Goal: Task Accomplishment & Management: Manage account settings

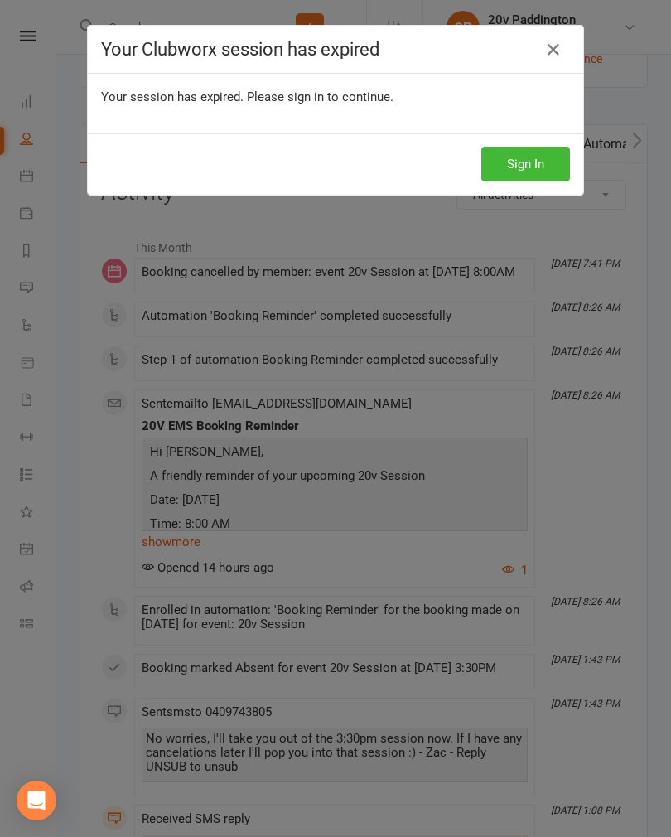
click at [542, 156] on button "Sign In" at bounding box center [525, 164] width 89 height 35
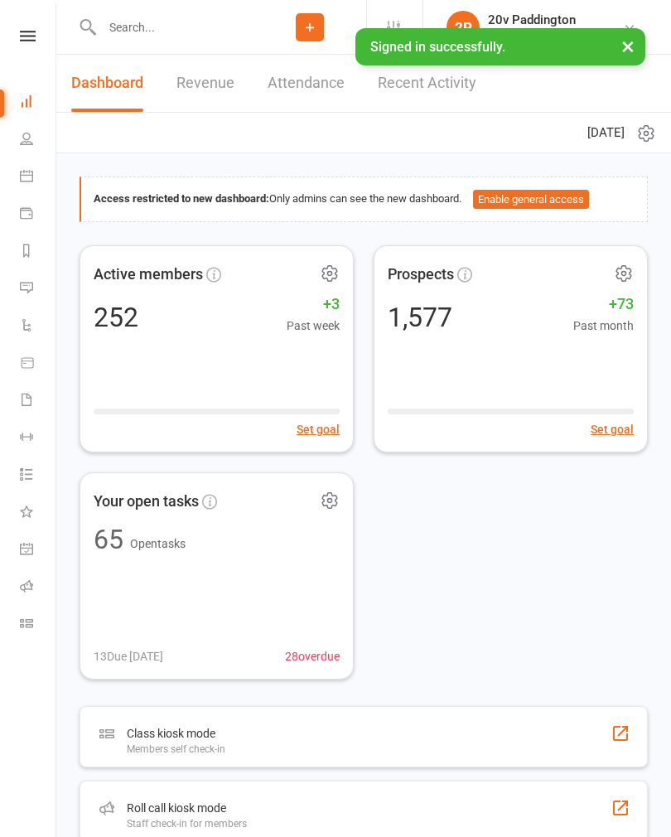
click at [150, 35] on input "text" at bounding box center [175, 27] width 157 height 23
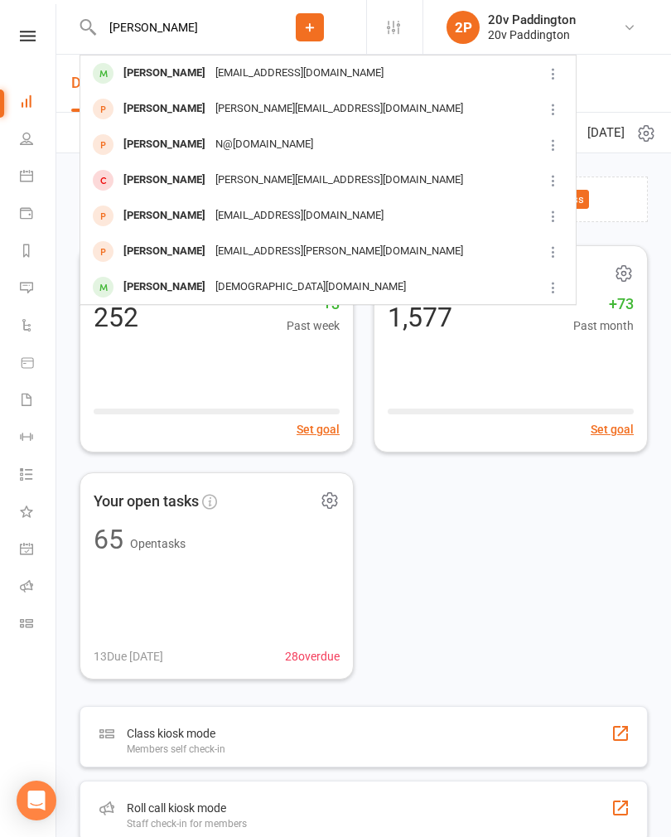
type input "[PERSON_NAME]"
click at [137, 70] on div "[PERSON_NAME]" at bounding box center [164, 73] width 92 height 24
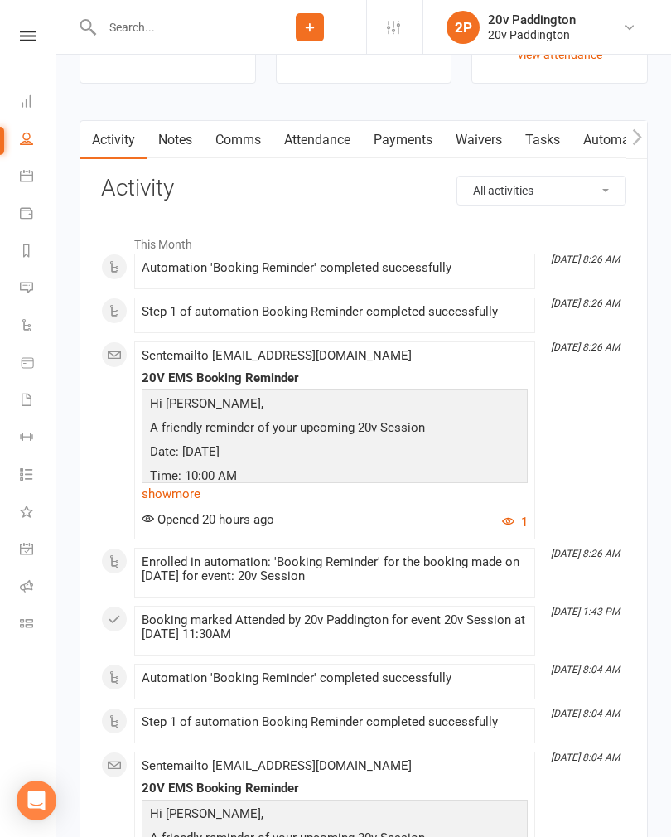
scroll to position [2256, 0]
click at [335, 145] on link "Attendance" at bounding box center [317, 141] width 89 height 38
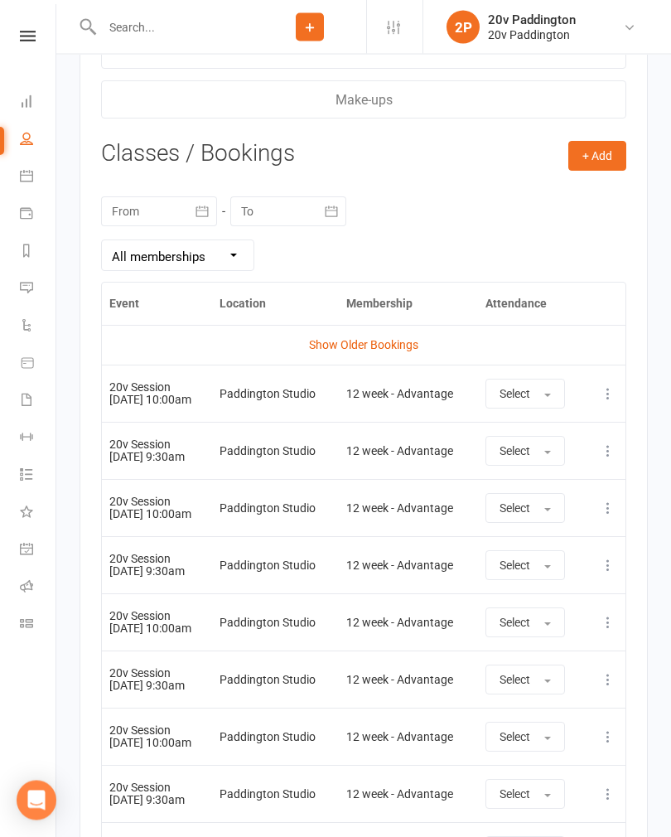
scroll to position [2861, 0]
click at [613, 575] on button at bounding box center [608, 565] width 20 height 20
click at [562, 673] on link "Remove booking" at bounding box center [535, 663] width 164 height 33
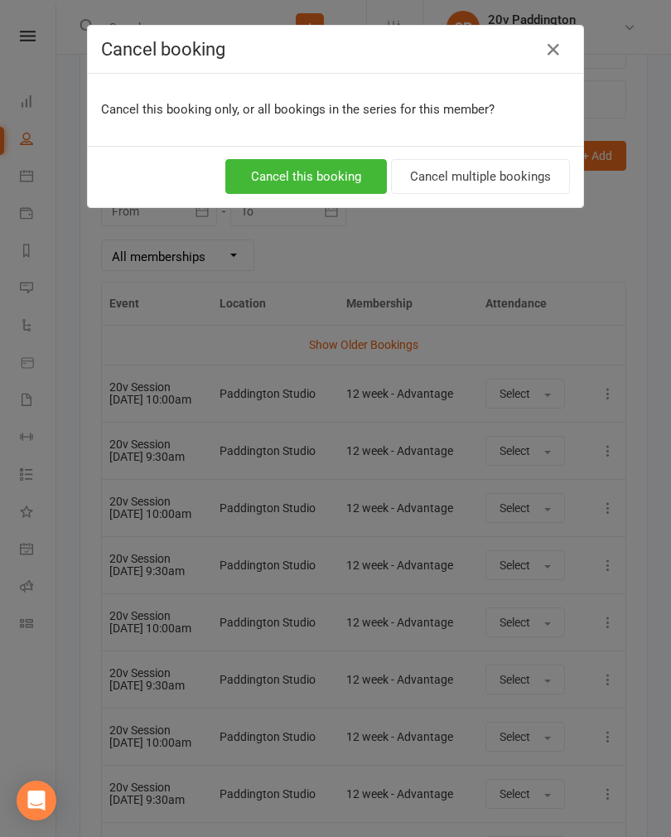
click at [498, 181] on button "Cancel multiple bookings" at bounding box center [480, 176] width 179 height 35
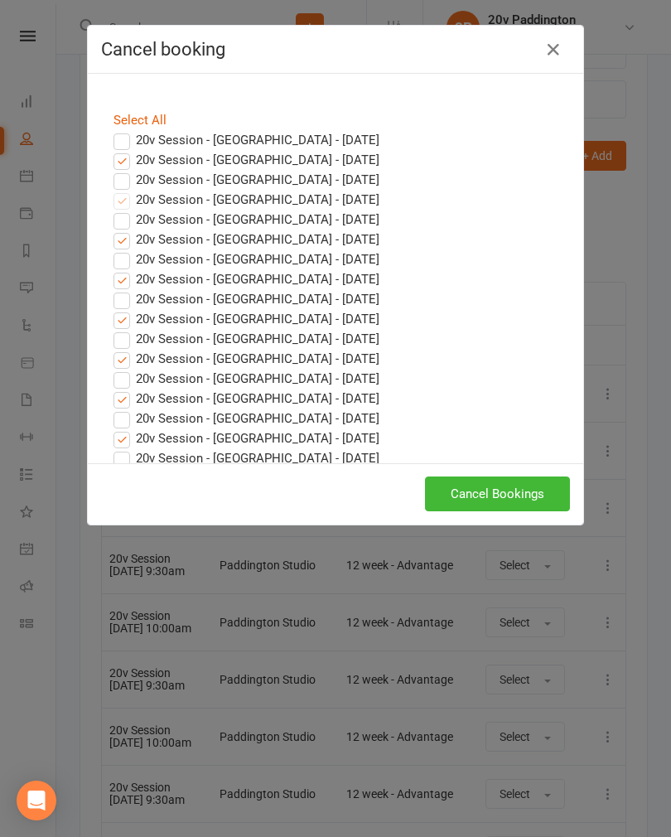
click at [116, 166] on label "20v Session - [GEOGRAPHIC_DATA] - [DATE]" at bounding box center [246, 160] width 266 height 20
click at [112, 150] on input "20v Session - [GEOGRAPHIC_DATA] - [DATE]" at bounding box center [106, 150] width 11 height 0
click at [531, 491] on button "Cancel Bookings" at bounding box center [497, 493] width 145 height 35
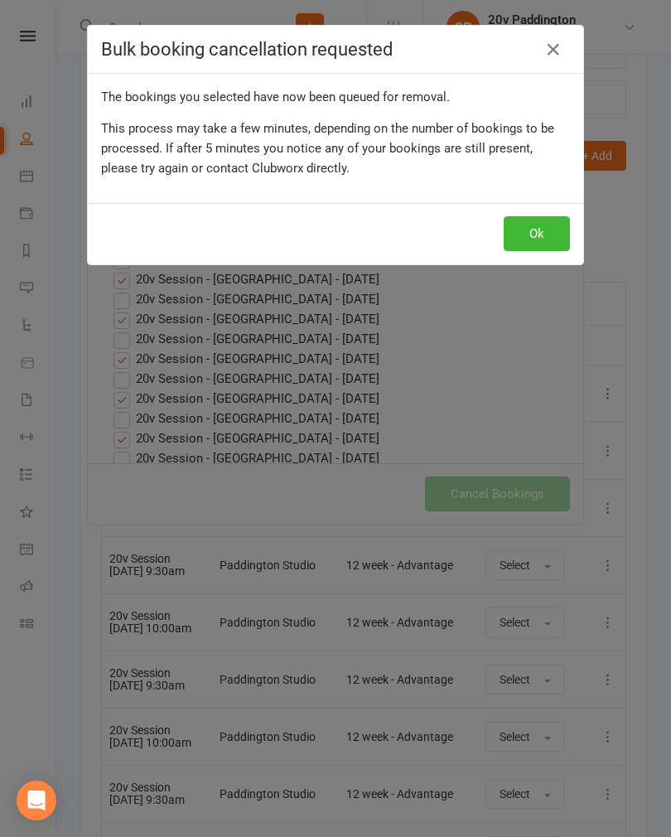
click at [540, 235] on button "Ok" at bounding box center [537, 233] width 66 height 35
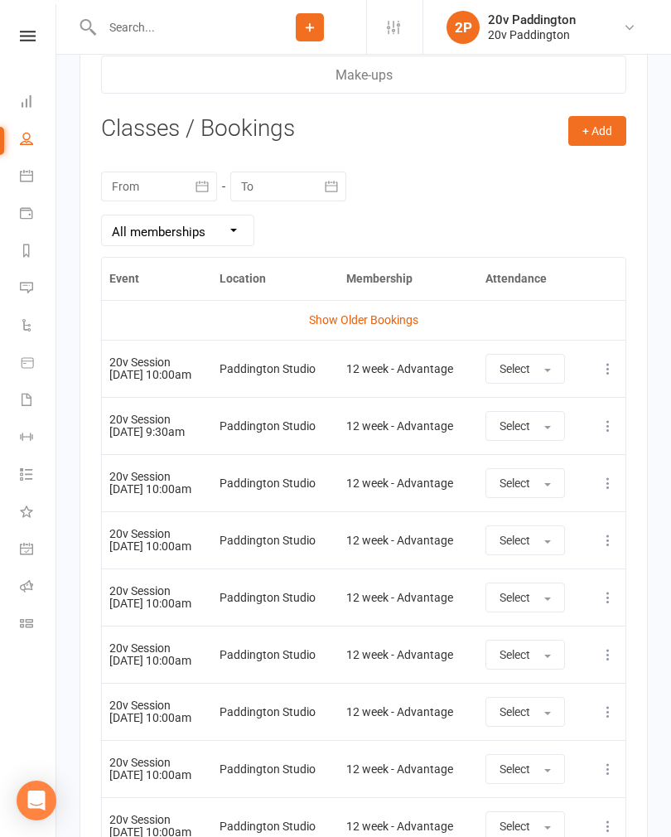
scroll to position [2887, 0]
click at [35, 183] on link "Calendar" at bounding box center [38, 177] width 37 height 37
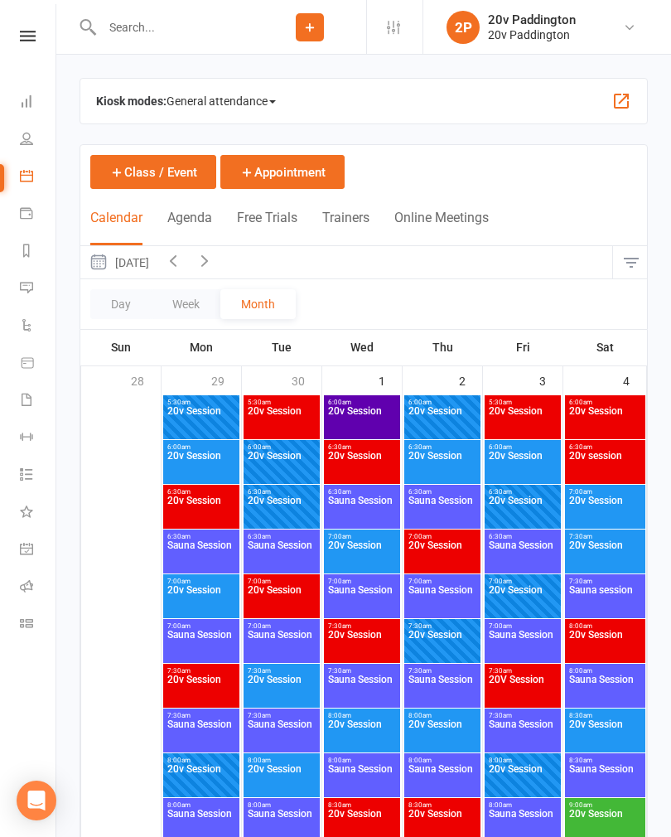
click at [200, 210] on button "Agenda" at bounding box center [189, 228] width 45 height 36
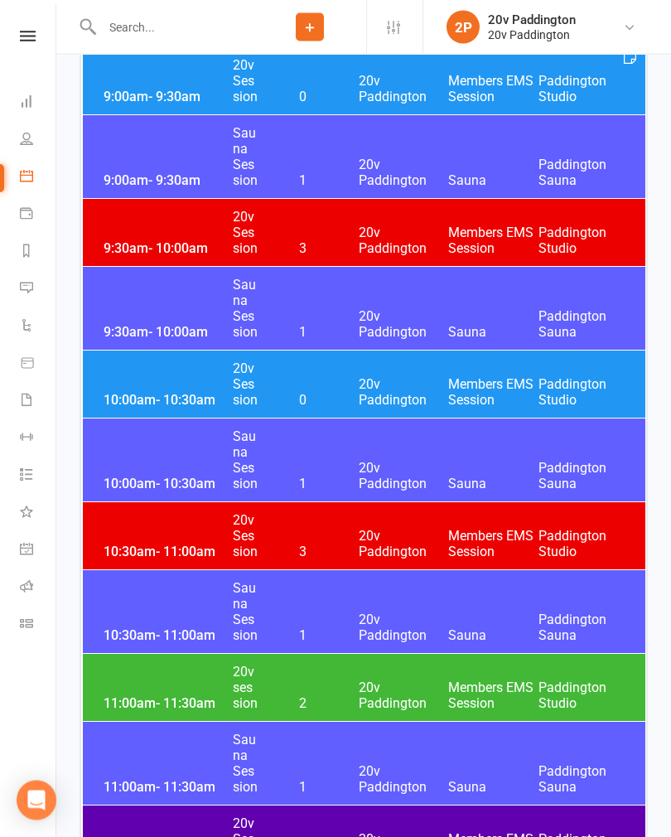
click at [441, 383] on span "20v Paddington" at bounding box center [404, 392] width 90 height 31
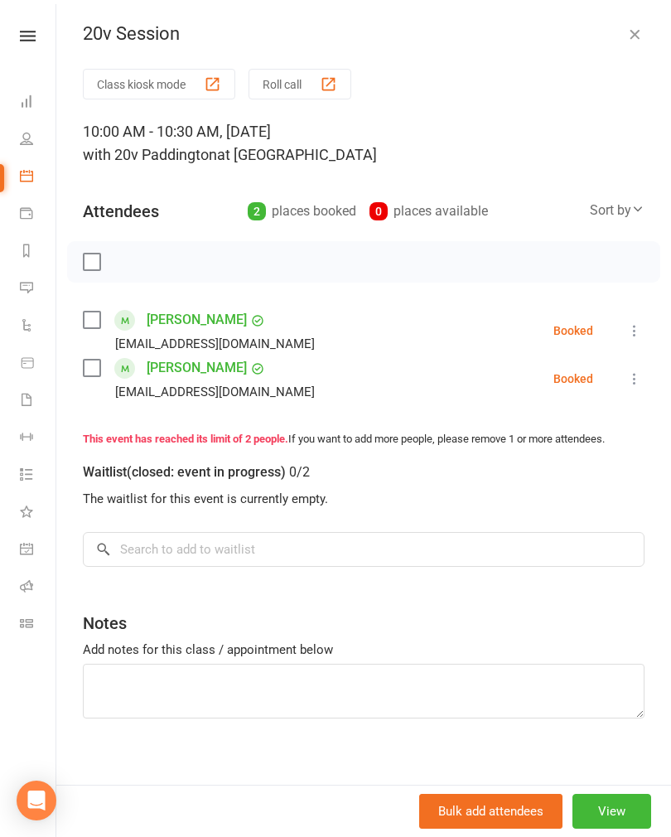
click at [634, 41] on icon "button" at bounding box center [634, 34] width 17 height 17
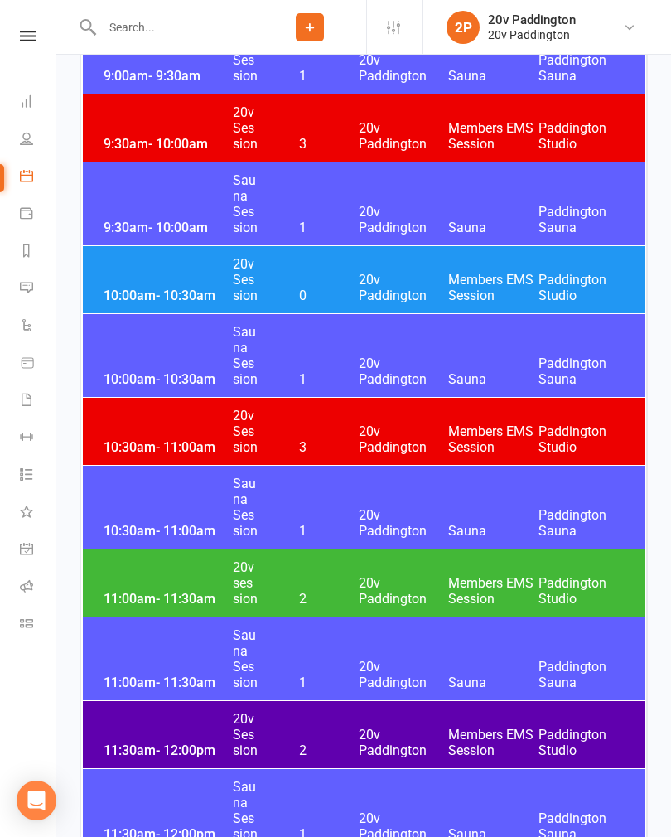
scroll to position [1321, 0]
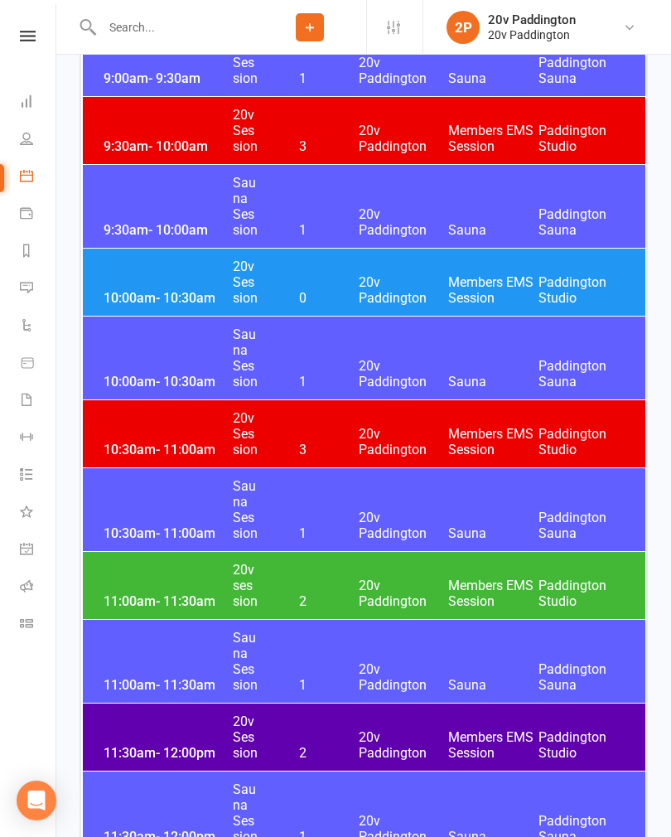
click at [451, 569] on div "11:00am - 11:30am 20v session 2 20v Paddington Members EMS Session [GEOGRAPHIC_…" at bounding box center [364, 585] width 562 height 67
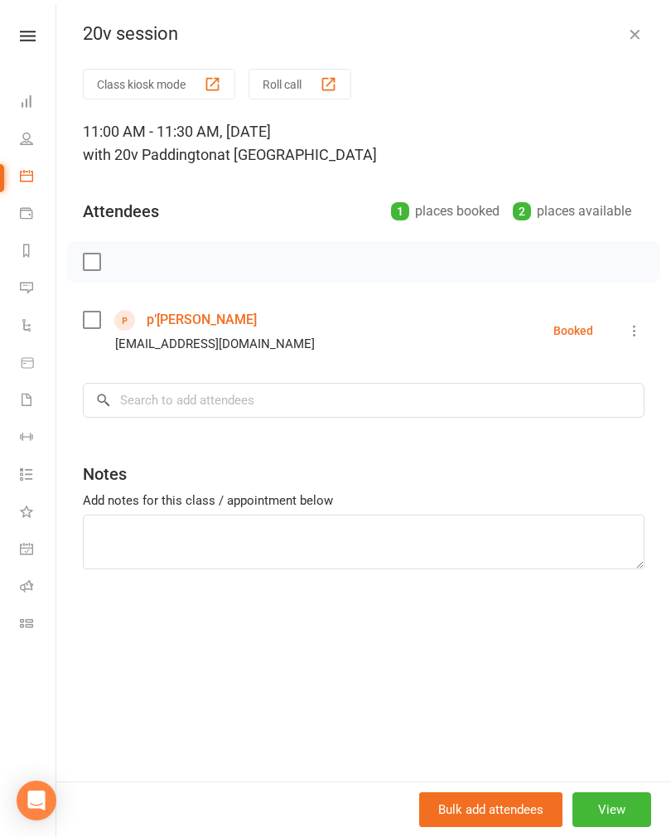
click at [234, 307] on link "p’[PERSON_NAME]" at bounding box center [202, 319] width 110 height 27
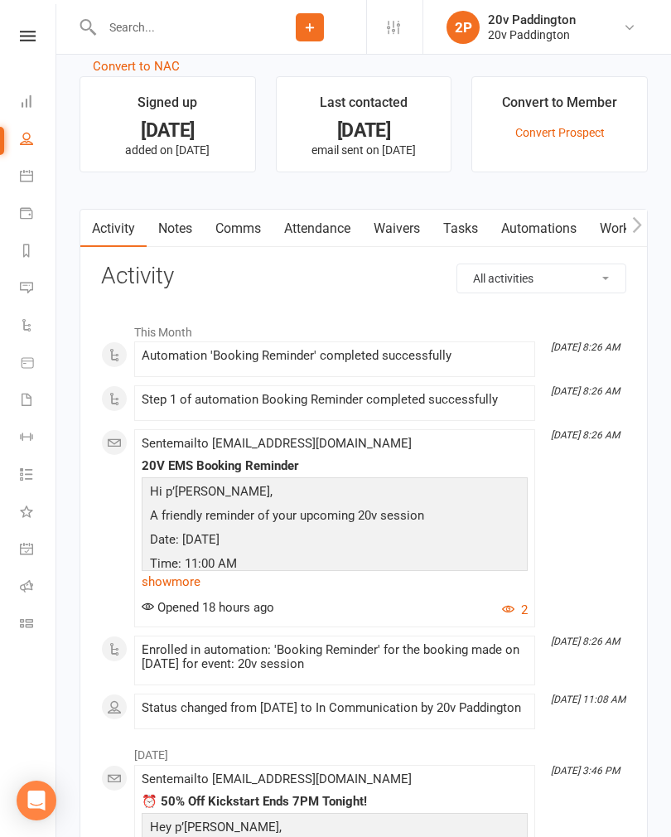
scroll to position [1722, 0]
click at [247, 236] on link "Comms" at bounding box center [238, 229] width 69 height 38
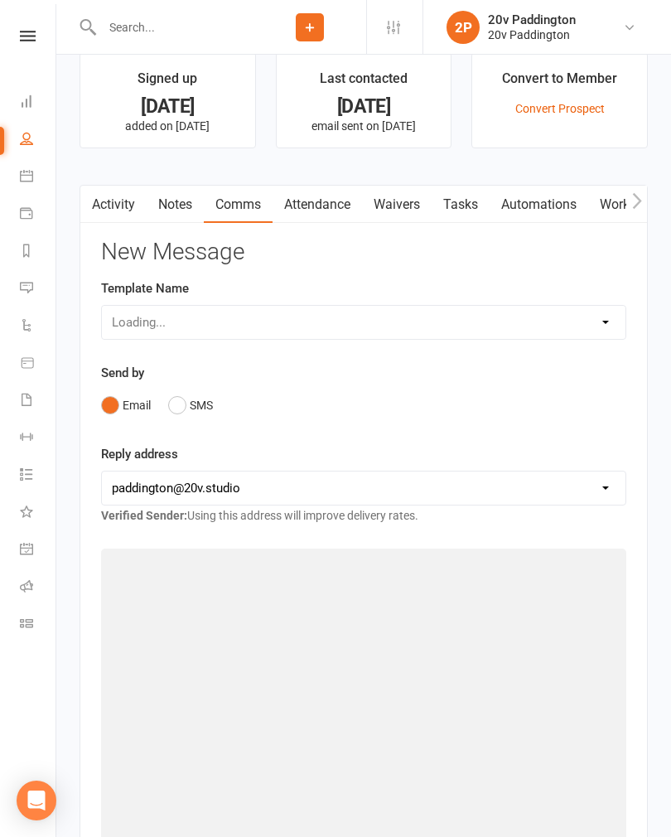
scroll to position [1749, 0]
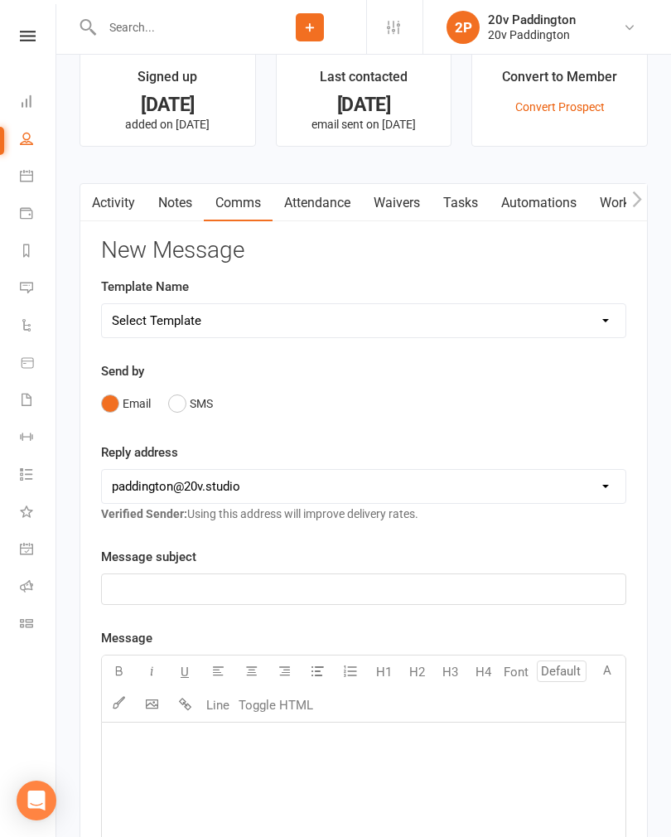
click at [306, 321] on select "Select Template [Email] 20v Referral Bonus [SMS] Free Trial Link [SMS] Haven’t …" at bounding box center [363, 320] width 523 height 33
select select "5"
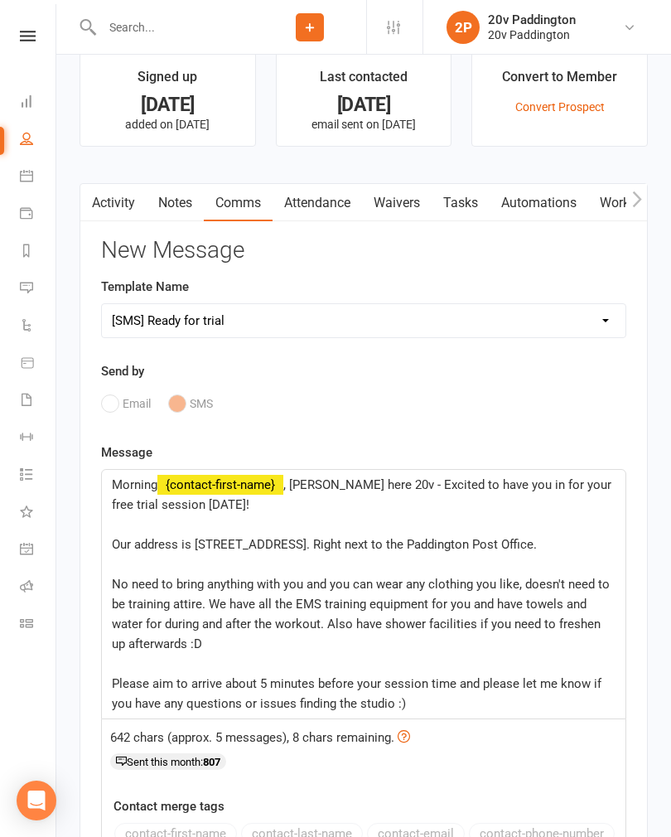
click at [583, 489] on span ", [PERSON_NAME] here 20v - Excited to have you in for your free trial session […" at bounding box center [363, 494] width 503 height 35
click at [583, 498] on p "Morning ﻿ {contact-first-name} , [PERSON_NAME] here 20v - Excited to have you i…" at bounding box center [364, 495] width 504 height 40
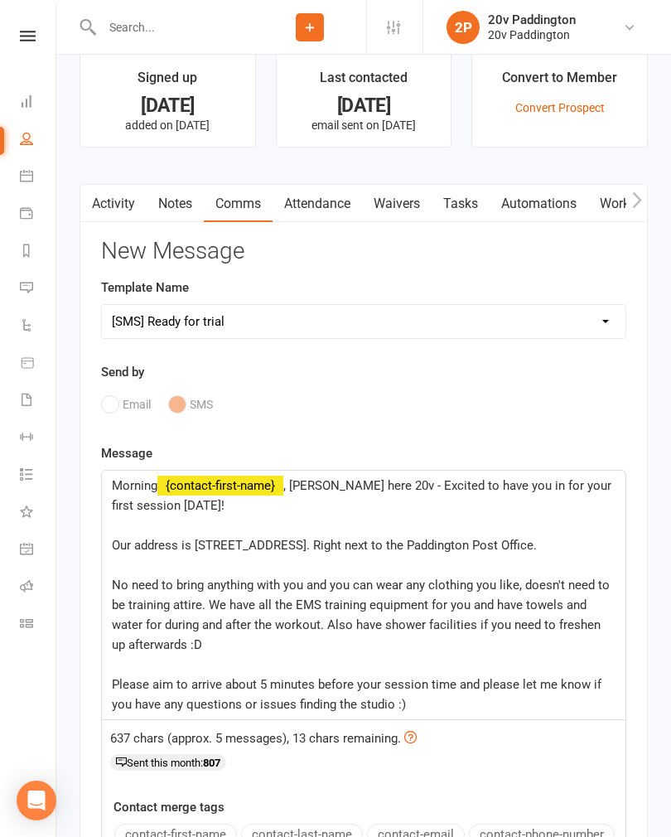
click at [201, 508] on p "Morning ﻿ {contact-first-name} , [PERSON_NAME] here 20v - Excited to have you i…" at bounding box center [364, 495] width 504 height 40
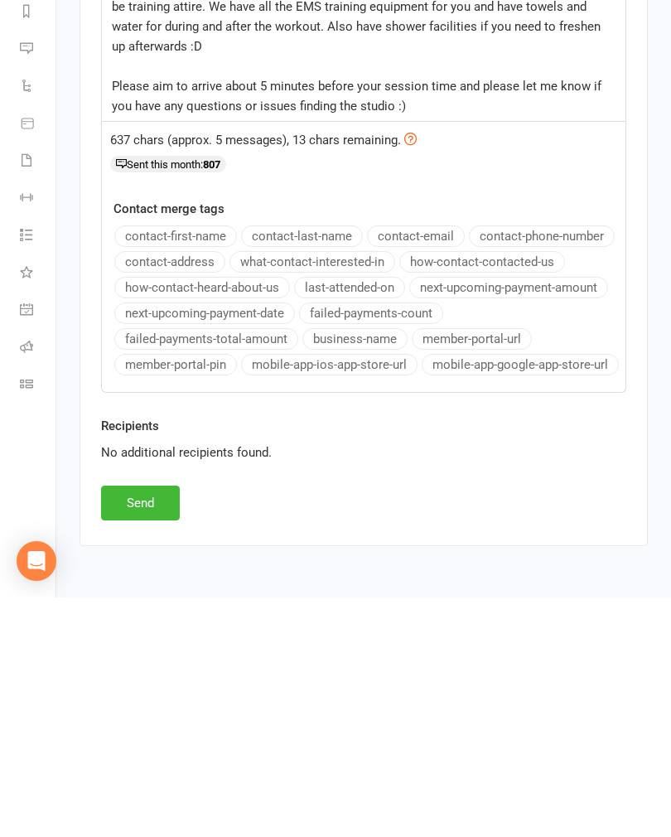
scroll to position [2163, 0]
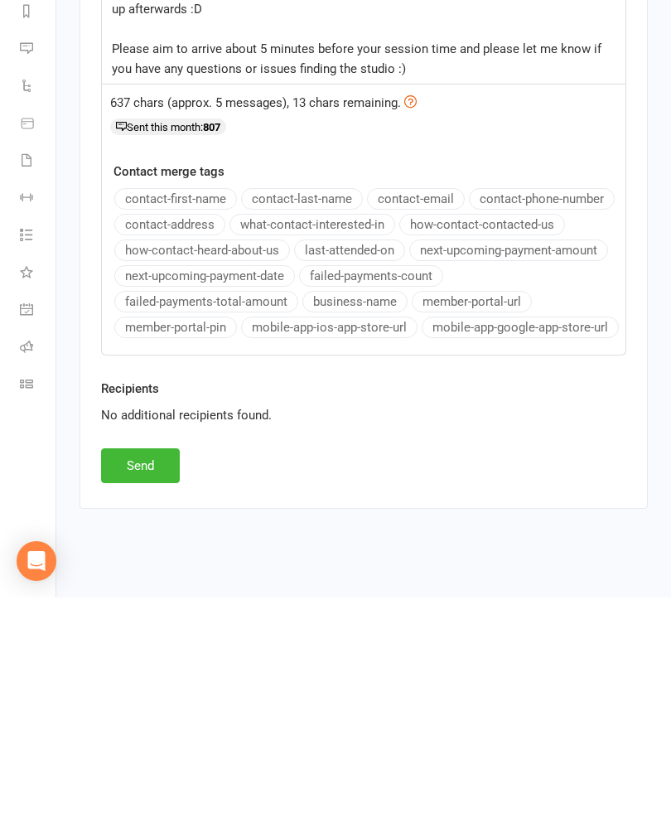
click at [152, 687] on button "Send" at bounding box center [140, 704] width 79 height 35
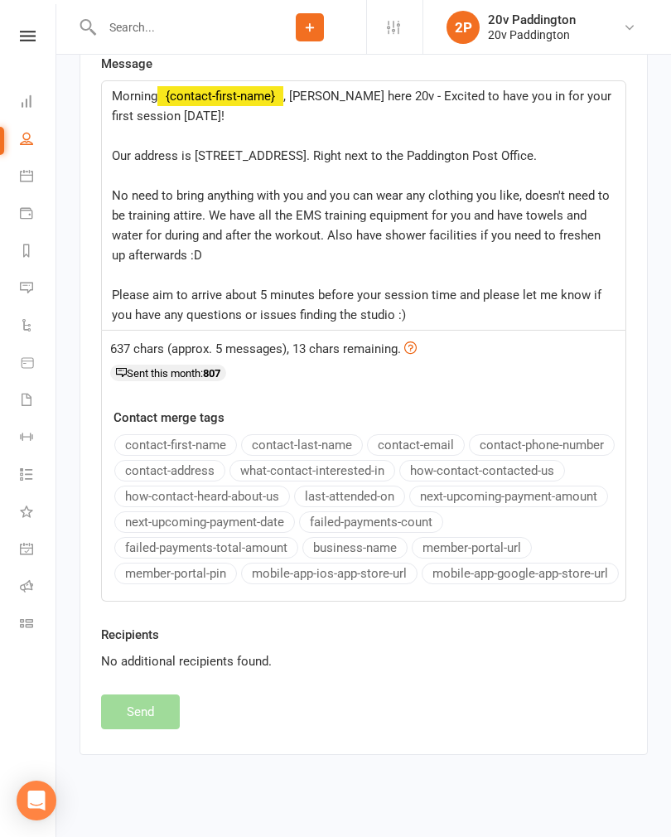
select select
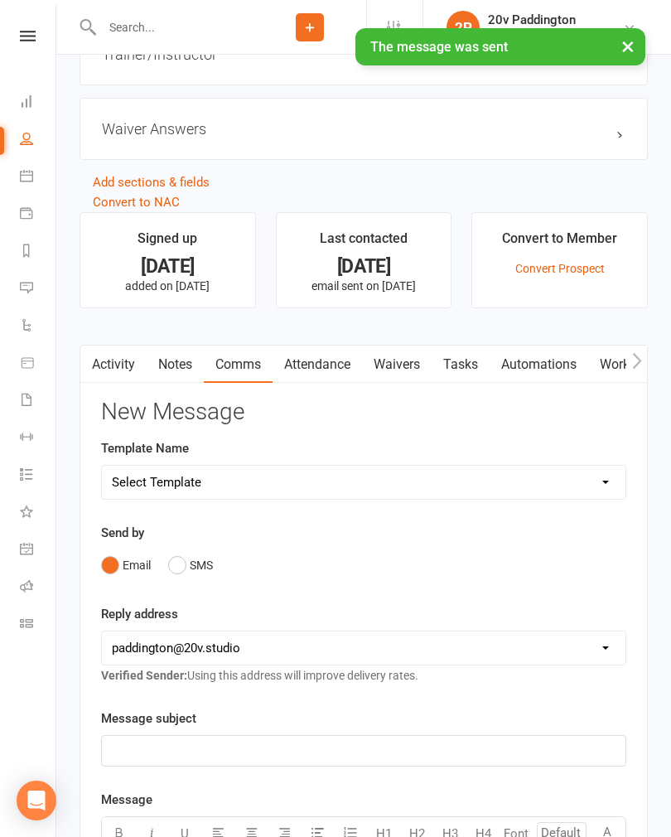
click at [128, 378] on link "Activity" at bounding box center [113, 364] width 66 height 38
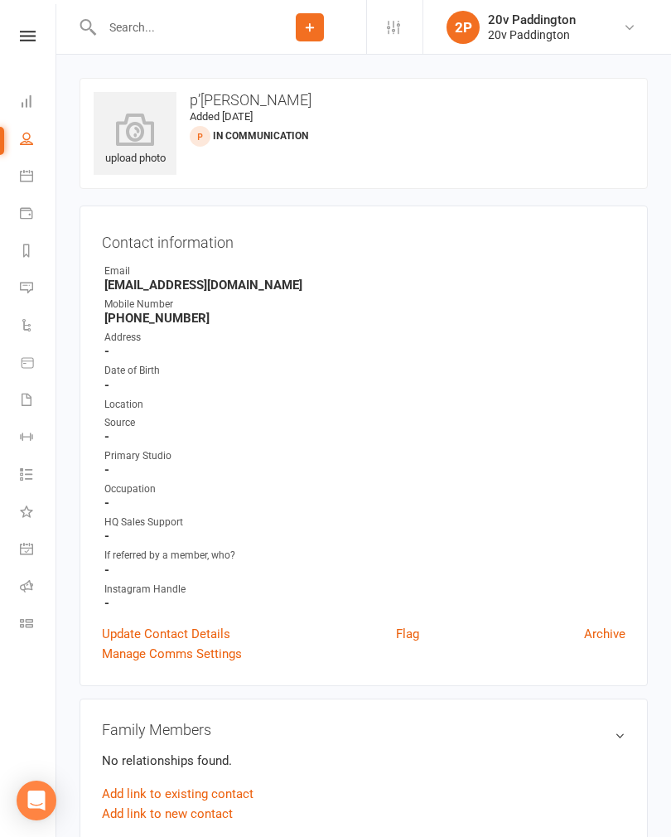
click at [33, 181] on link "Calendar" at bounding box center [38, 177] width 37 height 37
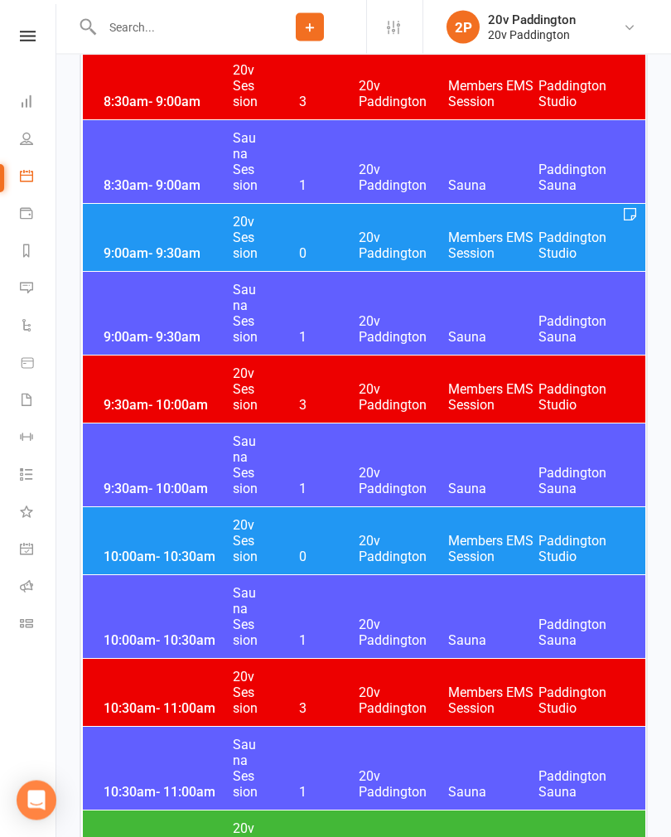
click at [475, 232] on span "Members EMS Session" at bounding box center [493, 245] width 90 height 31
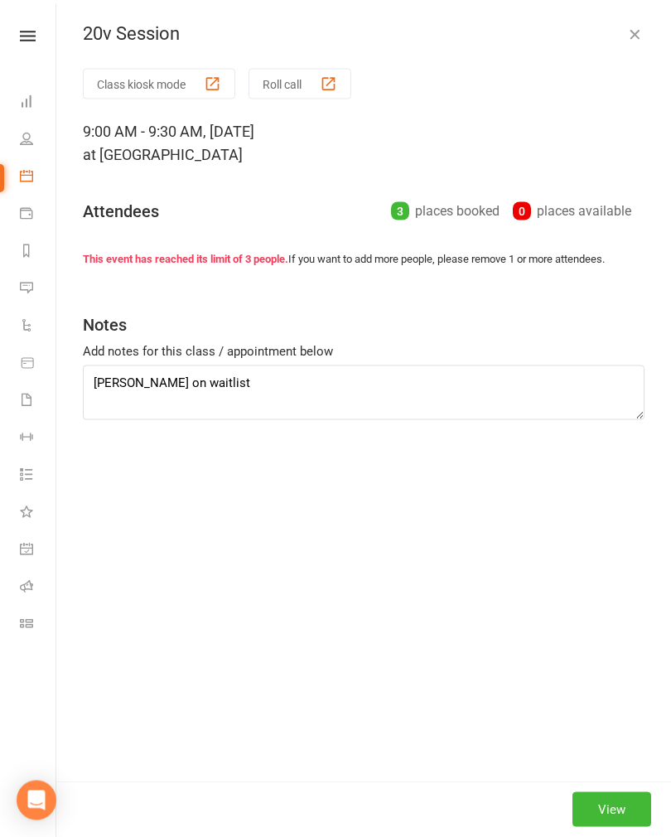
scroll to position [1063, 0]
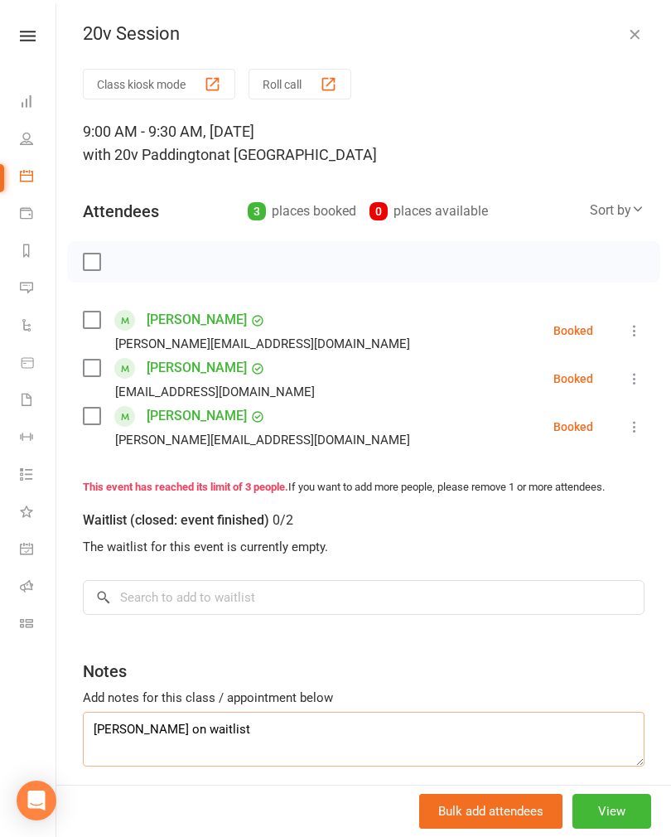
click at [251, 721] on textarea "[PERSON_NAME] on waitlist" at bounding box center [364, 739] width 562 height 55
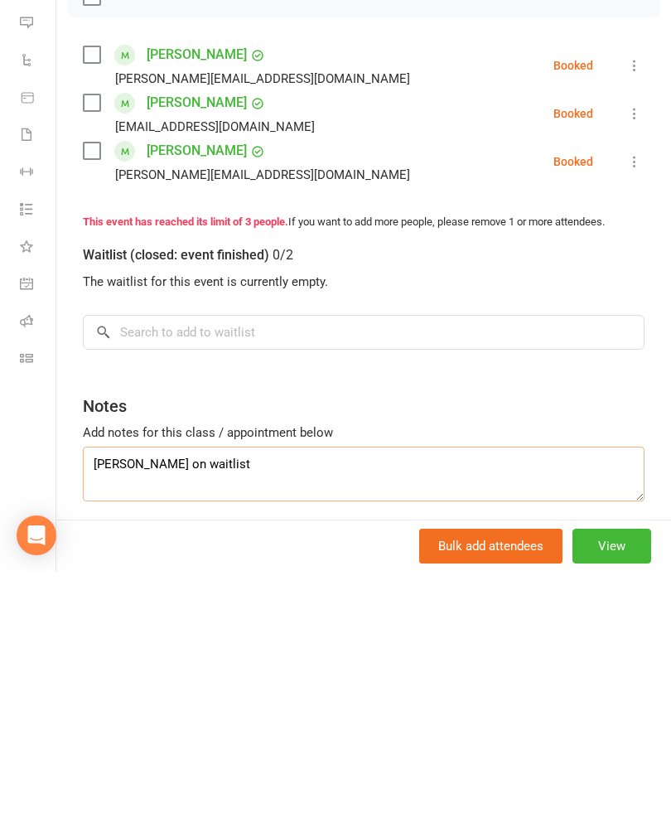
click at [236, 712] on textarea "[PERSON_NAME] on waitlist" at bounding box center [364, 739] width 562 height 55
click at [241, 712] on textarea "[PERSON_NAME] on waitlist" at bounding box center [364, 739] width 562 height 55
click at [529, 647] on div "Notes" at bounding box center [364, 667] width 562 height 41
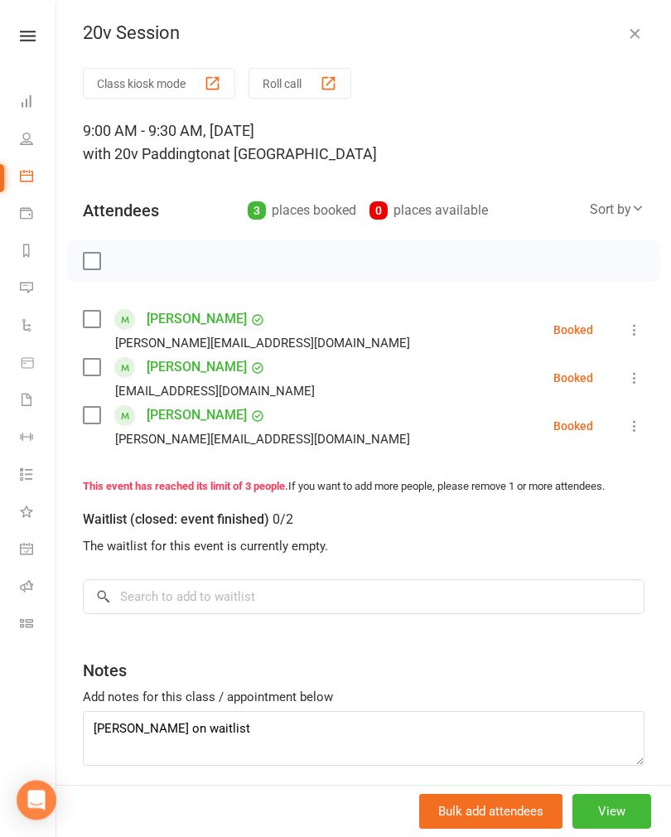
click at [636, 37] on icon "button" at bounding box center [634, 34] width 17 height 17
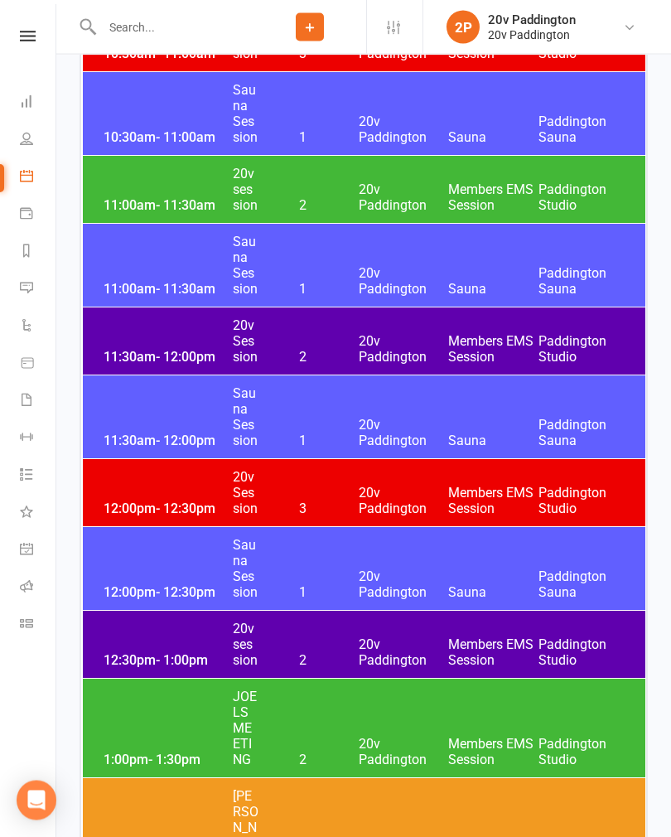
click at [427, 338] on span "20v Paddington" at bounding box center [404, 349] width 90 height 31
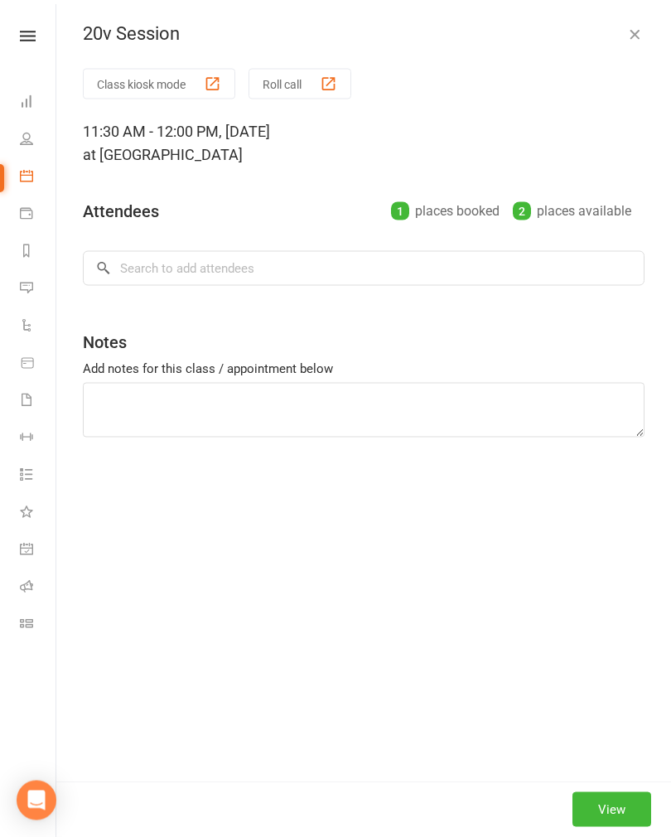
scroll to position [1717, 0]
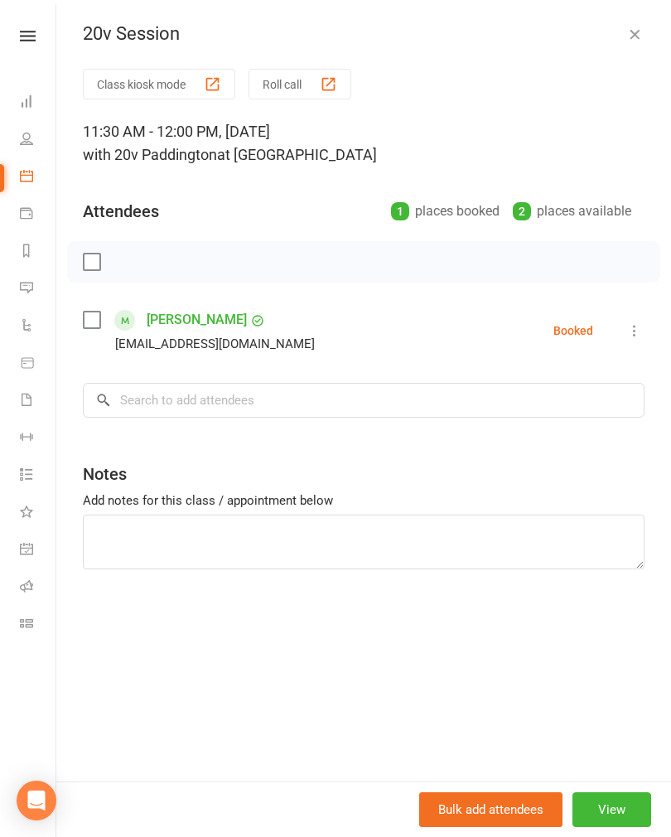
click at [635, 33] on icon "button" at bounding box center [634, 34] width 17 height 17
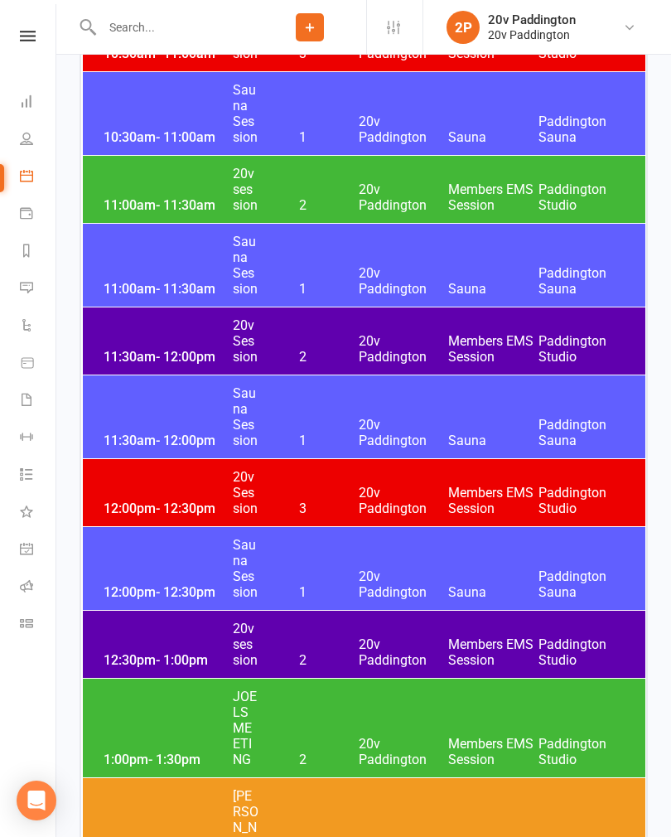
click at [157, 626] on div "12:30pm - 1:00pm 20v session 2 20v Paddington Members EMS Session [GEOGRAPHIC_D…" at bounding box center [364, 643] width 562 height 67
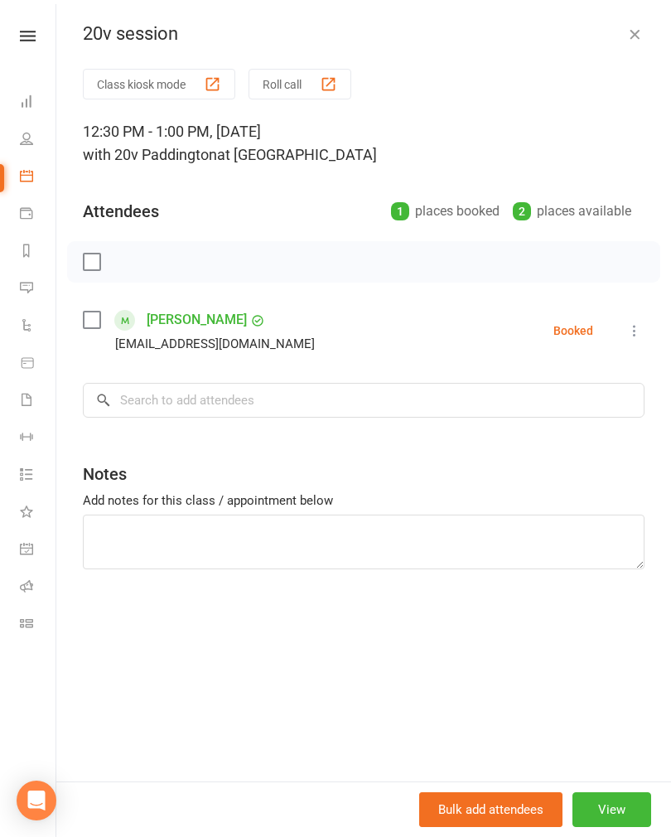
click at [641, 30] on icon "button" at bounding box center [634, 34] width 17 height 17
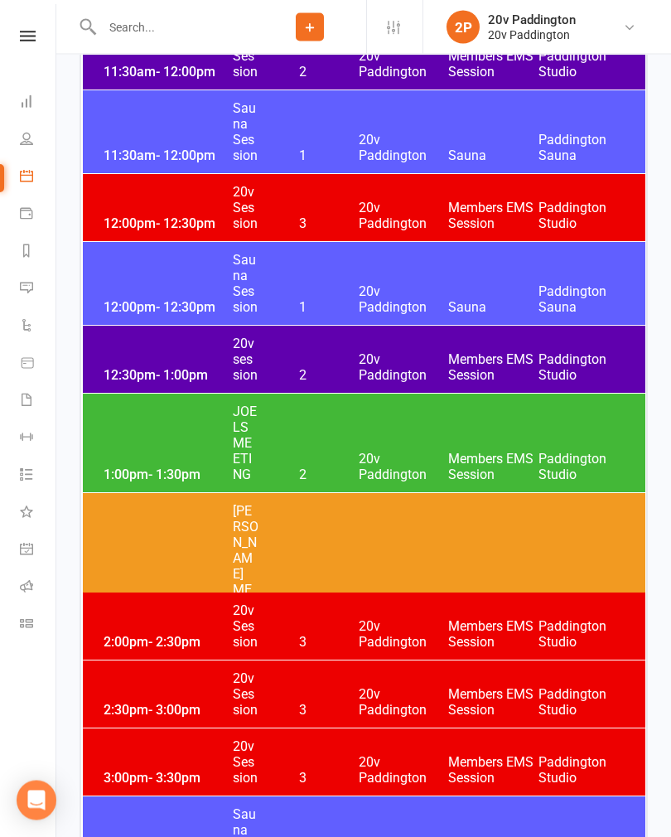
scroll to position [2002, 0]
click at [143, 30] on input "text" at bounding box center [175, 27] width 157 height 23
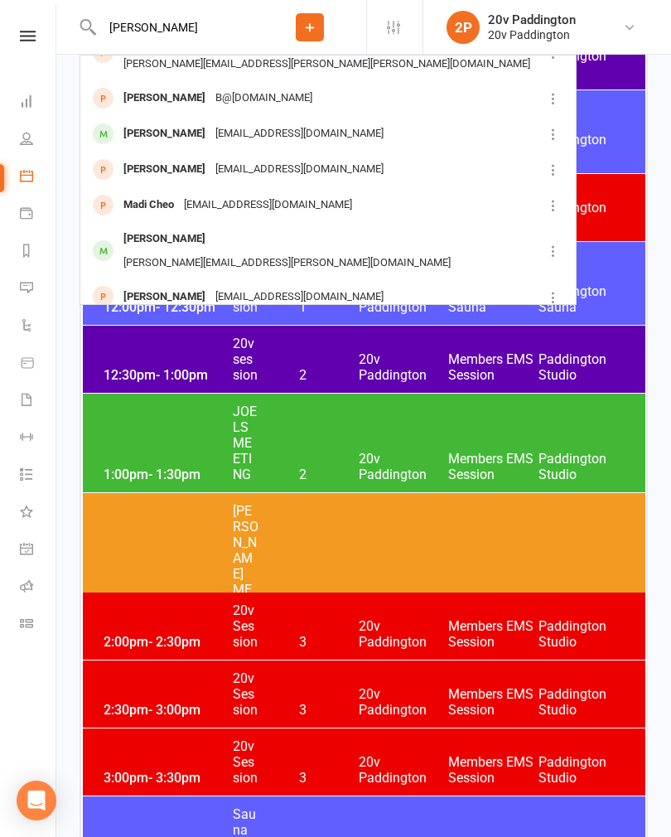
scroll to position [204, 0]
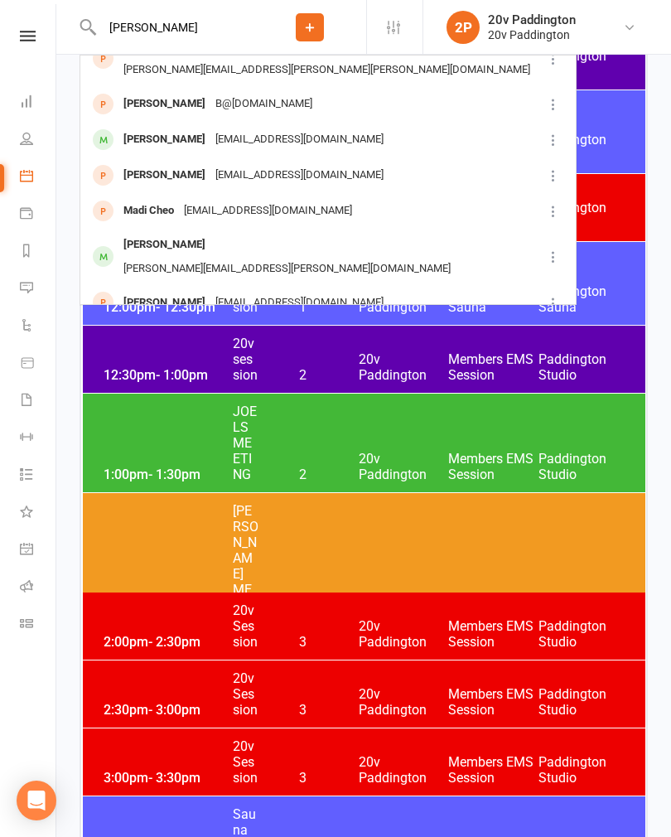
type input "[PERSON_NAME]"
click at [138, 128] on div "[PERSON_NAME]" at bounding box center [164, 140] width 92 height 24
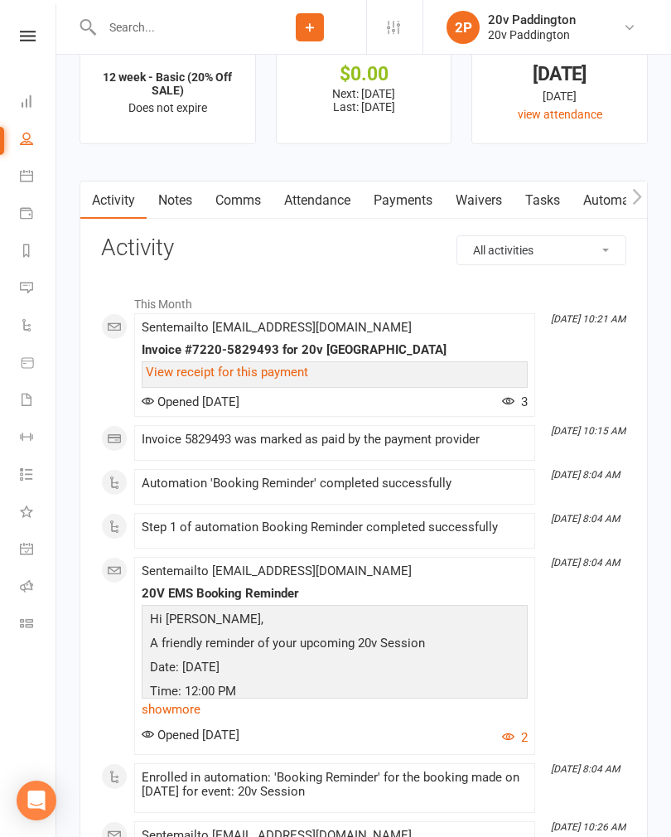
scroll to position [2191, 0]
click at [335, 205] on link "Attendance" at bounding box center [317, 201] width 89 height 38
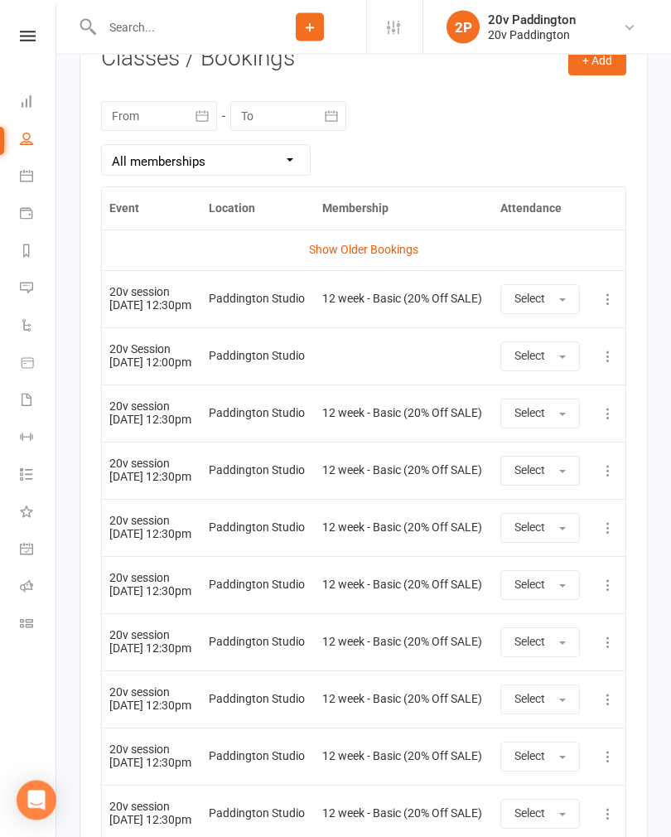
scroll to position [2950, 0]
click at [33, 293] on link "Messages 11" at bounding box center [38, 289] width 37 height 37
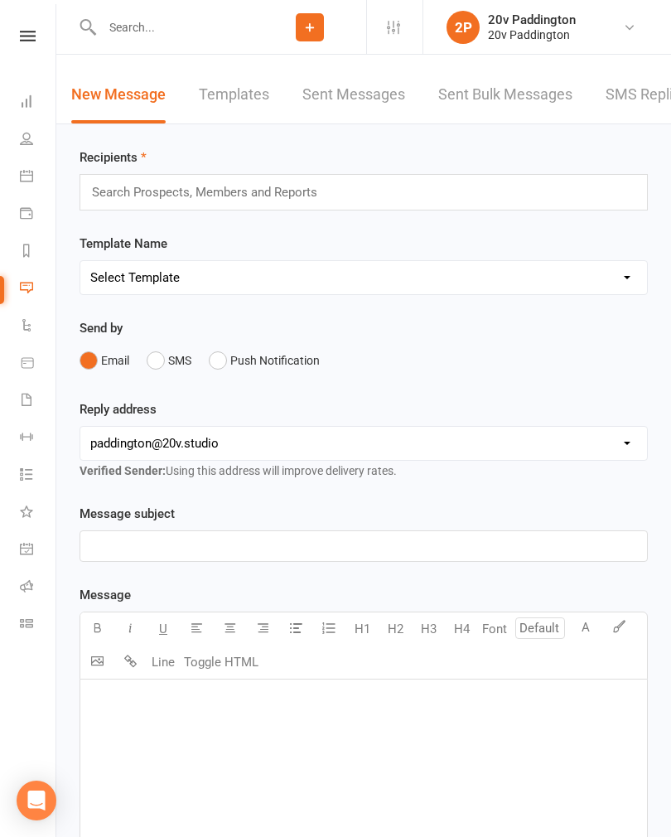
click at [620, 113] on link "SMS Replies 11" at bounding box center [659, 94] width 108 height 57
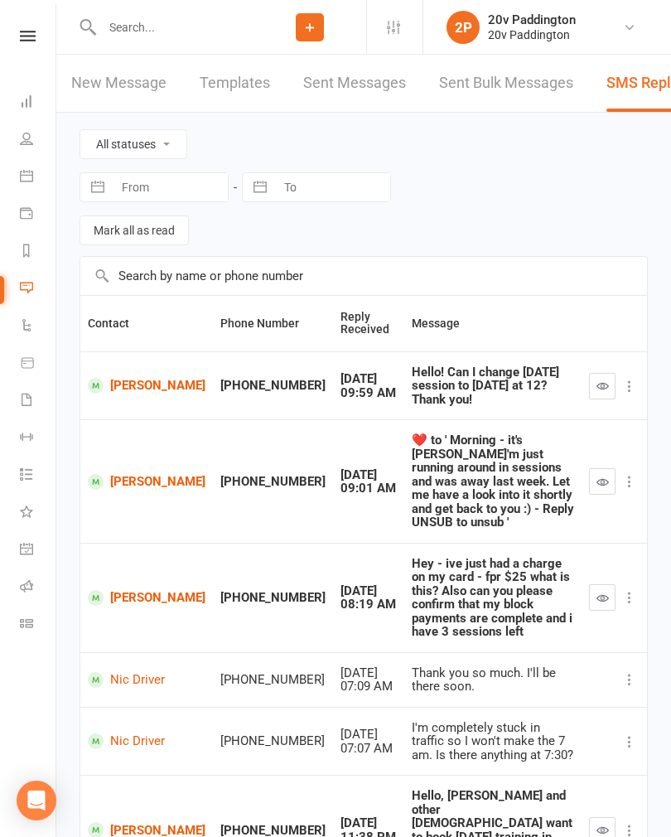
click at [597, 475] on icon "button" at bounding box center [602, 481] width 12 height 12
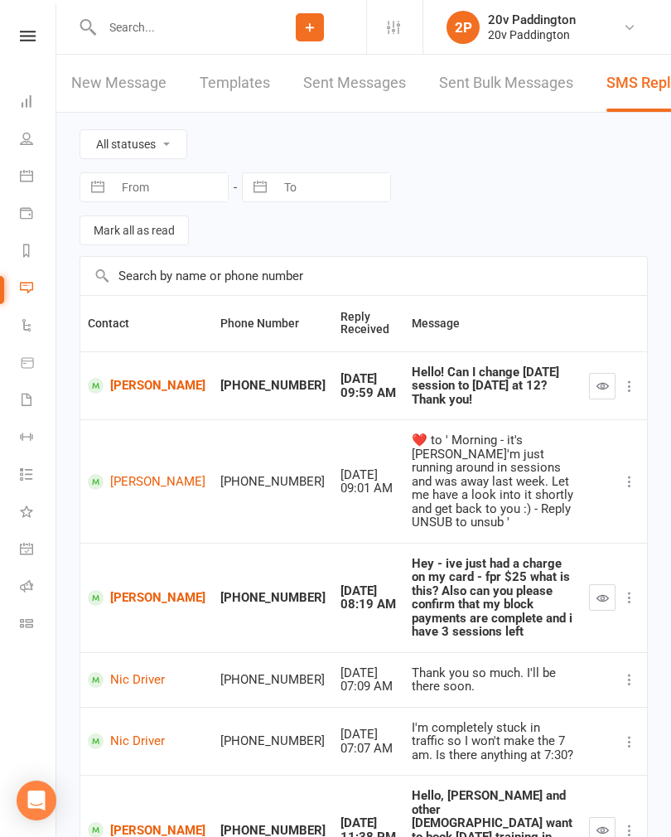
click at [33, 171] on link "Calendar" at bounding box center [38, 177] width 37 height 37
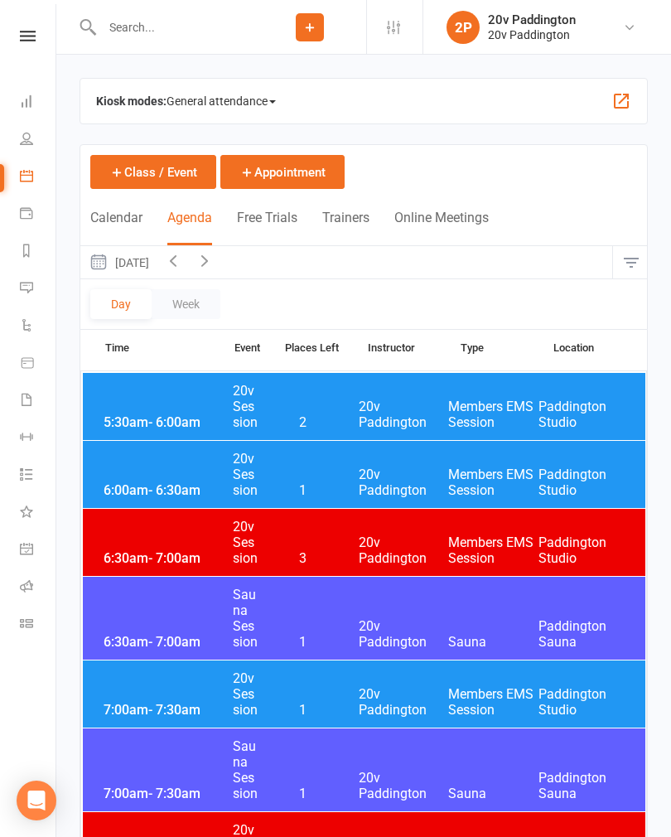
click at [157, 257] on button "[DATE]" at bounding box center [118, 262] width 77 height 32
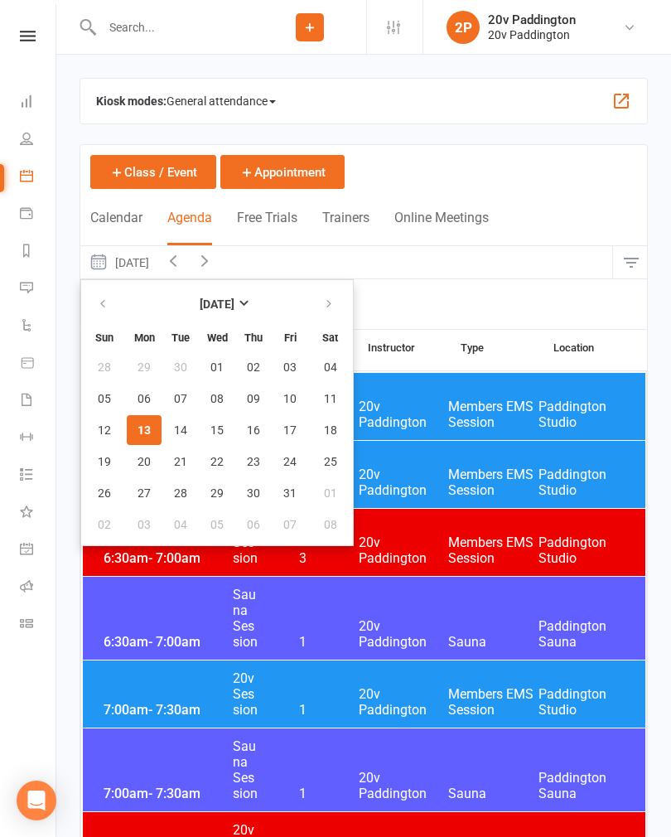
click at [144, 428] on span "13" at bounding box center [143, 429] width 13 height 13
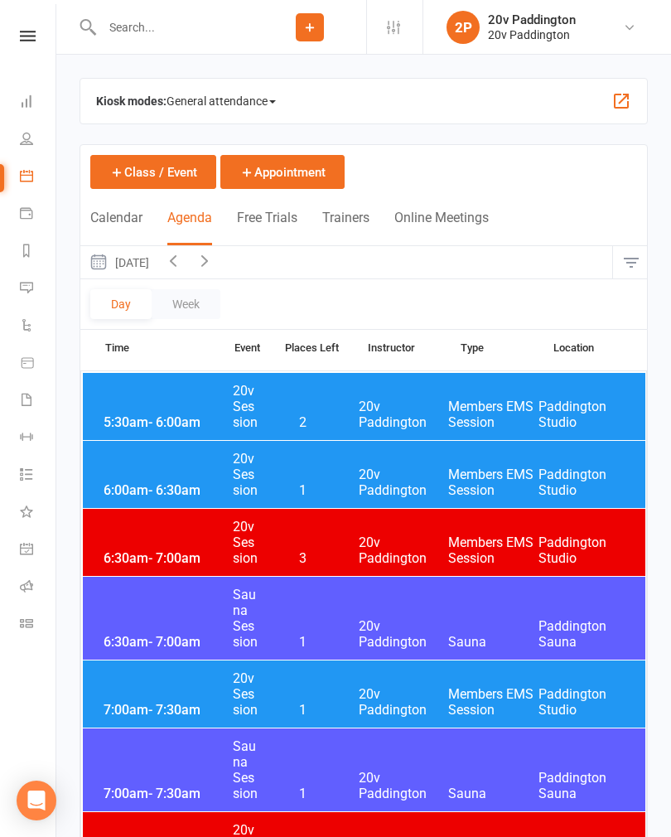
click at [157, 264] on button "[DATE]" at bounding box center [118, 262] width 77 height 32
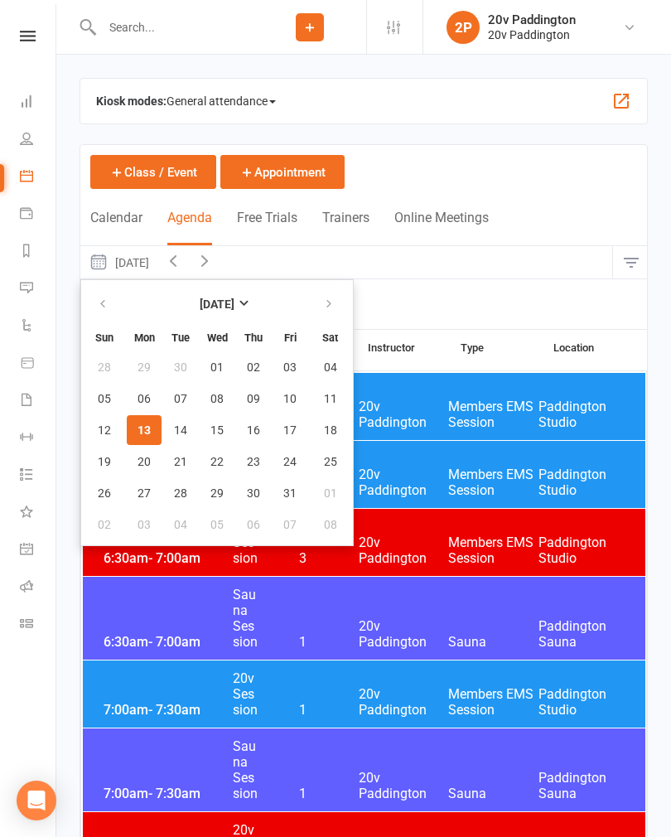
click at [154, 423] on button "13" at bounding box center [144, 430] width 35 height 30
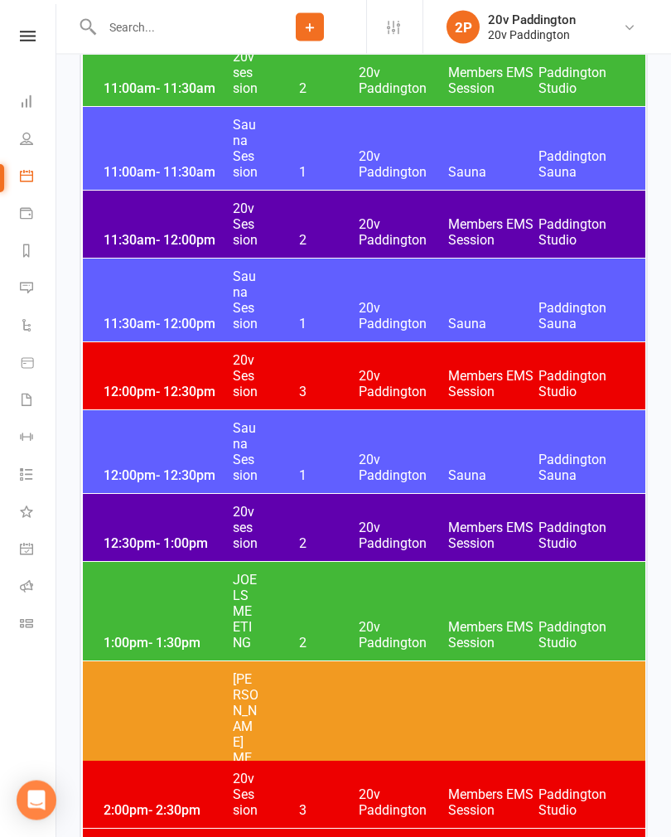
click at [382, 529] on span "20v Paddington" at bounding box center [404, 535] width 90 height 31
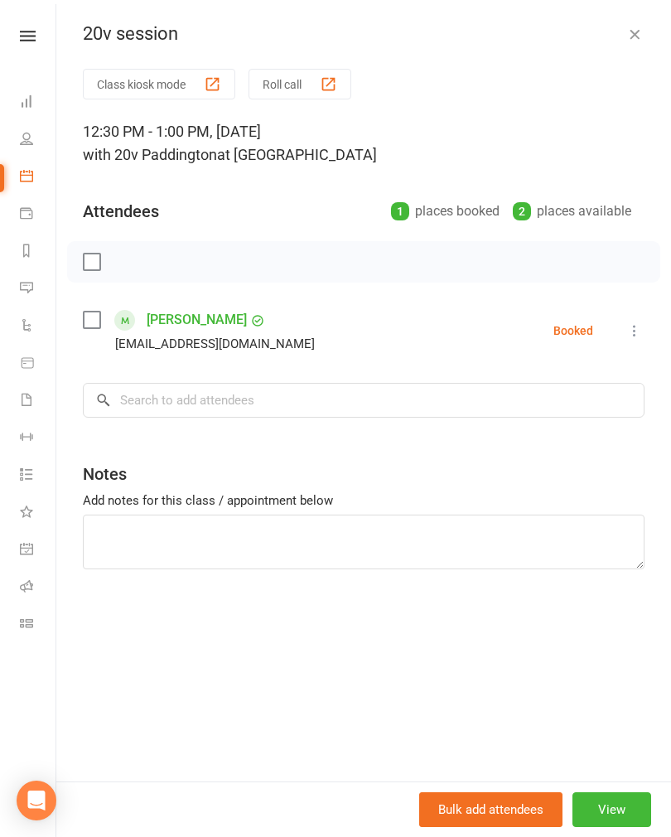
click at [643, 330] on icon at bounding box center [634, 330] width 17 height 17
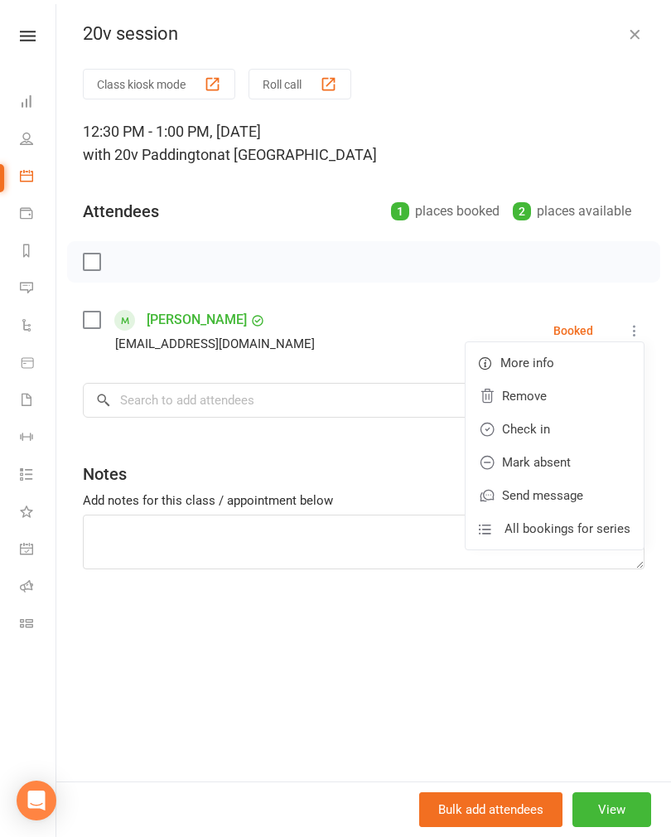
click at [579, 395] on link "Remove" at bounding box center [554, 395] width 178 height 33
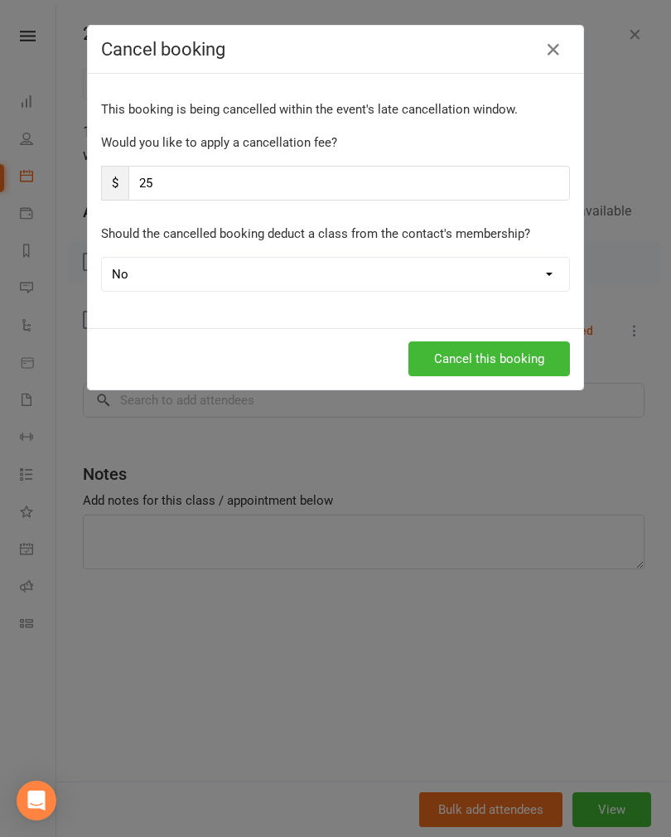
click at [375, 184] on input "25" at bounding box center [348, 183] width 441 height 35
type input "2"
type input "0"
click at [517, 361] on button "Cancel this booking" at bounding box center [489, 358] width 162 height 35
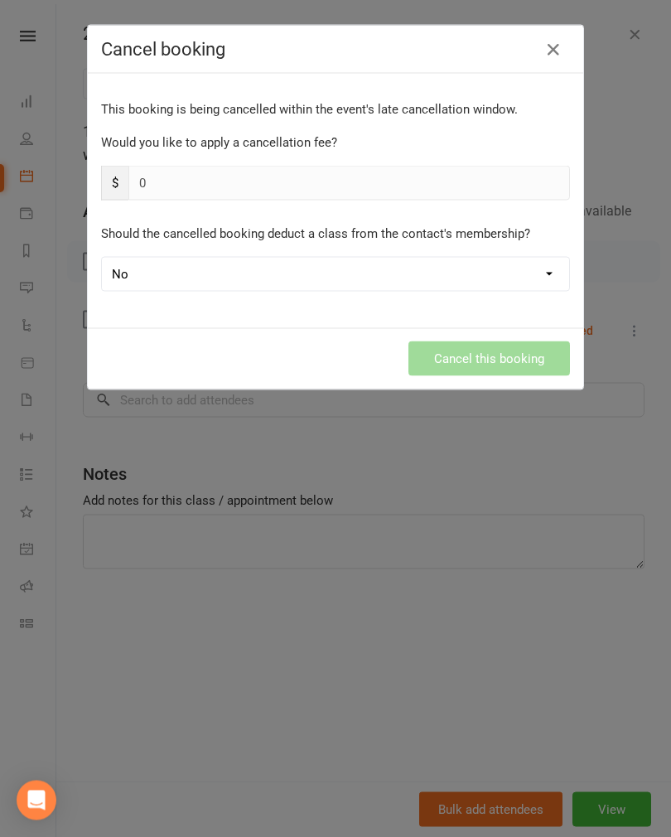
scroll to position [1834, 0]
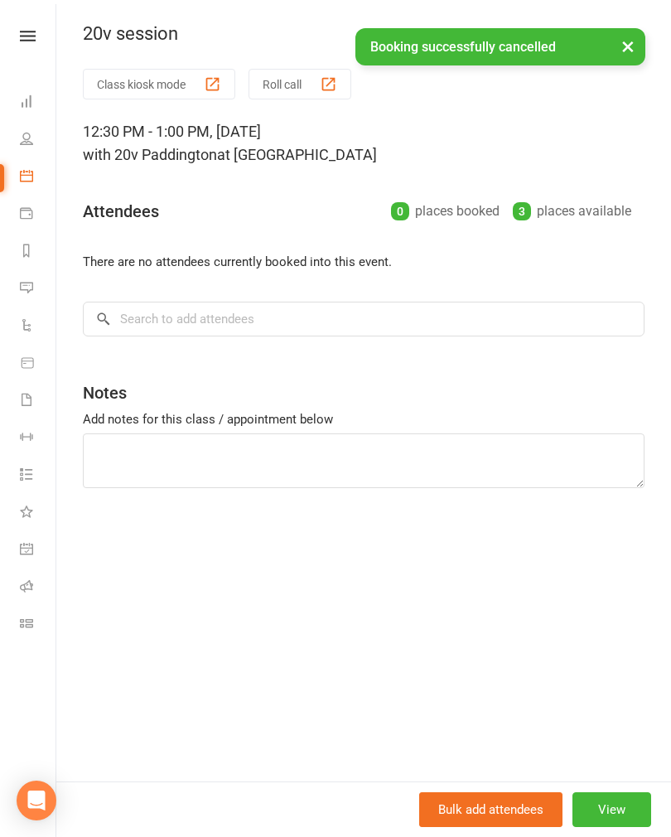
click at [630, 51] on button "×" at bounding box center [628, 46] width 30 height 36
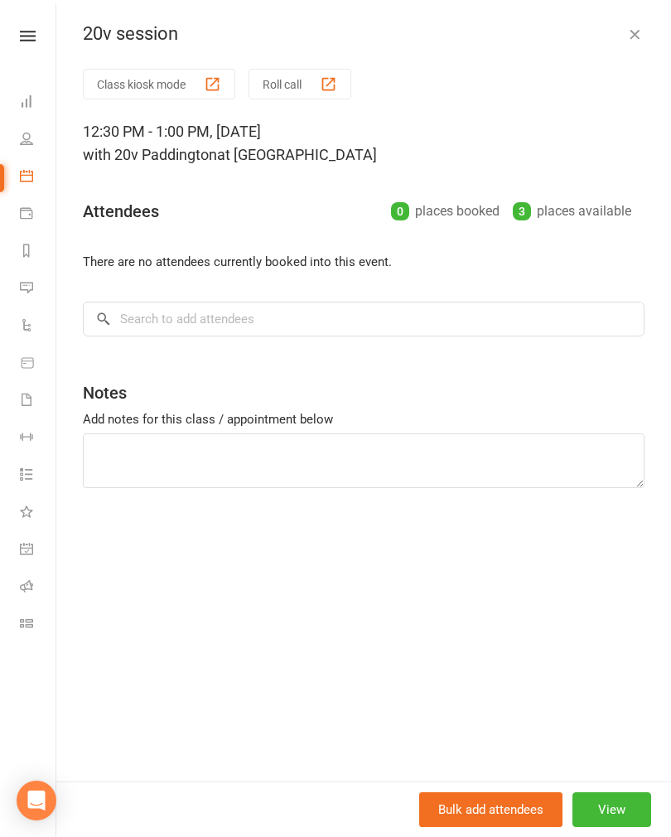
click at [643, 36] on button "button" at bounding box center [635, 34] width 20 height 20
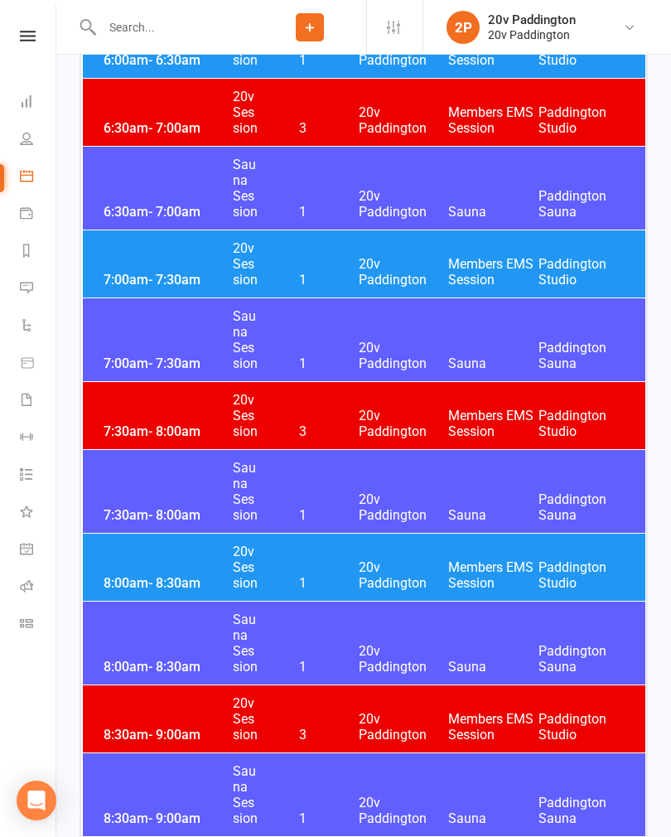
scroll to position [0, 0]
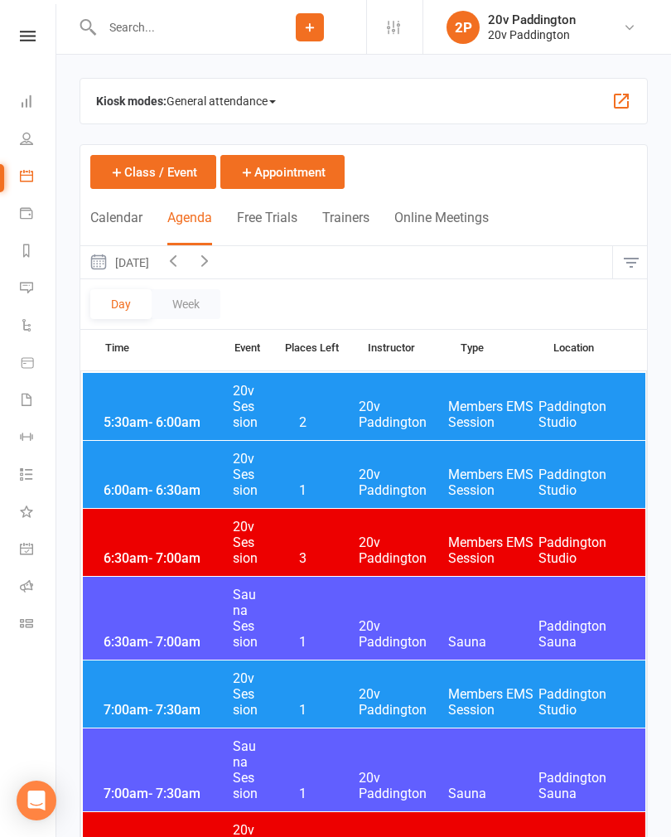
click at [214, 268] on icon "button" at bounding box center [204, 260] width 18 height 18
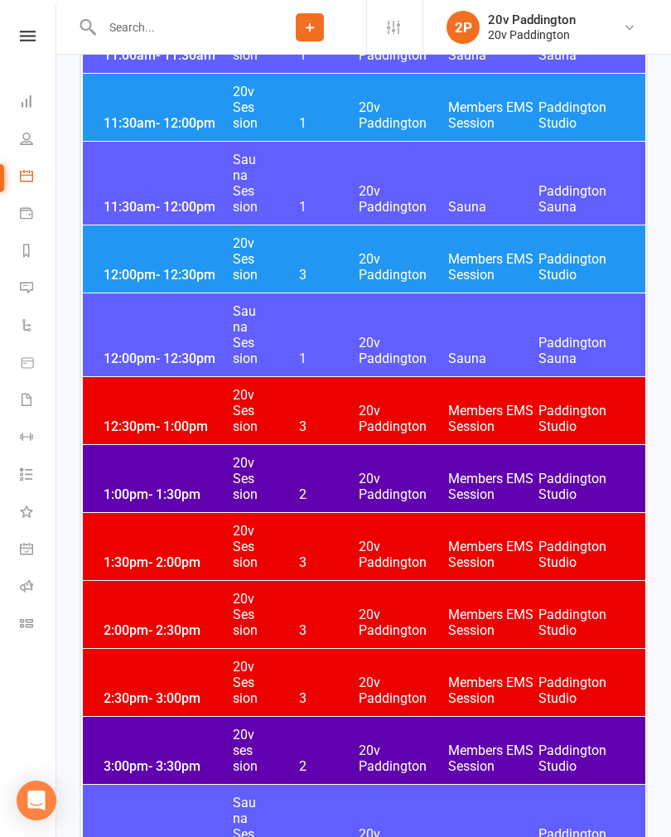
scroll to position [1948, 0]
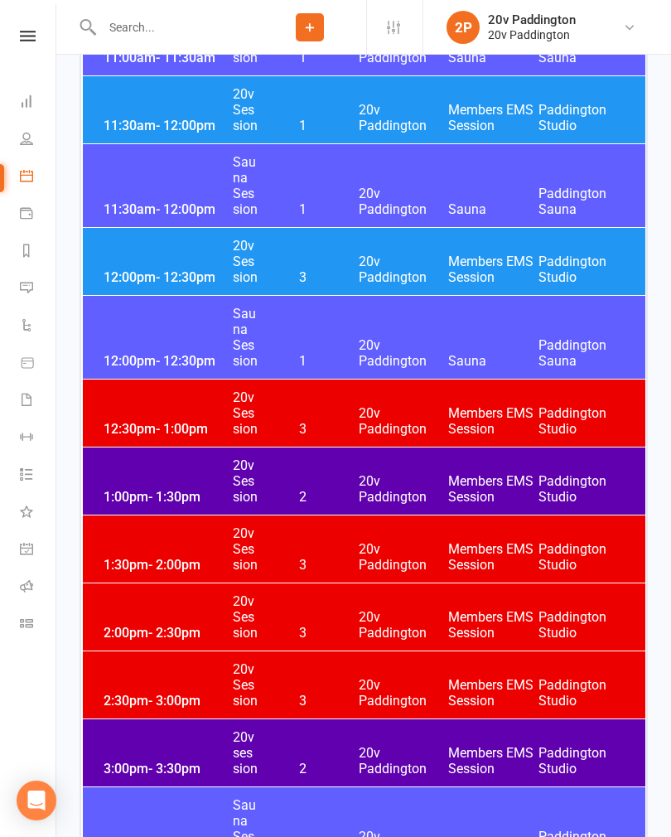
click at [391, 264] on span "20v Paddington" at bounding box center [404, 268] width 90 height 31
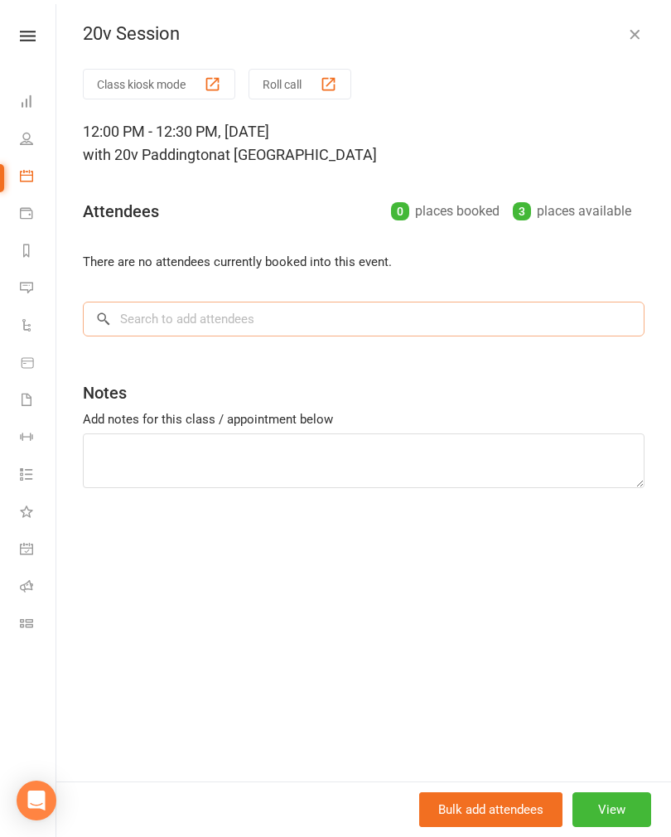
click at [371, 321] on input "search" at bounding box center [364, 318] width 562 height 35
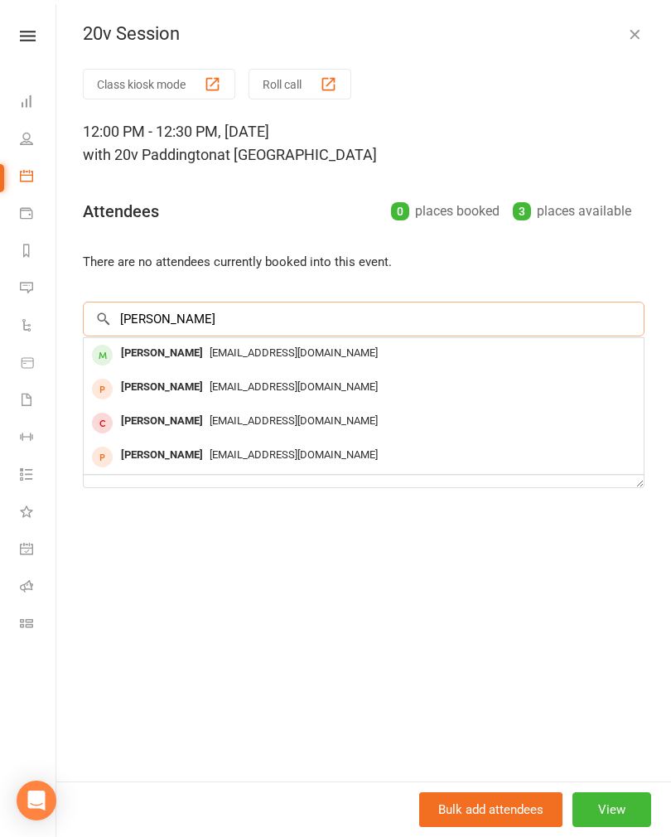
type input "[PERSON_NAME]"
click at [286, 354] on span "[EMAIL_ADDRESS][DOMAIN_NAME]" at bounding box center [294, 352] width 168 height 12
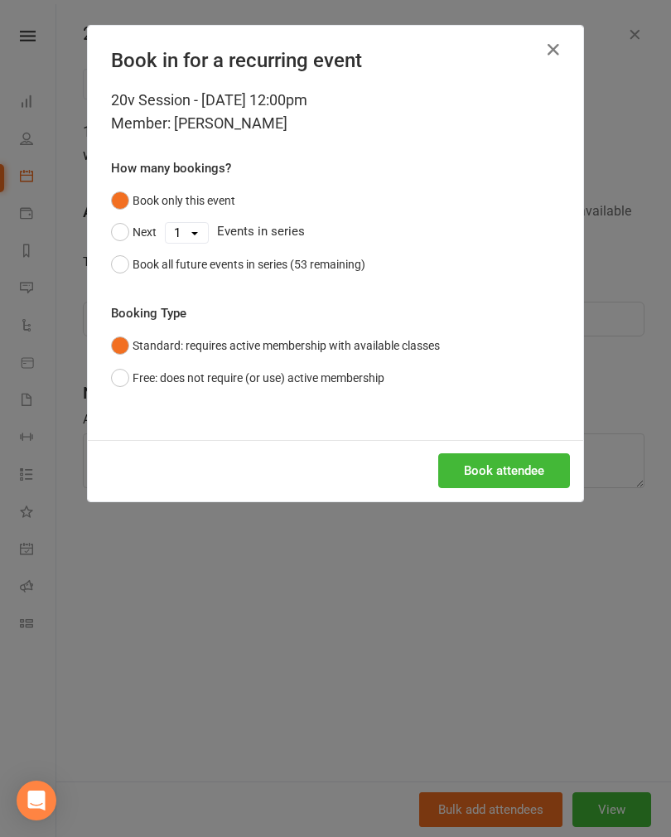
click at [513, 469] on button "Book attendee" at bounding box center [504, 470] width 132 height 35
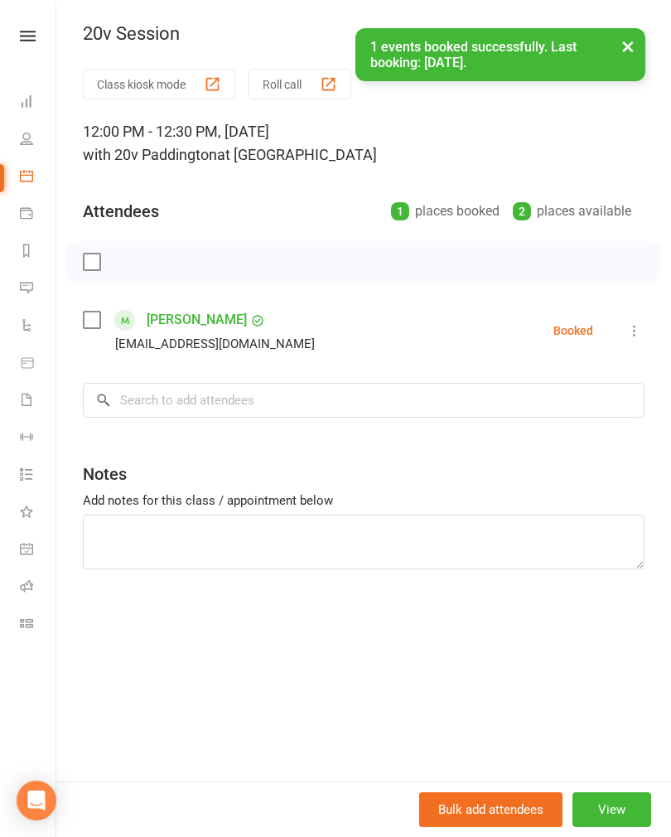
click at [640, 46] on button "×" at bounding box center [628, 46] width 30 height 36
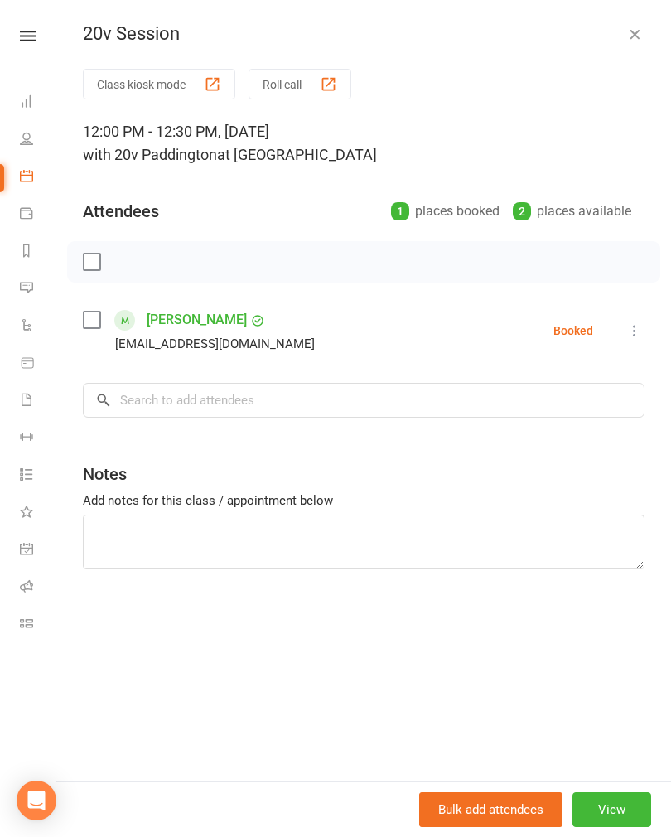
click at [642, 36] on icon "button" at bounding box center [634, 34] width 17 height 17
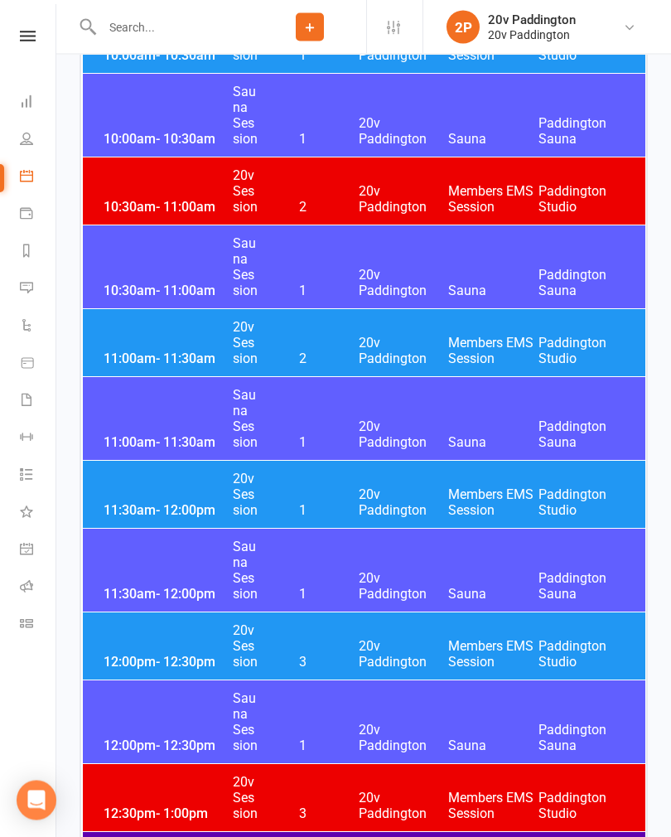
scroll to position [1564, 0]
click at [359, 653] on span "20v Paddington" at bounding box center [404, 653] width 90 height 31
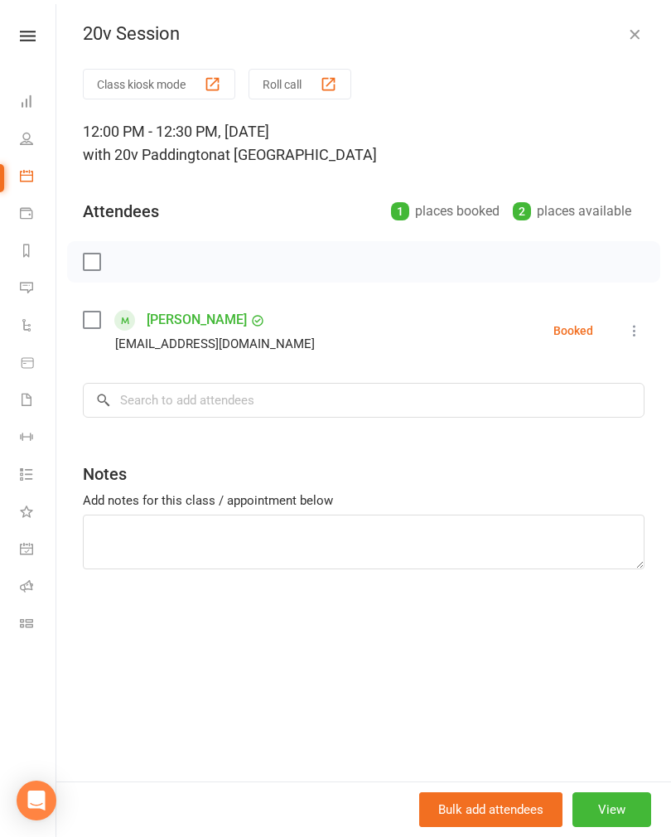
click at [197, 316] on link "[PERSON_NAME]" at bounding box center [197, 319] width 100 height 27
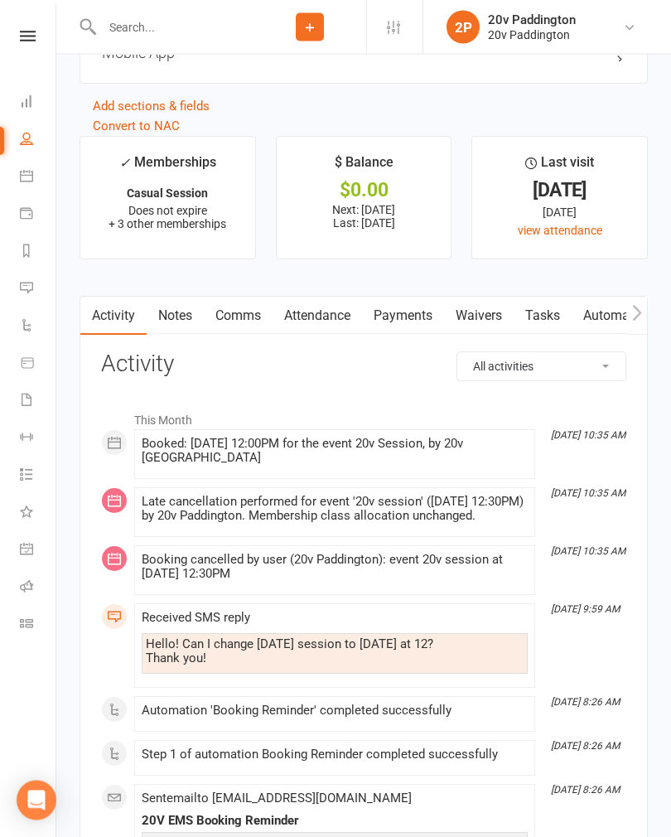
click at [256, 327] on link "Comms" at bounding box center [238, 316] width 69 height 38
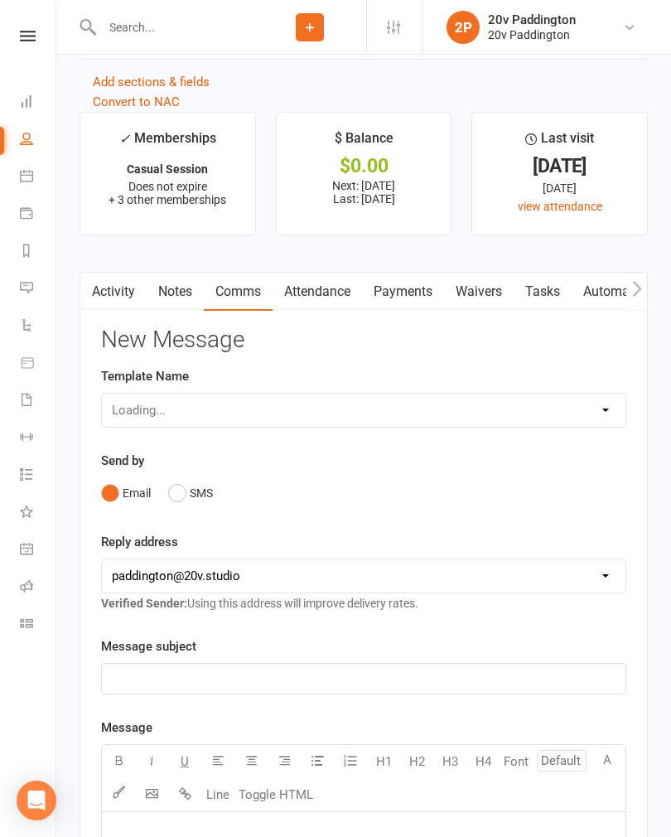
scroll to position [2347, 0]
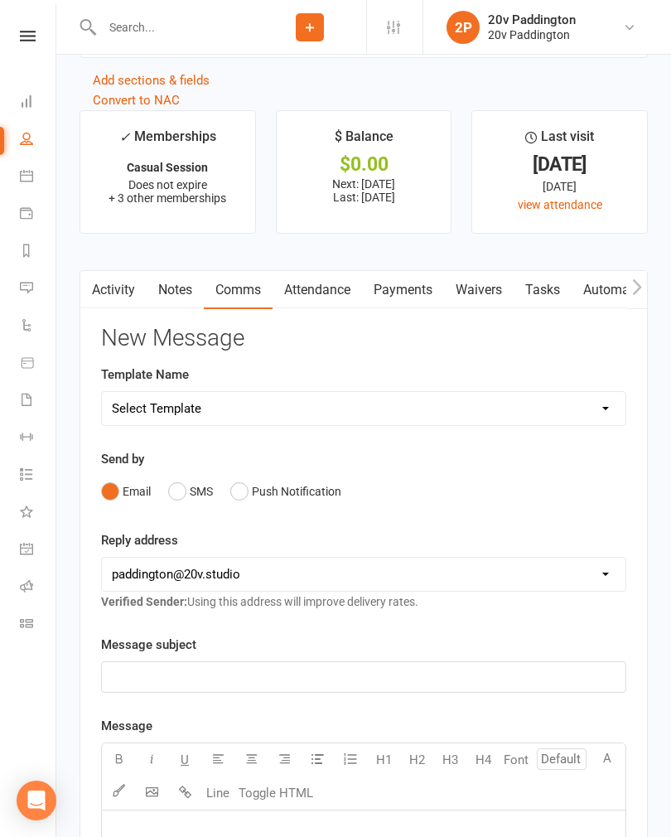
click at [186, 488] on button "SMS" at bounding box center [190, 490] width 45 height 31
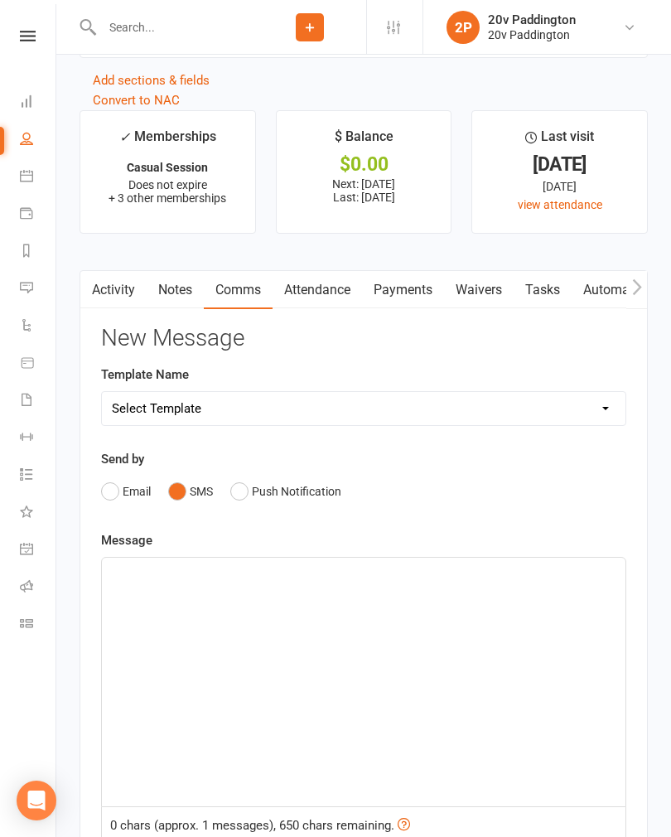
click at [286, 617] on div "﻿" at bounding box center [363, 681] width 523 height 248
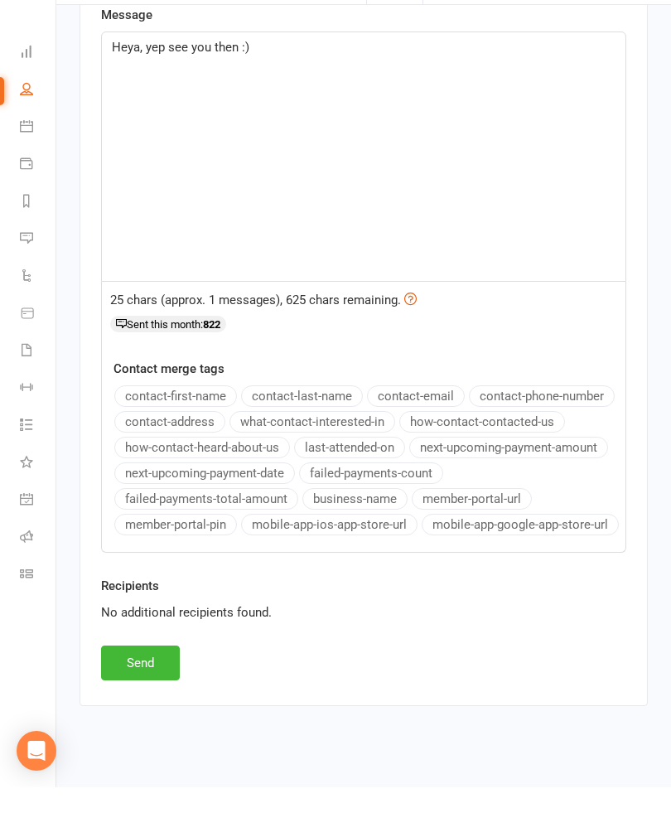
scroll to position [2821, 0]
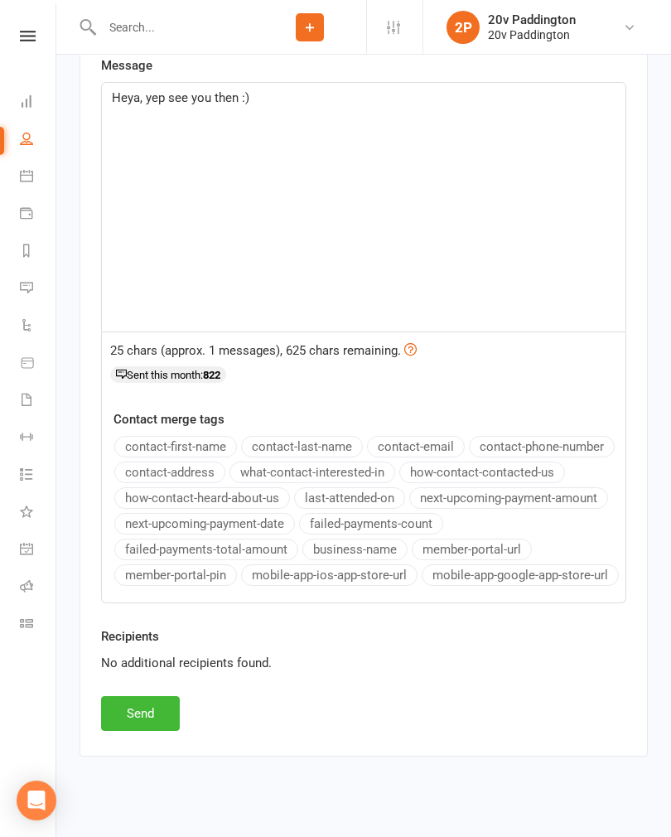
click at [132, 713] on button "Send" at bounding box center [140, 713] width 79 height 35
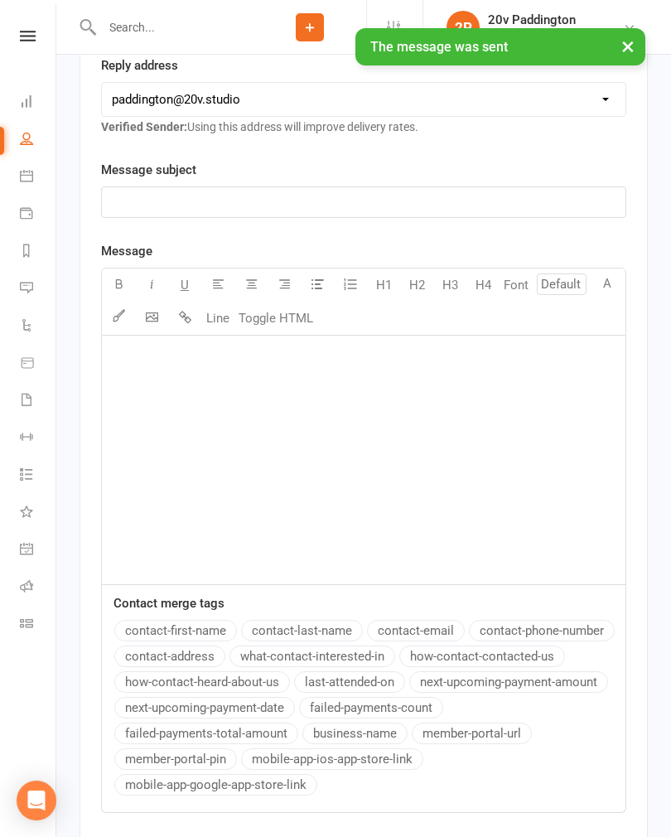
click at [31, 292] on icon at bounding box center [26, 287] width 13 height 13
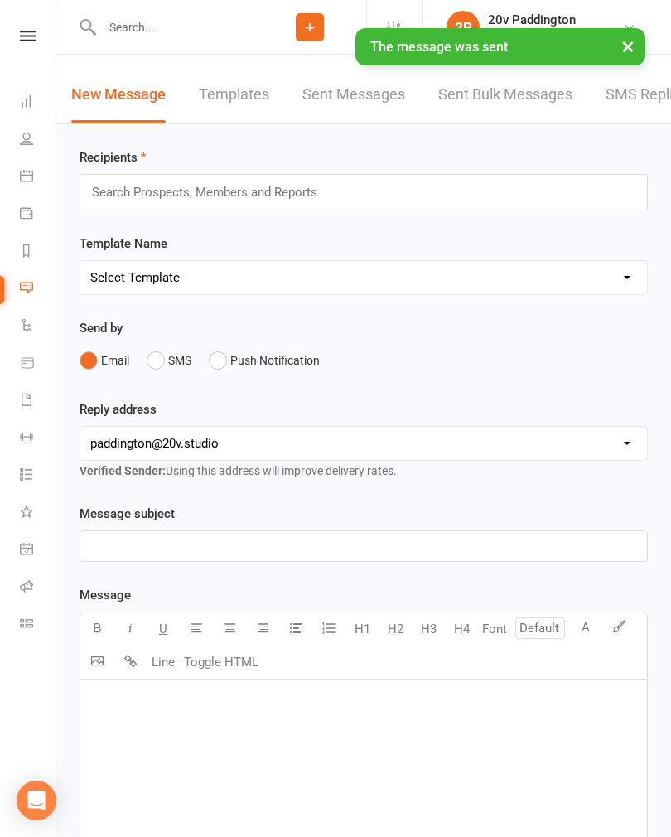
click at [215, 30] on input "text" at bounding box center [175, 27] width 157 height 23
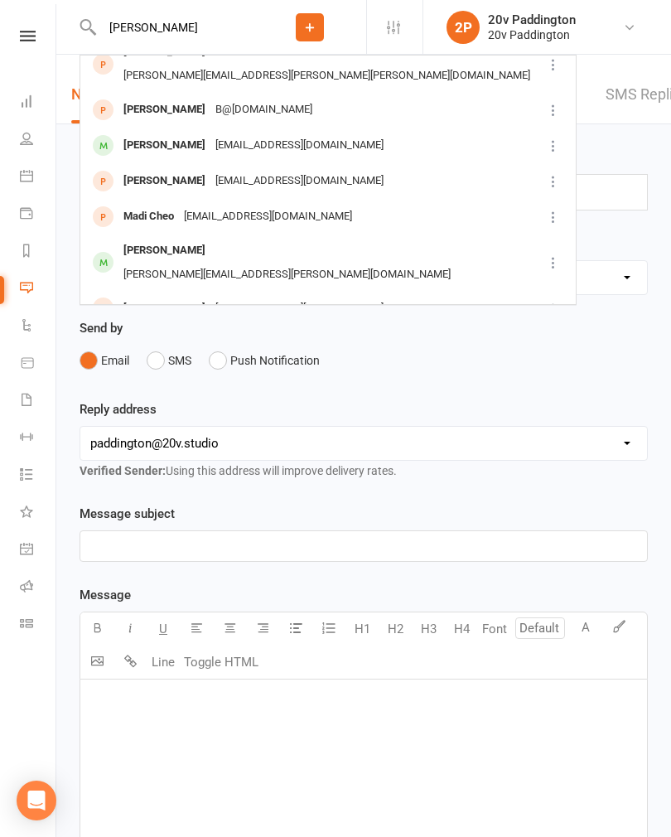
scroll to position [200, 0]
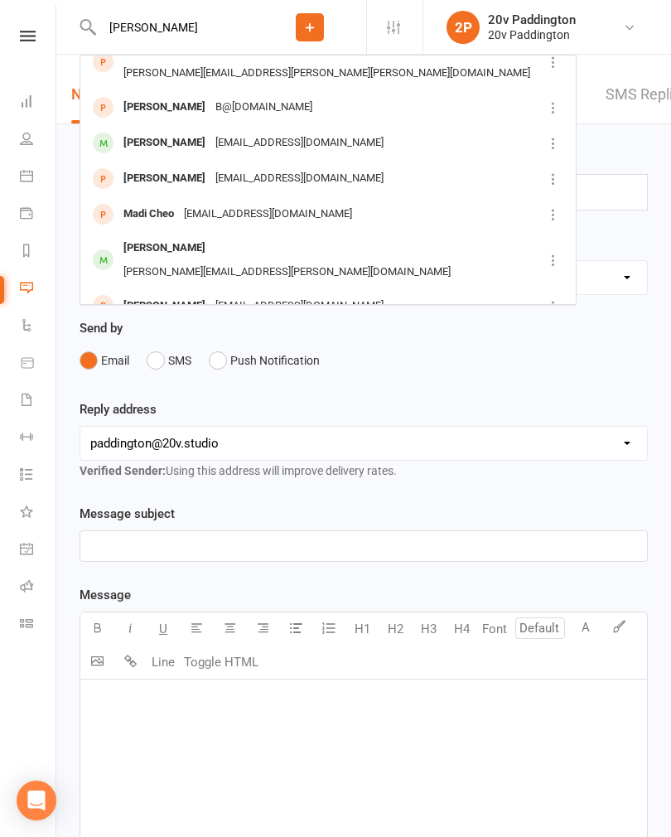
type input "[PERSON_NAME]"
click at [355, 131] on div "[EMAIL_ADDRESS][DOMAIN_NAME]" at bounding box center [299, 143] width 178 height 24
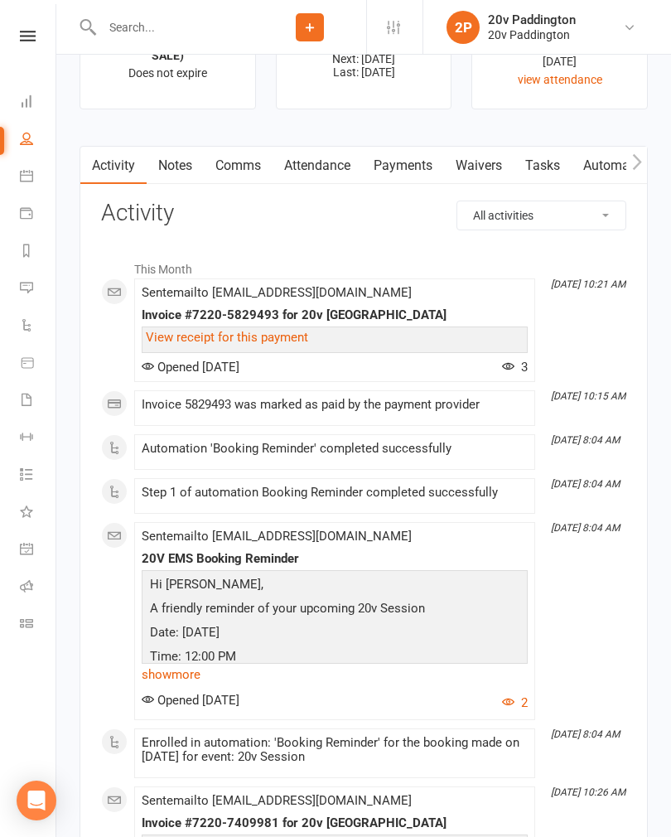
scroll to position [2289, 0]
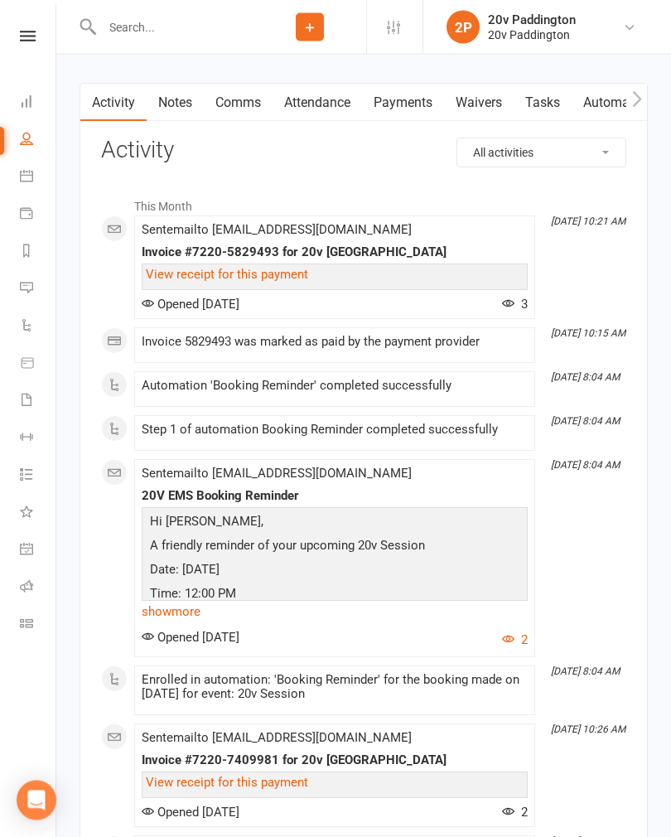
click at [234, 112] on link "Comms" at bounding box center [238, 103] width 69 height 38
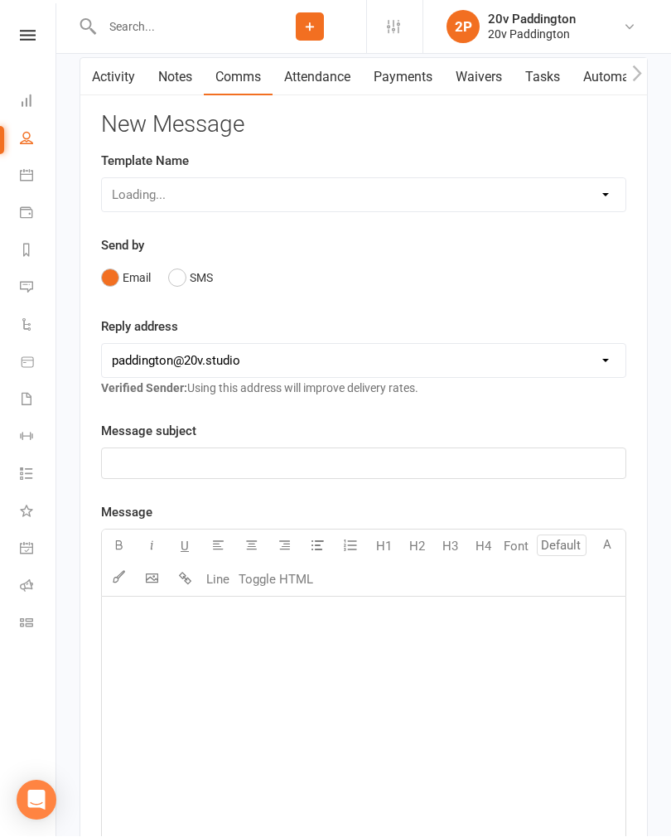
click at [186, 294] on button "SMS" at bounding box center [190, 278] width 45 height 31
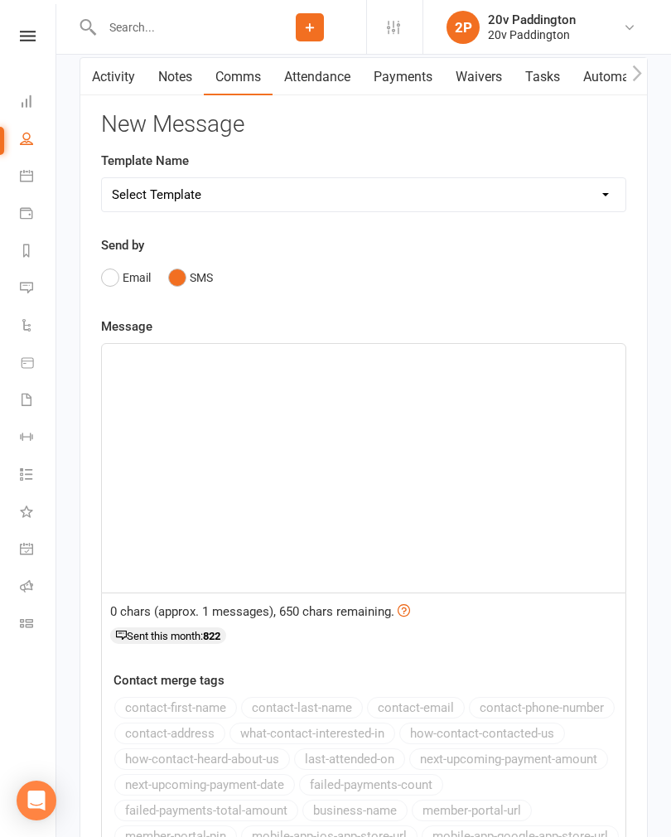
click at [328, 442] on div "﻿" at bounding box center [363, 468] width 523 height 248
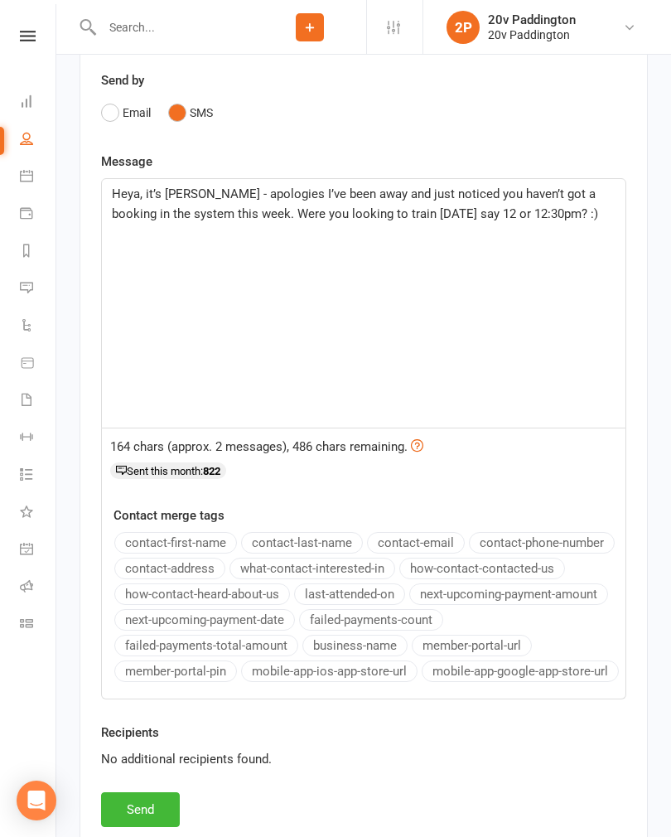
scroll to position [2491, 0]
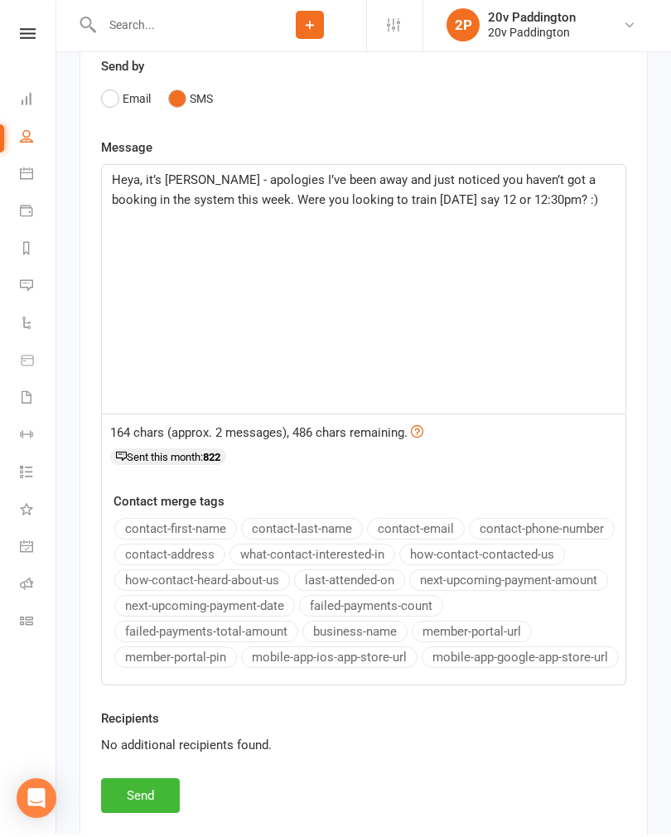
click at [406, 190] on span "Heya, it’s [PERSON_NAME] - apologies I’ve been away and just noticed you haven’…" at bounding box center [355, 192] width 487 height 35
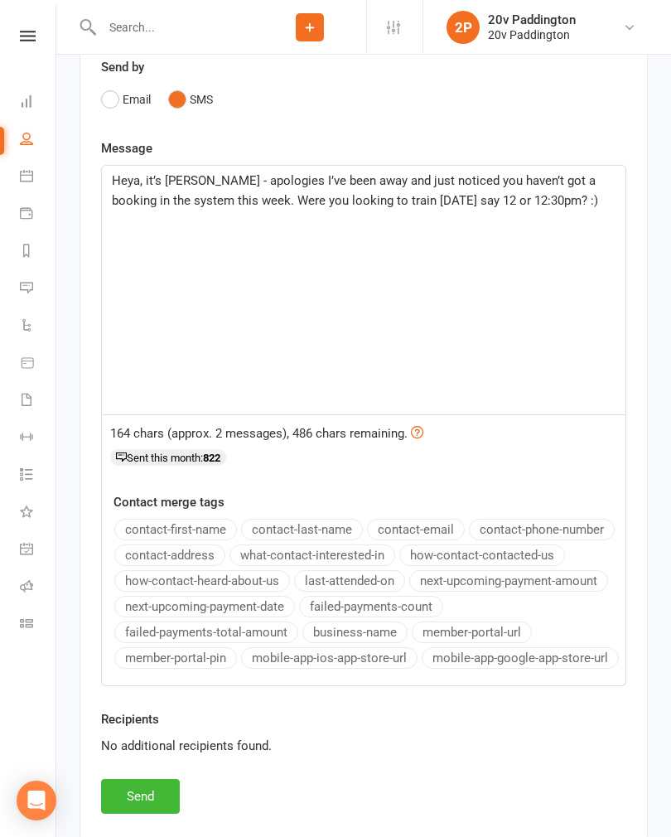
click at [402, 208] on span "Heya, it’s [PERSON_NAME] - apologies I’ve been away and just noticed you haven’…" at bounding box center [355, 190] width 487 height 35
click at [162, 794] on button "Send" at bounding box center [140, 795] width 79 height 35
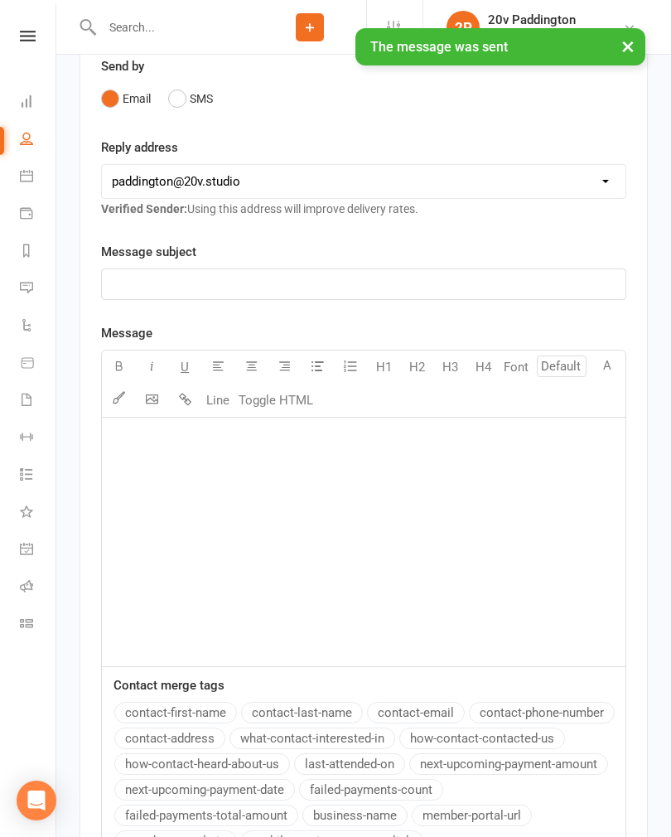
click at [37, 283] on link "Messages 10" at bounding box center [38, 289] width 37 height 37
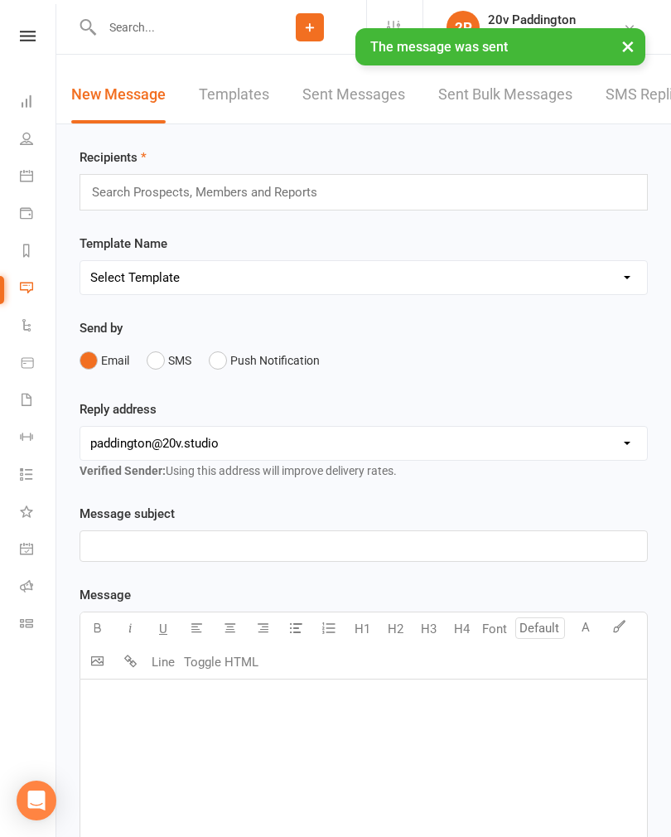
click at [646, 99] on link "SMS Replies 10" at bounding box center [659, 94] width 108 height 57
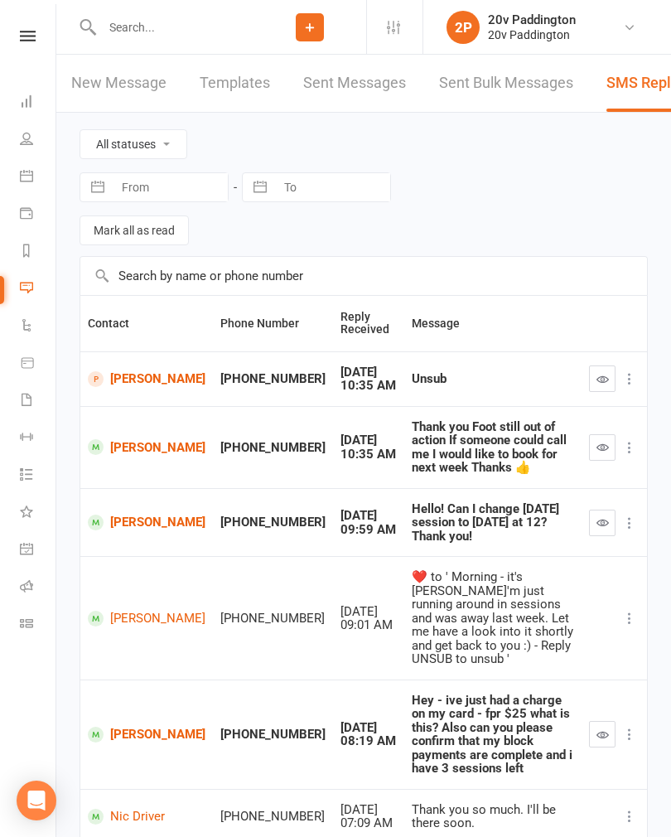
click at [131, 439] on link "[PERSON_NAME]" at bounding box center [147, 447] width 118 height 16
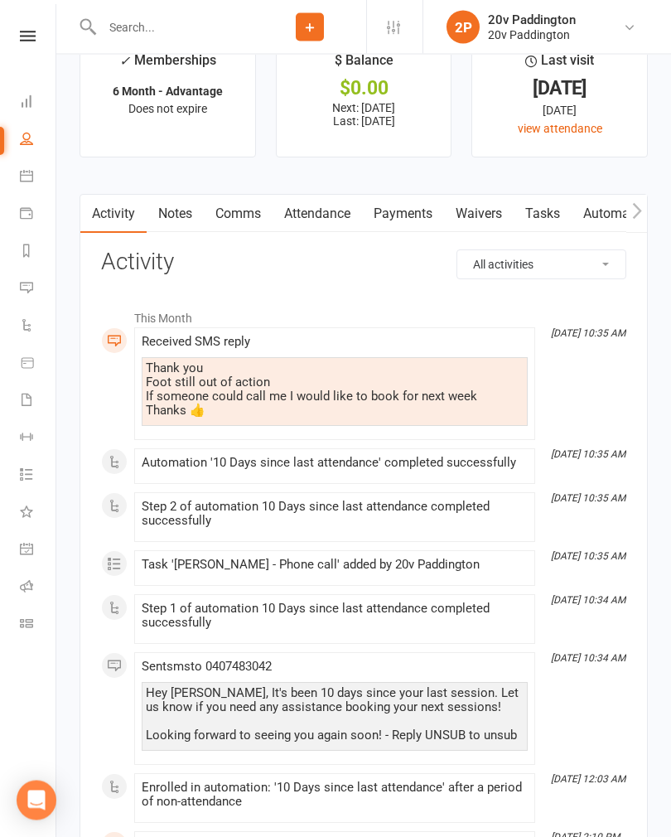
scroll to position [2134, 0]
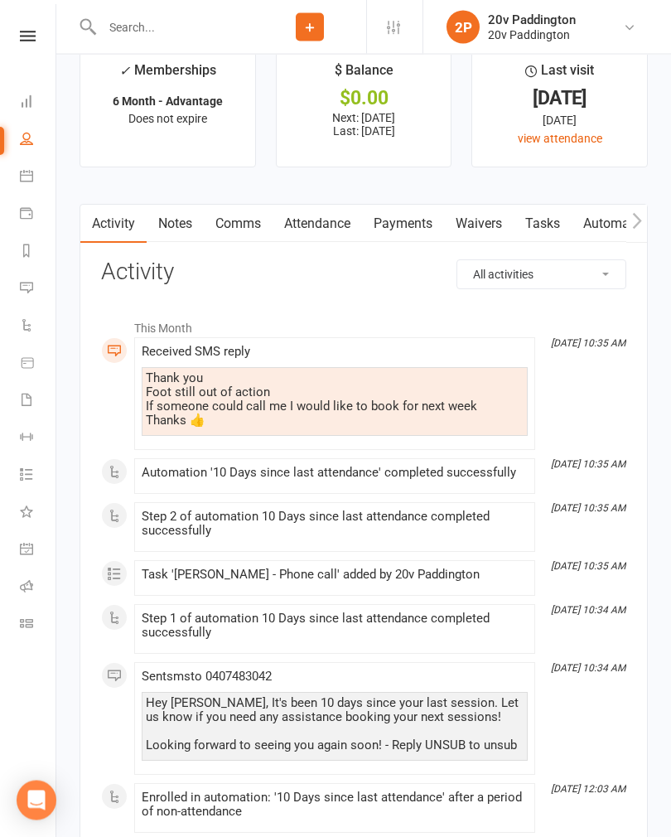
click at [37, 271] on link "Messages 10" at bounding box center [38, 289] width 37 height 37
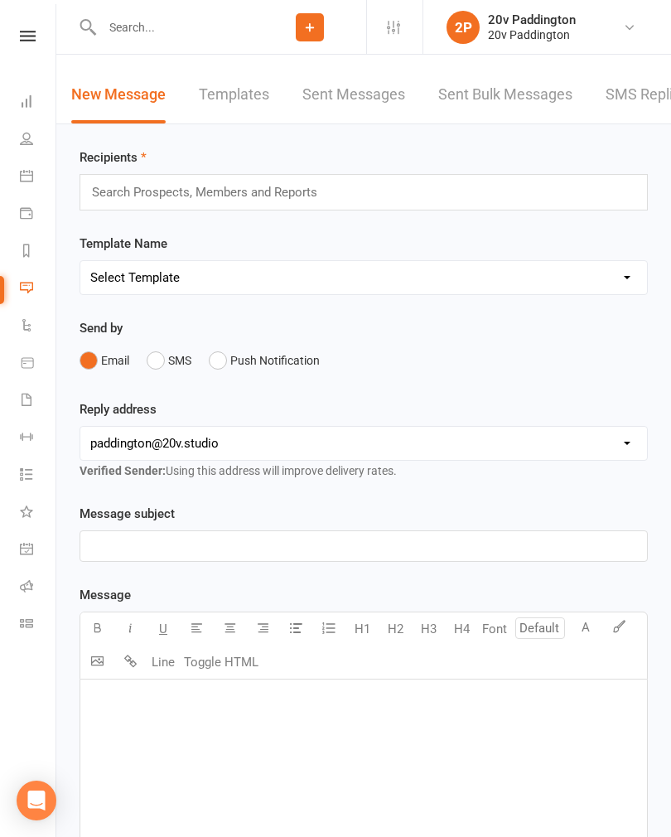
click at [635, 94] on link "SMS Replies 10" at bounding box center [659, 94] width 108 height 57
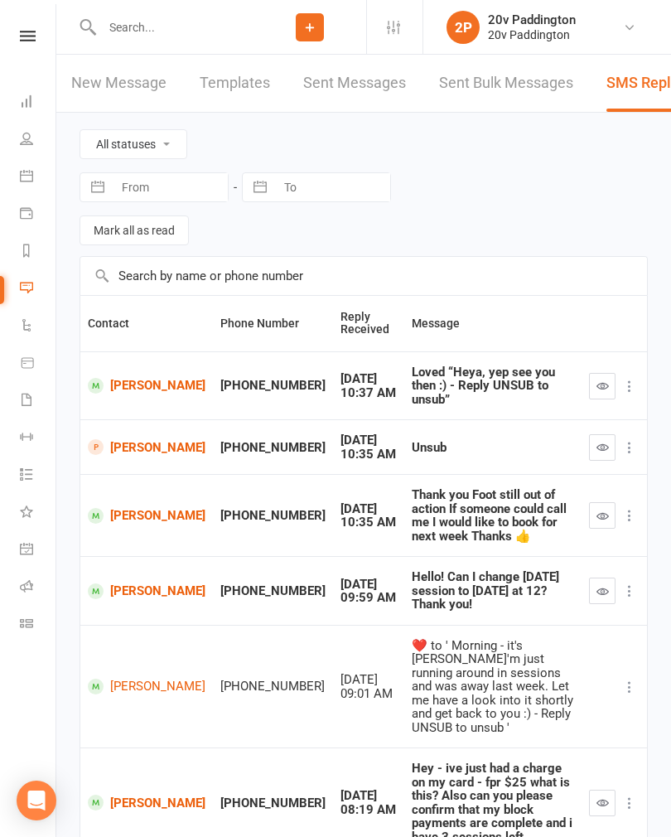
click at [599, 502] on button "button" at bounding box center [602, 515] width 27 height 27
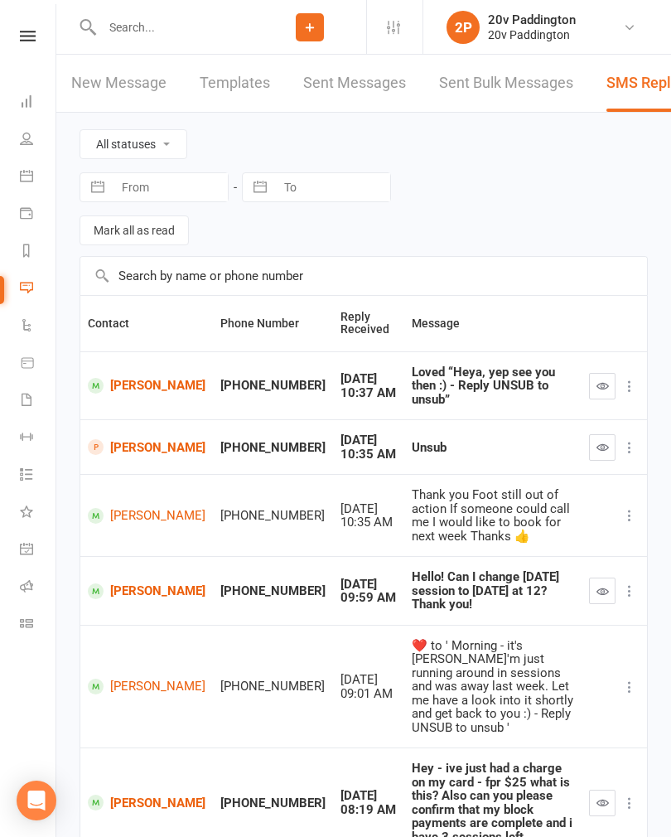
click at [131, 508] on link "[PERSON_NAME]" at bounding box center [147, 516] width 118 height 16
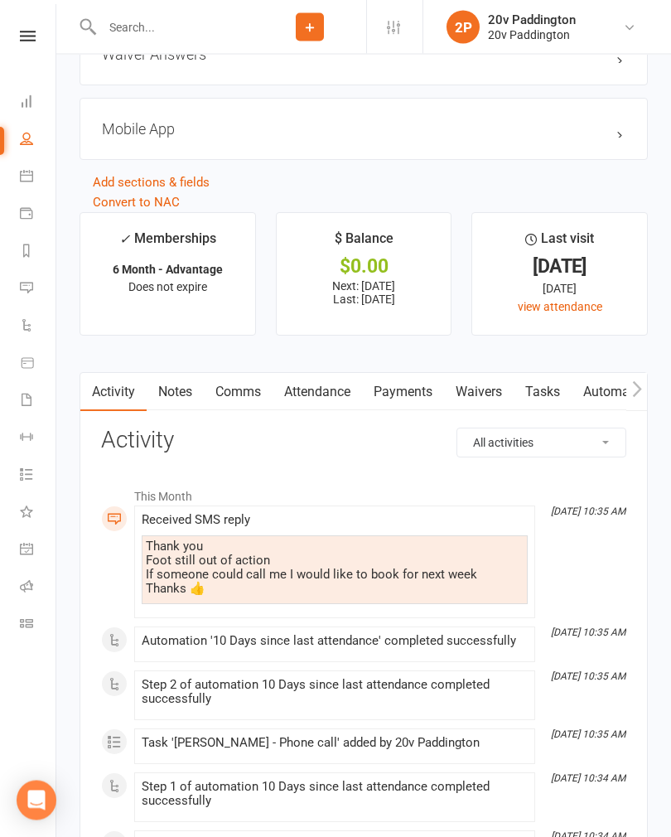
scroll to position [1966, 0]
click at [41, 182] on link "Calendar" at bounding box center [38, 177] width 37 height 37
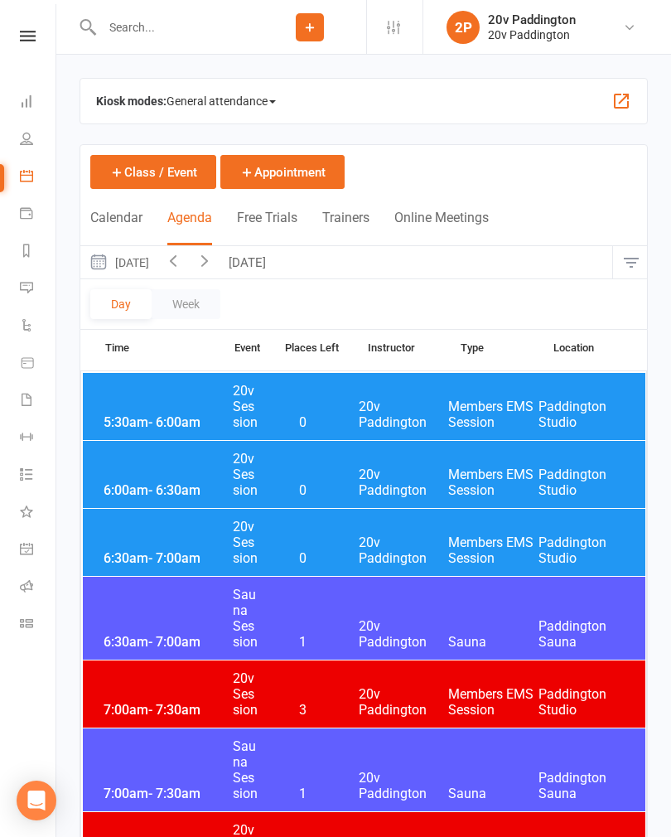
click at [157, 262] on button "[DATE]" at bounding box center [118, 262] width 77 height 32
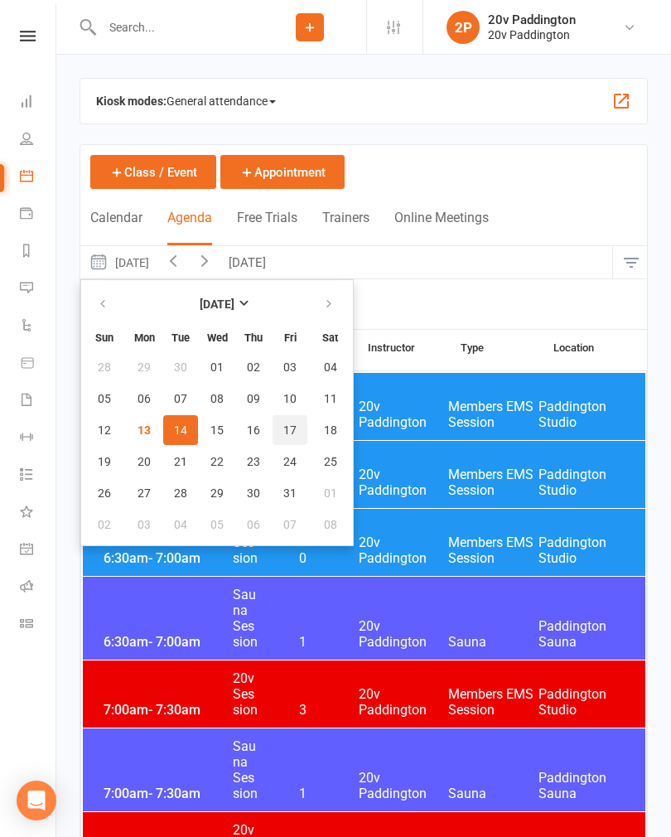
click at [279, 417] on button "17" at bounding box center [290, 430] width 35 height 30
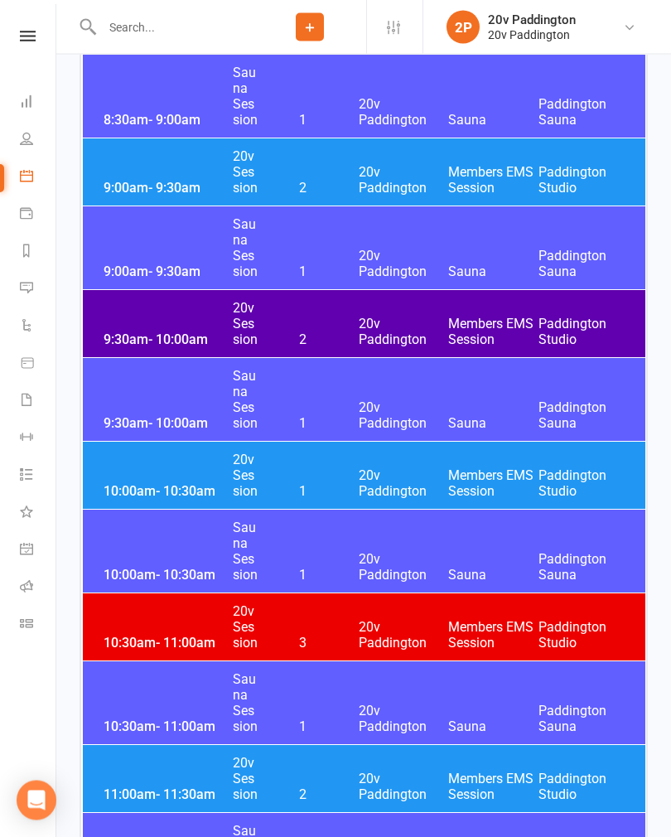
click at [144, 330] on div "9:30am - 10:00am 20v Session 2 20v Paddington Members EMS Session [GEOGRAPHIC_D…" at bounding box center [364, 324] width 562 height 67
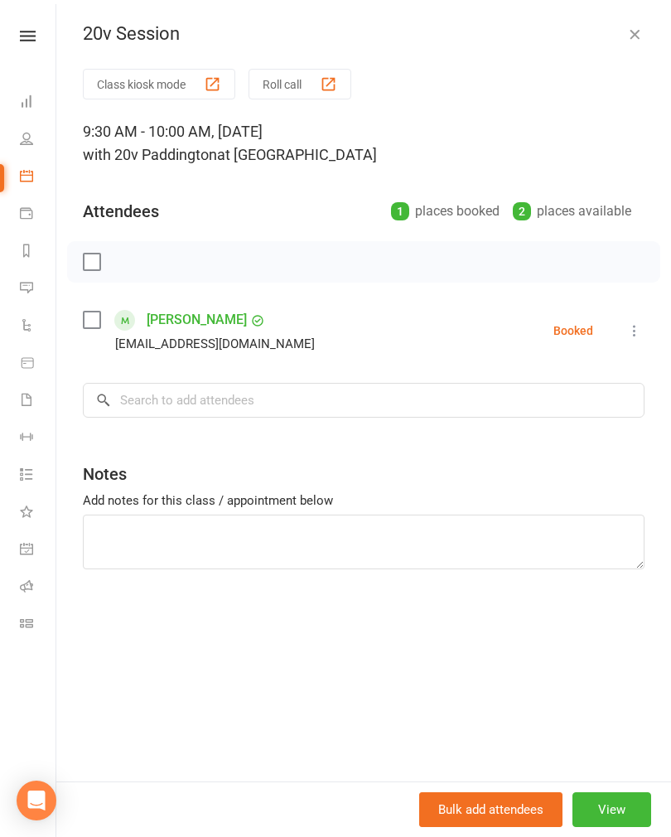
click at [638, 42] on button "button" at bounding box center [635, 34] width 20 height 20
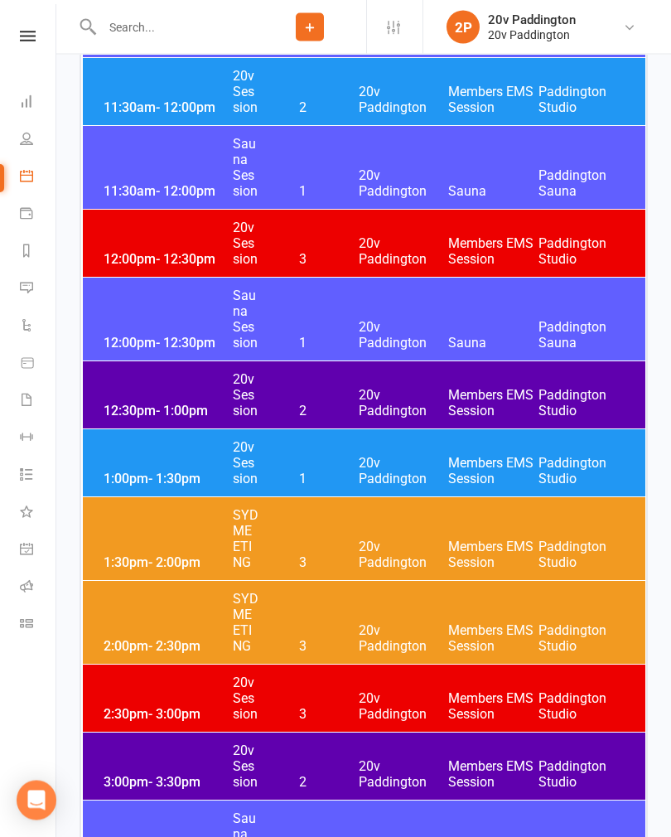
scroll to position [1956, 0]
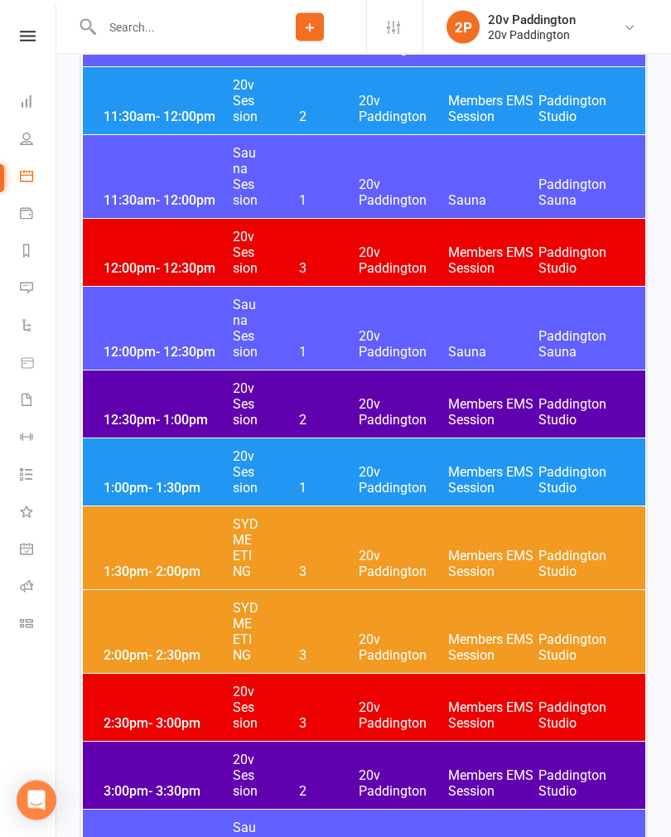
click at [136, 410] on div "12:30pm - 1:00pm 20v Session 2 20v Paddington Members EMS Session [GEOGRAPHIC_D…" at bounding box center [364, 404] width 562 height 67
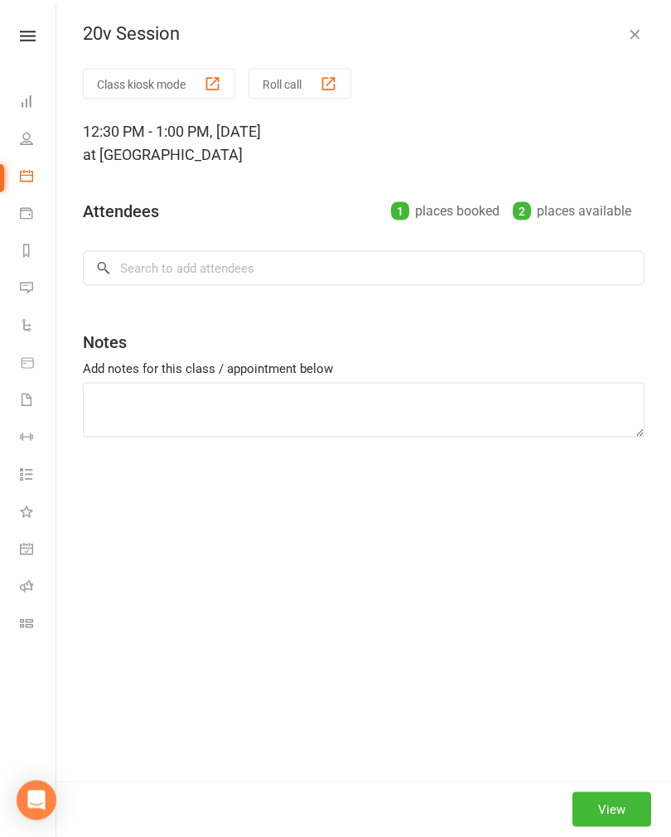
scroll to position [1957, 0]
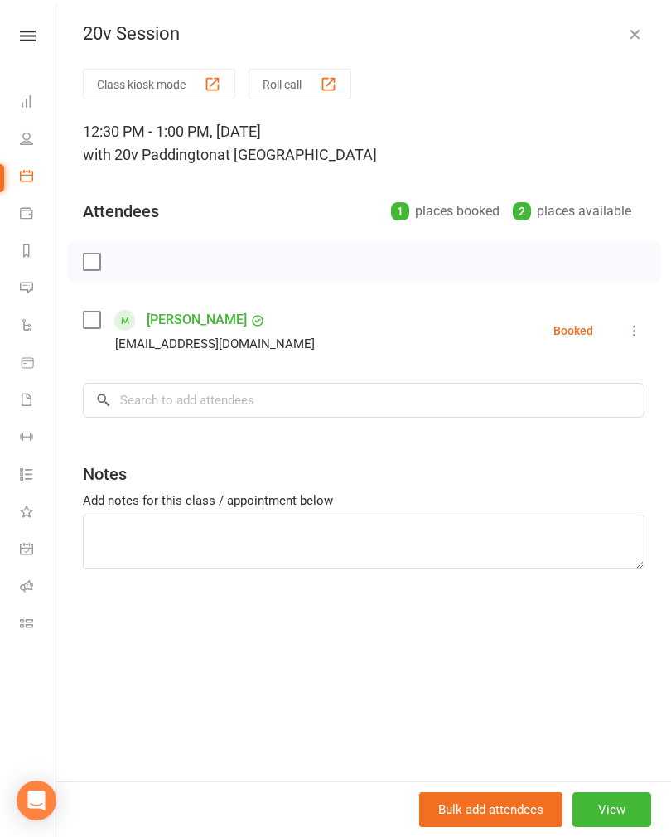
click at [642, 39] on icon "button" at bounding box center [634, 34] width 17 height 17
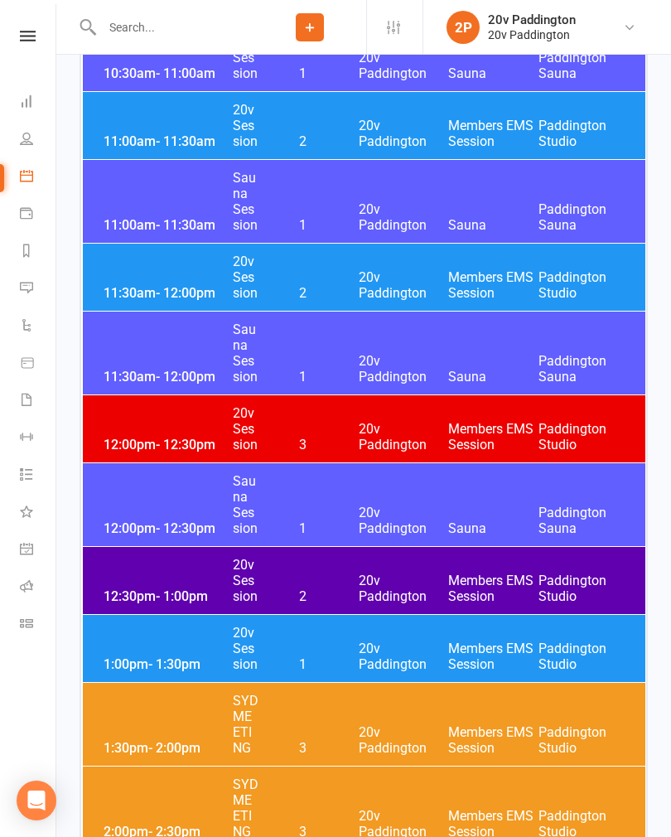
scroll to position [1780, 0]
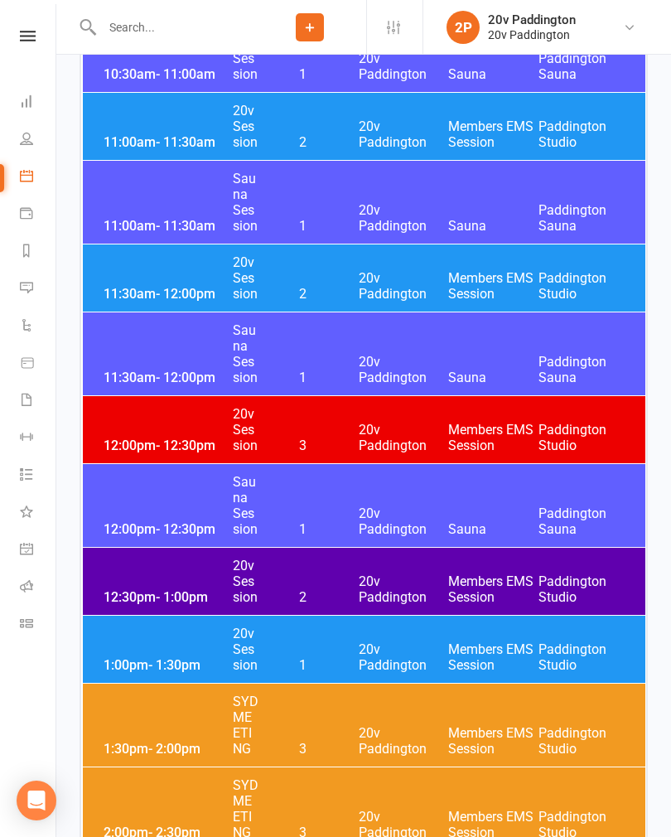
click at [154, 429] on div "12:00pm - 12:30pm 20v Session 3 20v Paddington Members EMS Session [GEOGRAPHIC_…" at bounding box center [364, 429] width 562 height 67
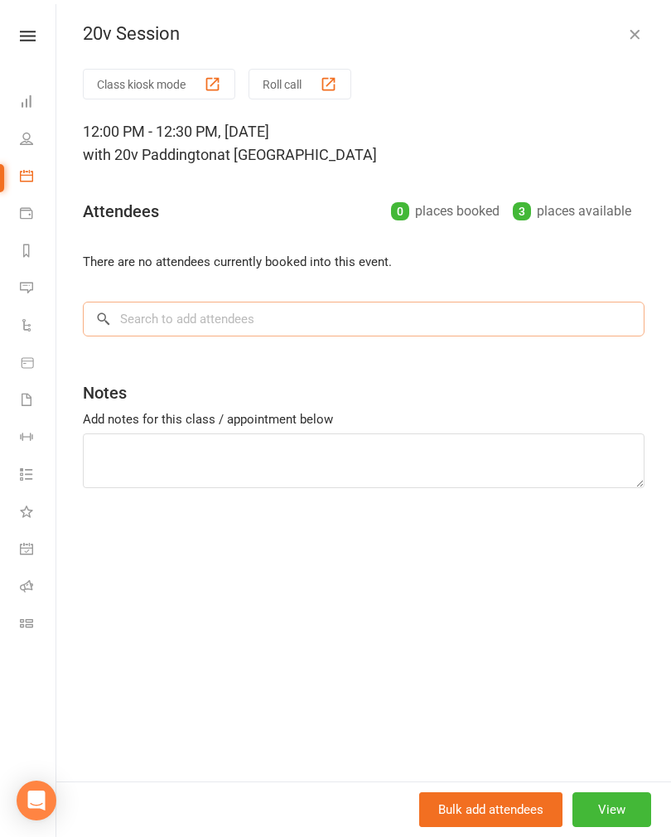
click at [152, 306] on input "search" at bounding box center [364, 318] width 562 height 35
type input "[PERSON_NAME]"
click at [133, 351] on div "[PERSON_NAME]" at bounding box center [161, 353] width 95 height 24
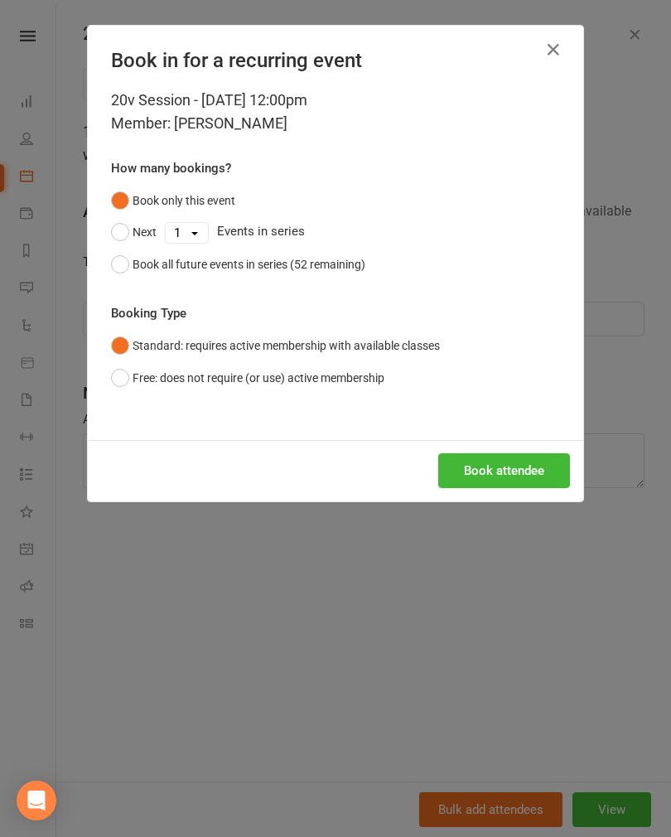
click at [465, 448] on div "Book attendee" at bounding box center [335, 470] width 495 height 61
click at [476, 463] on button "Book attendee" at bounding box center [504, 470] width 132 height 35
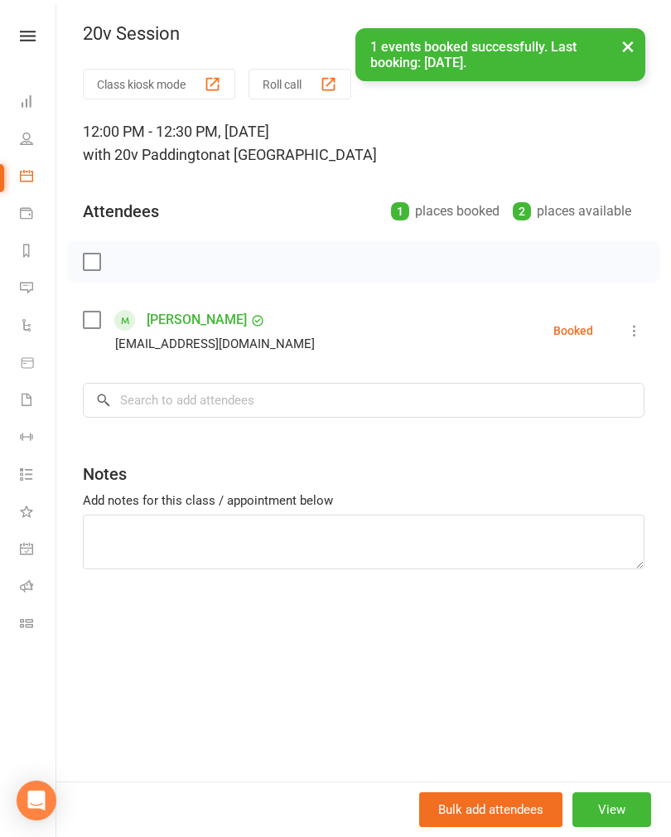
click at [600, 827] on button "View" at bounding box center [611, 809] width 79 height 35
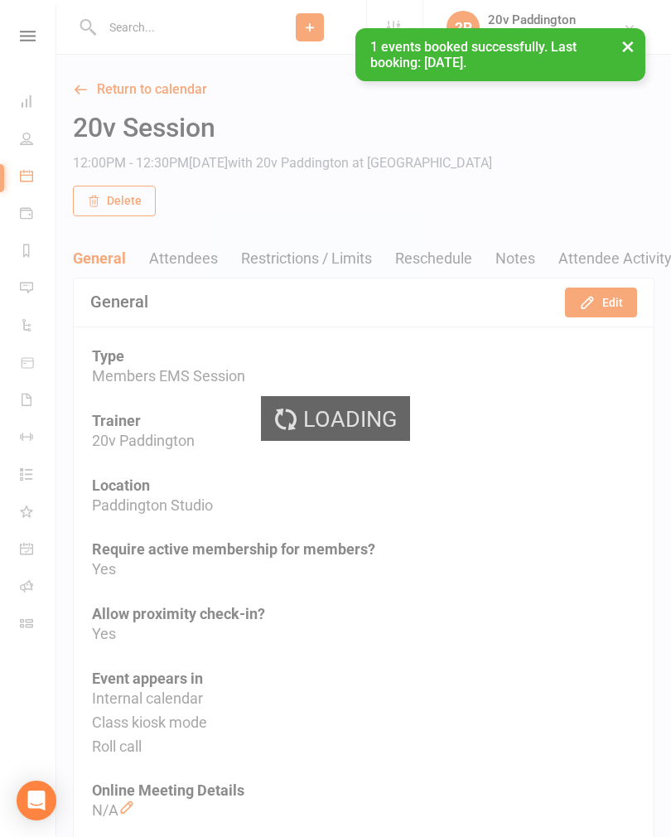
click at [590, 306] on div "Loading" at bounding box center [335, 418] width 671 height 837
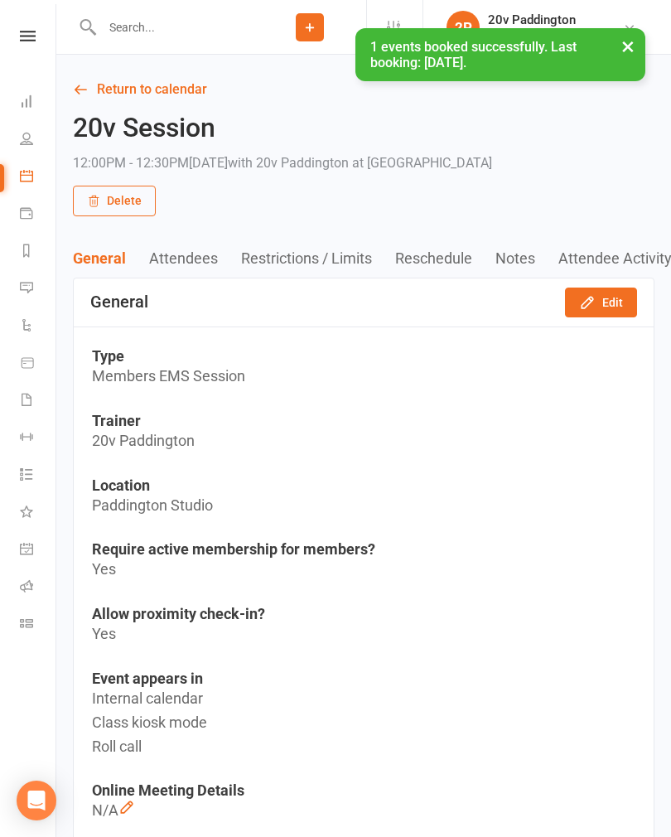
click at [588, 274] on div "General Attendees Restrictions / Limits Reschedule Notes Attendee Activity" at bounding box center [363, 258] width 615 height 39
click at [580, 304] on icon "button" at bounding box center [587, 302] width 17 height 17
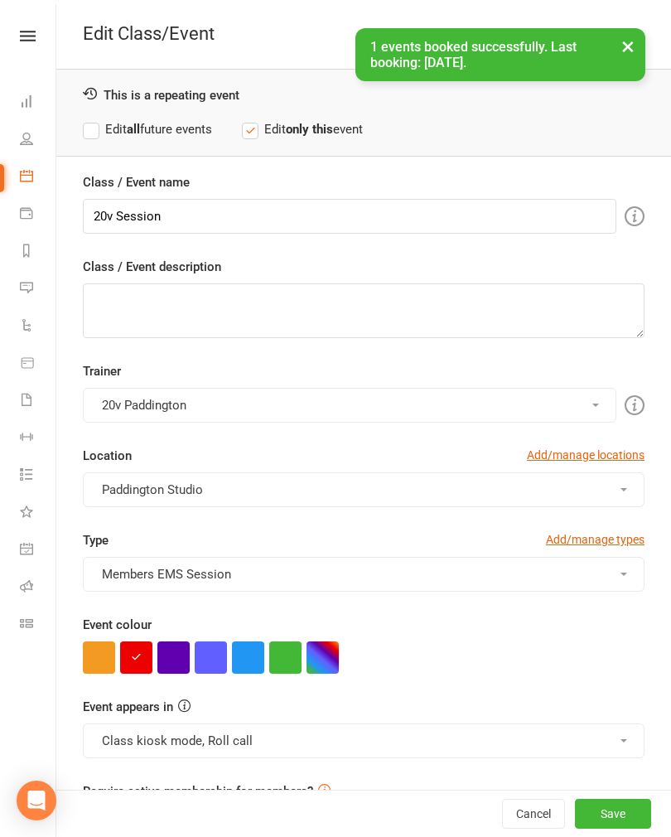
click at [167, 656] on button "button" at bounding box center [173, 657] width 32 height 32
click at [605, 828] on button "Save" at bounding box center [613, 813] width 76 height 30
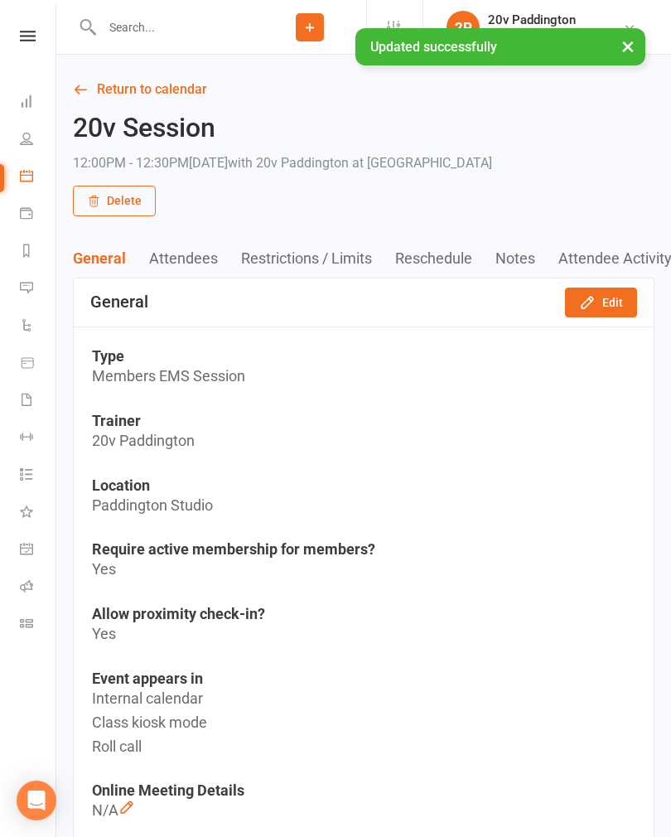
click at [138, 99] on link "Return to calendar" at bounding box center [363, 89] width 581 height 23
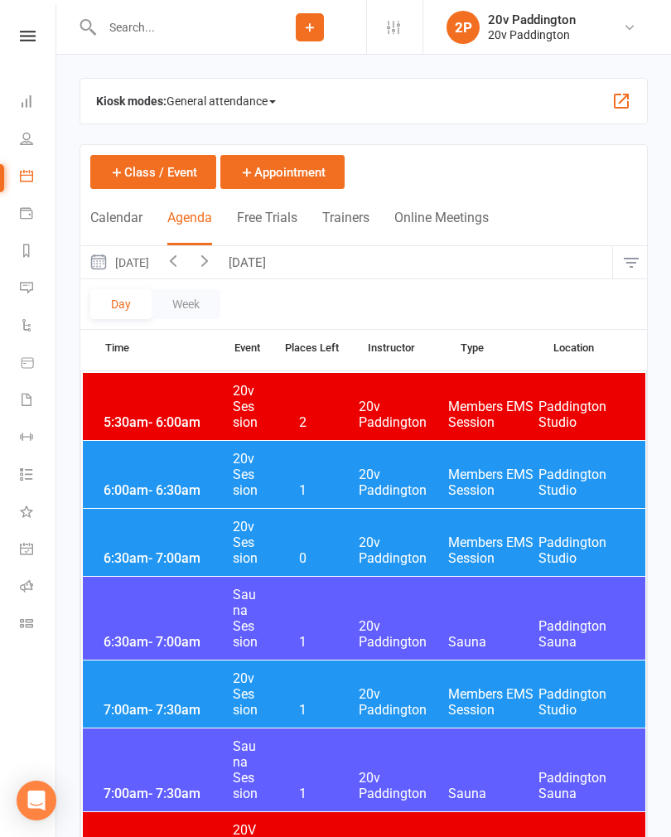
click at [150, 264] on button "[DATE]" at bounding box center [118, 262] width 77 height 32
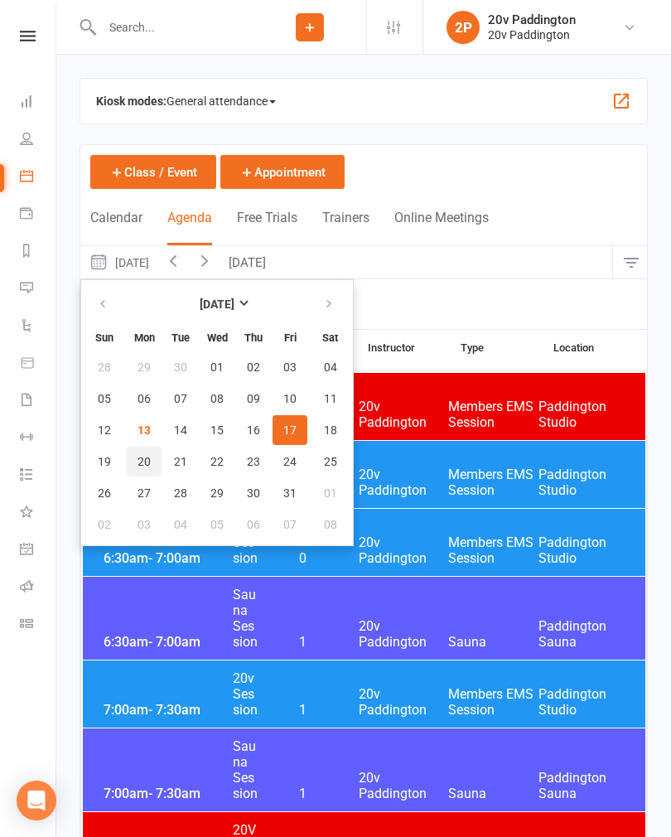
click at [146, 460] on span "20" at bounding box center [143, 461] width 13 height 13
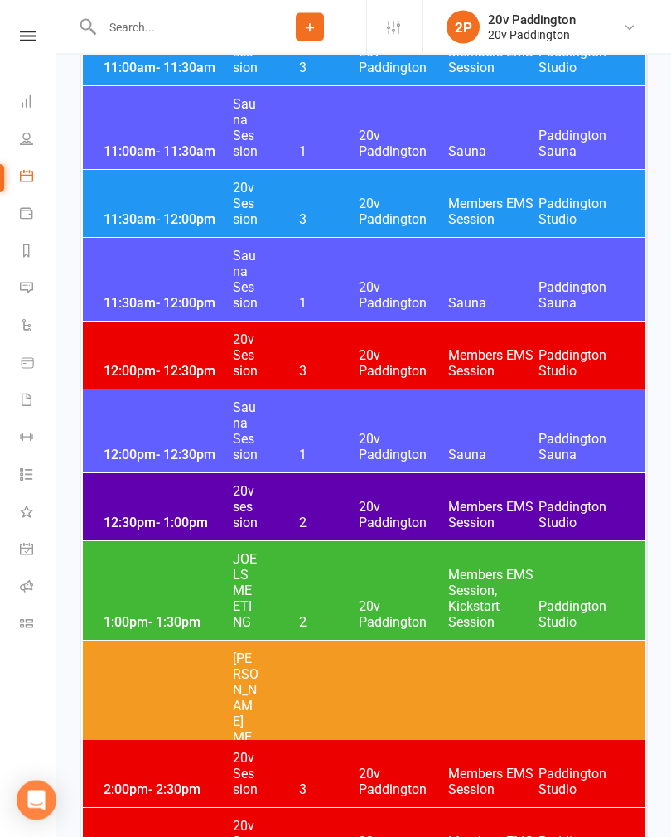
scroll to position [1855, 0]
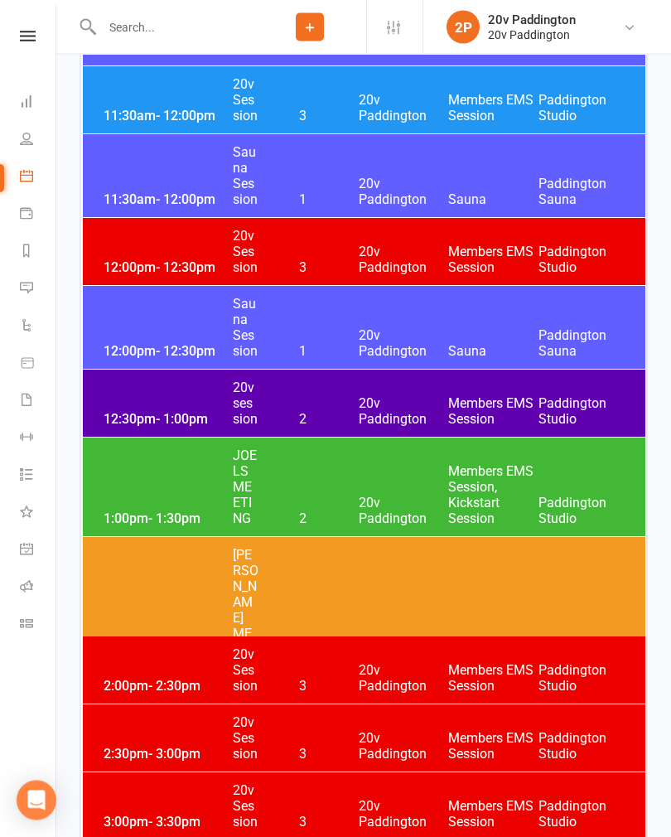
click at [154, 495] on div "1:00pm - 1:30pm JOELS MEETING 2 20v Paddington Members EMS Session, Kickstart S…" at bounding box center [364, 487] width 562 height 99
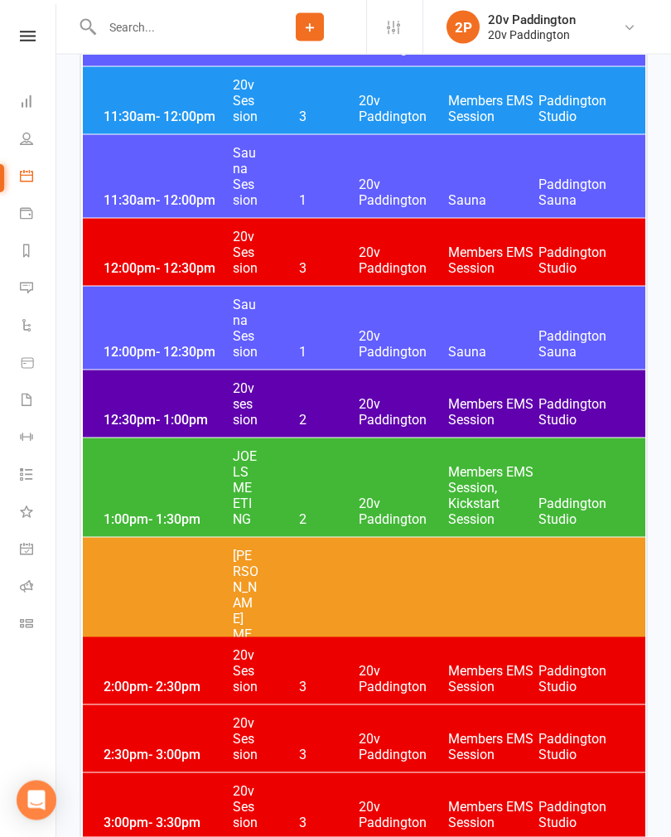
scroll to position [1958, 0]
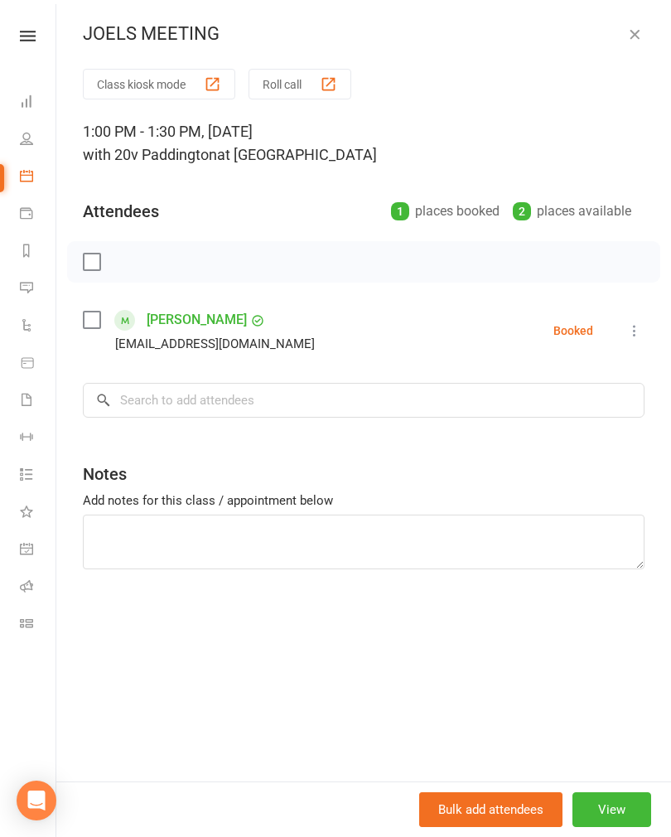
click at [634, 37] on icon "button" at bounding box center [634, 34] width 17 height 17
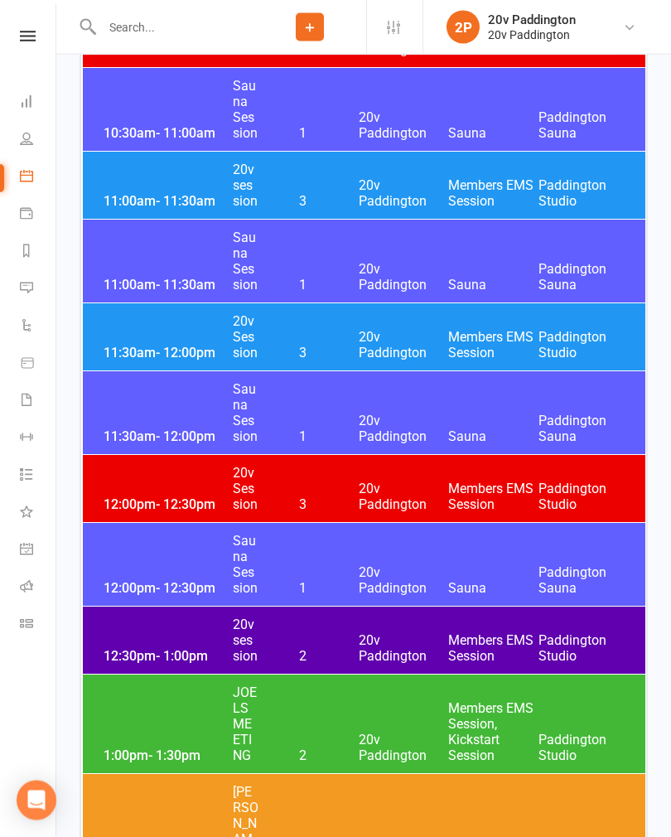
scroll to position [1715, 0]
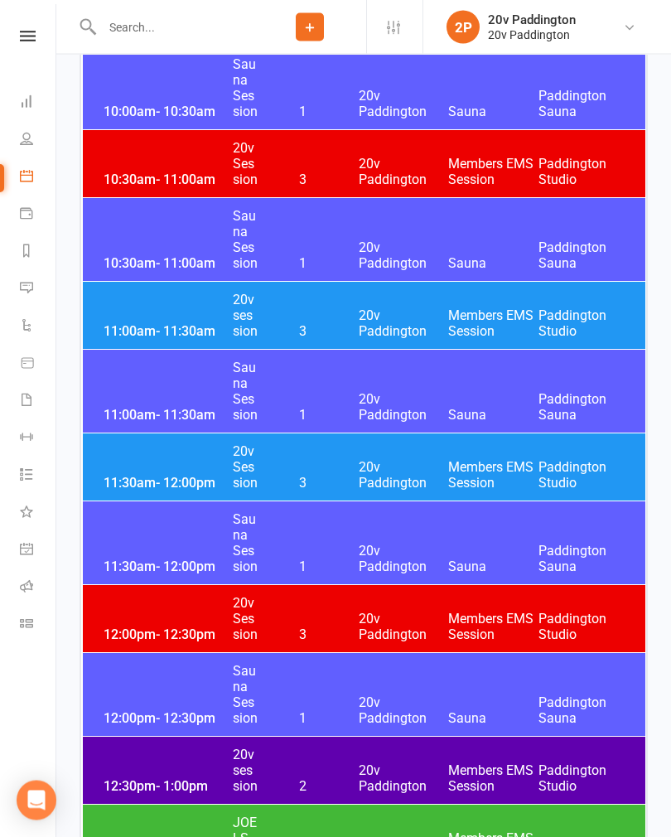
click at [157, 463] on div "11:30am - 12:00pm 20v Session 3 20v Paddington Members EMS Session [GEOGRAPHIC_…" at bounding box center [364, 467] width 562 height 67
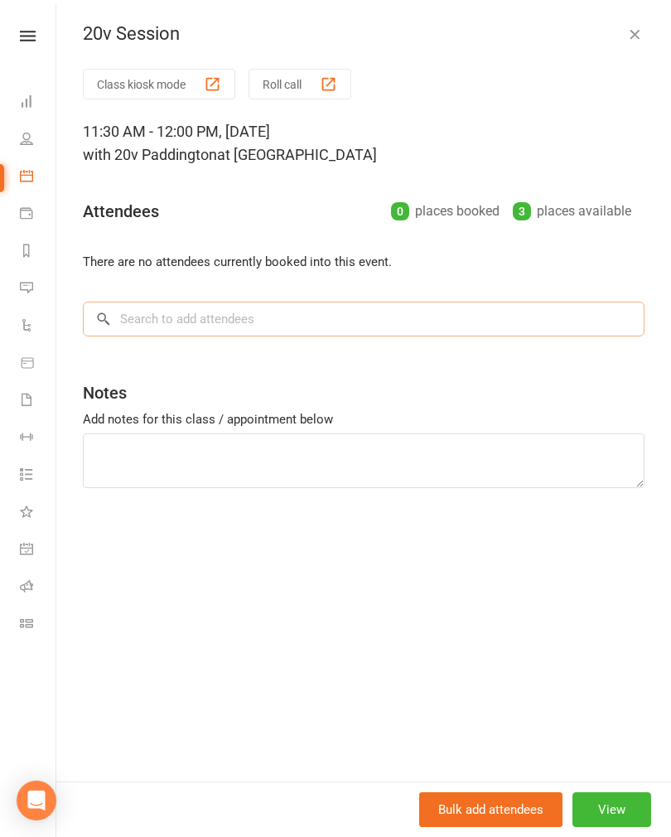
click at [144, 327] on input "search" at bounding box center [364, 318] width 562 height 35
type input "[PERSON_NAME]"
click at [150, 355] on div "[PERSON_NAME]" at bounding box center [161, 353] width 95 height 24
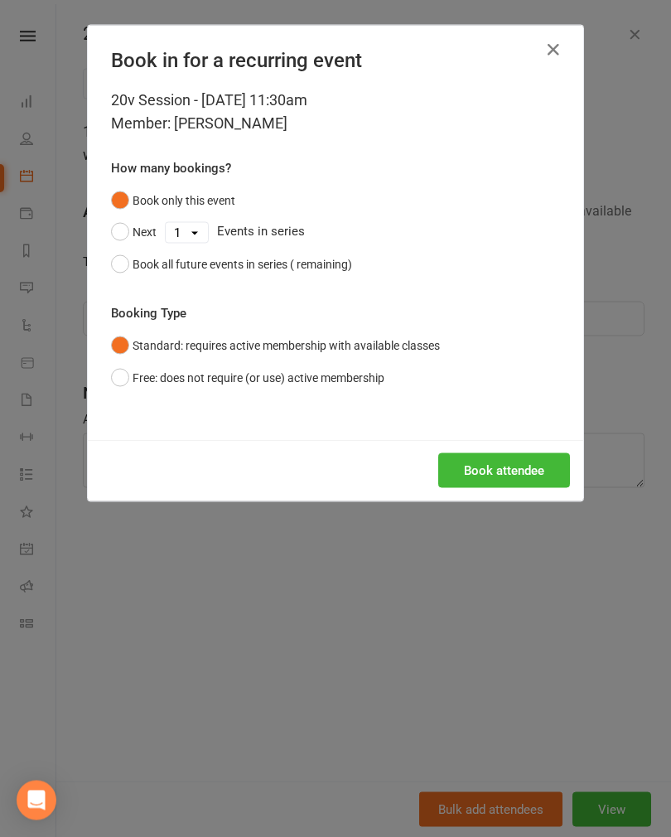
scroll to position [1591, 0]
click at [475, 471] on button "Book attendee" at bounding box center [504, 470] width 132 height 35
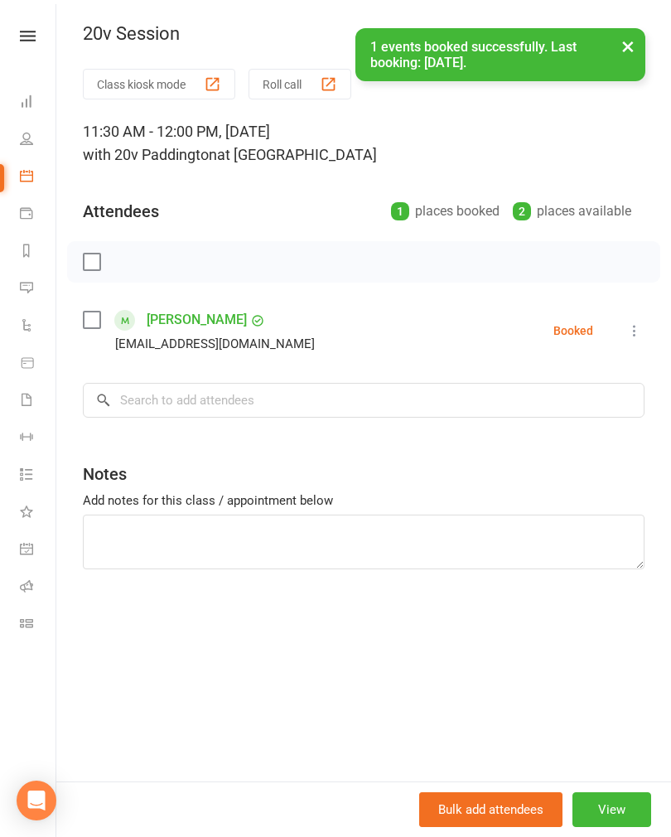
click at [595, 827] on button "View" at bounding box center [611, 809] width 79 height 35
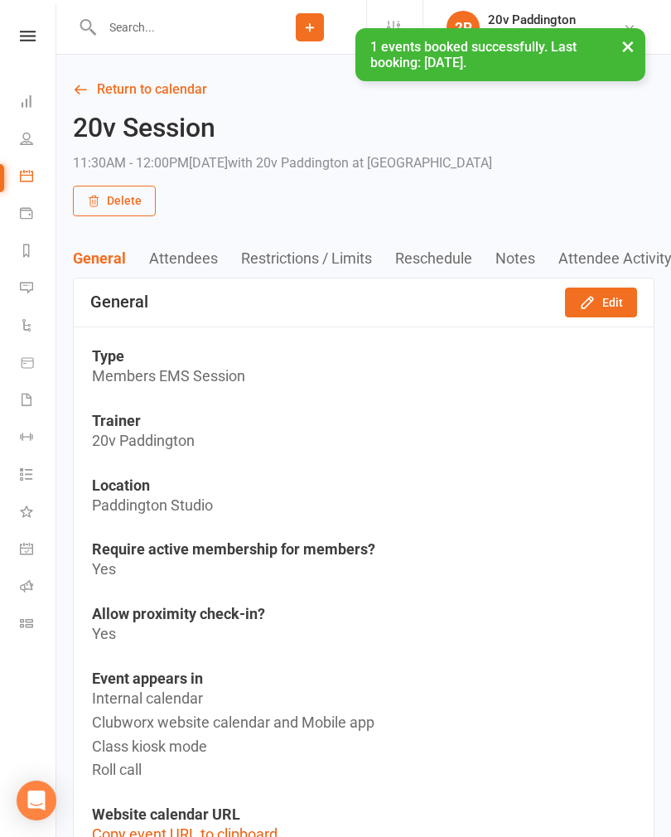
click at [589, 302] on icon "button" at bounding box center [587, 302] width 17 height 17
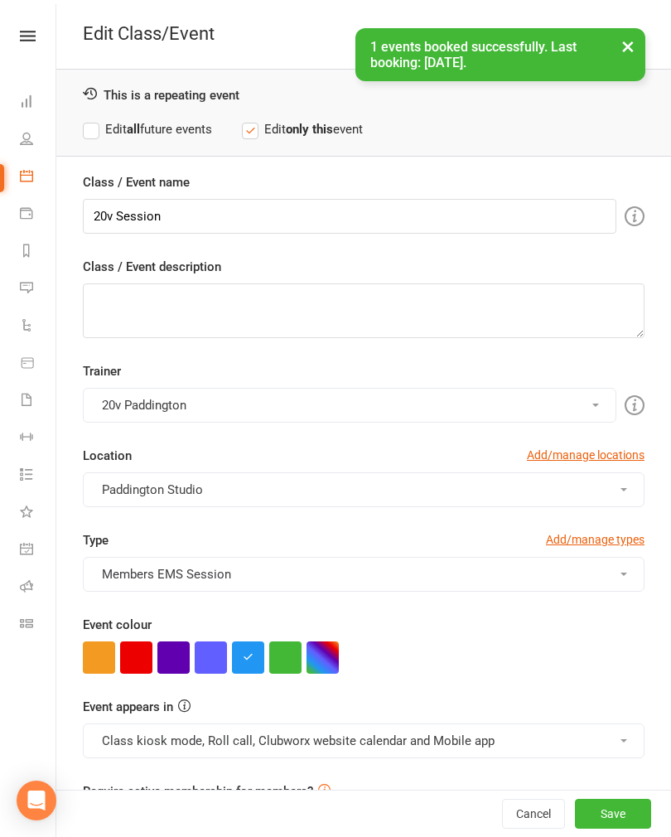
click at [168, 657] on button "button" at bounding box center [173, 657] width 32 height 32
click at [209, 749] on button "Class kiosk mode, Roll call, Clubworx website calendar and Mobile app" at bounding box center [364, 740] width 562 height 35
click at [128, 784] on link "Clubworx website calendar and Mobile app" at bounding box center [222, 780] width 277 height 33
click at [597, 828] on button "Save" at bounding box center [613, 813] width 76 height 30
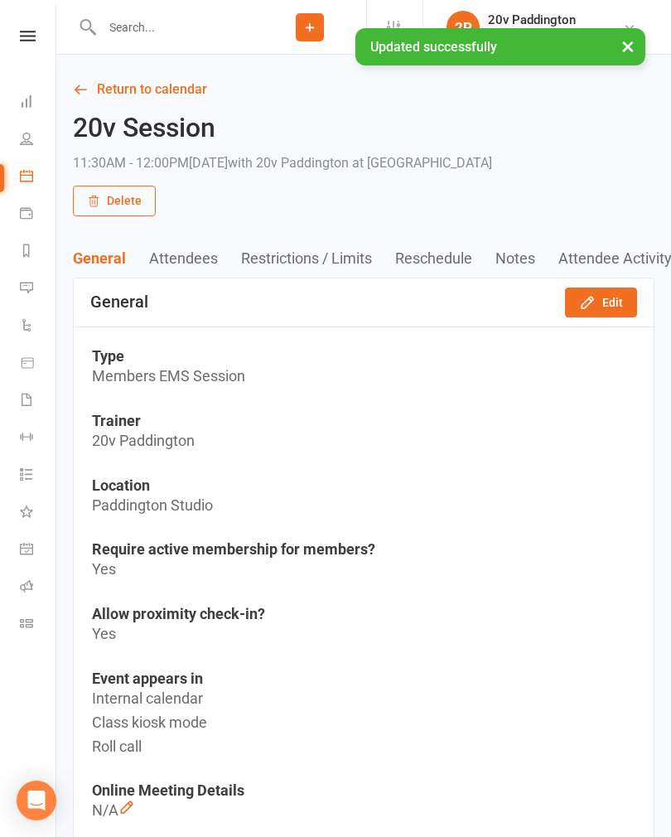
click at [109, 97] on link "Return to calendar" at bounding box center [363, 89] width 581 height 23
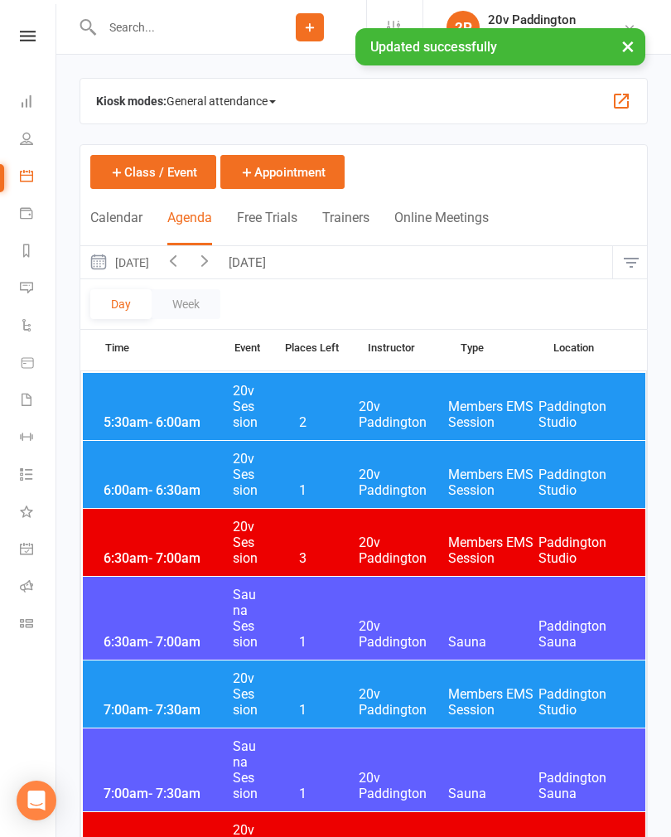
click at [157, 263] on button "[DATE]" at bounding box center [118, 262] width 77 height 32
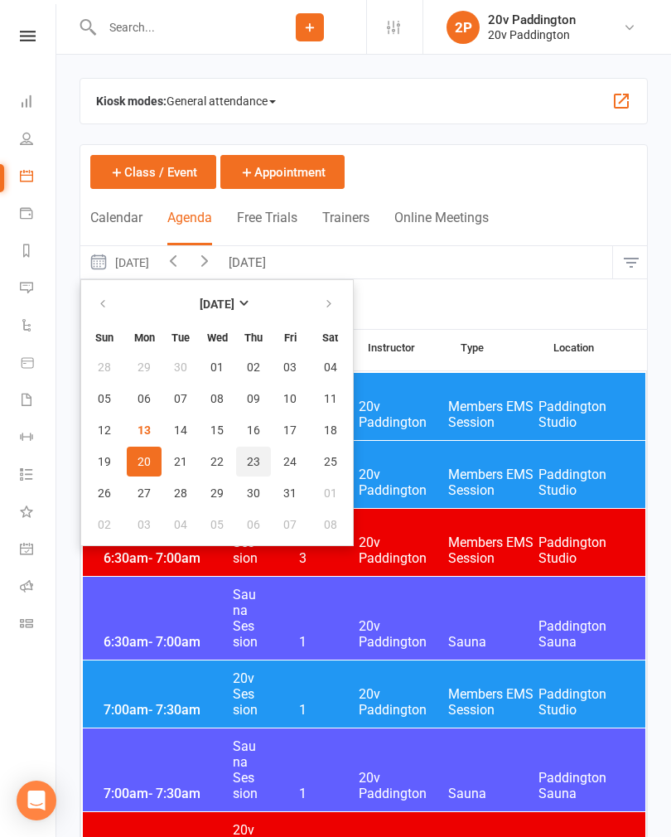
click at [251, 458] on span "23" at bounding box center [253, 461] width 13 height 13
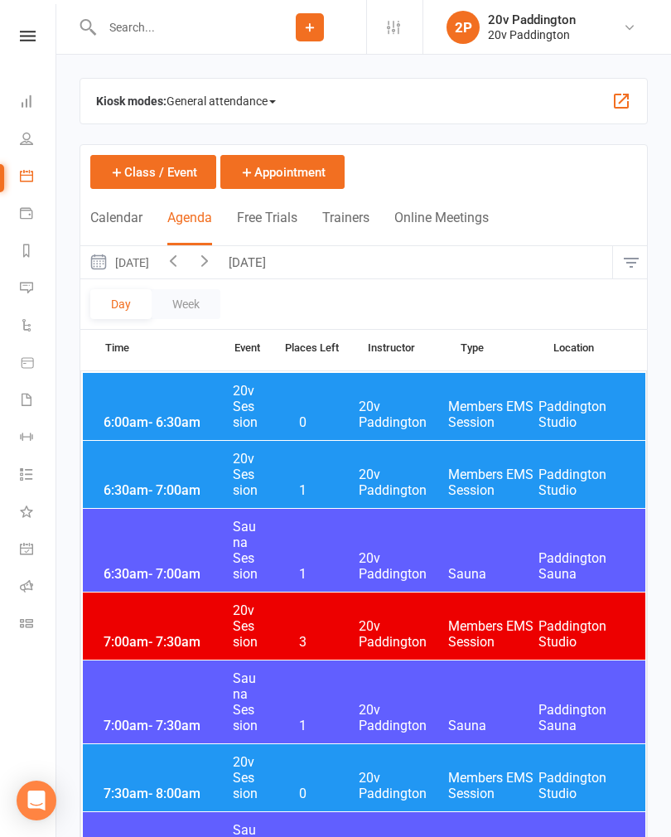
click at [154, 259] on button "[DATE]" at bounding box center [118, 262] width 77 height 32
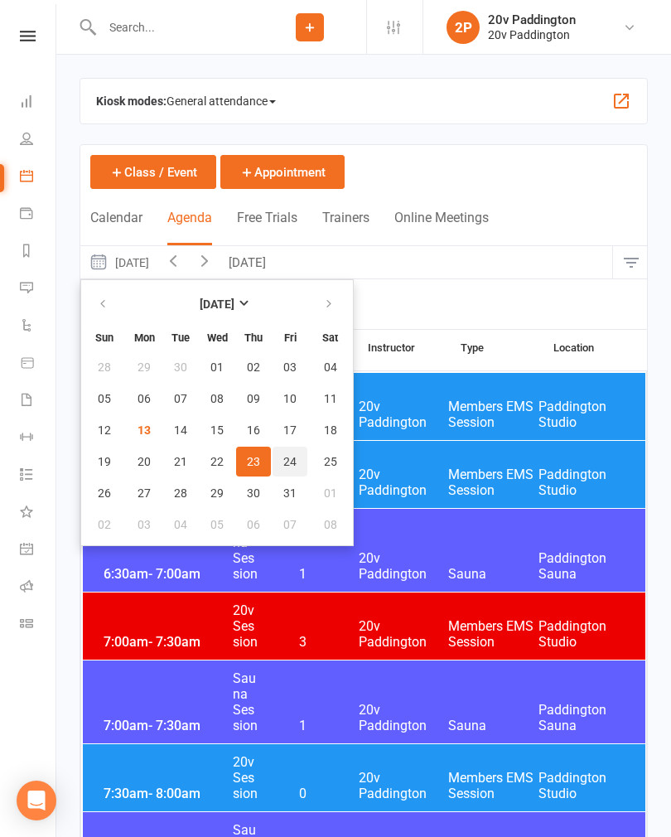
click at [286, 456] on span "24" at bounding box center [289, 461] width 13 height 13
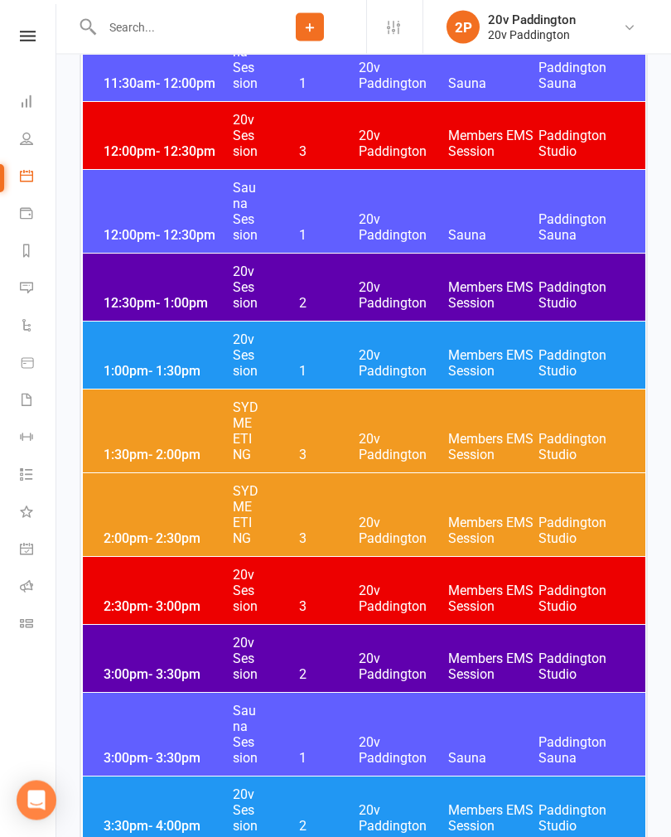
scroll to position [2124, 0]
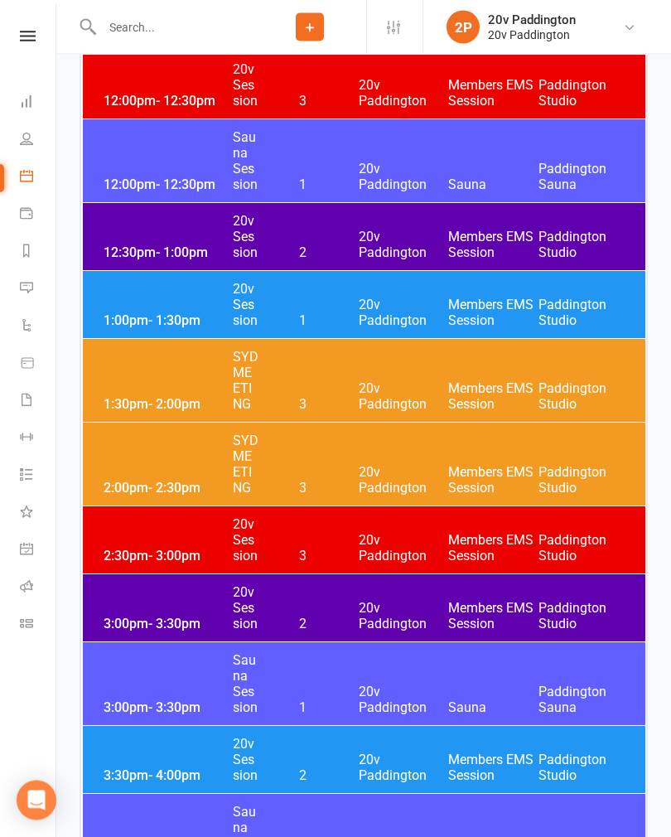
click at [128, 299] on div "1:00pm - 1:30pm 20v Session 1 20v Paddington Members EMS Session [GEOGRAPHIC_DA…" at bounding box center [364, 305] width 562 height 67
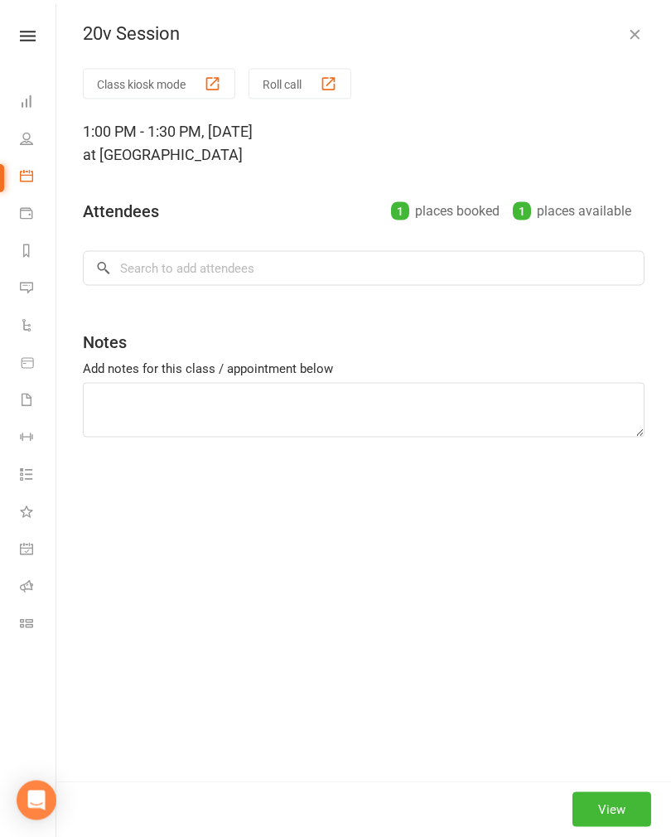
scroll to position [2125, 0]
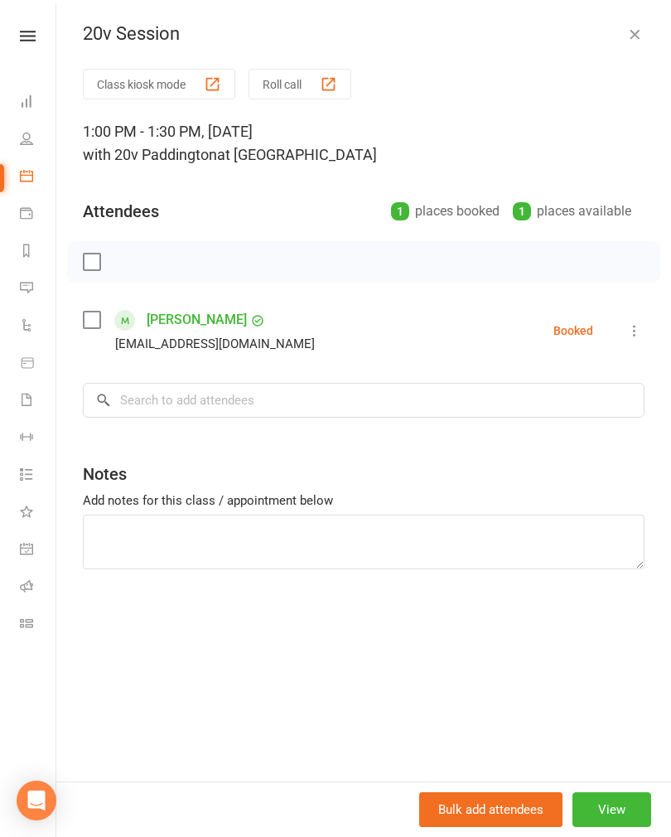
click at [636, 36] on icon "button" at bounding box center [634, 34] width 17 height 17
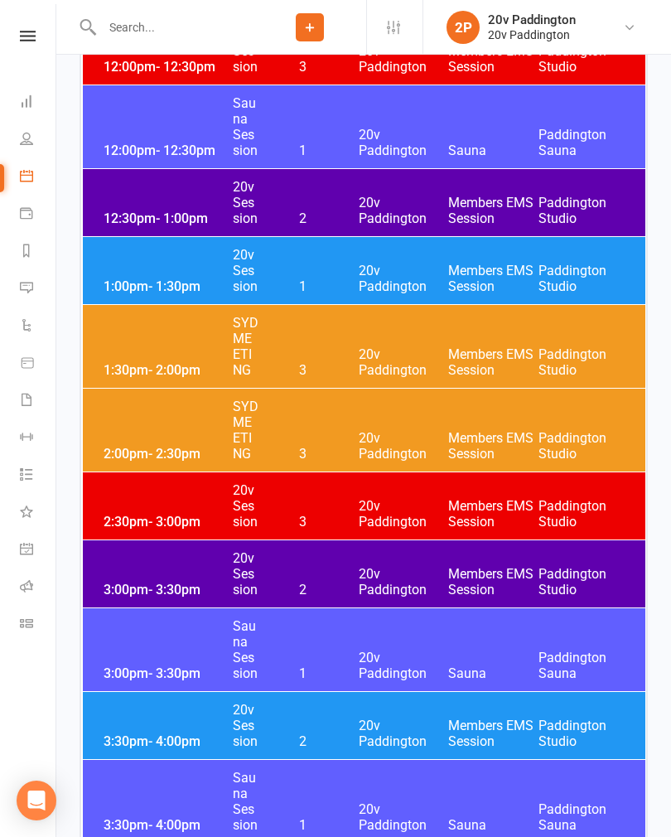
scroll to position [2156, 0]
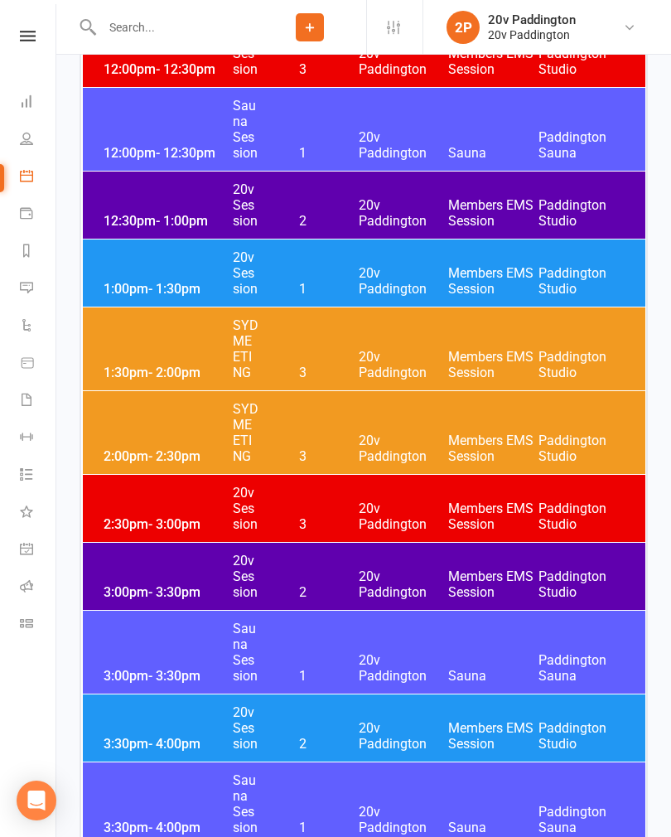
click at [148, 437] on div "2:00pm - 2:30pm SYD MEETING 3 20v Paddington Members EMS Session [GEOGRAPHIC_DA…" at bounding box center [364, 432] width 562 height 83
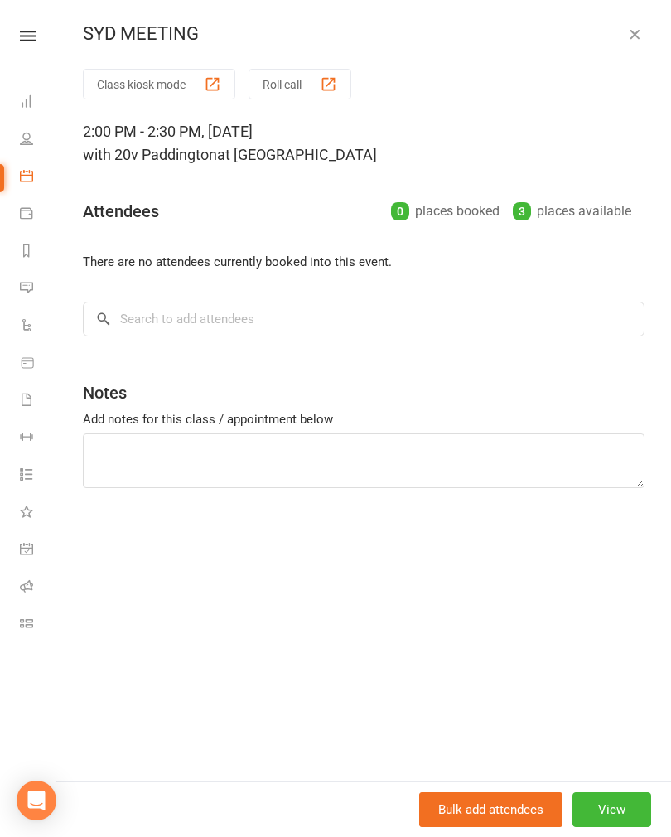
click at [598, 827] on button "View" at bounding box center [611, 809] width 79 height 35
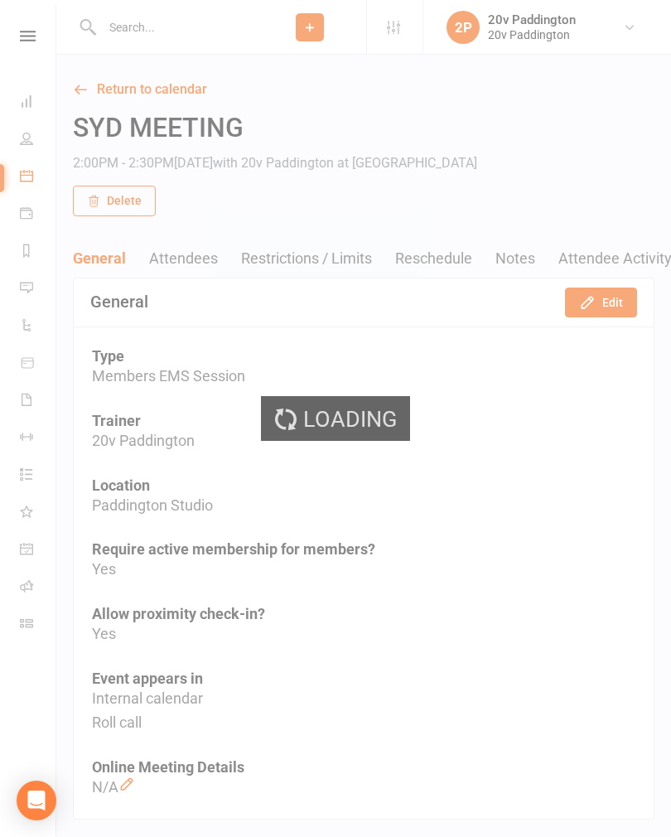
click at [580, 314] on button "Edit" at bounding box center [601, 302] width 72 height 30
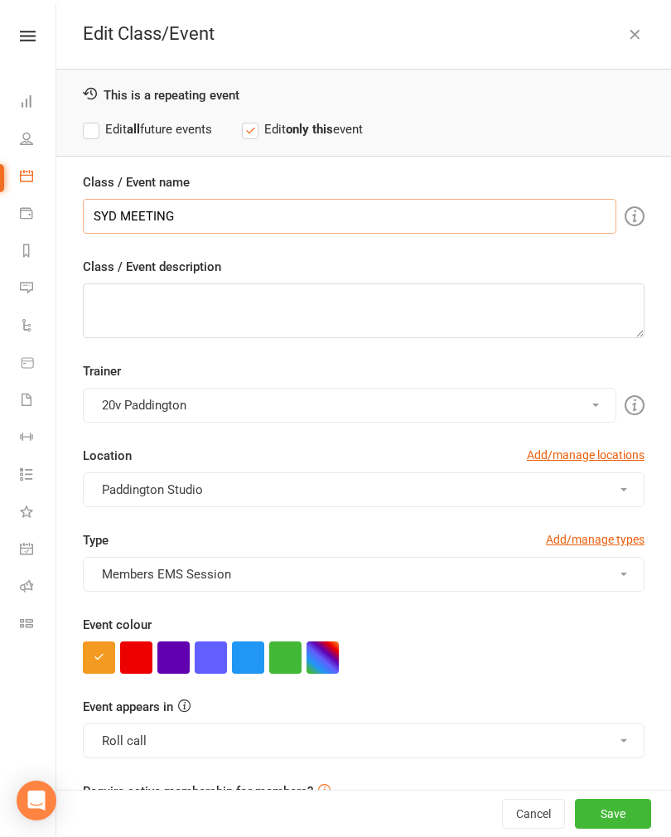
click at [158, 222] on input "SYD MEETING" at bounding box center [349, 216] width 533 height 35
click at [160, 217] on input "SYD MEETING" at bounding box center [349, 216] width 533 height 35
click at [159, 214] on input "SYD MEETING" at bounding box center [349, 216] width 533 height 35
click at [160, 216] on input "SYD MEETING" at bounding box center [349, 216] width 533 height 35
type input "20v Session"
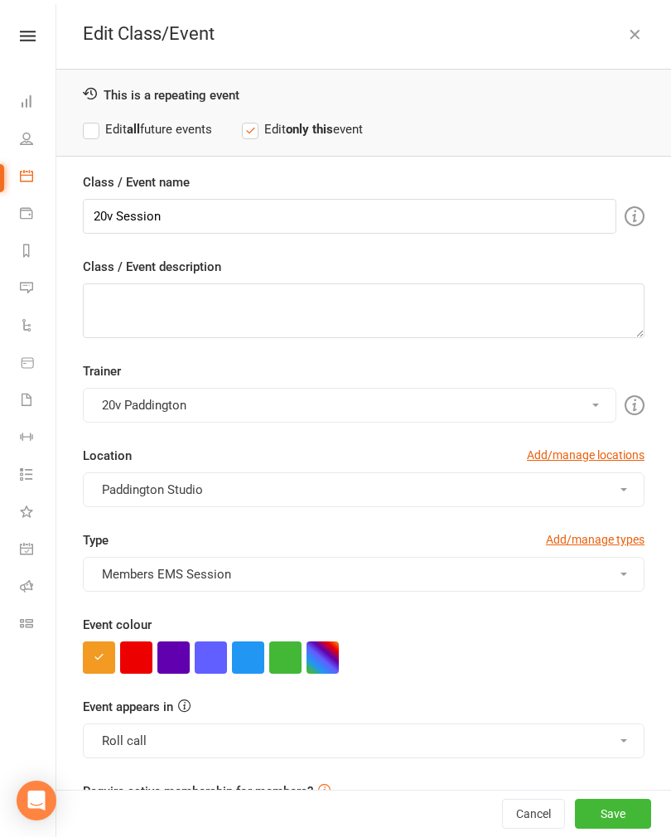
click at [180, 660] on button "button" at bounding box center [173, 657] width 32 height 32
click at [609, 828] on button "Save" at bounding box center [613, 813] width 76 height 30
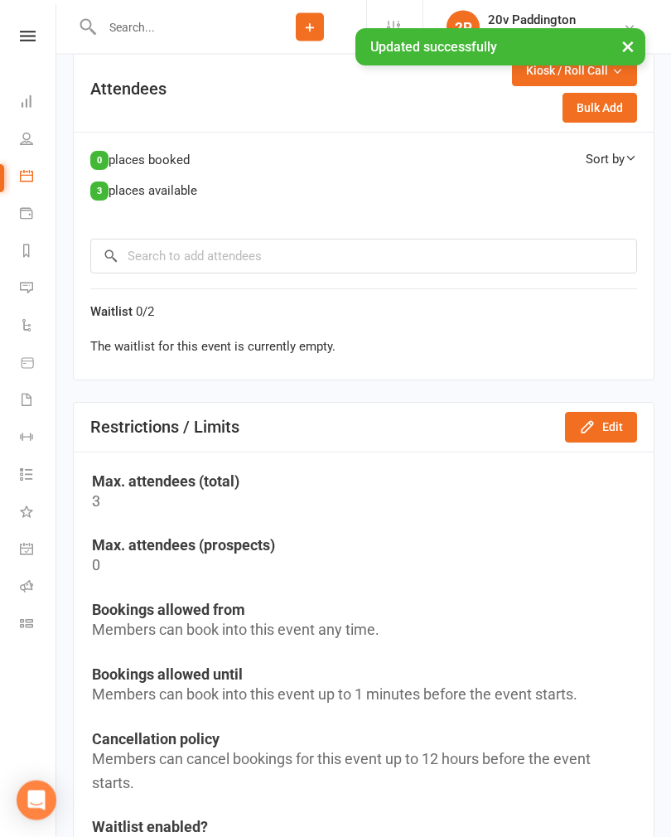
scroll to position [795, 0]
click at [138, 268] on input "search" at bounding box center [363, 256] width 547 height 35
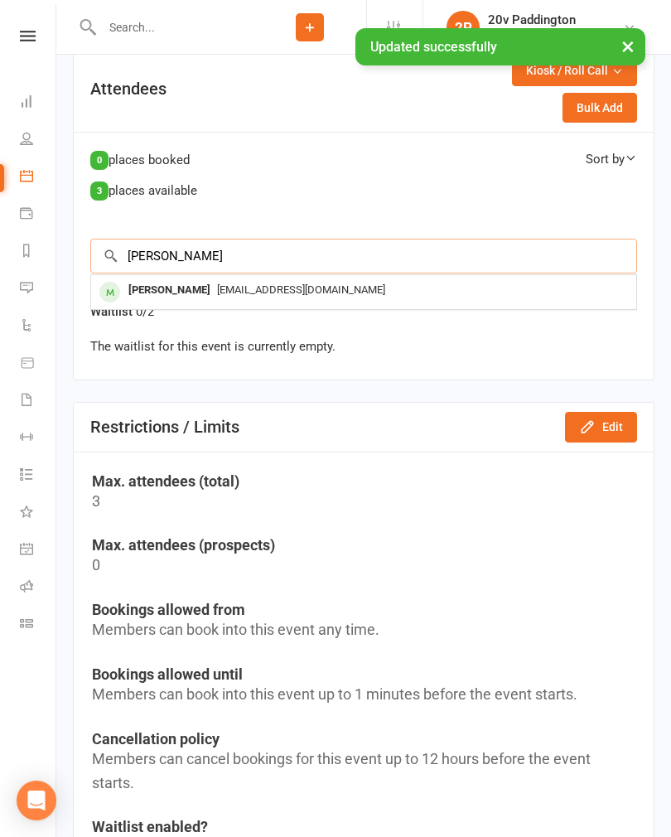
type input "[PERSON_NAME]"
click at [152, 289] on div "[PERSON_NAME]" at bounding box center [169, 290] width 95 height 24
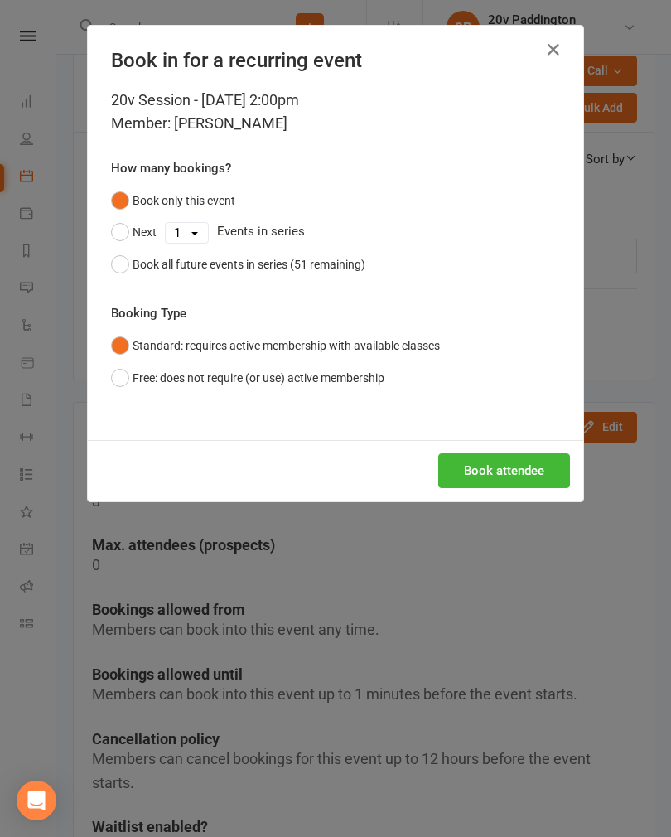
click at [456, 465] on button "Book attendee" at bounding box center [504, 470] width 132 height 35
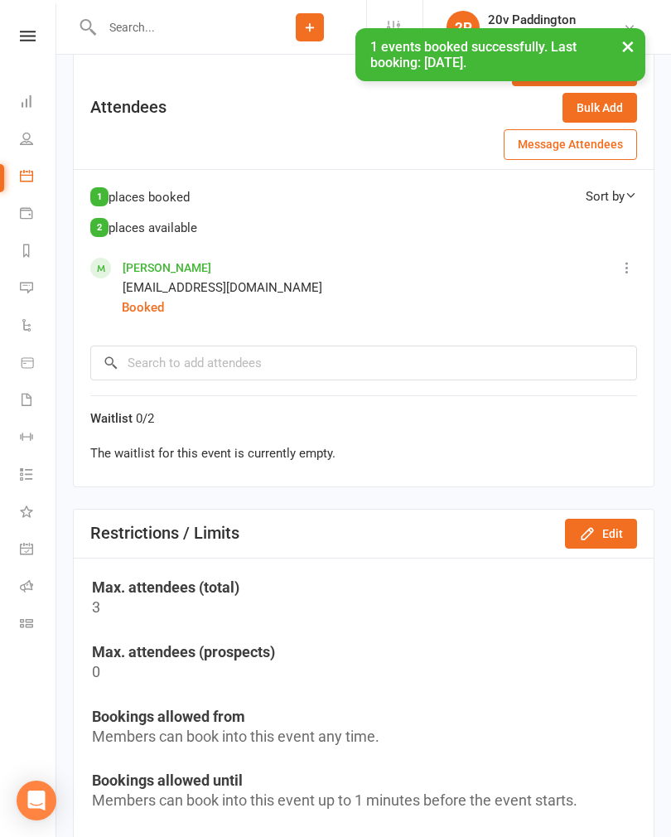
click at [26, 283] on icon at bounding box center [26, 287] width 13 height 13
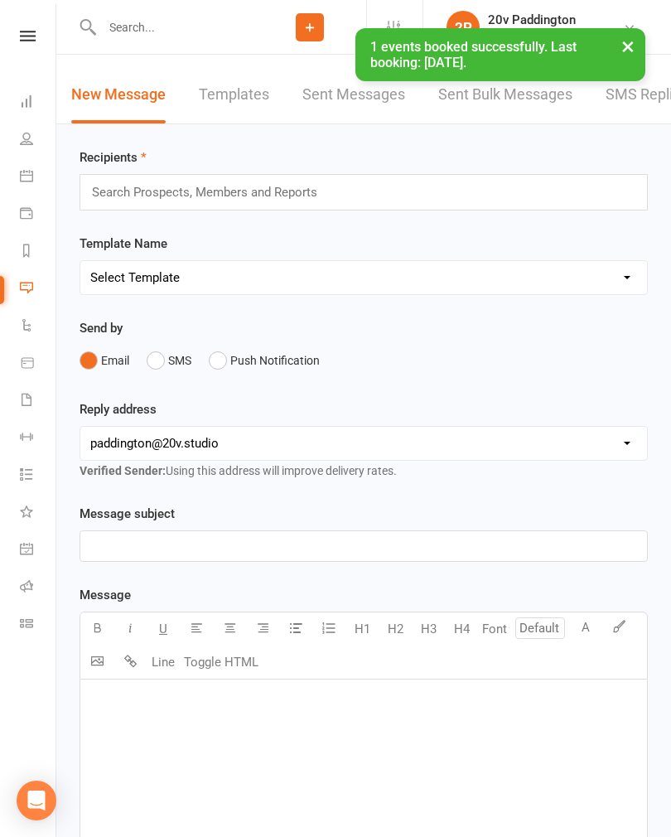
click at [630, 111] on link "SMS Replies 9" at bounding box center [654, 94] width 99 height 57
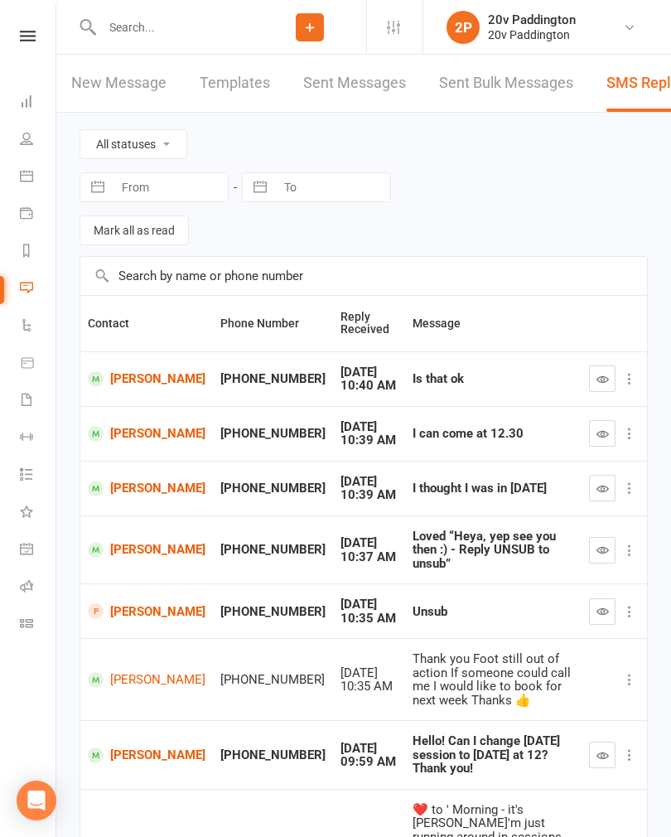
click at [144, 431] on link "[PERSON_NAME]" at bounding box center [147, 434] width 118 height 16
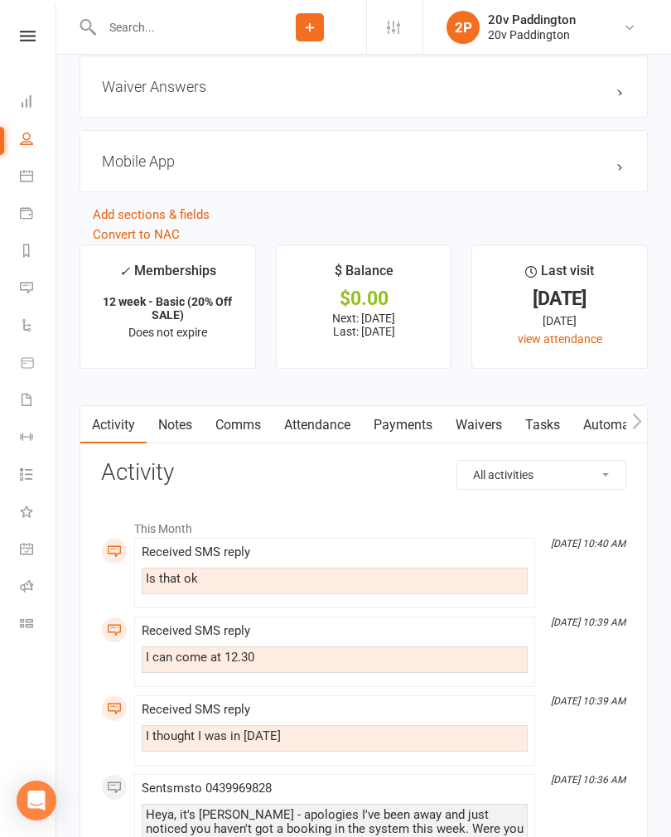
click at [223, 434] on link "Comms" at bounding box center [238, 425] width 69 height 38
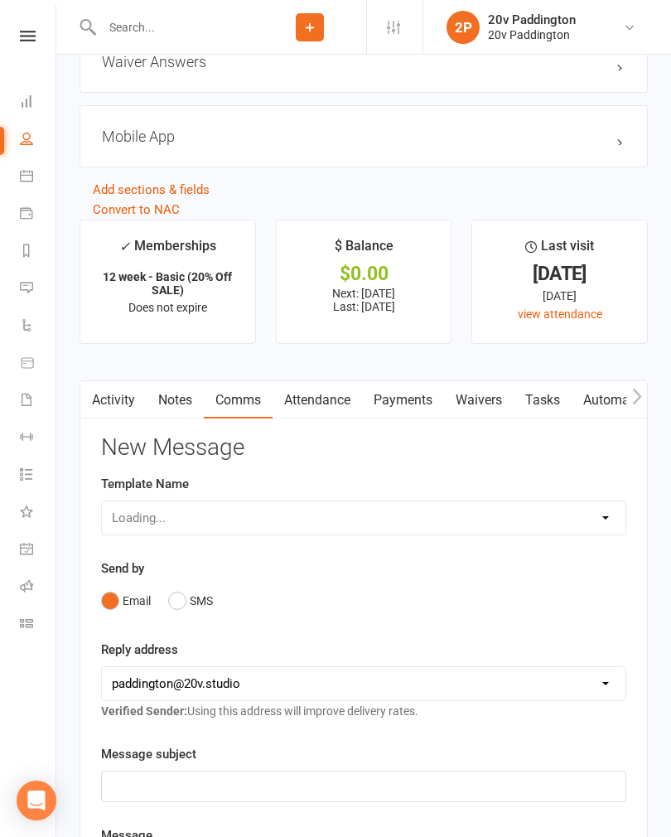
scroll to position [1993, 0]
click at [178, 601] on button "SMS" at bounding box center [190, 599] width 45 height 31
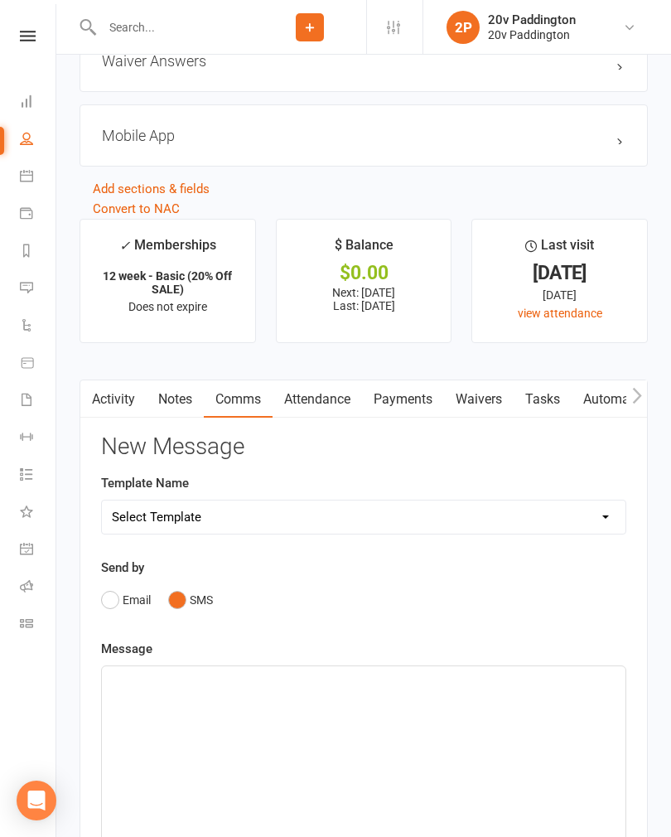
click at [156, 703] on div "﻿" at bounding box center [363, 790] width 523 height 248
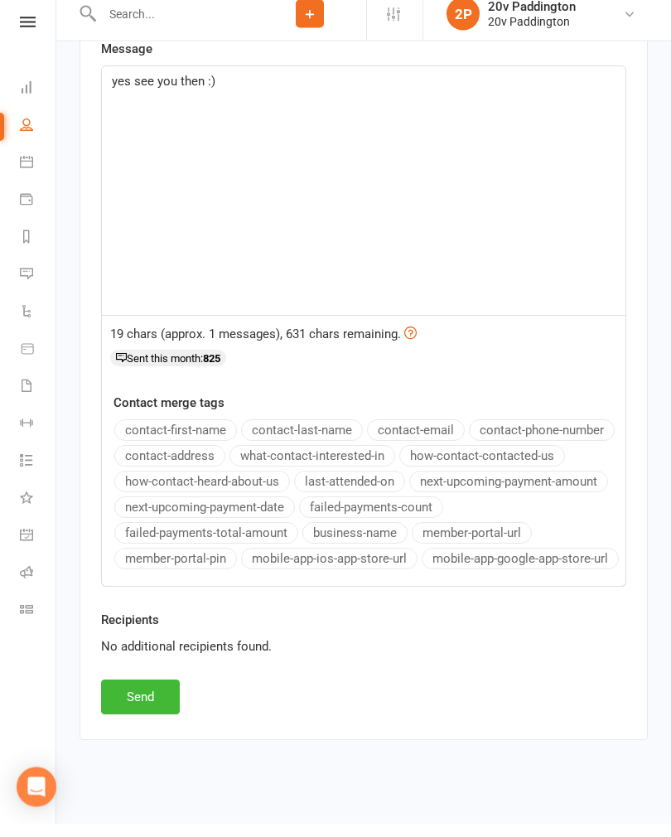
scroll to position [2578, 0]
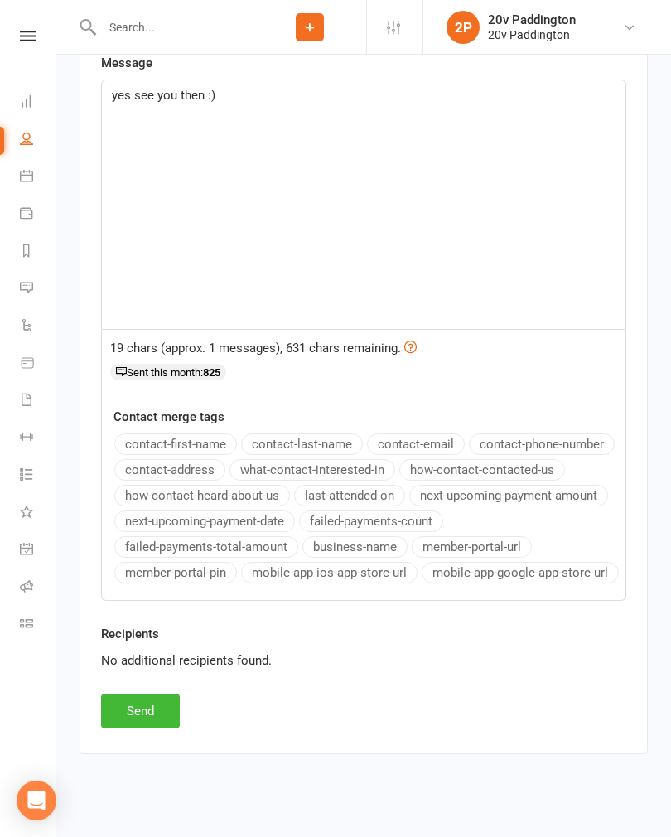
click at [131, 702] on button "Send" at bounding box center [140, 710] width 79 height 35
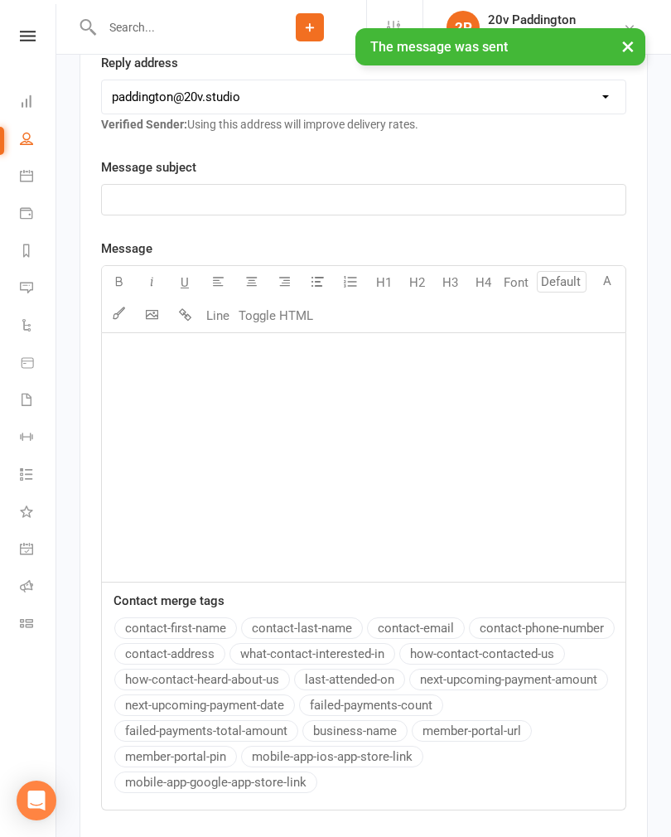
click at [30, 181] on icon at bounding box center [26, 175] width 13 height 13
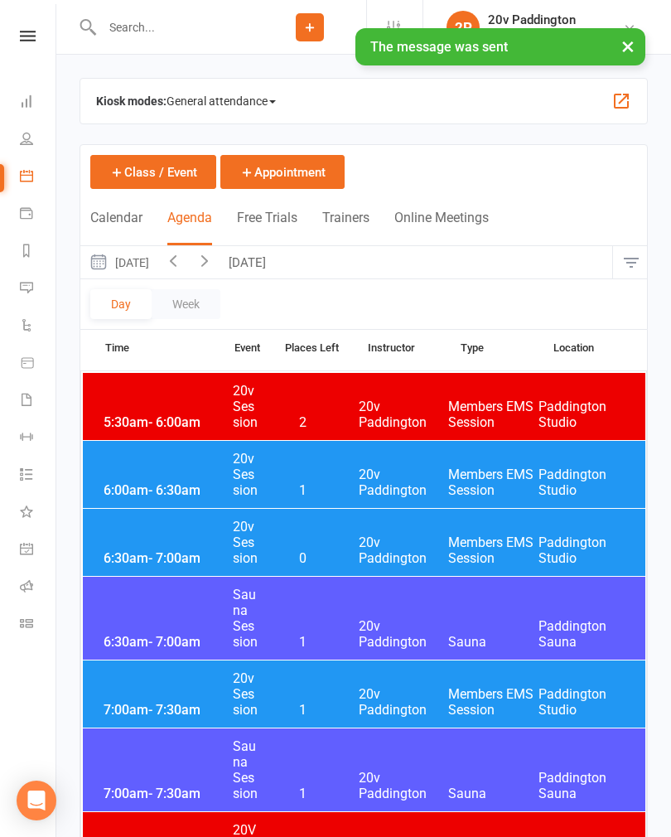
click at [149, 266] on button "[DATE]" at bounding box center [118, 262] width 77 height 32
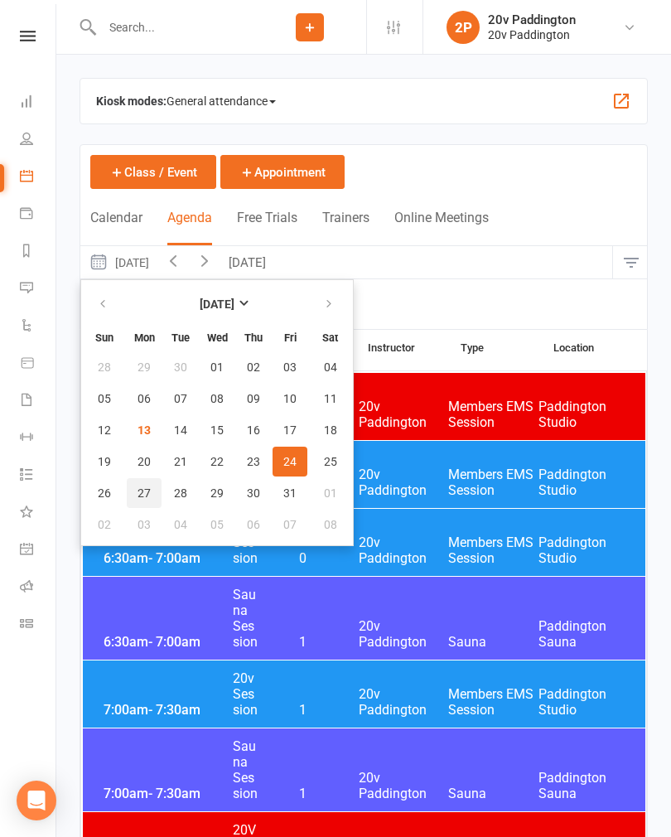
click at [147, 490] on span "27" at bounding box center [143, 492] width 13 height 13
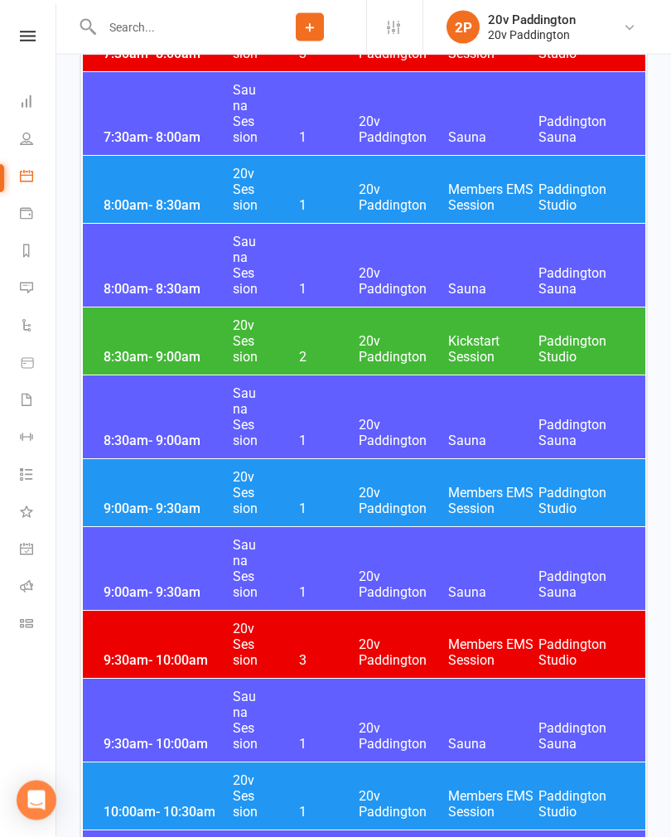
click at [131, 350] on span "8:30am - 9:00am" at bounding box center [165, 358] width 133 height 16
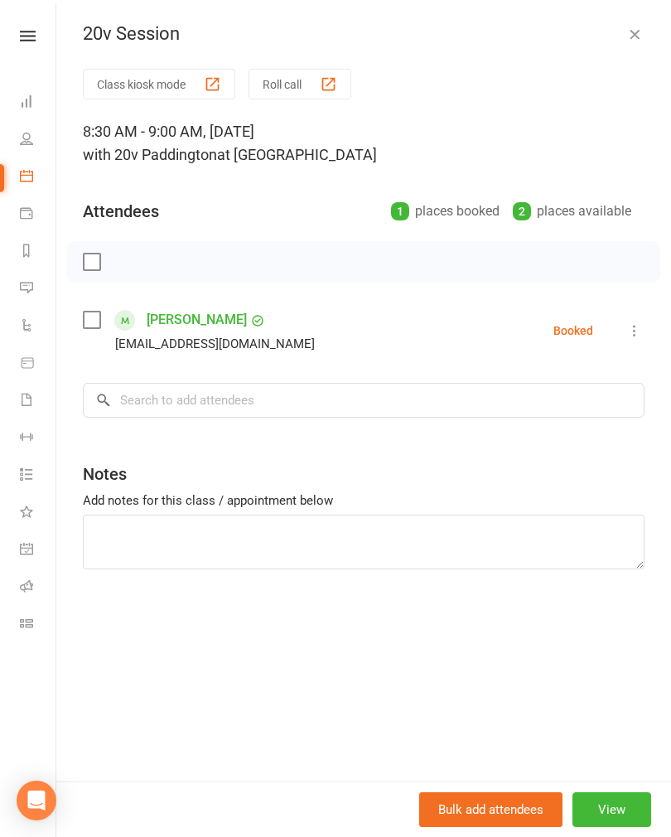
click at [631, 38] on icon "button" at bounding box center [634, 34] width 17 height 17
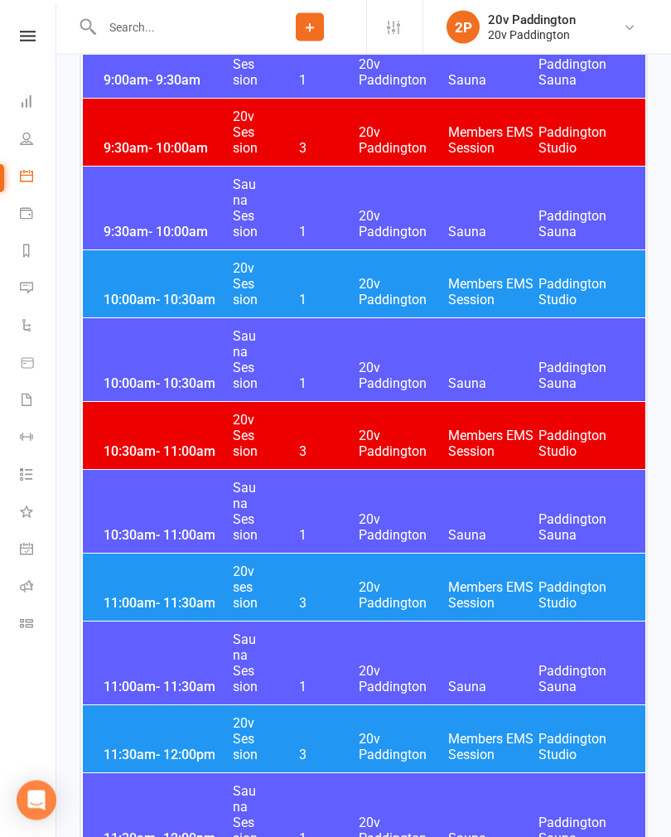
scroll to position [1319, 0]
click at [151, 583] on div "11:00am - 11:30am 20v session 3 20v Paddington Members EMS Session [GEOGRAPHIC_…" at bounding box center [364, 586] width 562 height 67
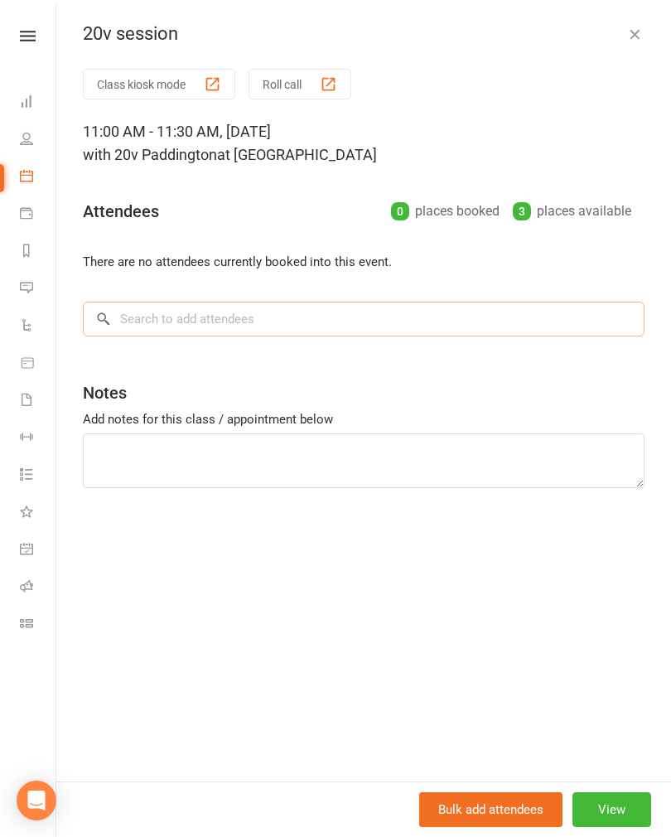
click at [158, 318] on input "search" at bounding box center [364, 318] width 562 height 35
type input "[PERSON_NAME]"
click at [149, 354] on div "[PERSON_NAME]" at bounding box center [161, 353] width 95 height 24
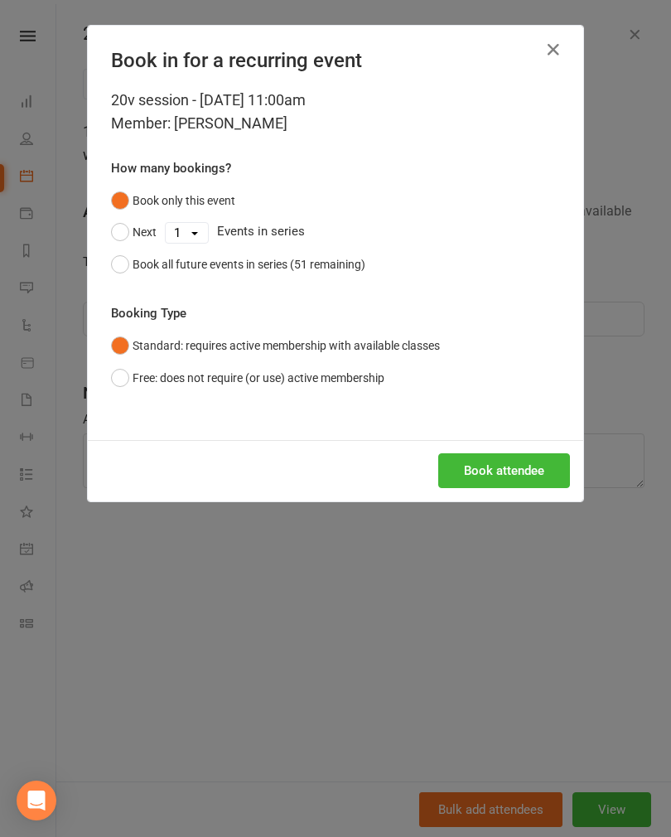
click at [471, 459] on button "Book attendee" at bounding box center [504, 470] width 132 height 35
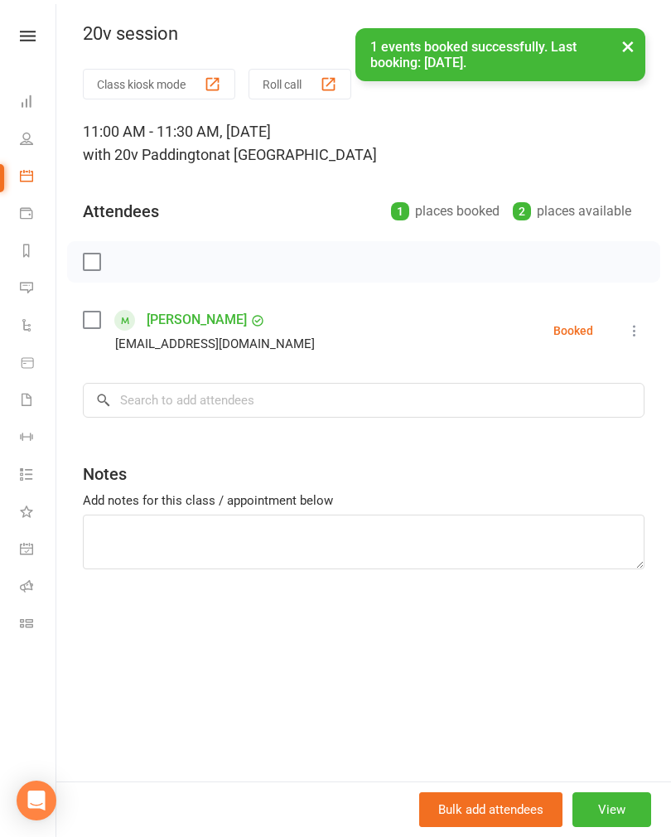
click at [601, 827] on button "View" at bounding box center [611, 809] width 79 height 35
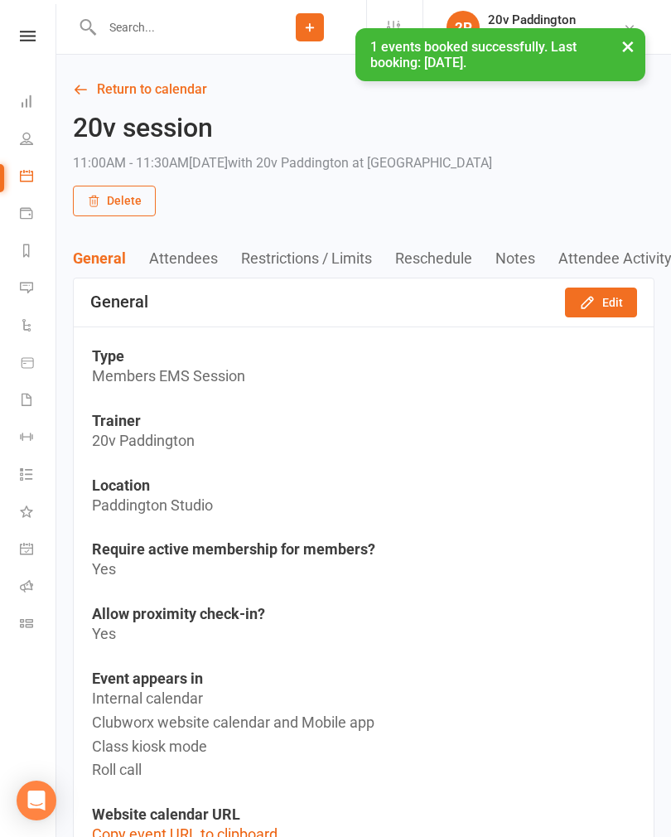
click at [587, 313] on button "Edit" at bounding box center [601, 302] width 72 height 30
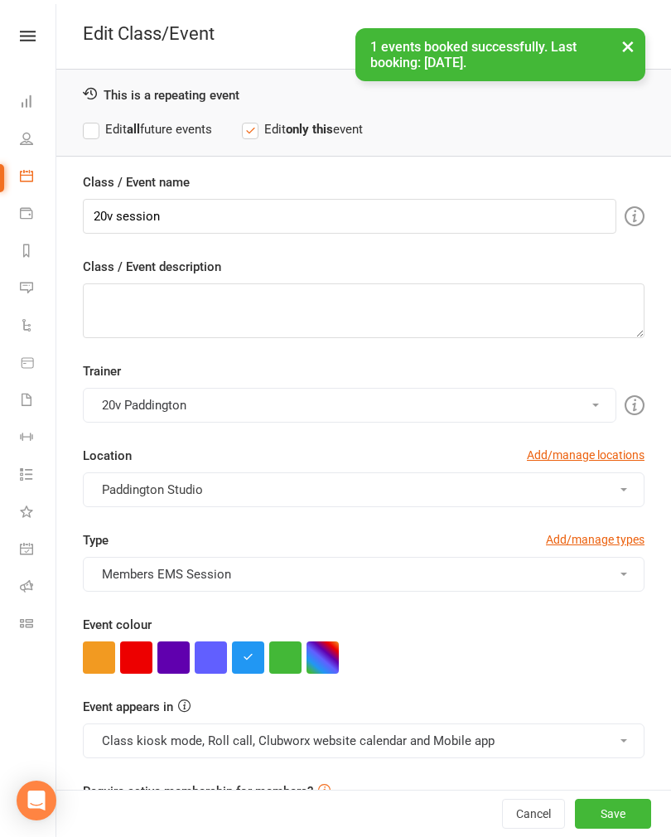
click at [168, 655] on button "button" at bounding box center [173, 657] width 32 height 32
click at [133, 732] on button "Class kiosk mode, Roll call, Clubworx website calendar and Mobile app" at bounding box center [364, 740] width 562 height 35
click at [136, 771] on link "Clubworx website calendar and Mobile app" at bounding box center [222, 780] width 277 height 33
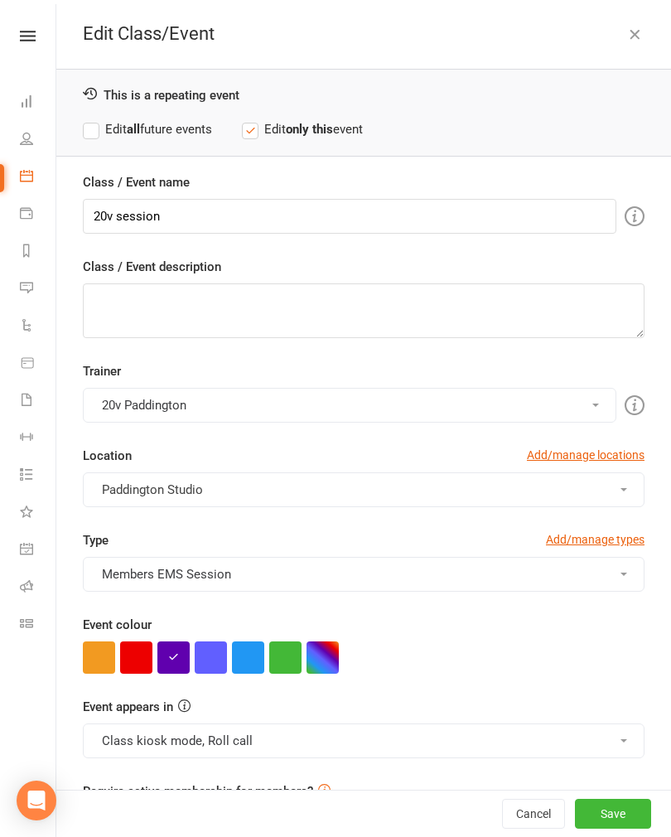
click at [594, 828] on button "Save" at bounding box center [613, 813] width 76 height 30
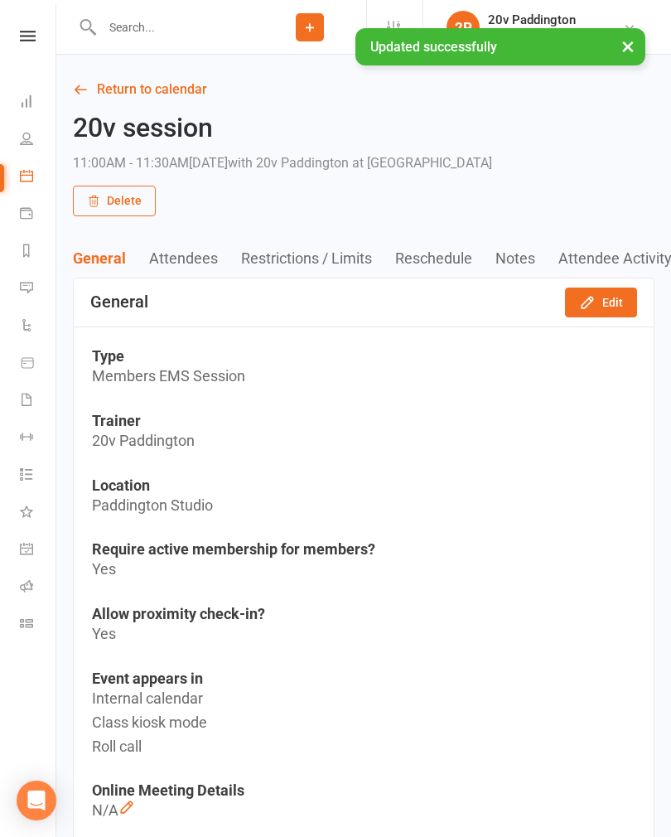
click at [28, 176] on icon at bounding box center [26, 175] width 13 height 13
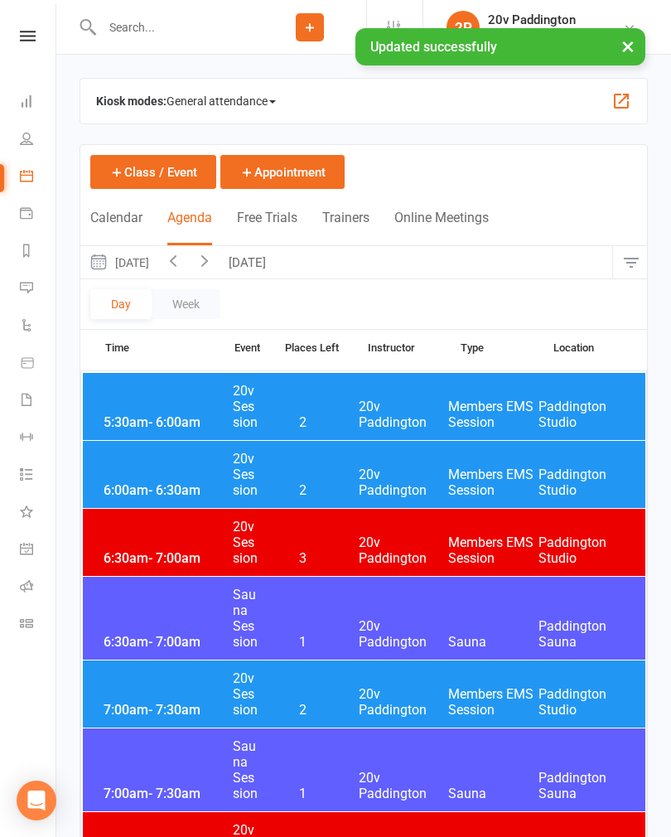
click at [157, 265] on button "[DATE]" at bounding box center [118, 262] width 77 height 32
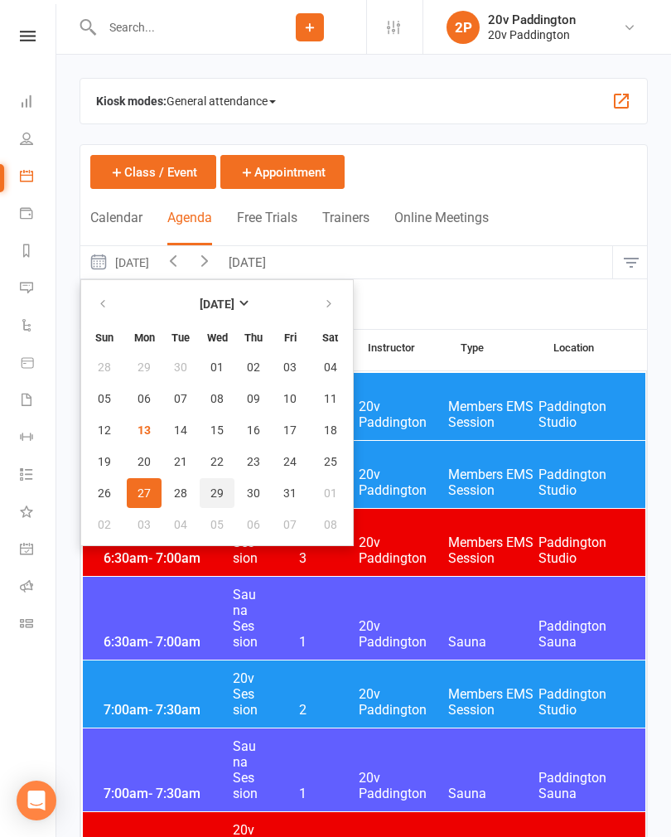
click at [216, 489] on span "29" at bounding box center [216, 492] width 13 height 13
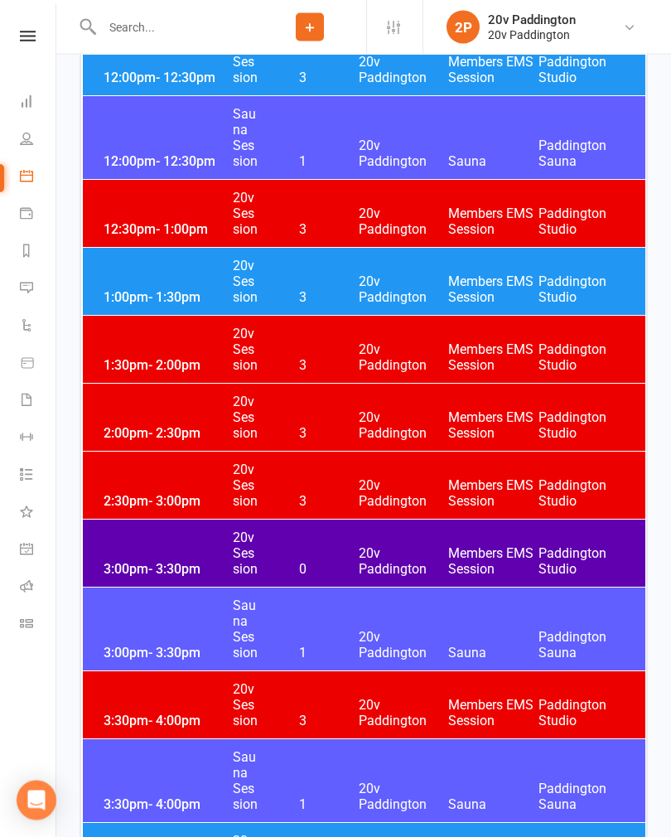
click at [140, 538] on div "3:00pm - 3:30pm 20v Session 0 20v Paddington Members EMS Session [GEOGRAPHIC_DA…" at bounding box center [364, 553] width 562 height 67
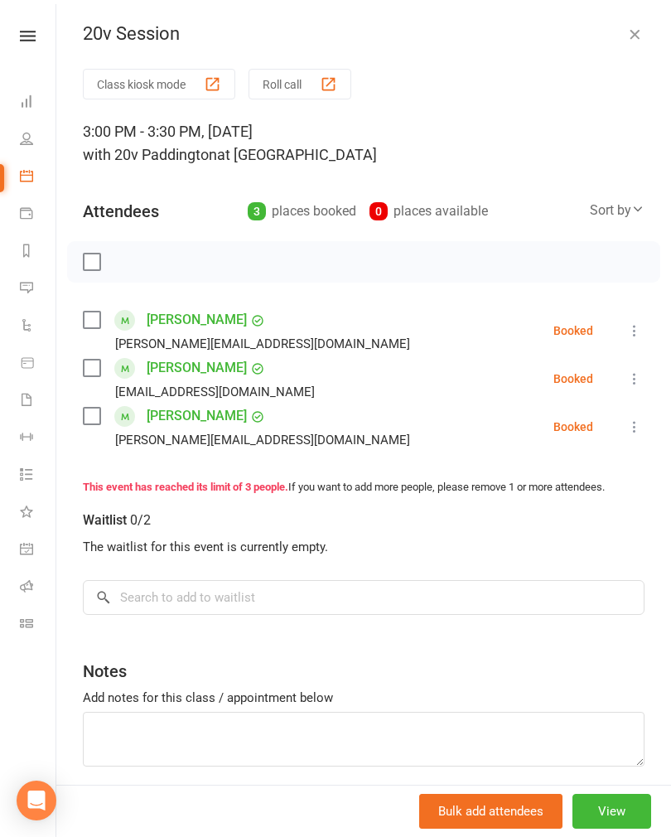
click at [635, 37] on icon "button" at bounding box center [634, 34] width 17 height 17
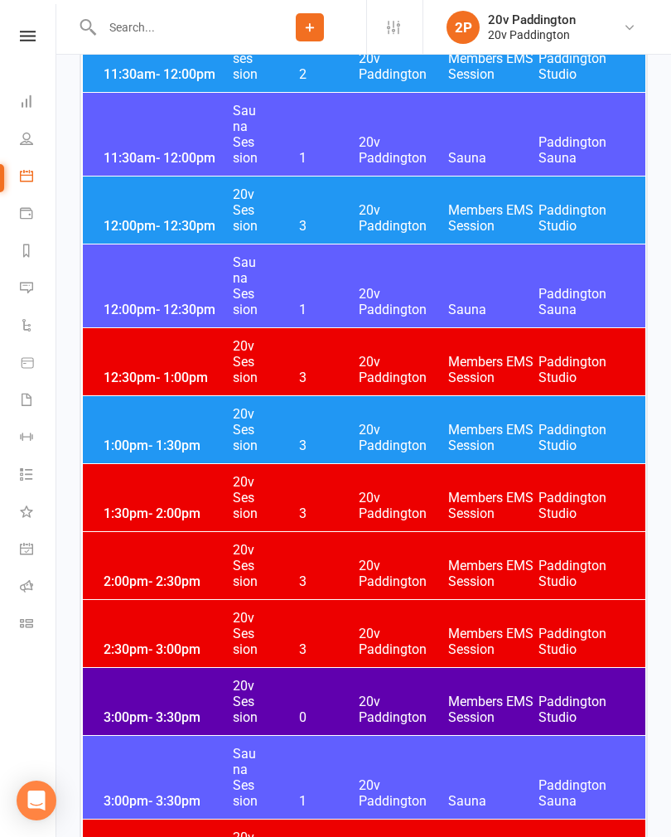
scroll to position [1931, 0]
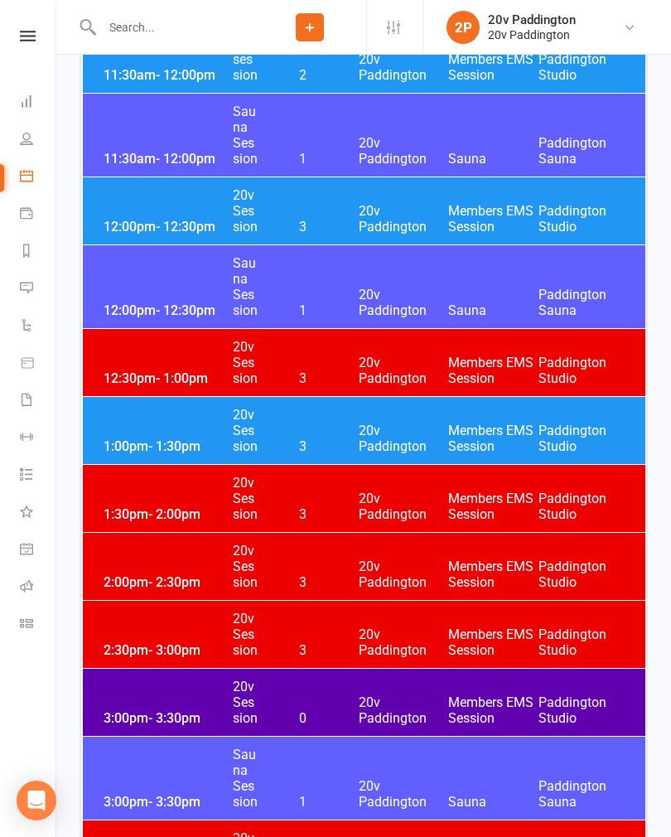
click at [142, 562] on div "2:00pm - 2:30pm 20v Session 3 20v Paddington Members EMS Session [GEOGRAPHIC_DA…" at bounding box center [364, 566] width 562 height 67
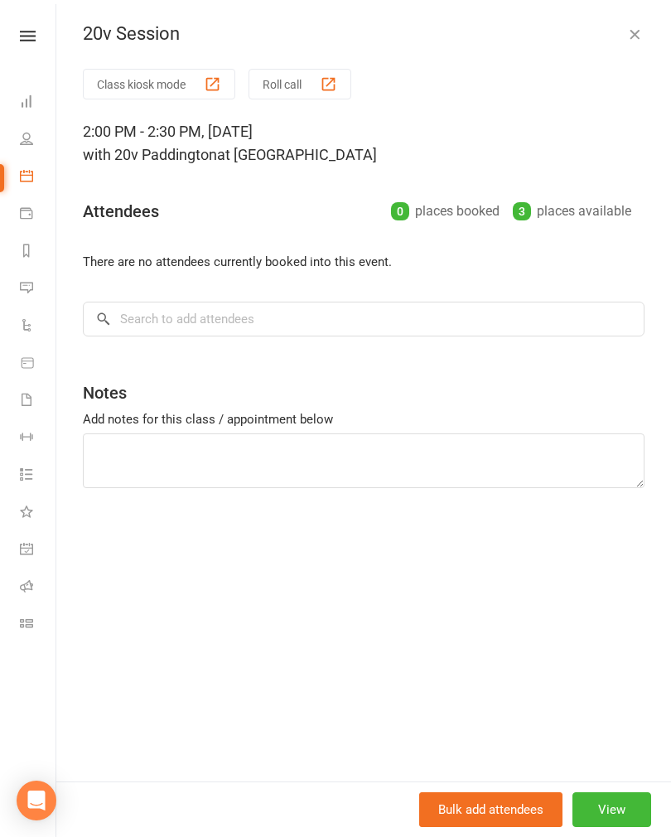
click at [611, 827] on button "View" at bounding box center [611, 809] width 79 height 35
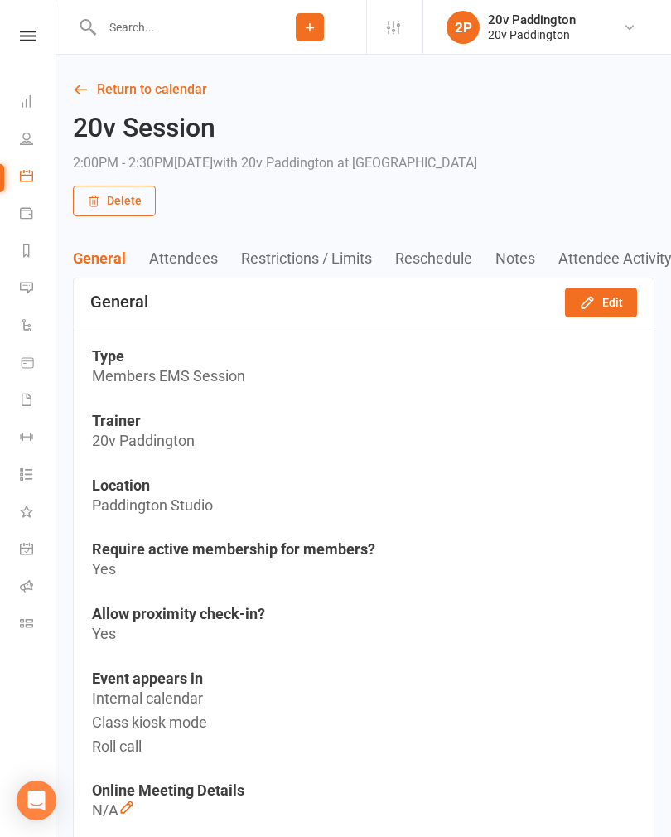
click at [596, 294] on icon "button" at bounding box center [587, 302] width 17 height 17
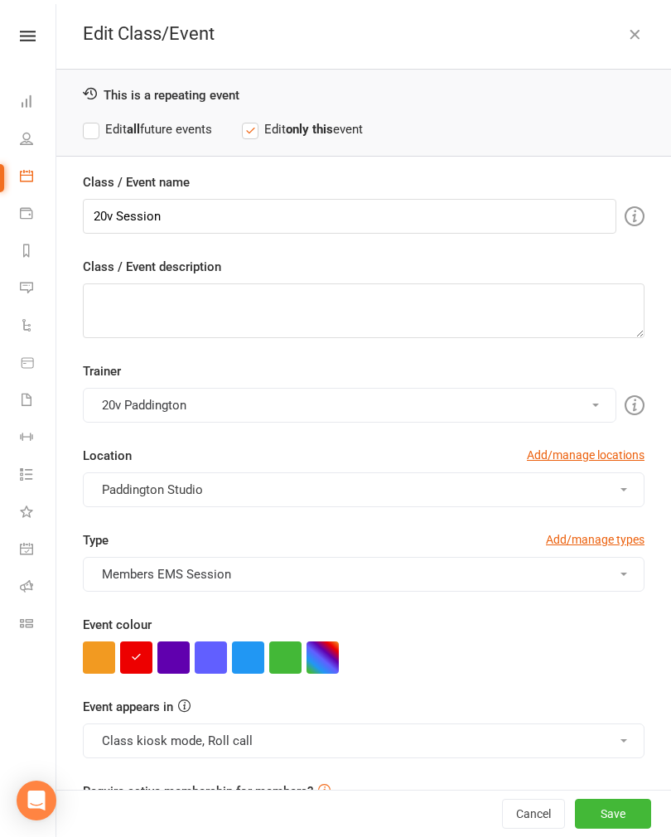
click at [162, 654] on button "button" at bounding box center [173, 657] width 32 height 32
click at [605, 828] on button "Save" at bounding box center [613, 813] width 76 height 30
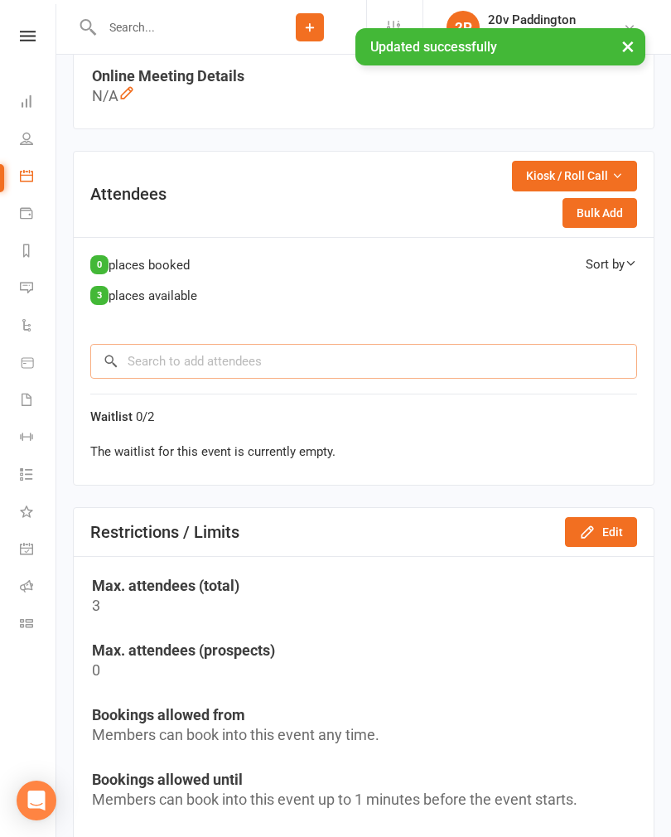
click at [148, 364] on input "search" at bounding box center [363, 361] width 547 height 35
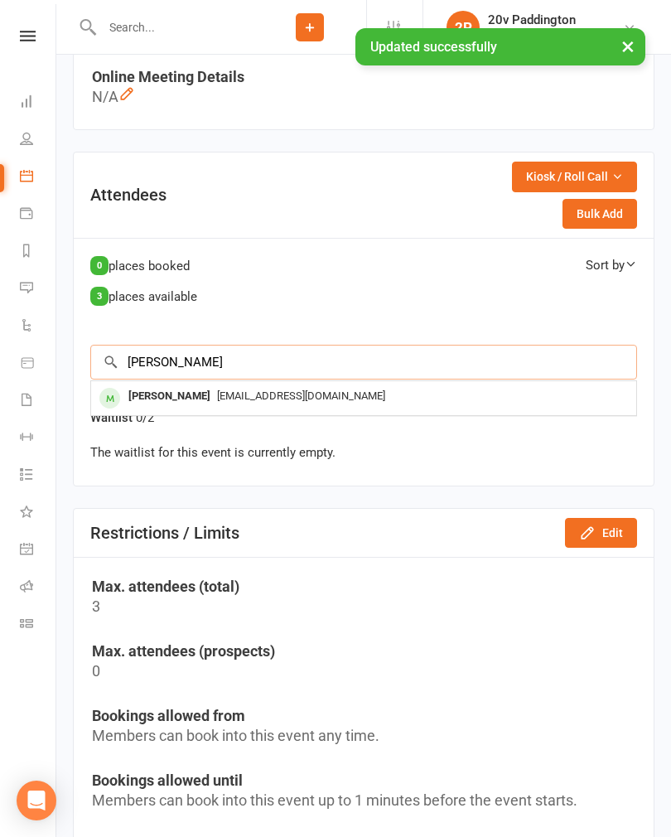
type input "[PERSON_NAME]"
click at [138, 397] on div "[PERSON_NAME]" at bounding box center [169, 396] width 95 height 24
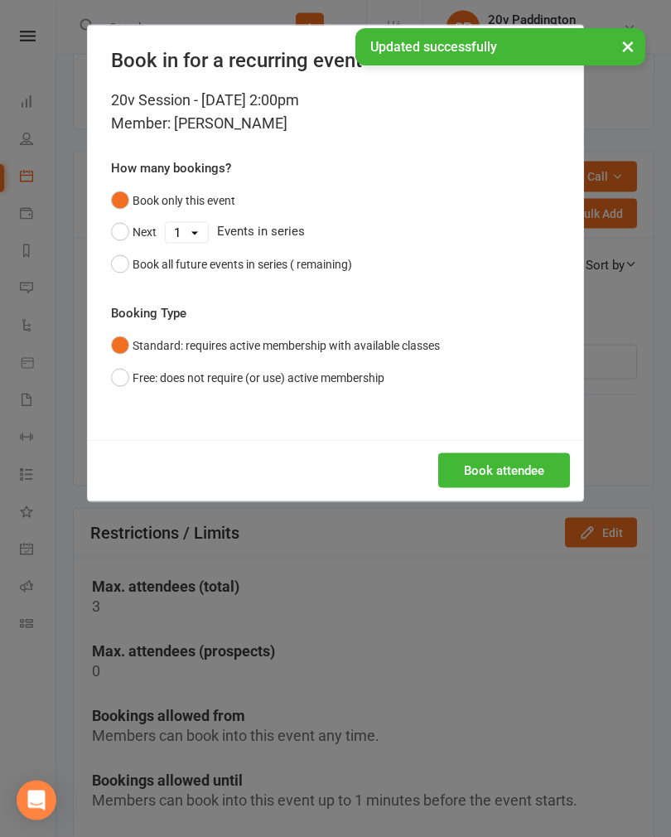
scroll to position [714, 0]
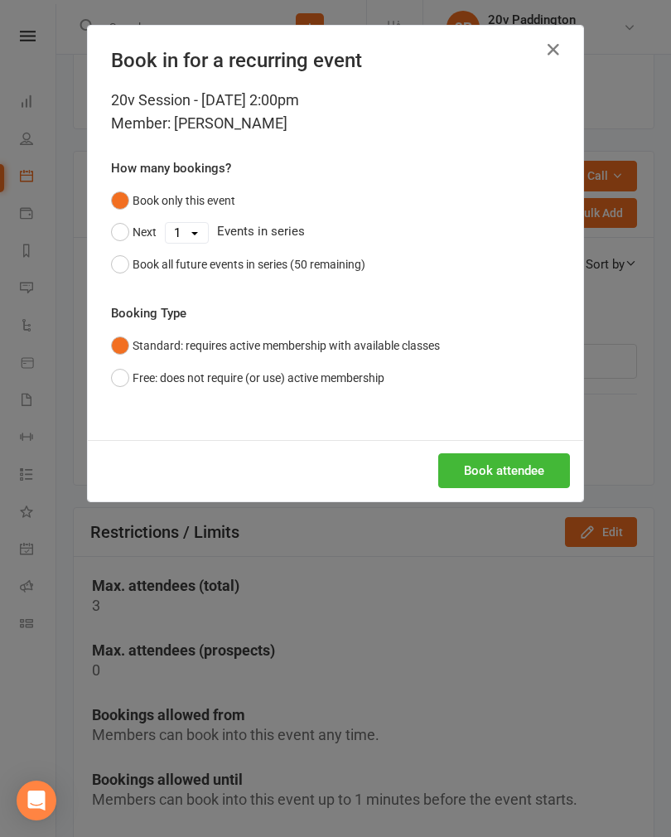
click at [471, 453] on button "Book attendee" at bounding box center [504, 470] width 132 height 35
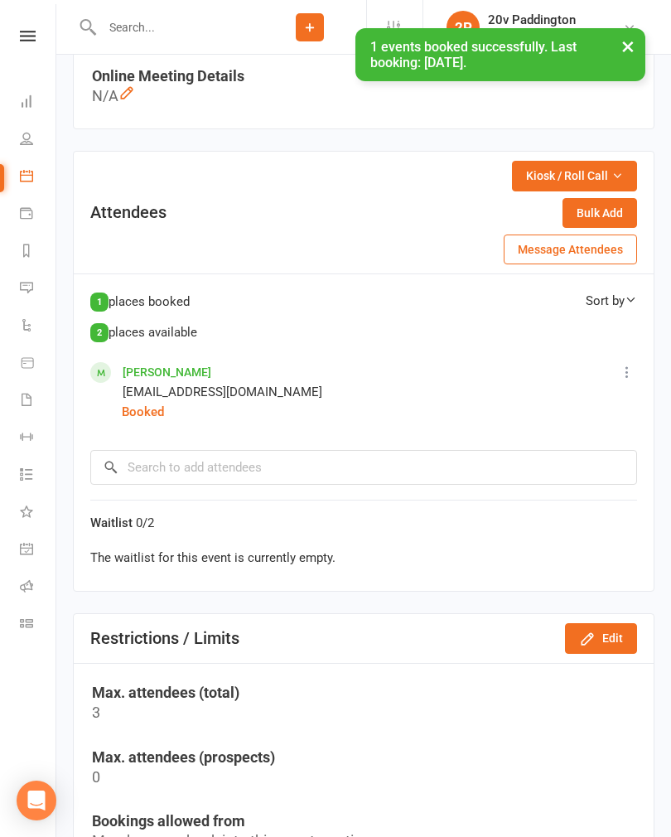
click at [157, 369] on link "[PERSON_NAME]" at bounding box center [167, 371] width 89 height 13
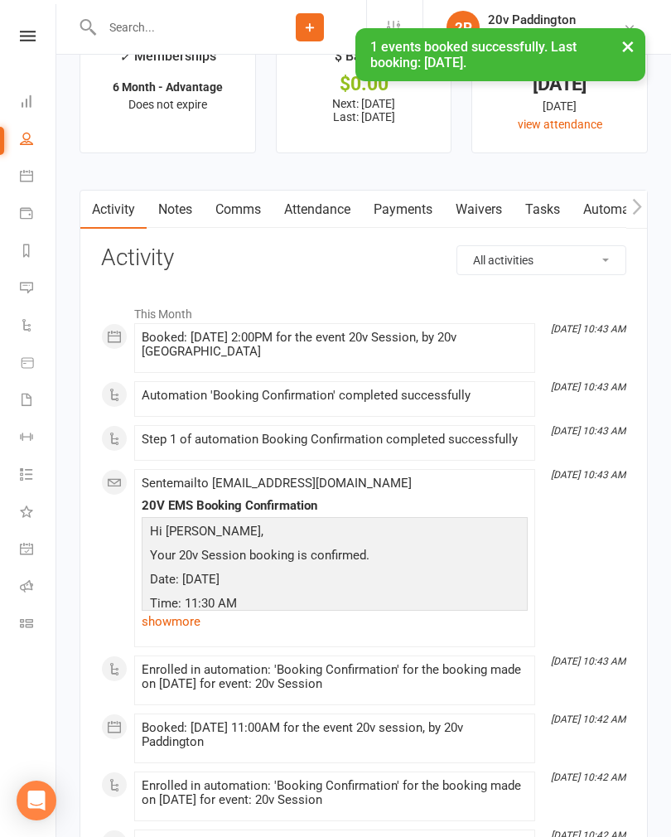
click at [412, 221] on link "Payments" at bounding box center [403, 210] width 82 height 38
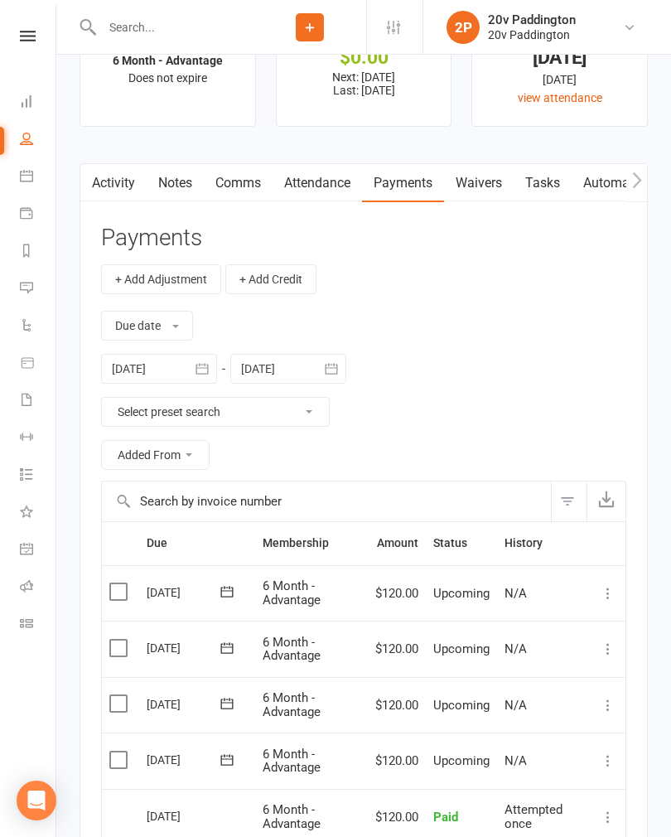
click at [109, 193] on link "Activity" at bounding box center [113, 183] width 66 height 38
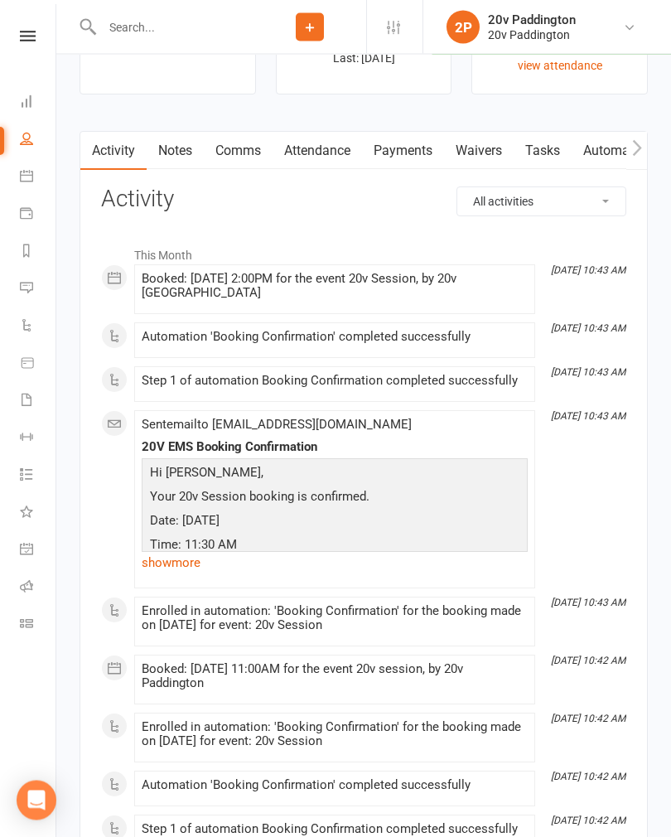
scroll to position [2207, 0]
click at [30, 289] on icon at bounding box center [26, 287] width 13 height 13
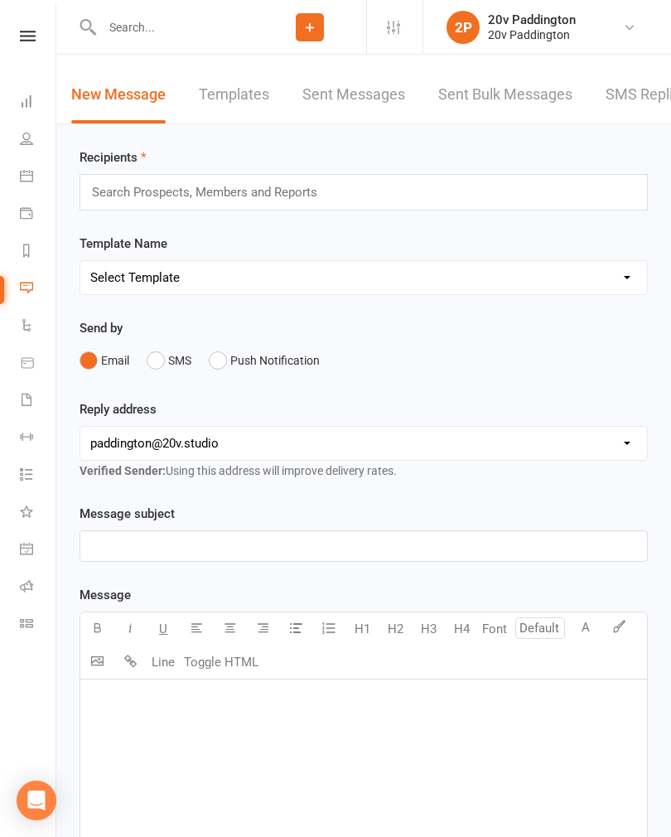
click at [619, 122] on link "SMS Replies 9" at bounding box center [654, 94] width 99 height 57
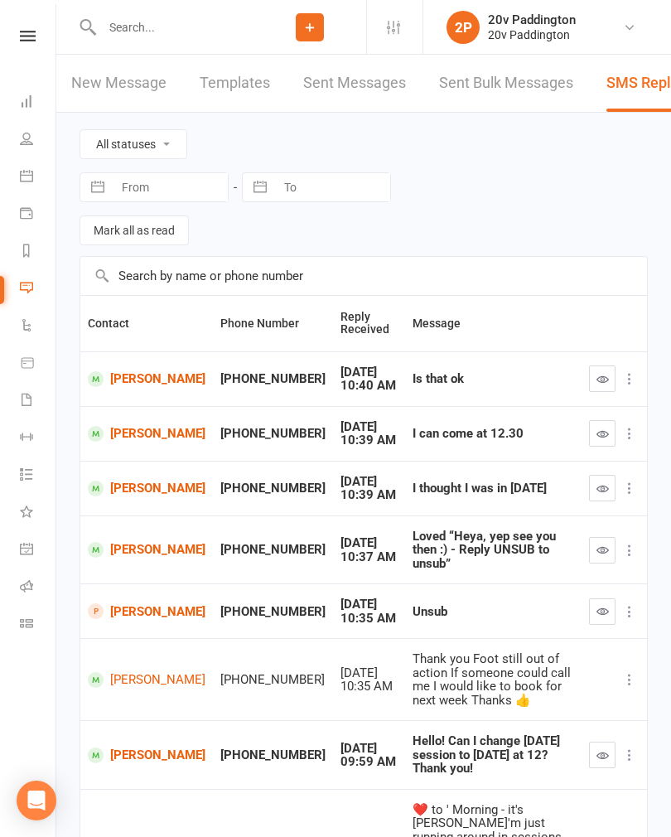
click at [594, 537] on button "button" at bounding box center [602, 550] width 27 height 27
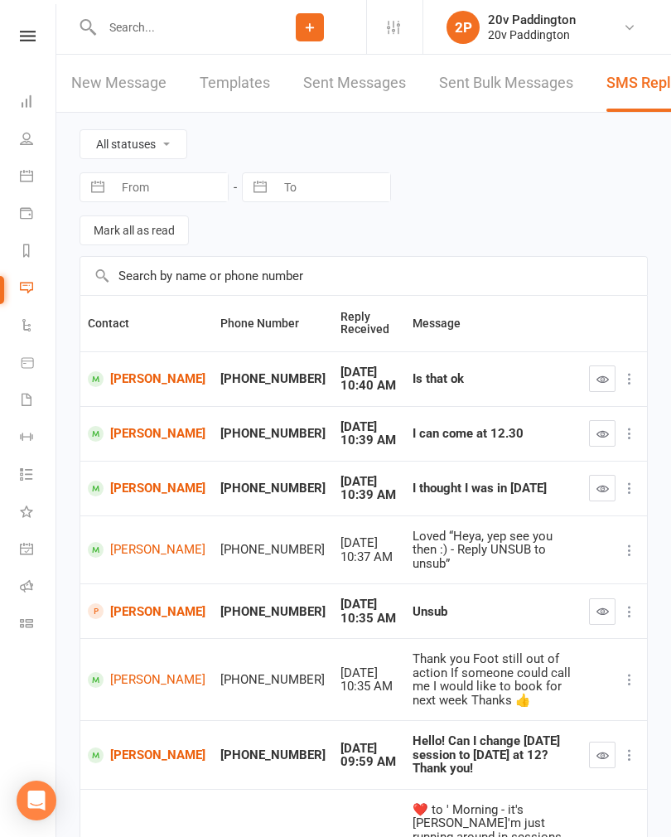
click at [27, 185] on link "Calendar" at bounding box center [38, 177] width 37 height 37
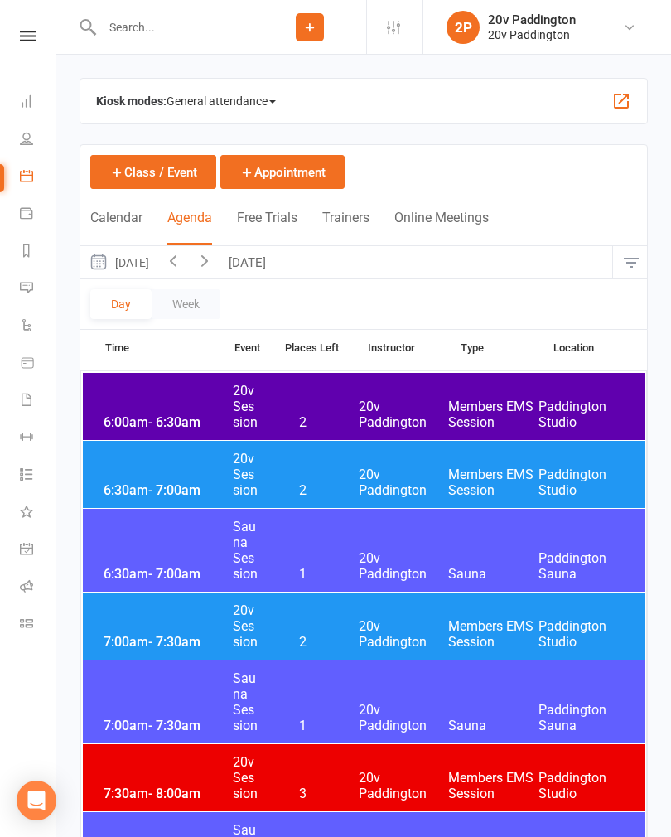
click at [278, 262] on button "[DATE]" at bounding box center [249, 262] width 58 height 32
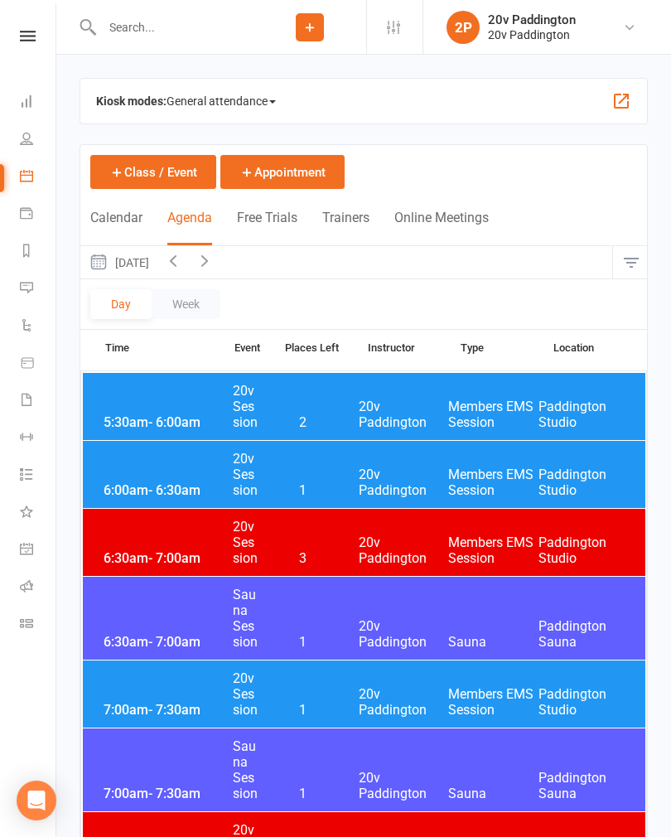
click at [157, 273] on button "[DATE]" at bounding box center [118, 262] width 77 height 32
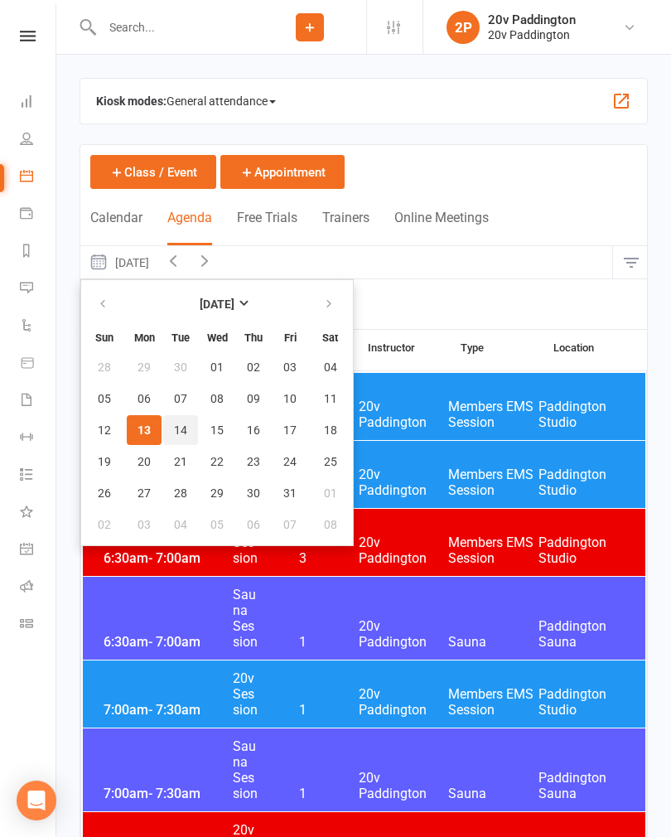
click at [186, 420] on button "14" at bounding box center [180, 430] width 35 height 30
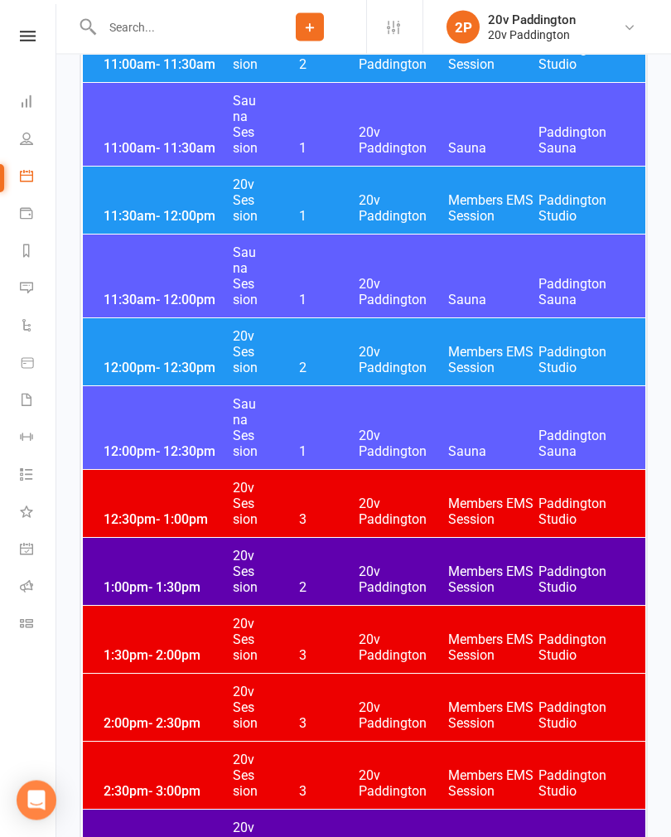
scroll to position [1858, 0]
click at [359, 351] on span "20v Paddington" at bounding box center [404, 359] width 90 height 31
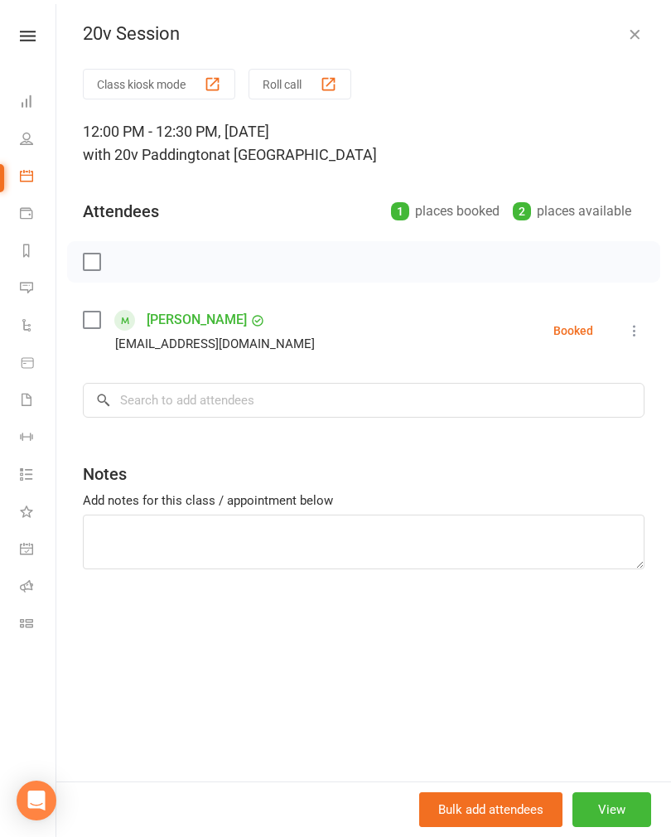
click at [639, 35] on icon "button" at bounding box center [634, 34] width 17 height 17
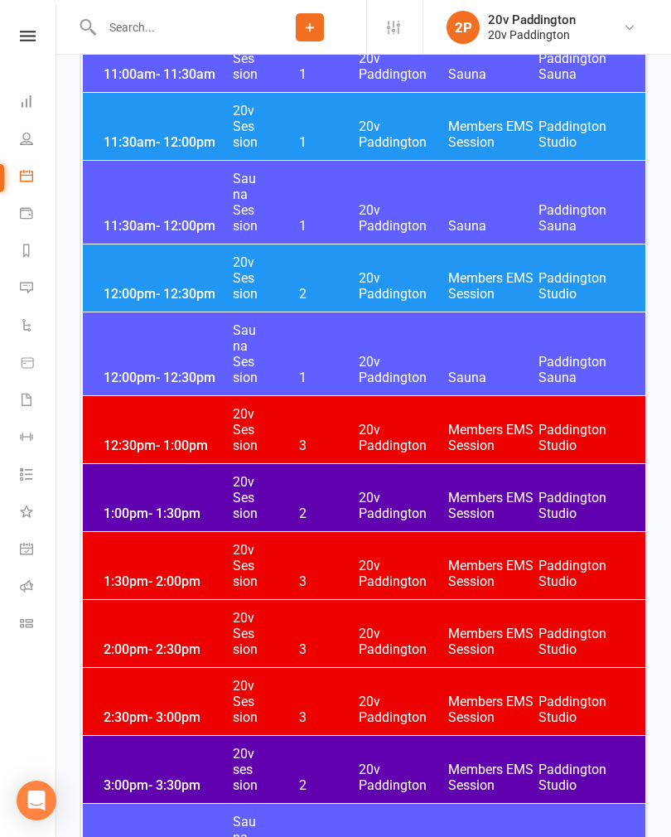
scroll to position [1930, 0]
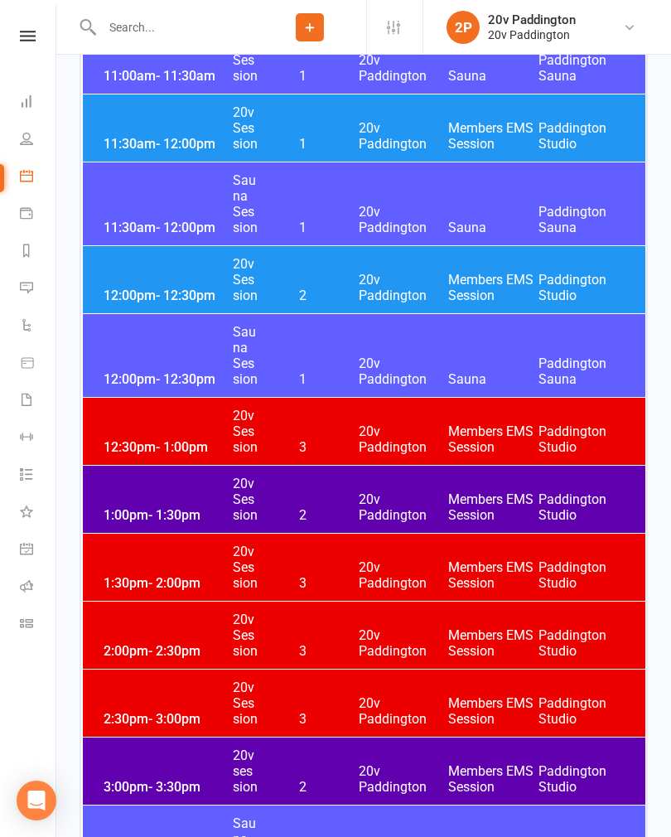
click at [30, 287] on icon at bounding box center [26, 287] width 13 height 13
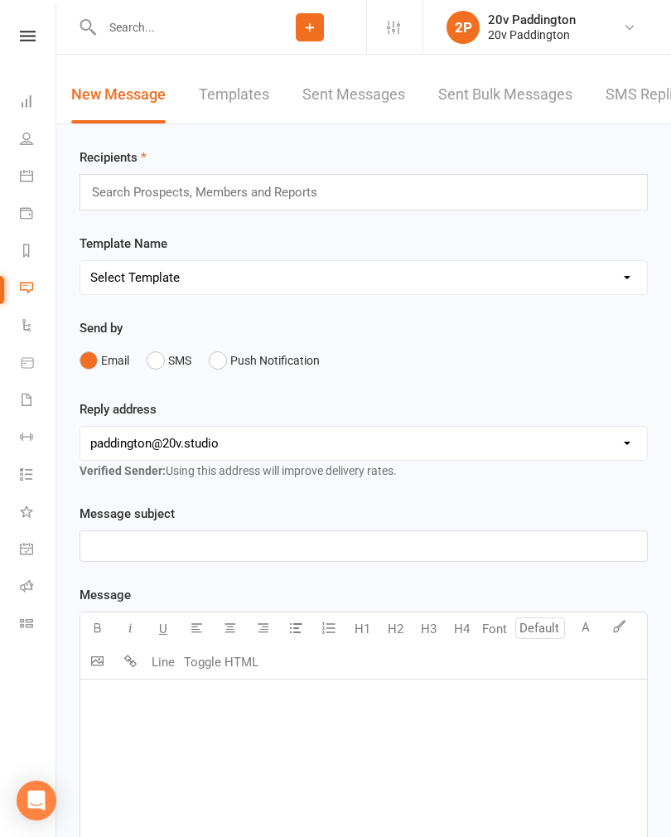
click at [643, 109] on link "SMS Replies 8" at bounding box center [654, 94] width 99 height 57
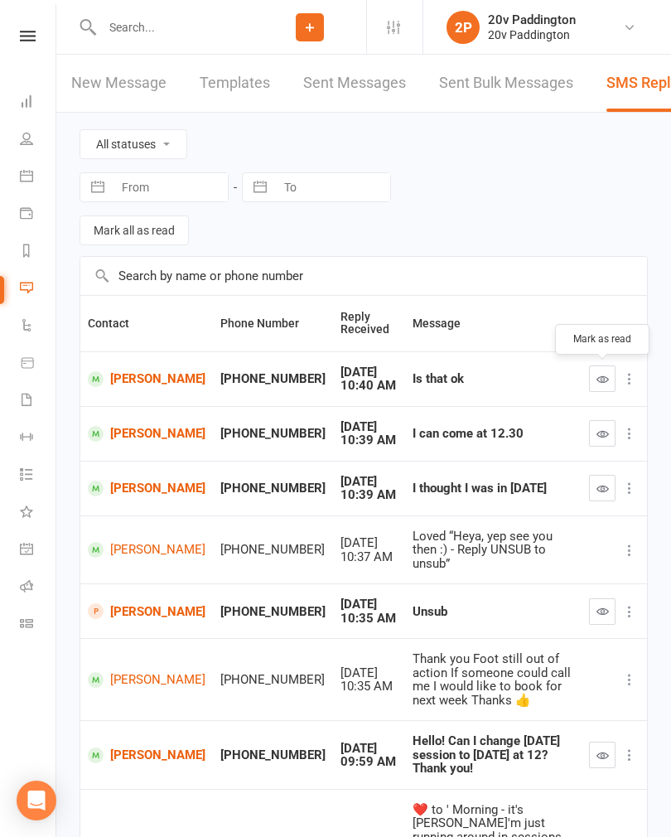
click at [600, 378] on icon "button" at bounding box center [602, 379] width 12 height 12
click at [599, 432] on icon "button" at bounding box center [602, 433] width 12 height 12
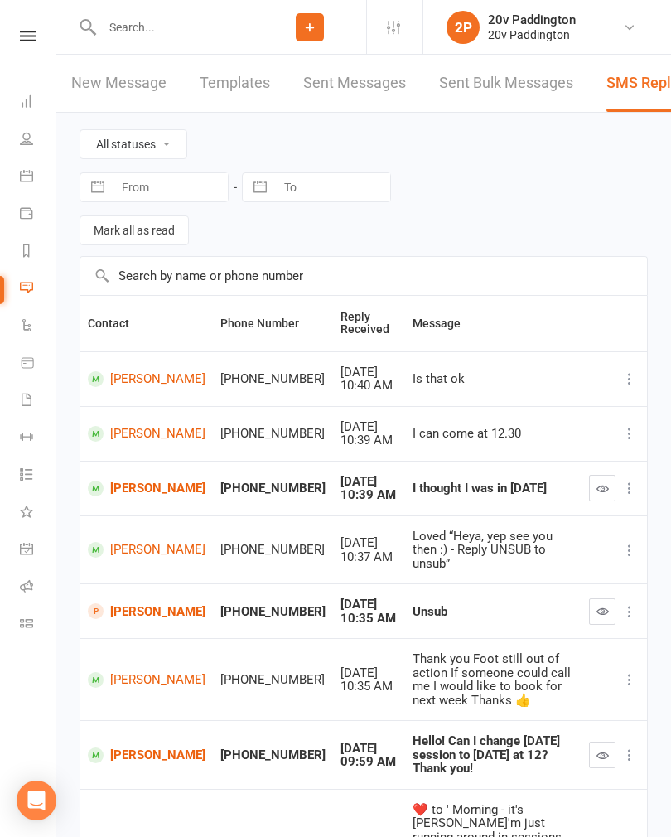
click at [600, 488] on icon "button" at bounding box center [602, 488] width 12 height 12
click at [31, 175] on icon at bounding box center [26, 175] width 13 height 13
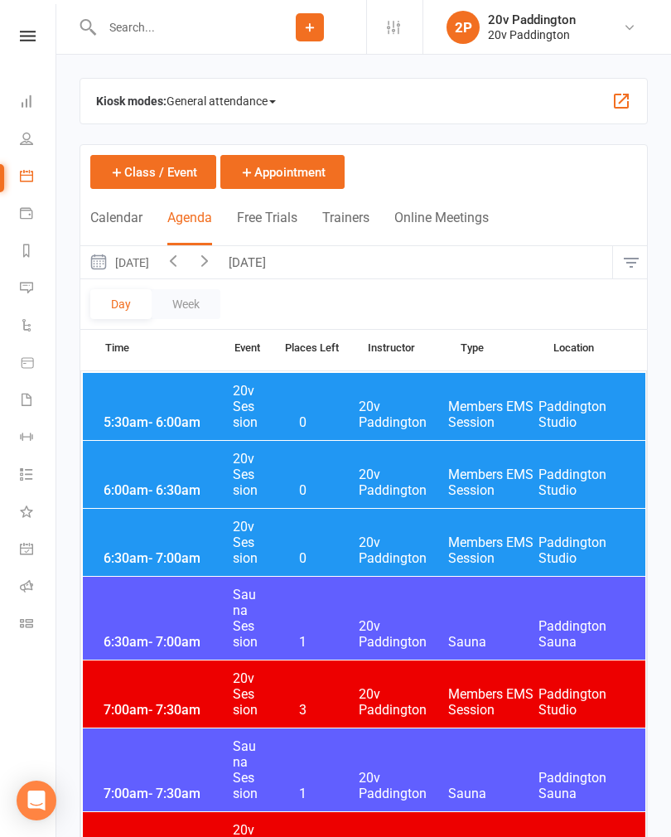
click at [157, 259] on button "[DATE]" at bounding box center [118, 262] width 77 height 32
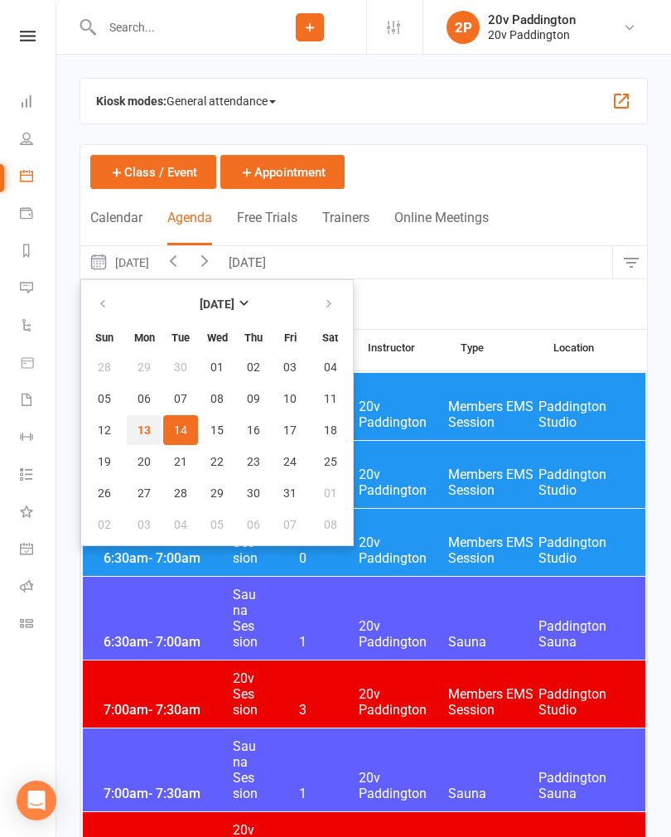
click at [146, 434] on span "13" at bounding box center [143, 429] width 13 height 13
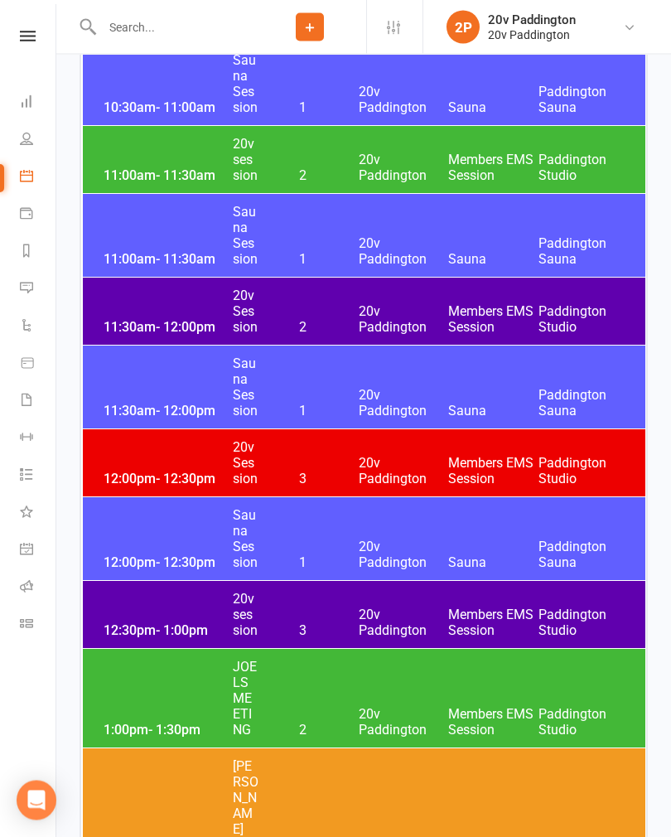
scroll to position [1747, 0]
click at [333, 605] on div "12:30pm - 1:00pm 20v session 3 20v Paddington Members EMS Session [GEOGRAPHIC_D…" at bounding box center [364, 614] width 562 height 67
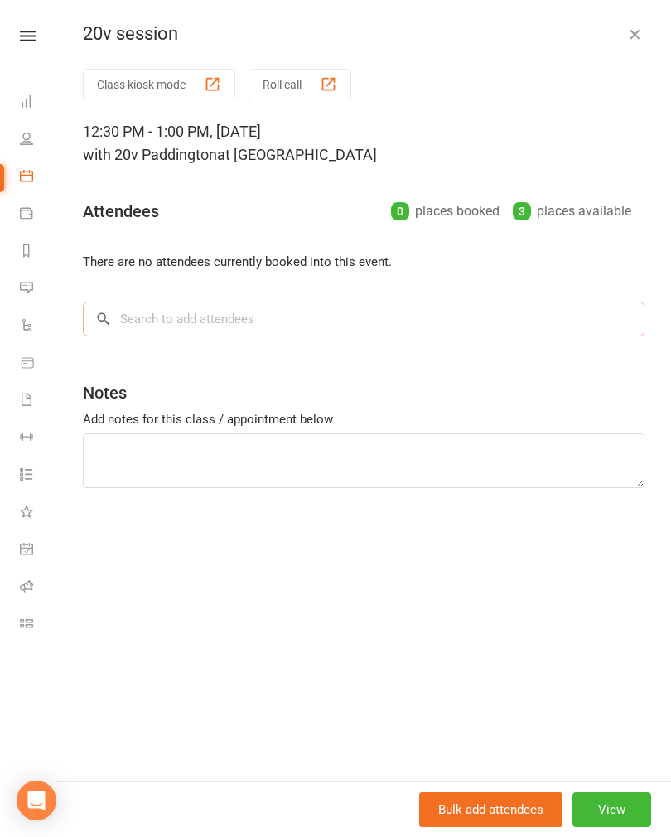
click at [324, 305] on input "search" at bounding box center [364, 318] width 562 height 35
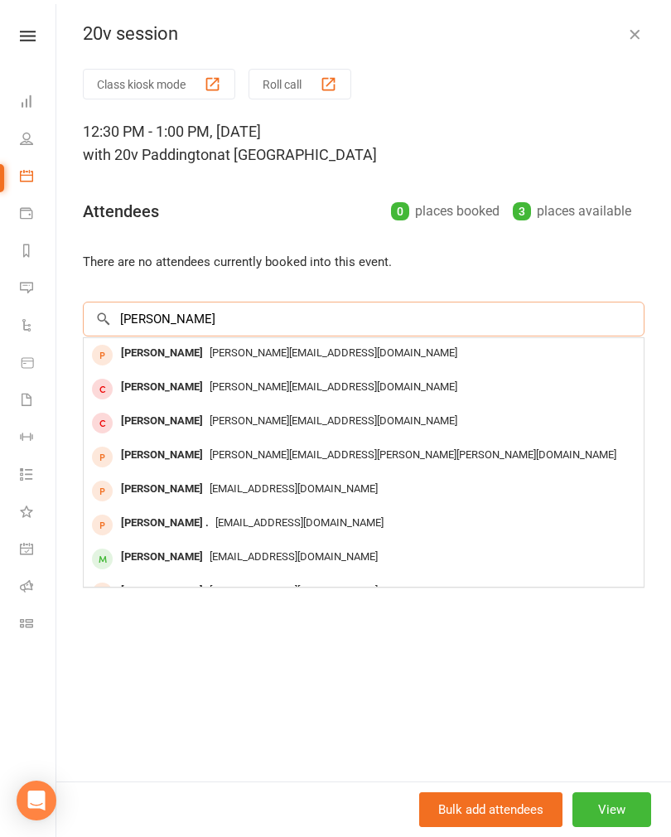
type input "[PERSON_NAME]"
click at [141, 560] on div "[PERSON_NAME]" at bounding box center [161, 557] width 95 height 24
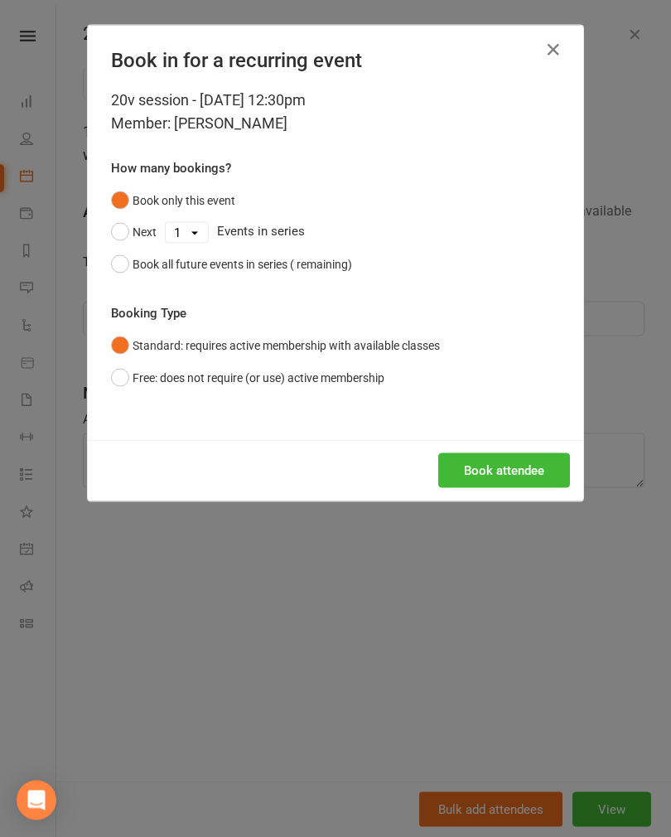
scroll to position [1747, 0]
click at [509, 473] on button "Book attendee" at bounding box center [504, 470] width 132 height 35
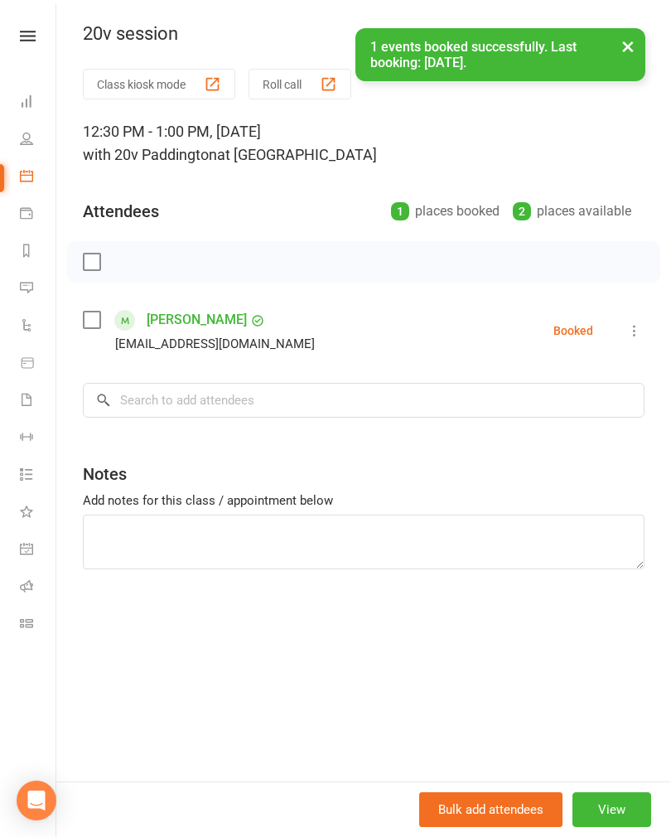
click at [634, 45] on button "×" at bounding box center [628, 46] width 30 height 36
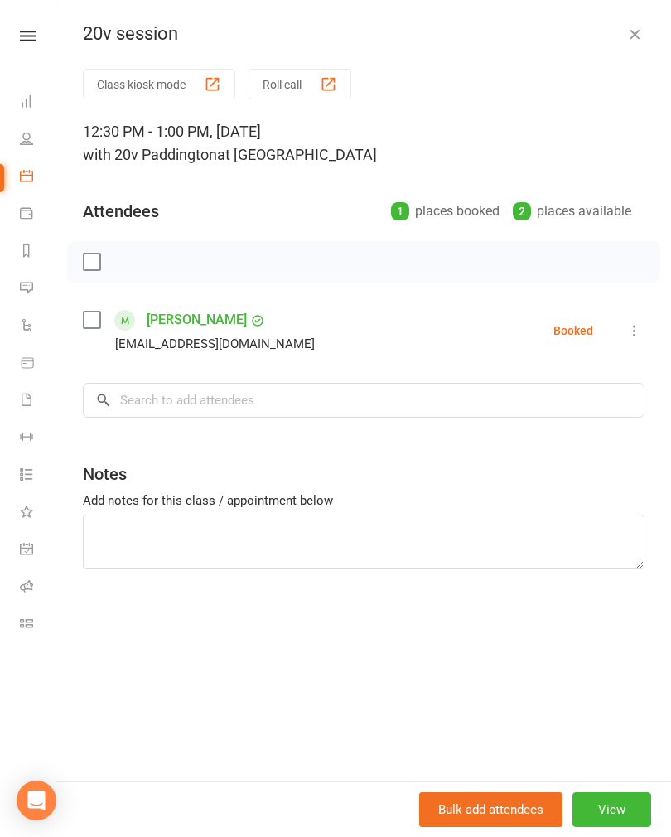
click at [643, 35] on button "button" at bounding box center [635, 34] width 20 height 20
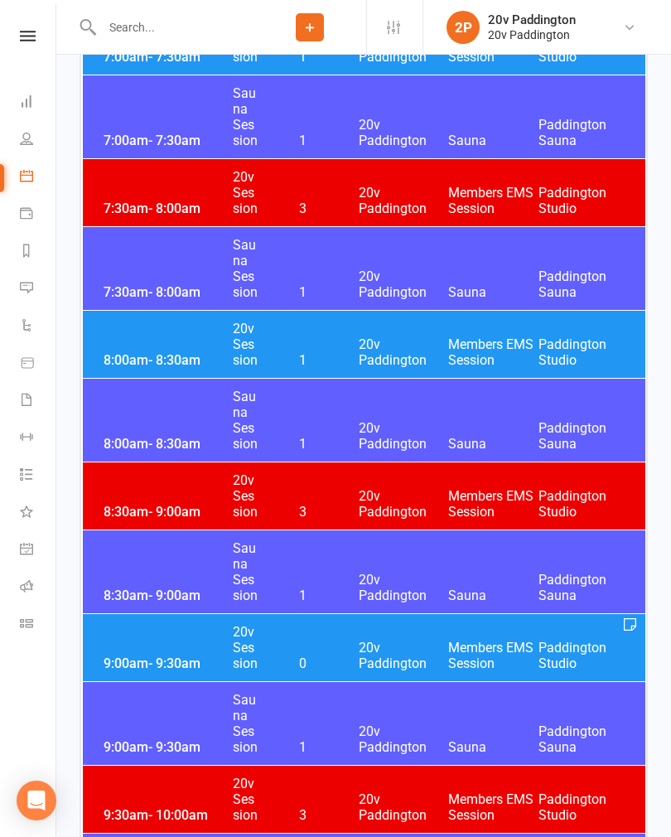
scroll to position [0, 0]
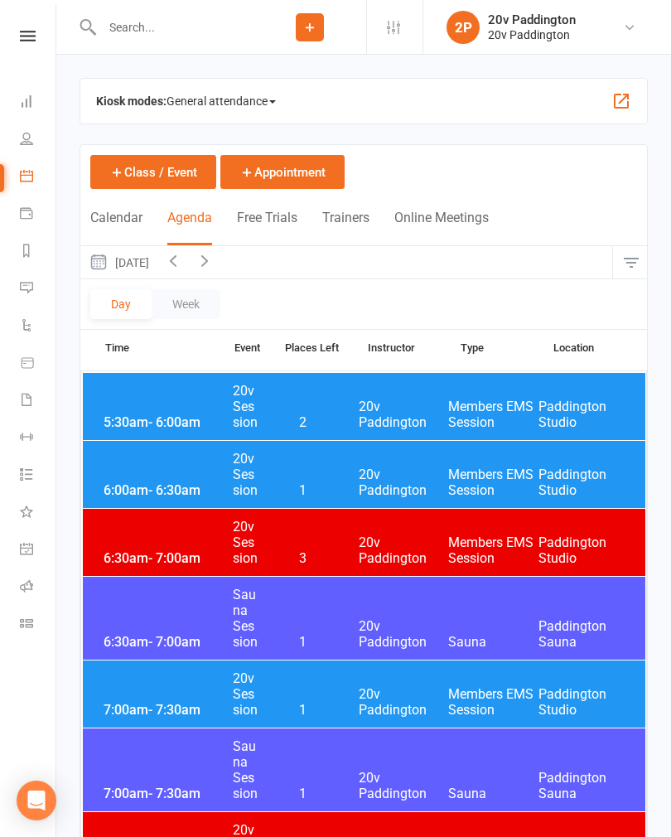
click at [157, 258] on button "[DATE]" at bounding box center [118, 262] width 77 height 32
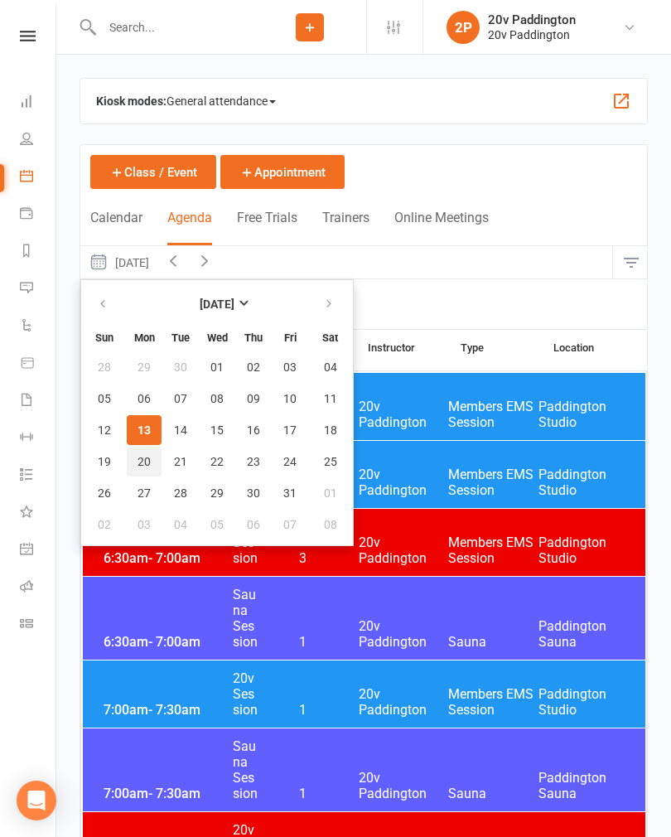
click at [142, 465] on span "20" at bounding box center [143, 461] width 13 height 13
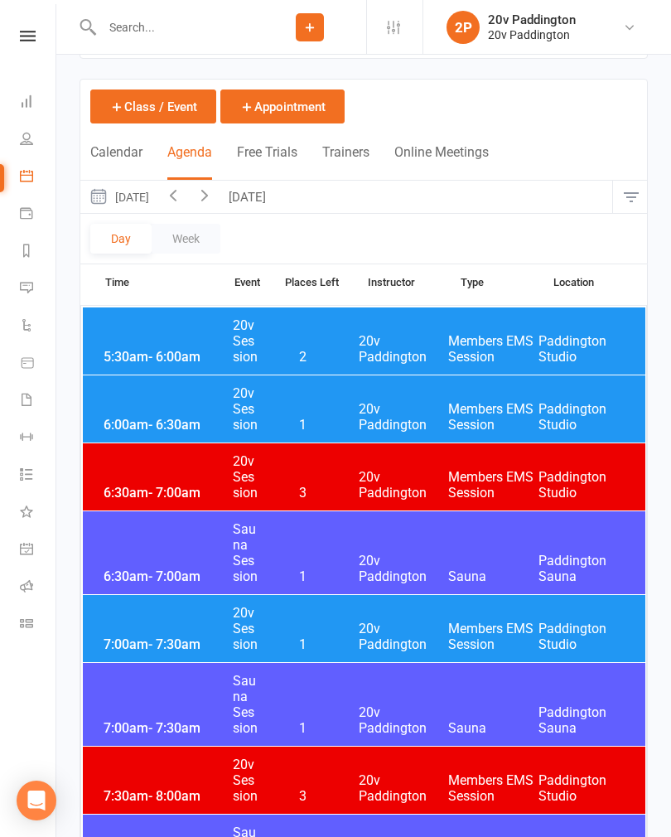
scroll to position [58, 0]
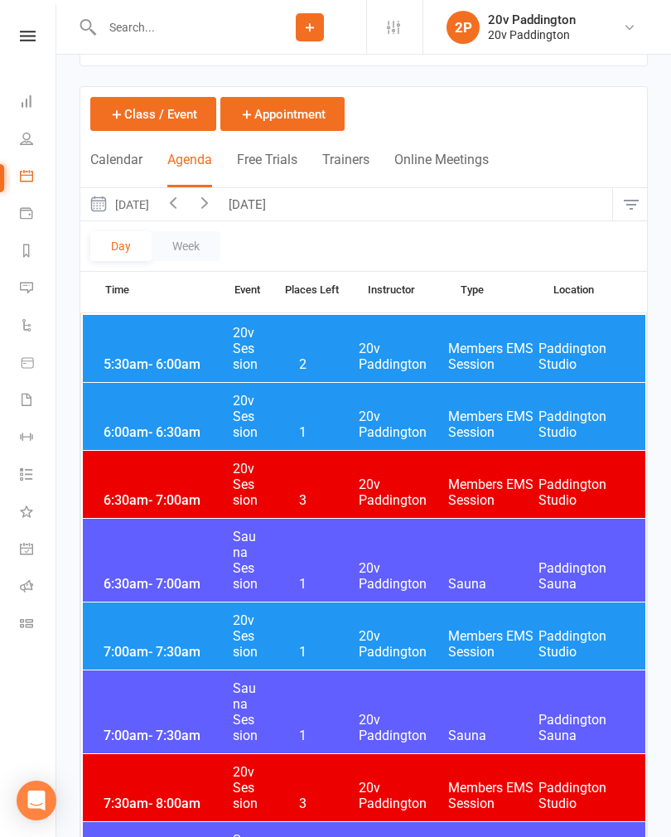
click at [202, 22] on input "text" at bounding box center [175, 27] width 157 height 23
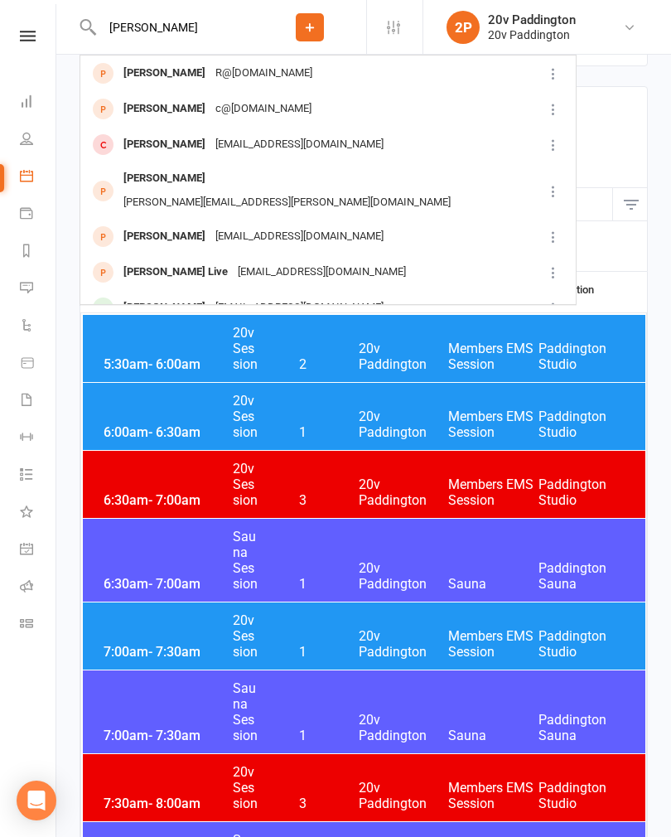
type input "[PERSON_NAME]"
click at [224, 296] on div "[EMAIL_ADDRESS][DOMAIN_NAME]" at bounding box center [299, 308] width 178 height 24
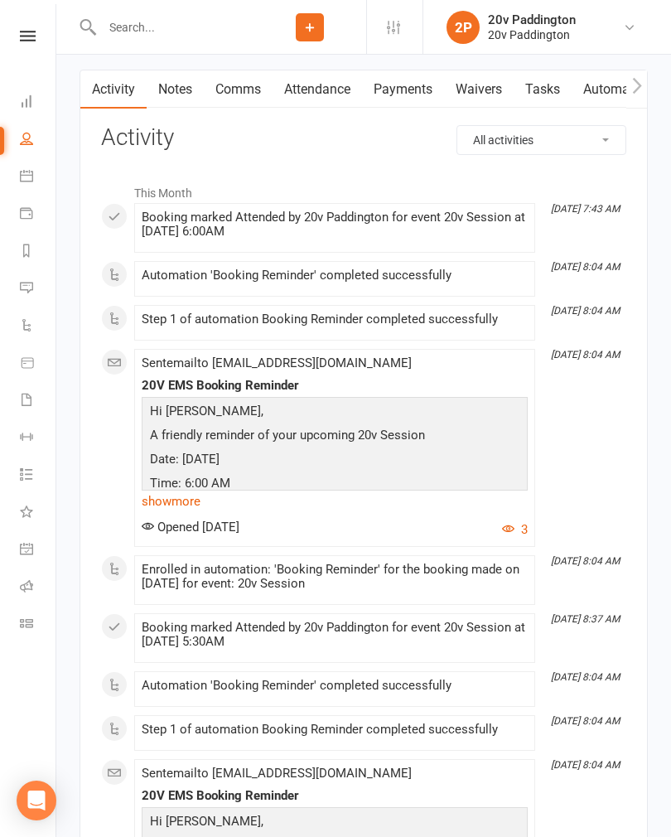
scroll to position [2390, 0]
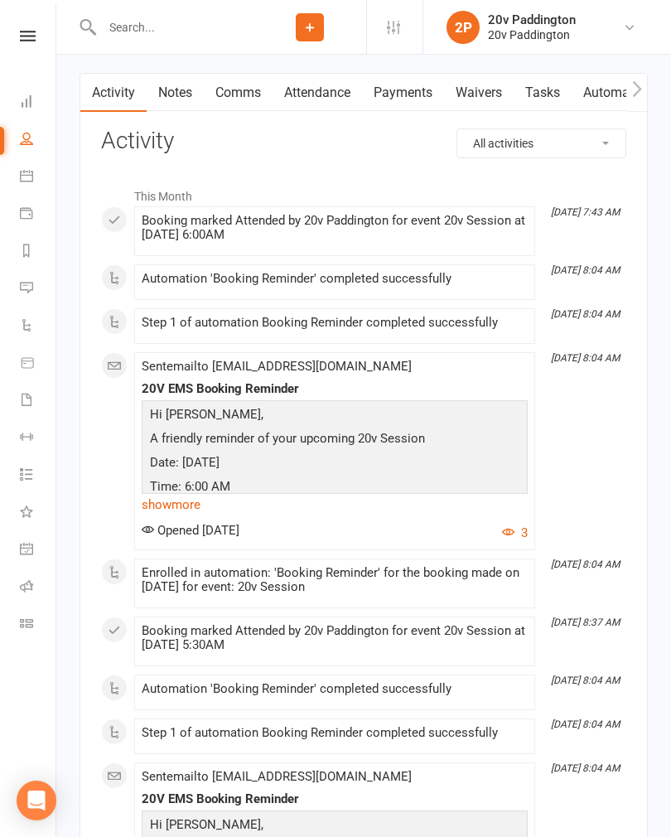
click at [321, 95] on link "Attendance" at bounding box center [317, 93] width 89 height 38
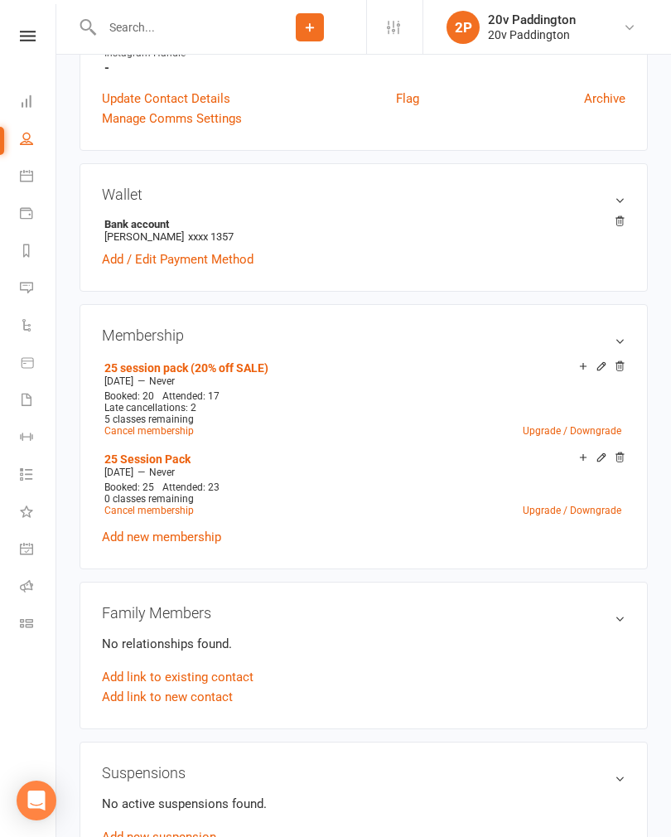
scroll to position [649, 0]
click at [36, 174] on link "Calendar" at bounding box center [38, 177] width 37 height 37
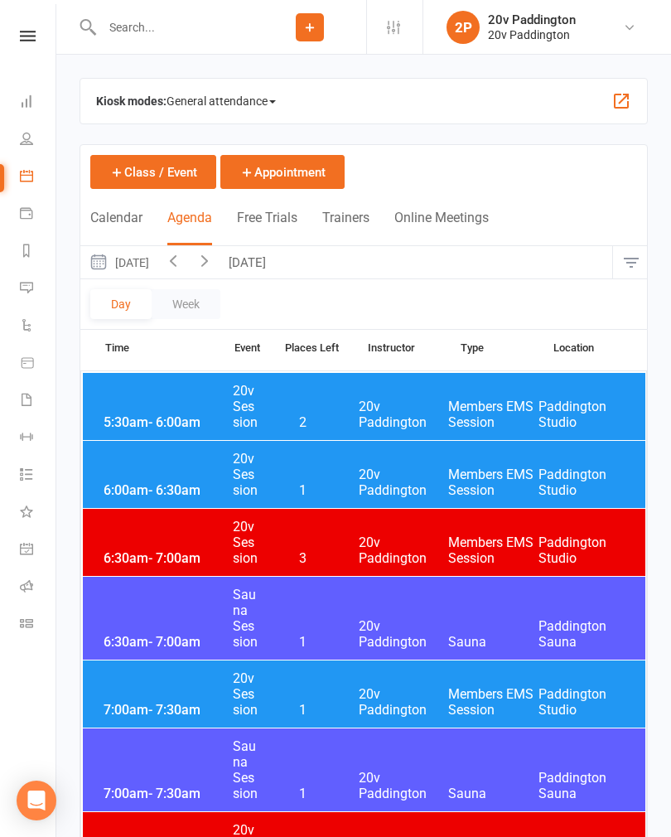
click at [157, 264] on button "[DATE]" at bounding box center [118, 262] width 77 height 32
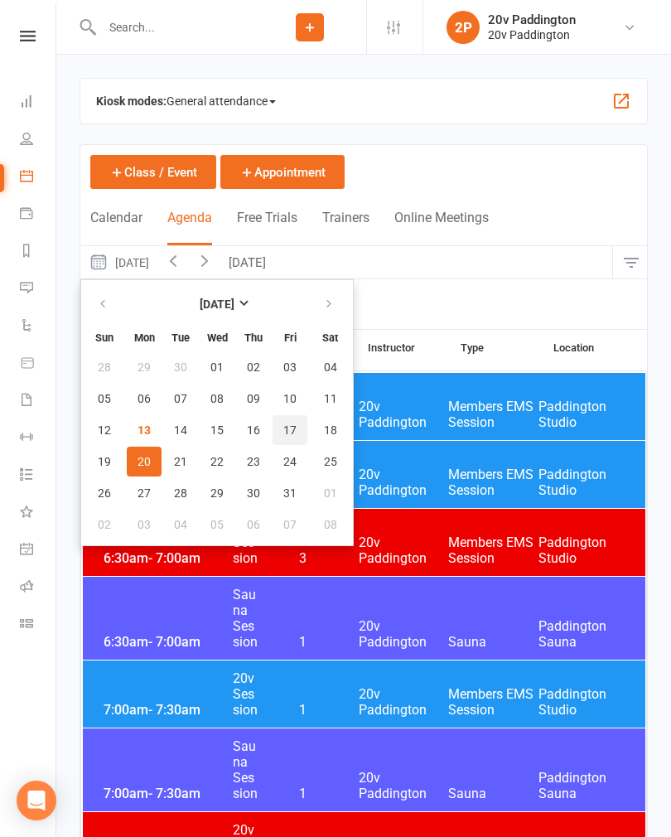
click at [298, 432] on button "17" at bounding box center [290, 430] width 35 height 30
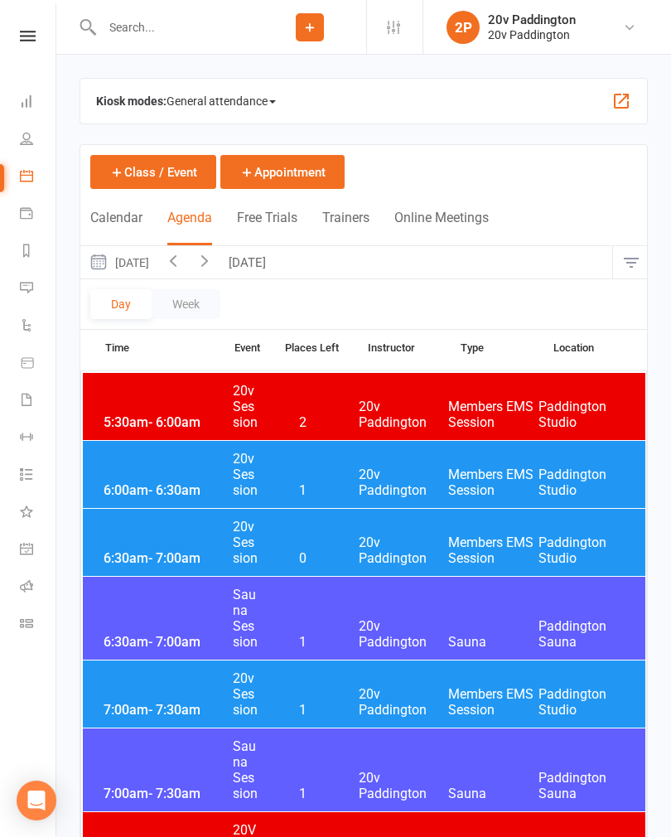
click at [344, 491] on span "1" at bounding box center [302, 490] width 87 height 16
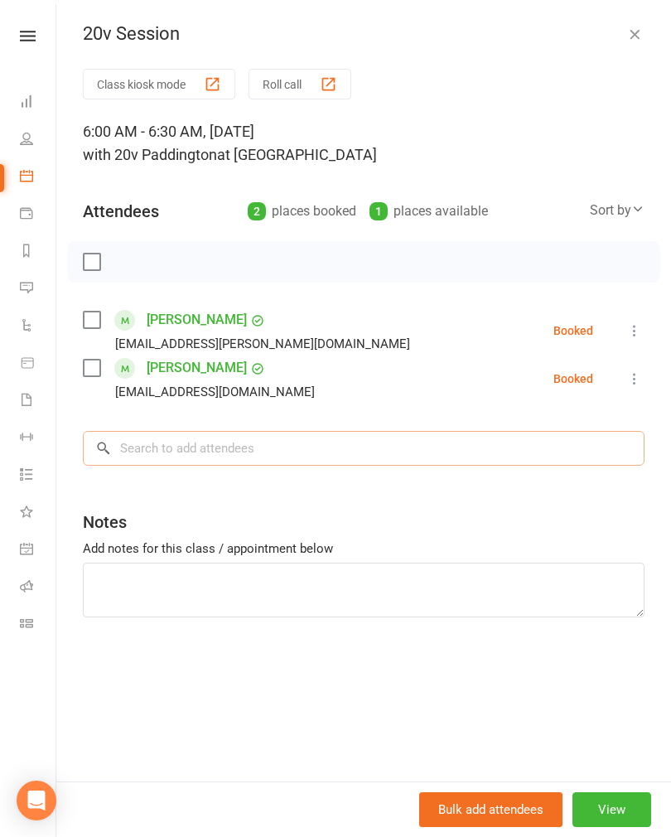
click at [317, 462] on input "search" at bounding box center [364, 448] width 562 height 35
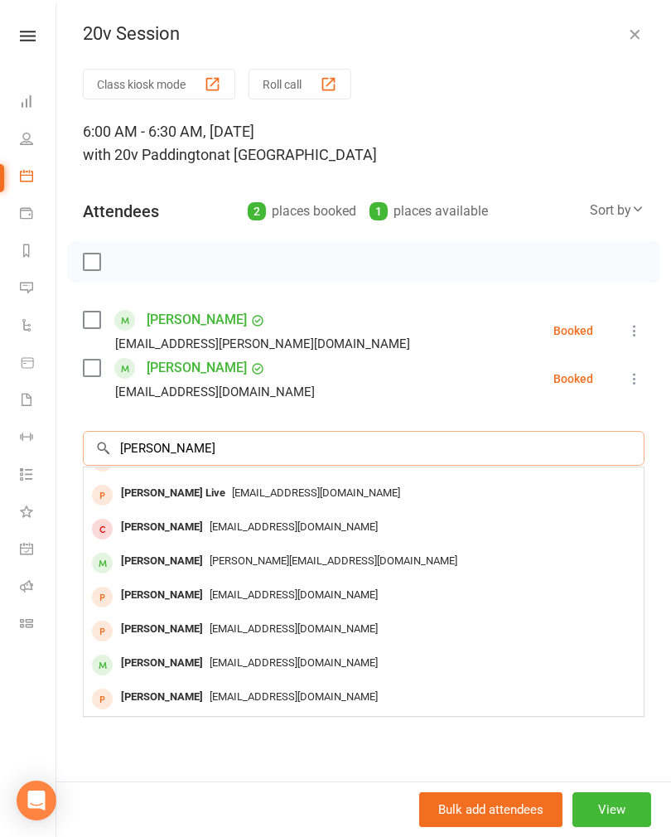
scroll to position [91, 0]
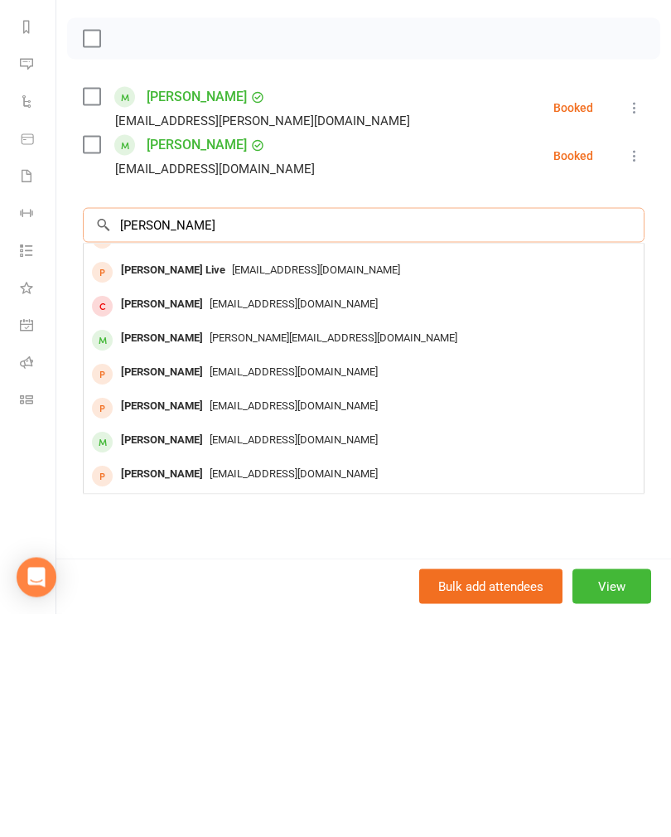
type input "[PERSON_NAME]"
click at [272, 656] on span "[EMAIL_ADDRESS][DOMAIN_NAME]" at bounding box center [294, 662] width 168 height 12
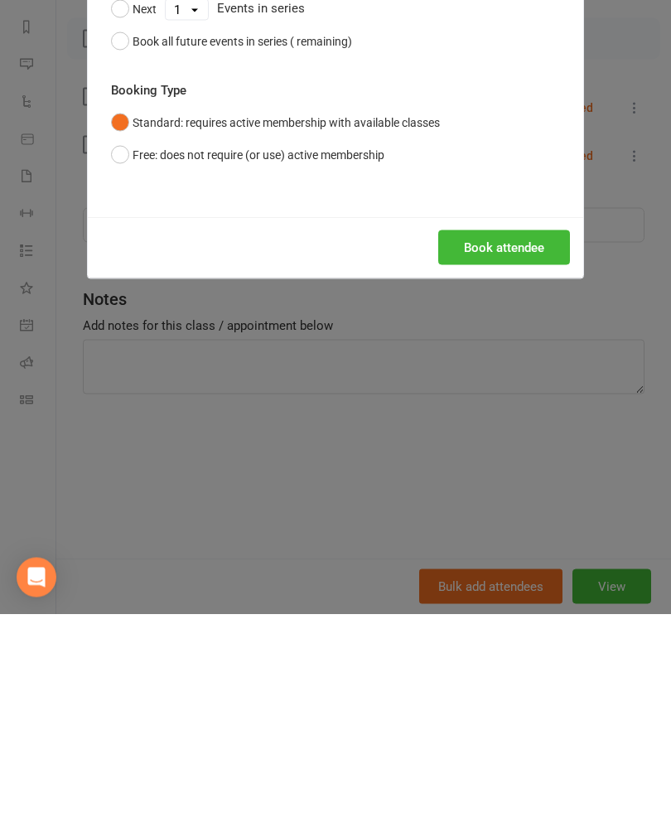
scroll to position [224, 0]
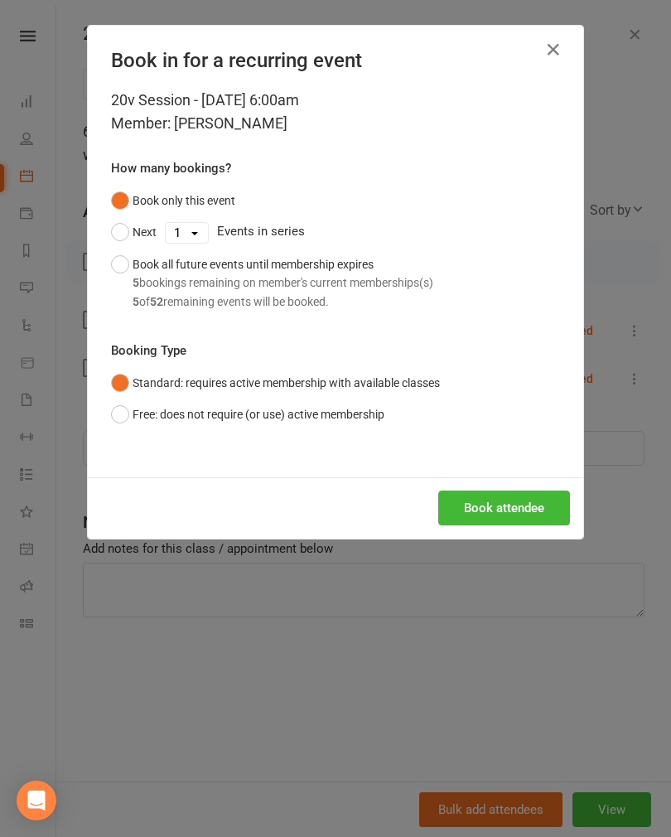
click at [123, 235] on button "Next" at bounding box center [134, 231] width 46 height 31
click at [201, 238] on select "1 2 3 4 5 6 7 8 9 10 11 12 13 14 15 16 17 18 19 20 21 22 23 24 25 26 27 28 29 3…" at bounding box center [187, 233] width 42 height 20
select select "2"
click at [498, 497] on button "Book attendee" at bounding box center [504, 507] width 132 height 35
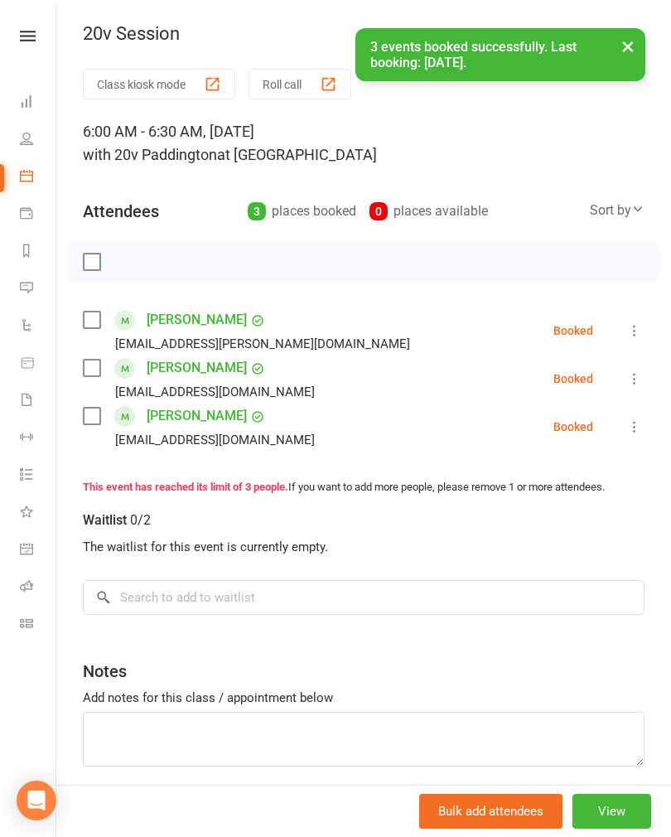
click at [638, 49] on button "×" at bounding box center [628, 46] width 30 height 36
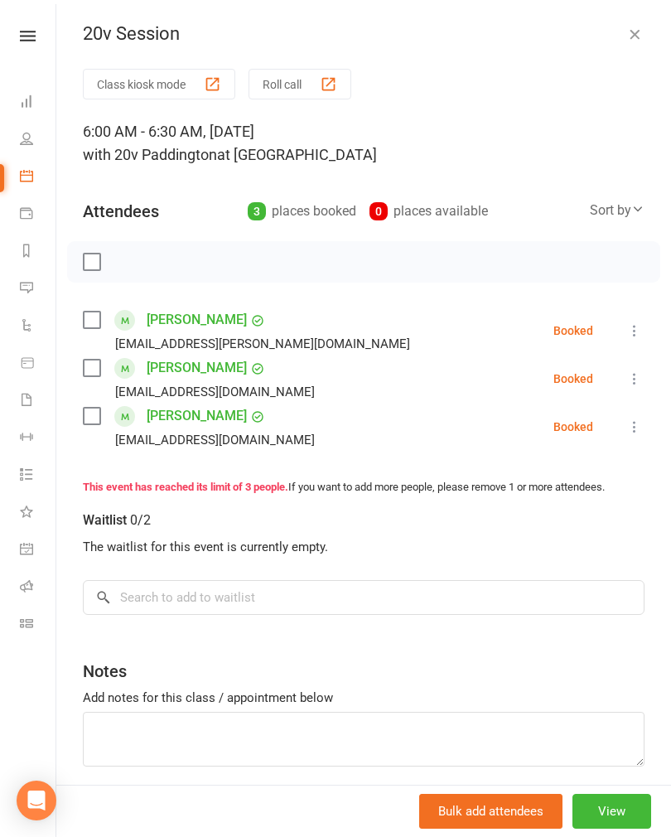
click at [643, 31] on button "button" at bounding box center [635, 34] width 20 height 20
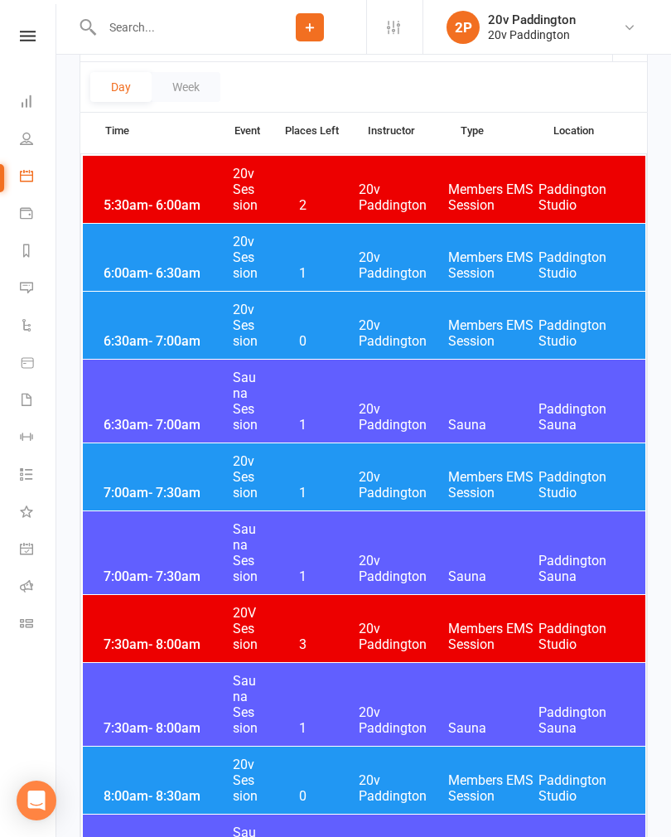
scroll to position [0, 0]
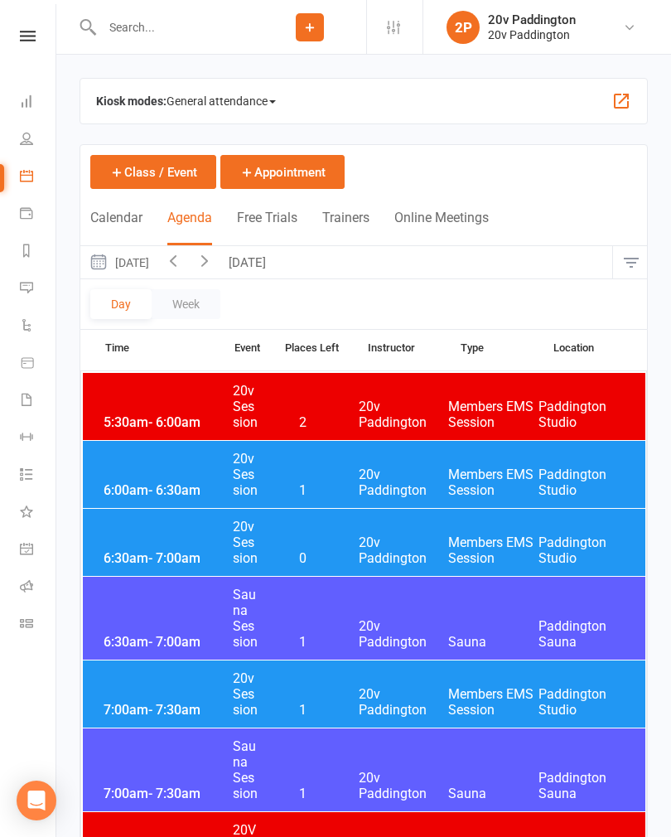
click at [157, 259] on button "[DATE]" at bounding box center [118, 262] width 77 height 32
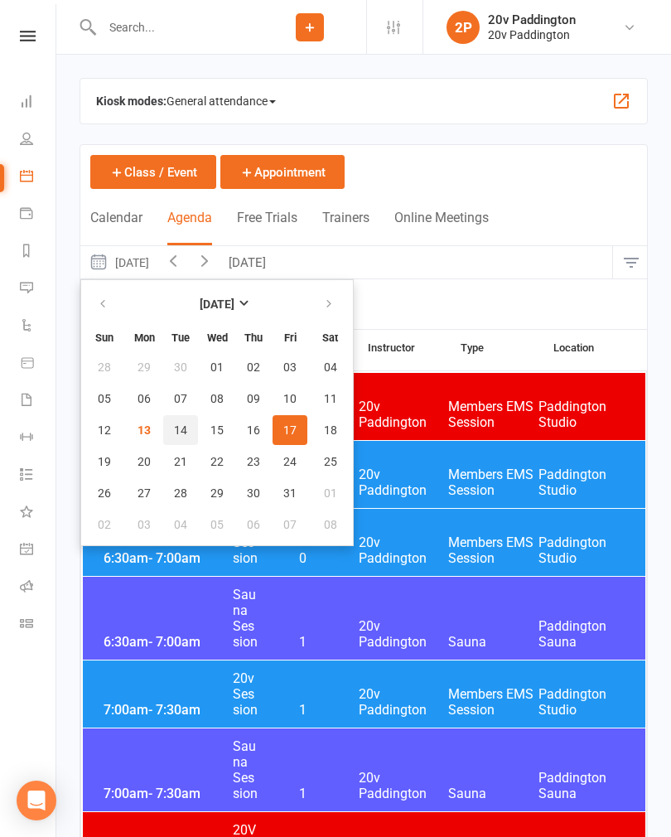
click at [186, 436] on span "14" at bounding box center [180, 429] width 13 height 13
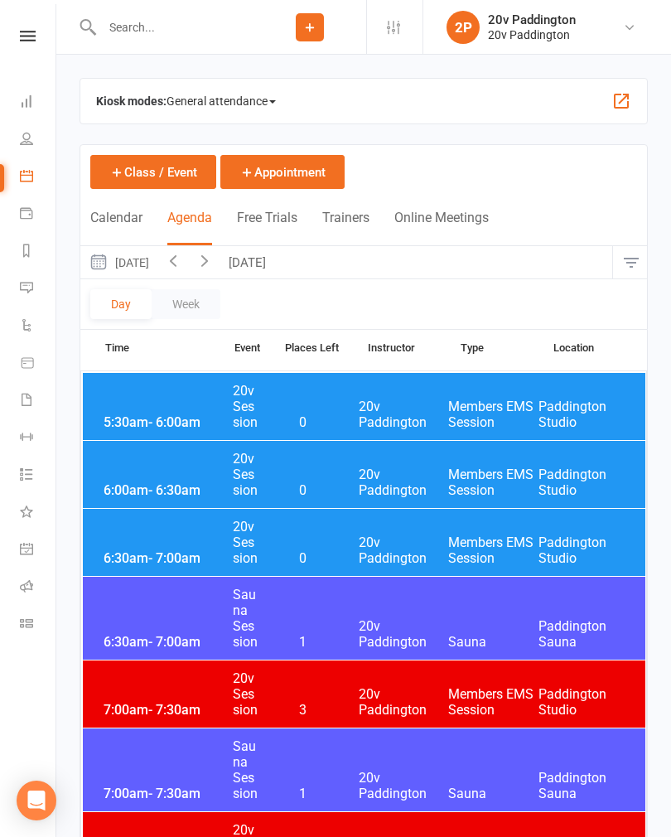
click at [374, 485] on span "20v Paddington" at bounding box center [404, 481] width 90 height 31
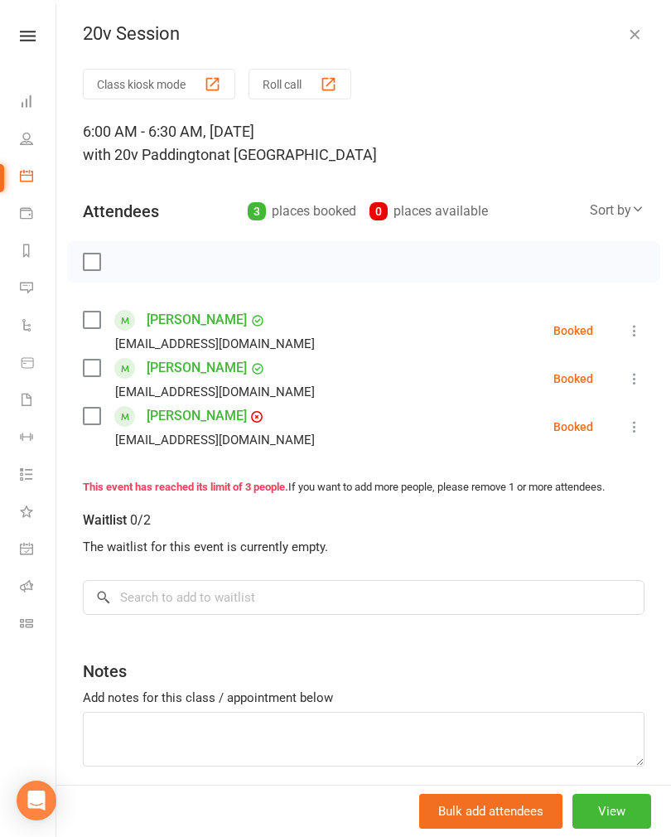
click at [203, 408] on link "[PERSON_NAME]" at bounding box center [197, 416] width 100 height 27
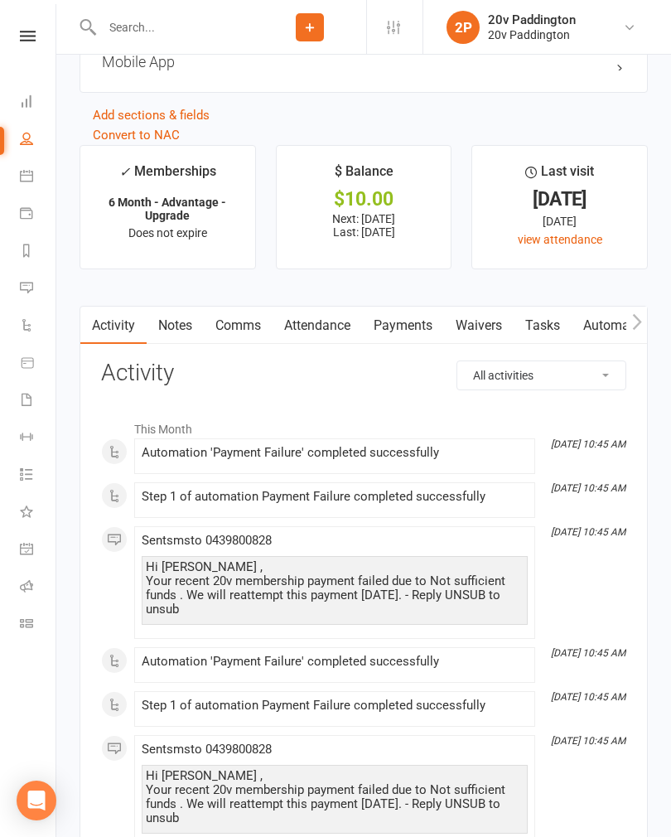
scroll to position [2126, 0]
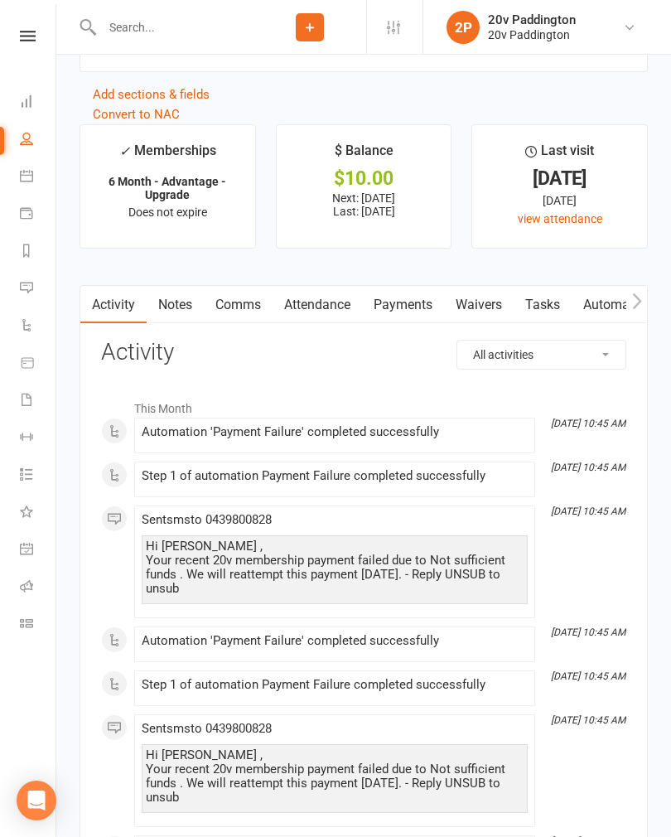
click at [413, 317] on link "Payments" at bounding box center [403, 305] width 82 height 38
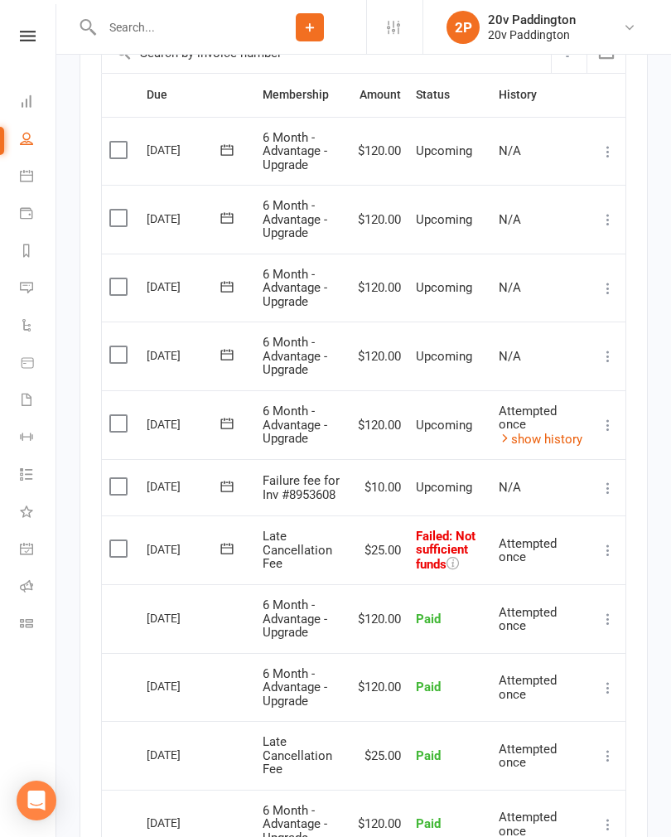
scroll to position [2718, 0]
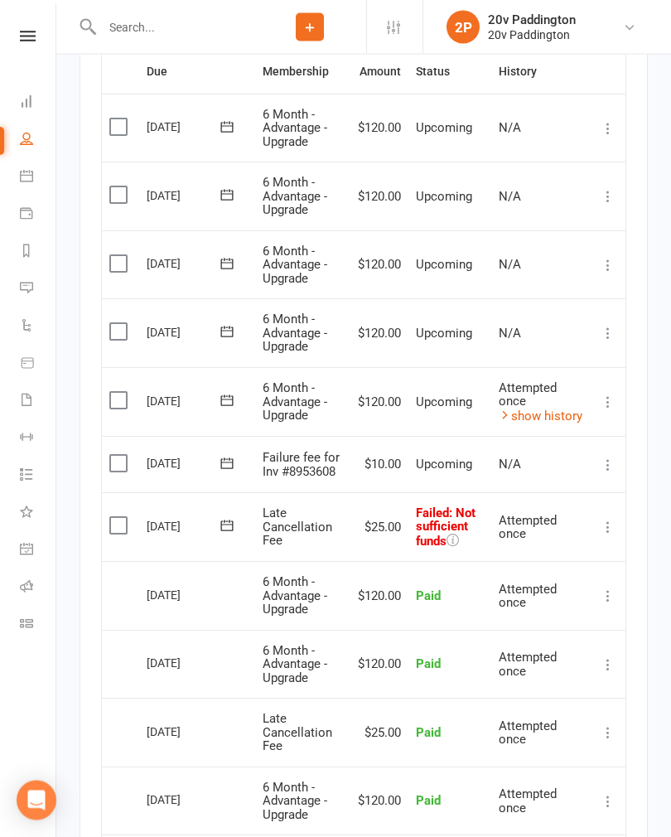
click at [616, 523] on icon at bounding box center [608, 527] width 17 height 17
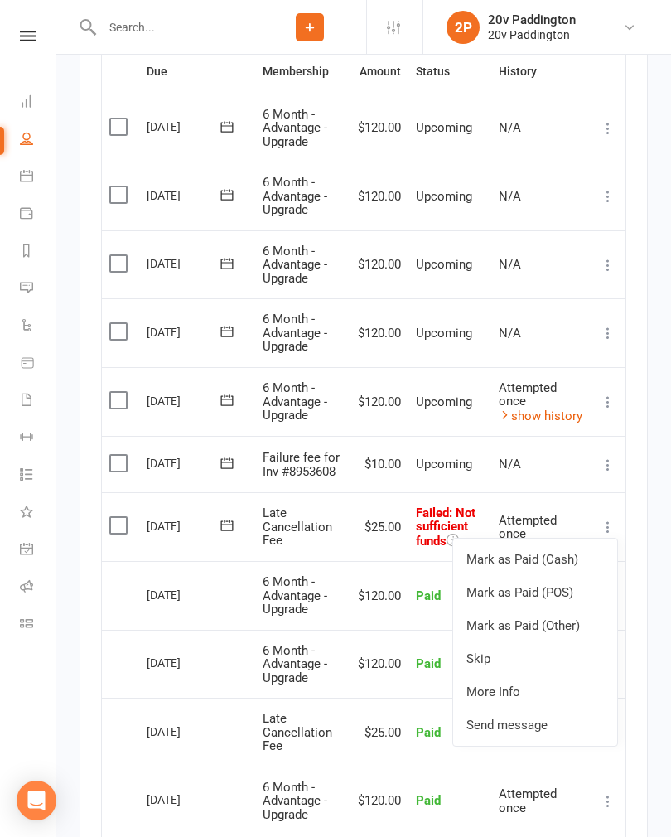
click at [525, 658] on link "Skip" at bounding box center [535, 658] width 164 height 33
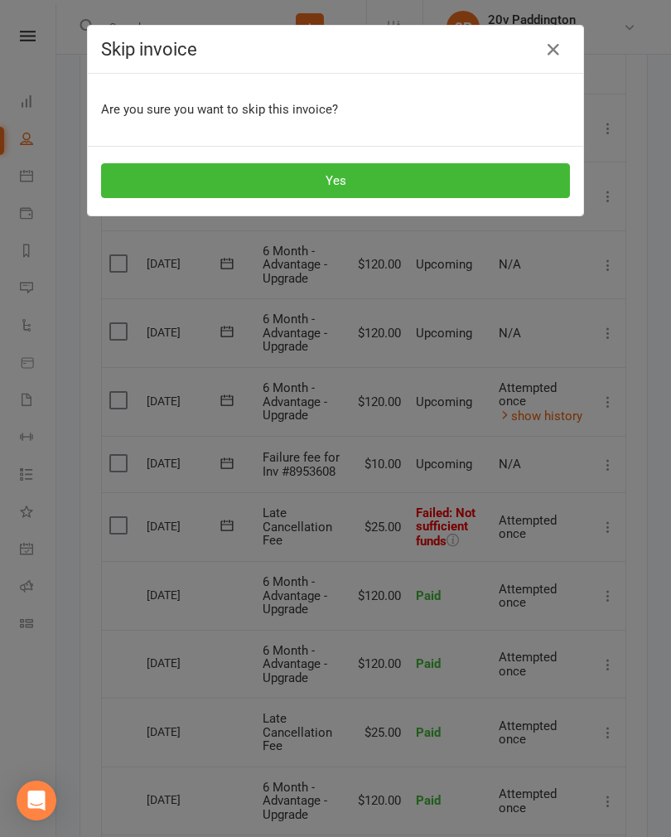
click at [420, 166] on button "Yes" at bounding box center [335, 180] width 469 height 35
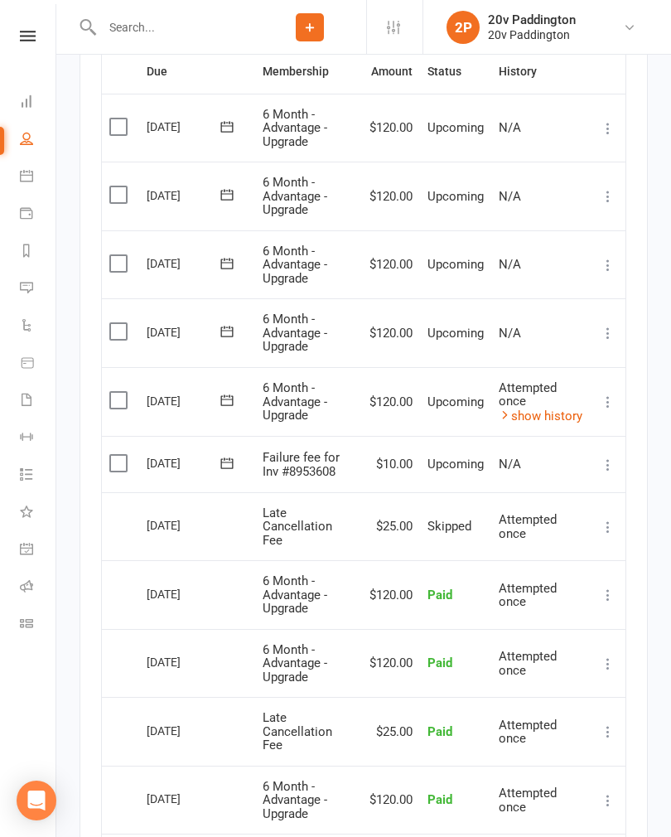
click at [602, 459] on icon at bounding box center [608, 464] width 17 height 17
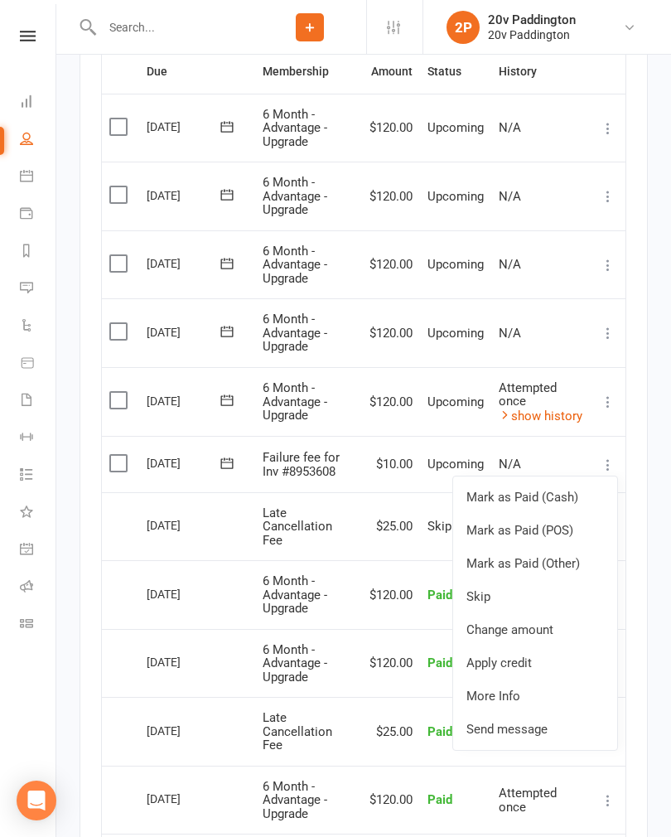
click at [512, 599] on link "Skip" at bounding box center [535, 596] width 164 height 33
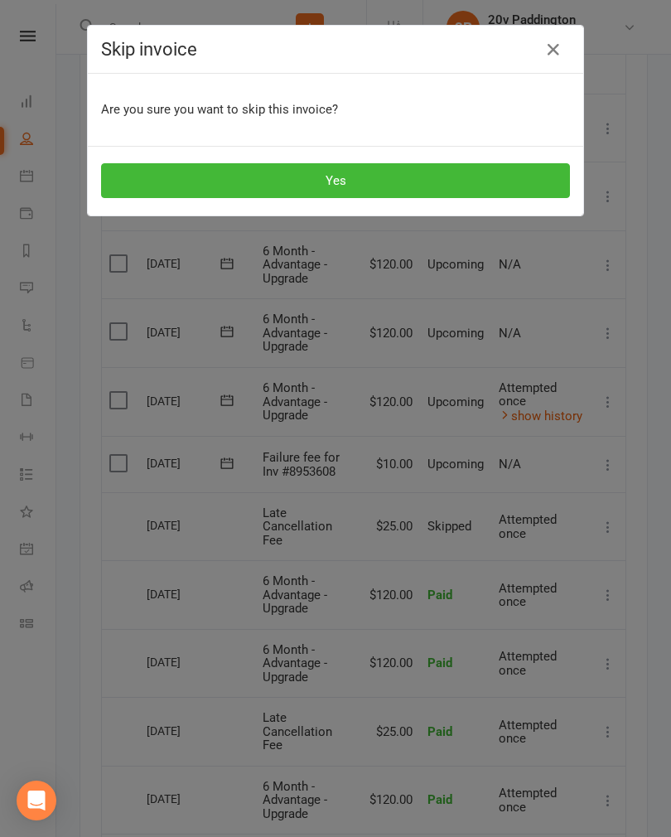
click at [407, 173] on button "Yes" at bounding box center [335, 180] width 469 height 35
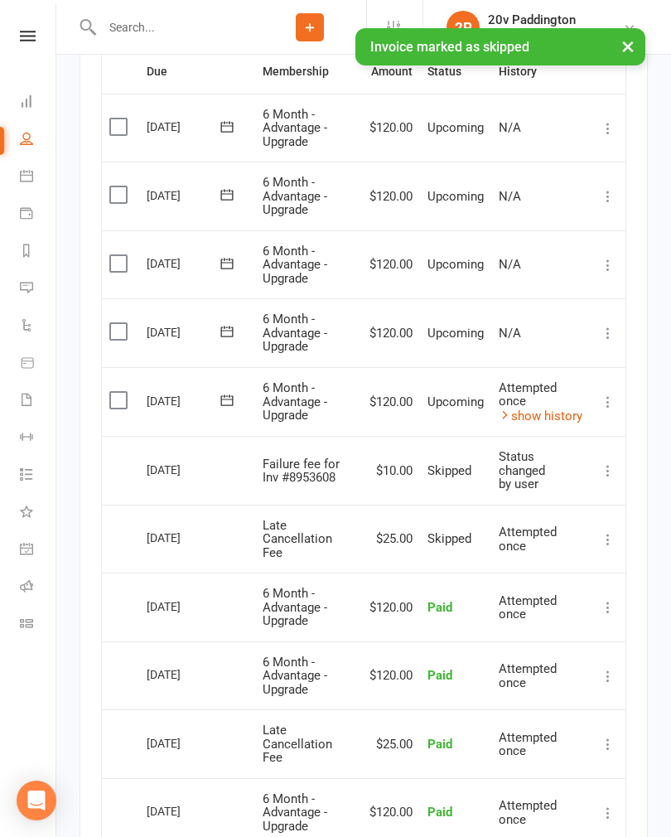
click at [15, 295] on li "Messages 5" at bounding box center [27, 289] width 55 height 37
click at [31, 277] on link "Messages 5" at bounding box center [38, 289] width 37 height 37
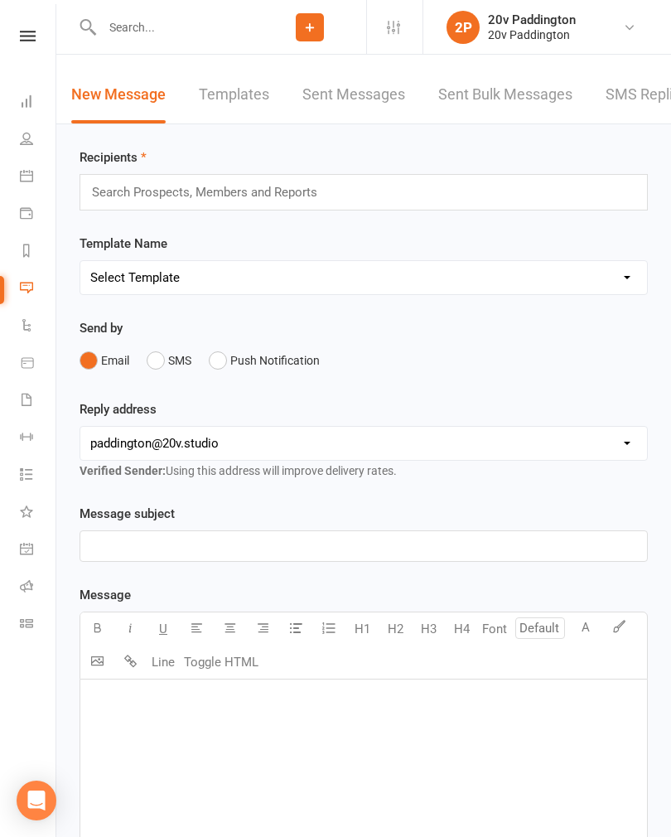
click at [630, 113] on link "SMS Replies 5" at bounding box center [654, 94] width 99 height 57
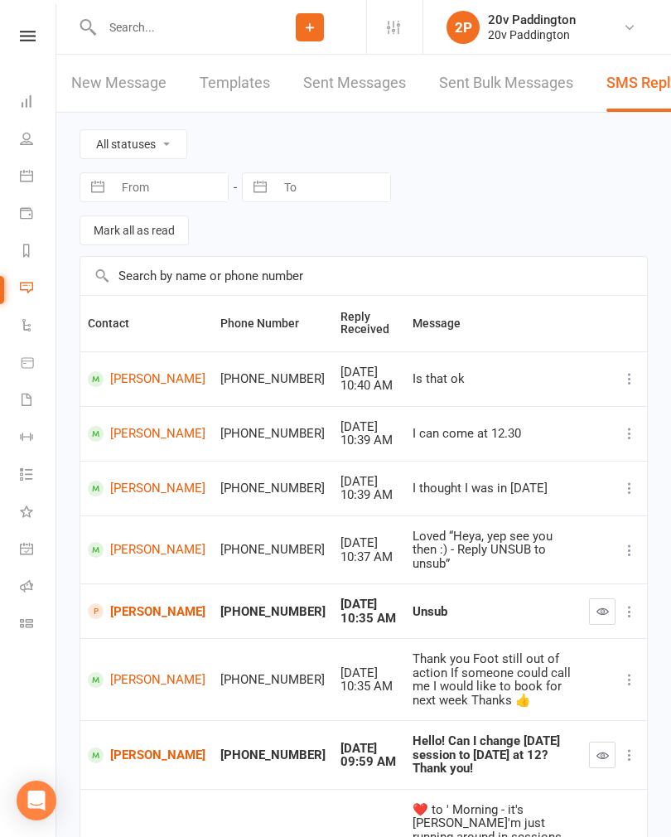
click at [132, 603] on link "[PERSON_NAME]" at bounding box center [147, 611] width 118 height 16
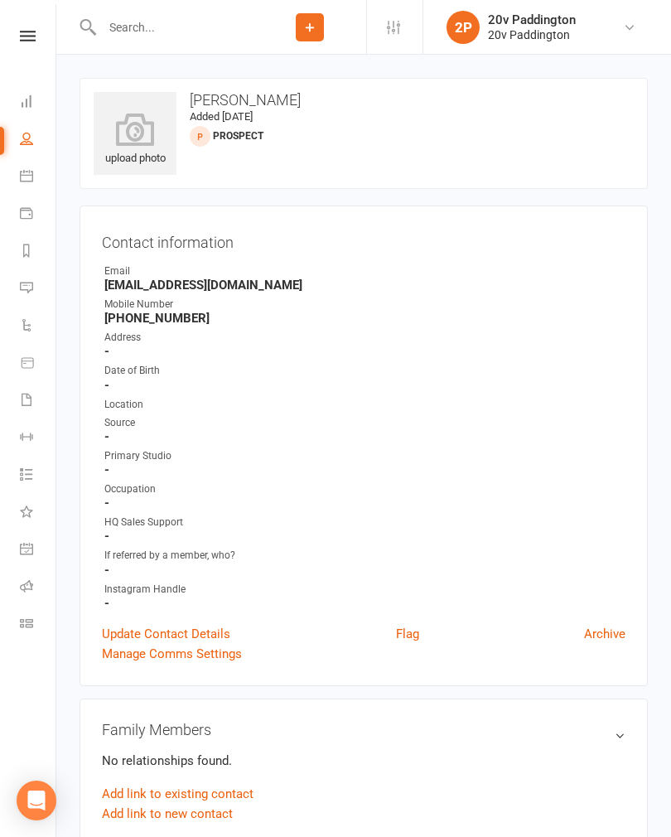
click at [35, 149] on link "People" at bounding box center [38, 140] width 37 height 37
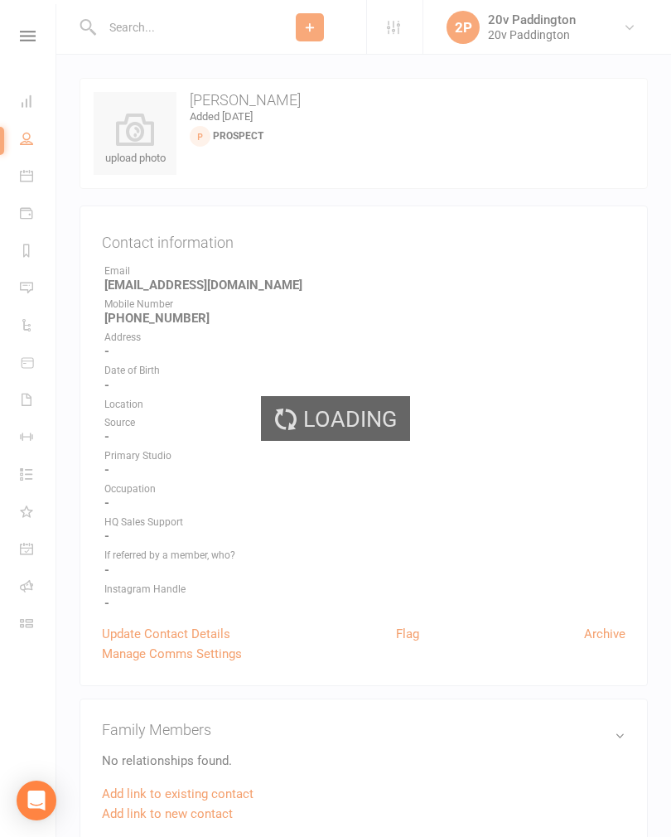
select select "100"
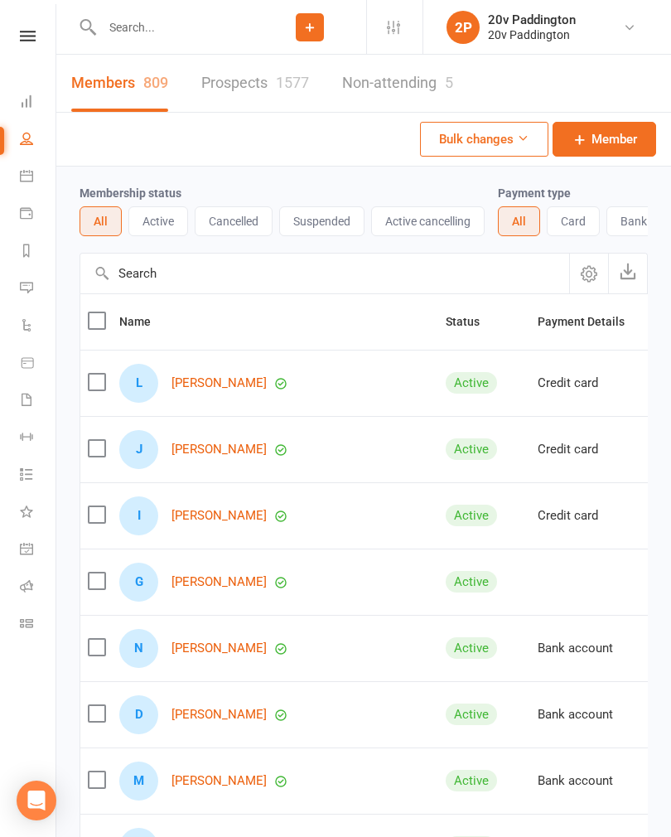
click at [26, 286] on icon at bounding box center [26, 287] width 13 height 13
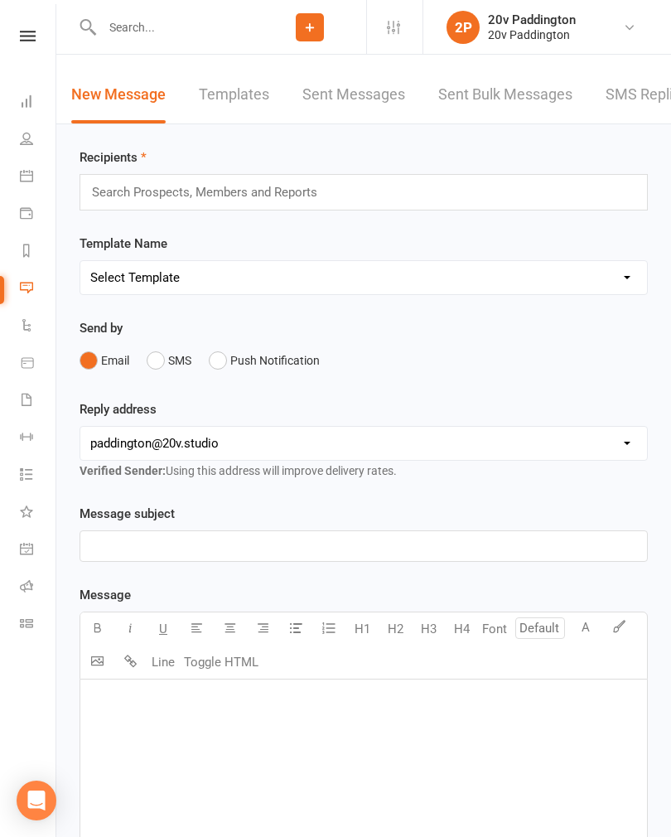
click at [644, 98] on link "SMS Replies 5" at bounding box center [654, 94] width 99 height 57
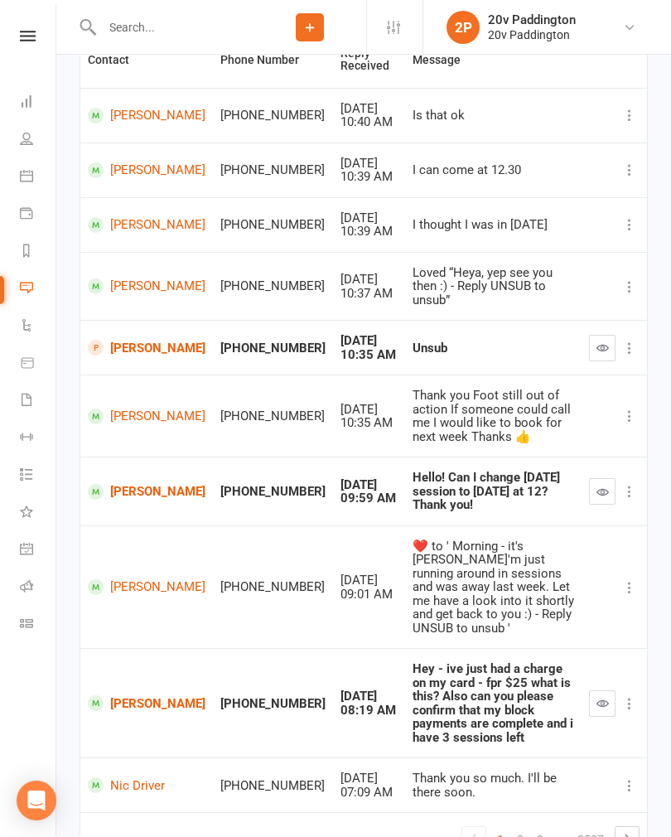
scroll to position [271, 0]
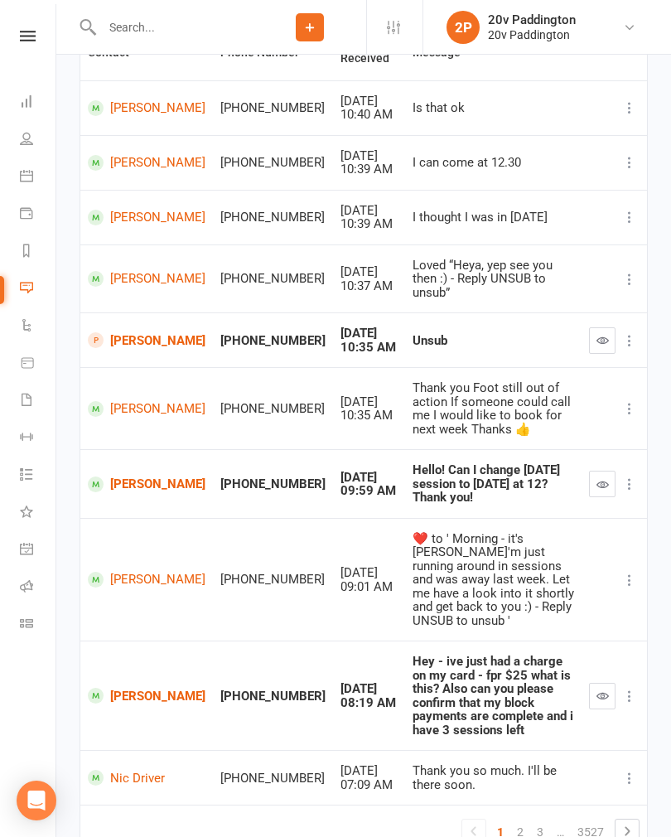
click at [593, 470] on button "button" at bounding box center [602, 483] width 27 height 27
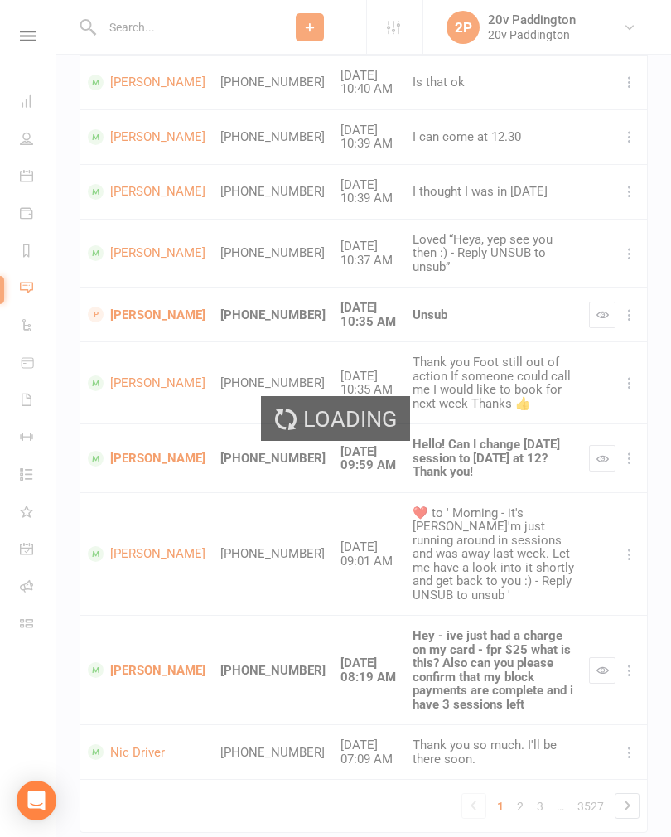
click at [523, 731] on div "Loading" at bounding box center [335, 418] width 671 height 837
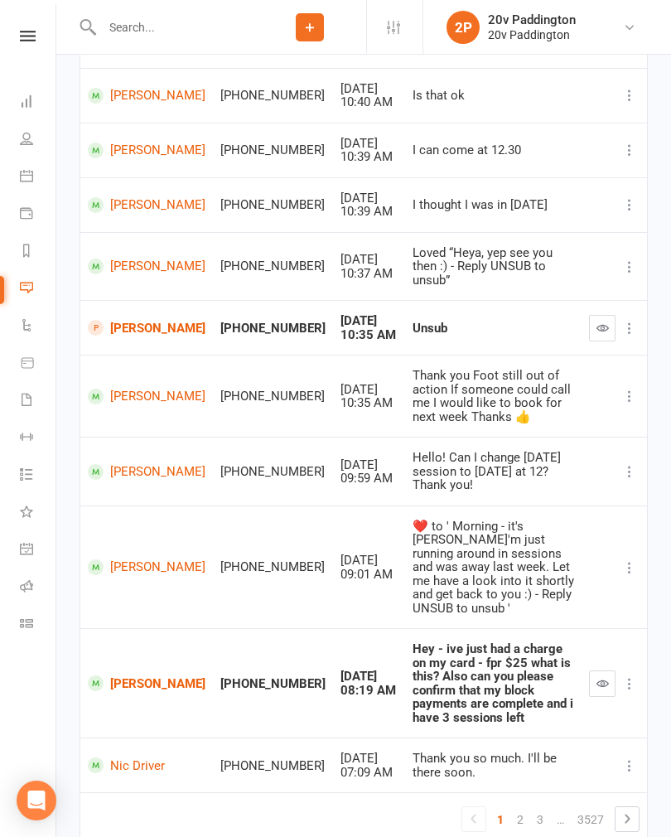
click at [528, 808] on link "2" at bounding box center [520, 819] width 20 height 23
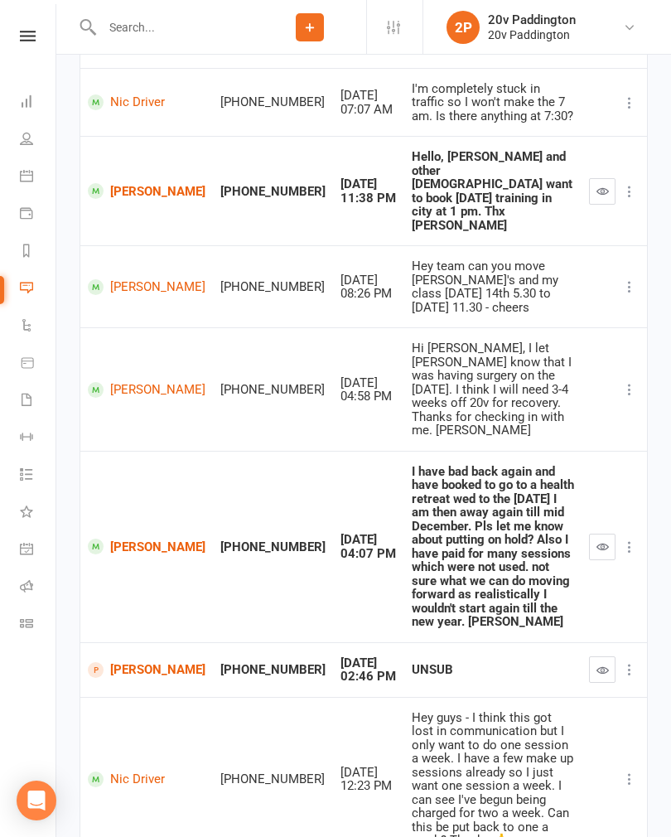
click at [603, 185] on icon "button" at bounding box center [602, 191] width 12 height 12
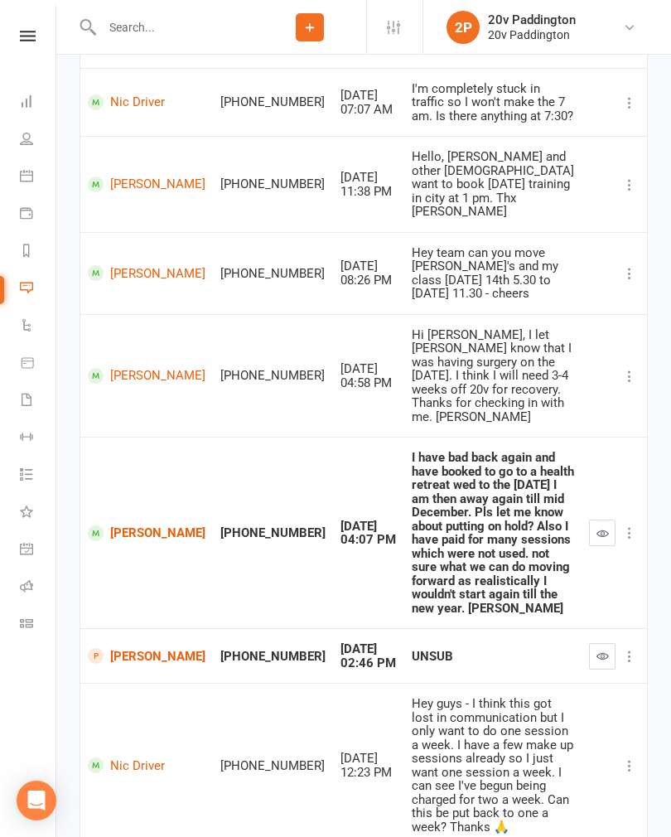
click at [134, 176] on link "[PERSON_NAME]" at bounding box center [147, 184] width 118 height 16
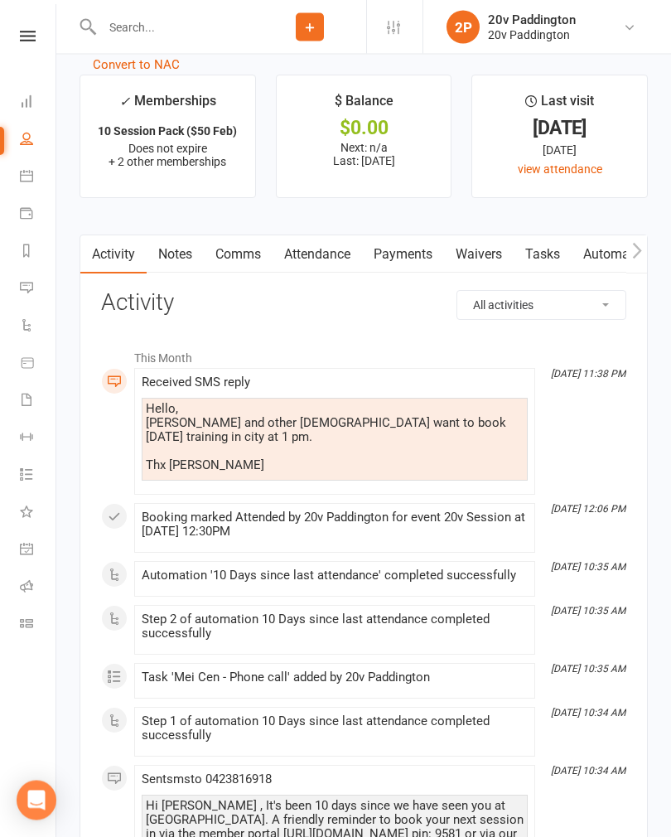
scroll to position [2306, 0]
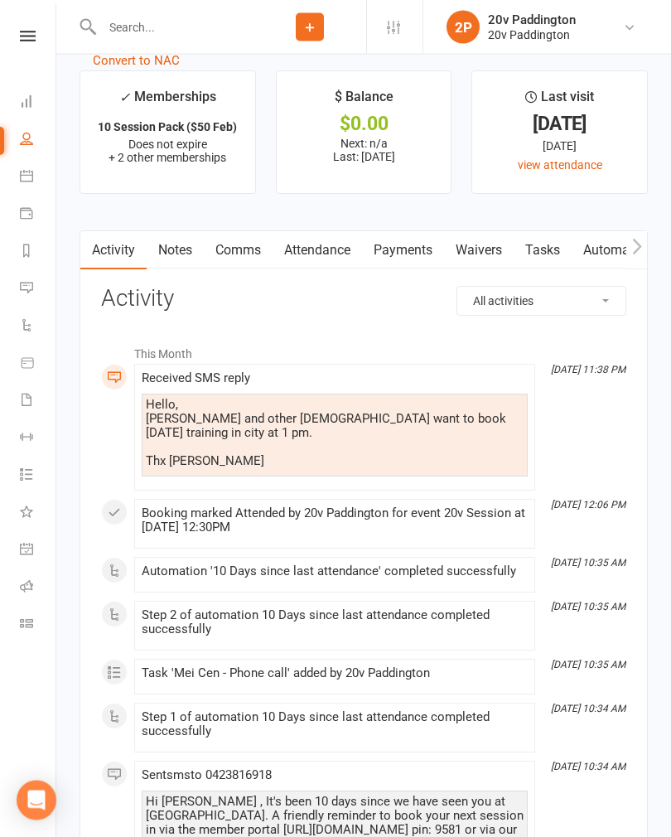
click at [202, 32] on input "text" at bounding box center [175, 27] width 157 height 23
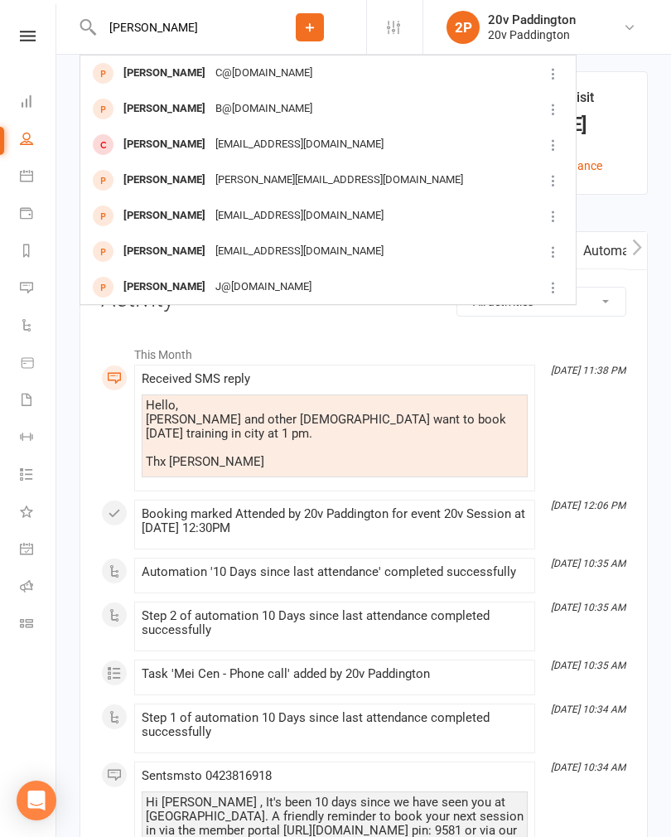
type input "[PERSON_NAME]"
click at [307, 149] on div "[EMAIL_ADDRESS][DOMAIN_NAME]" at bounding box center [299, 145] width 178 height 24
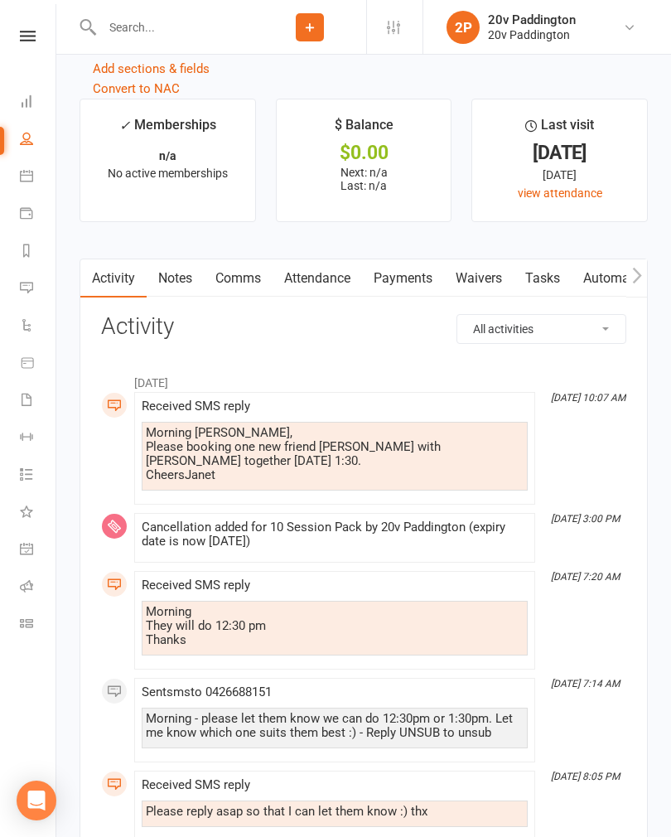
scroll to position [2082, 0]
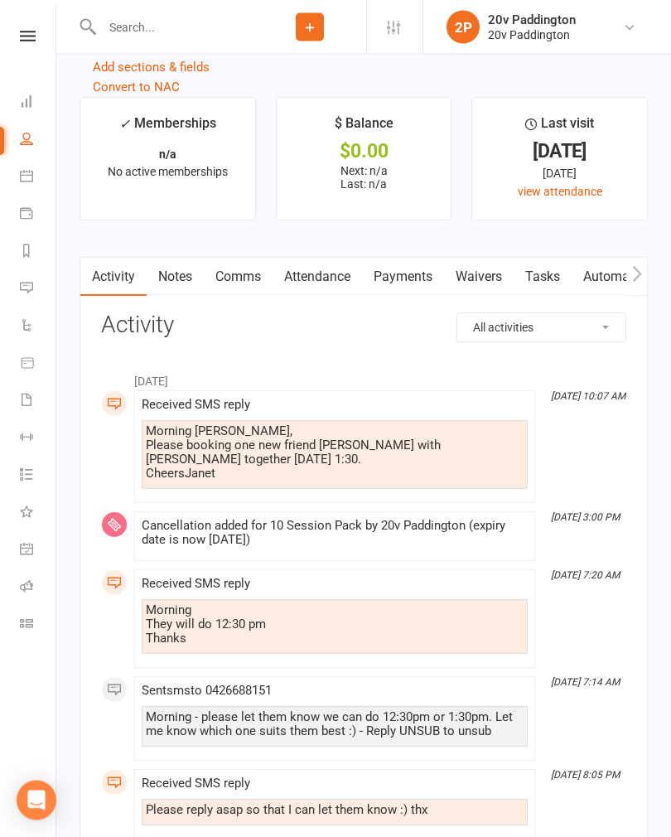
click at [130, 22] on input "text" at bounding box center [175, 27] width 157 height 23
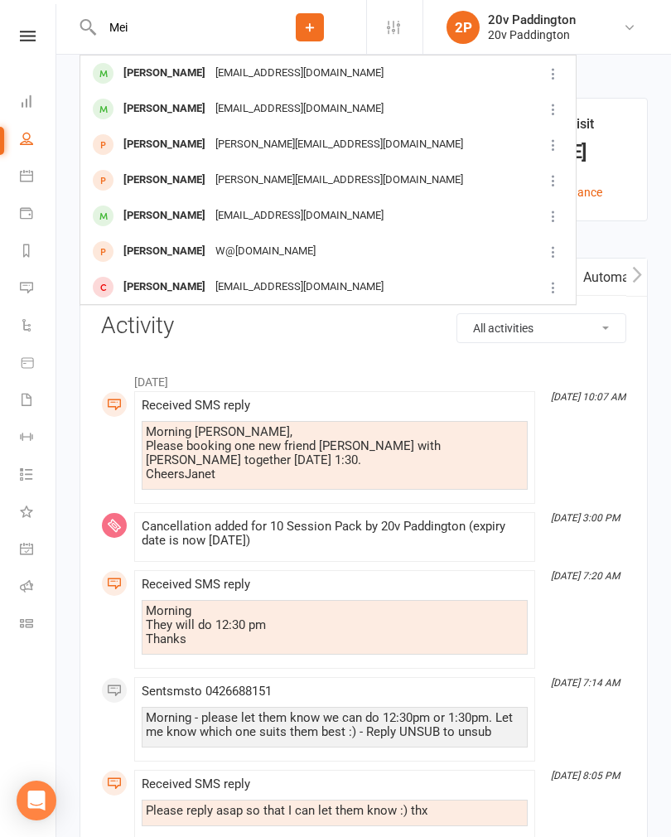
type input "Mei"
click at [210, 109] on div "[EMAIL_ADDRESS][DOMAIN_NAME]" at bounding box center [299, 109] width 178 height 24
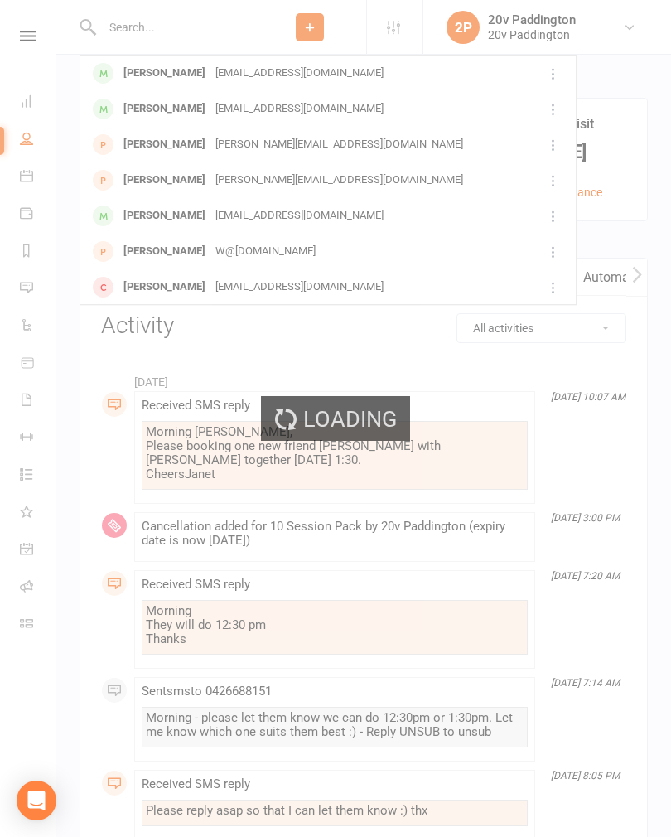
scroll to position [2083, 0]
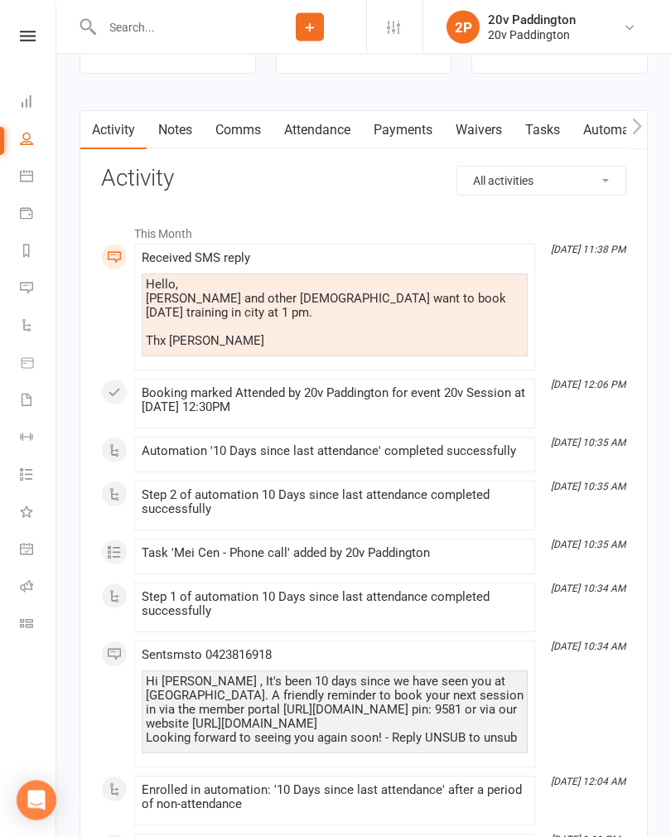
scroll to position [2467, 0]
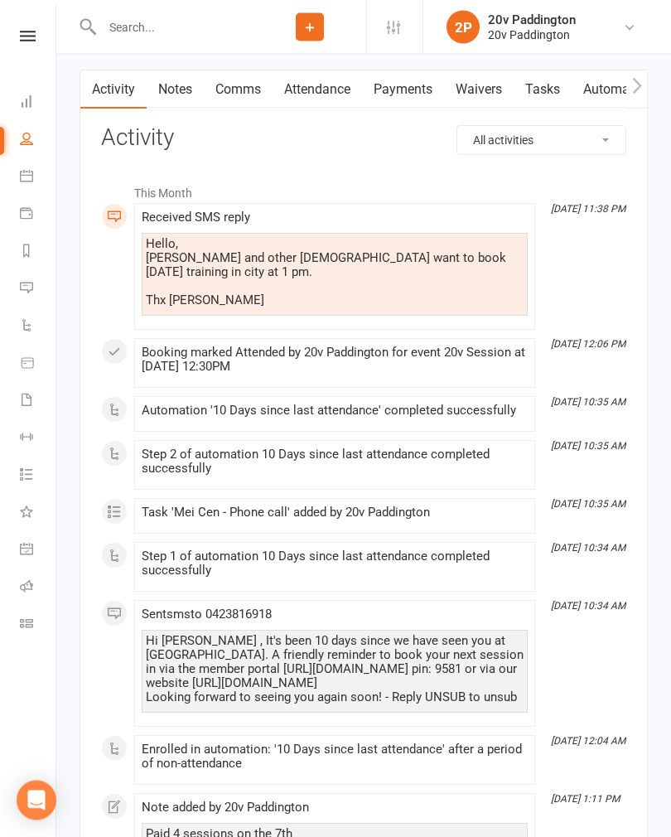
click at [242, 96] on link "Comms" at bounding box center [238, 90] width 69 height 38
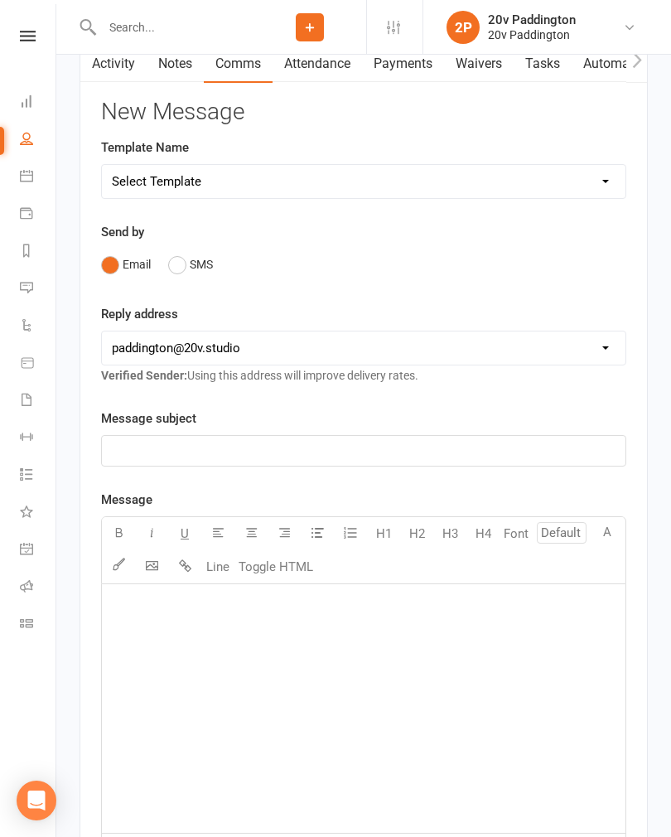
click at [200, 260] on button "SMS" at bounding box center [190, 263] width 45 height 31
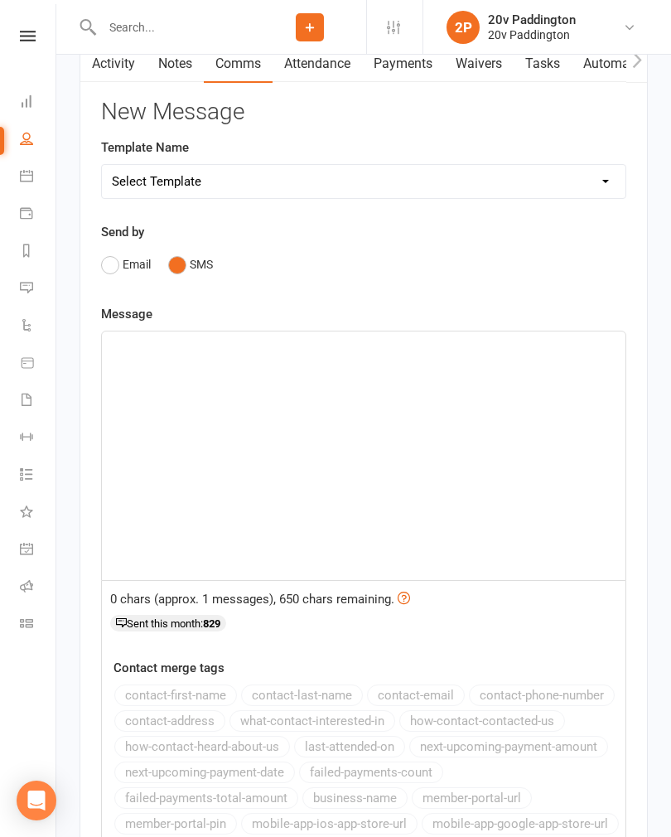
click at [268, 377] on div "﻿" at bounding box center [363, 455] width 523 height 248
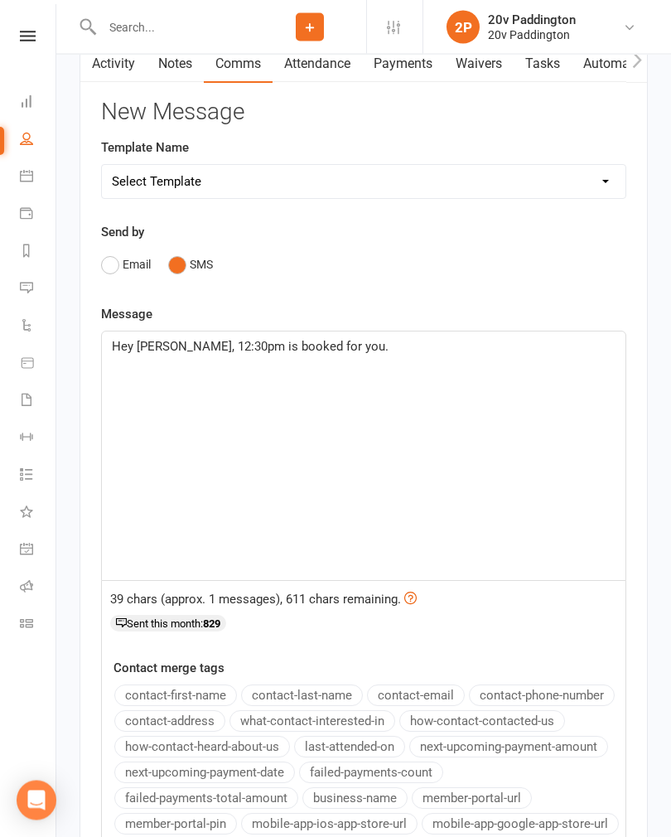
click at [533, 446] on div "Hey [PERSON_NAME], 12:30pm is booked for you." at bounding box center [363, 456] width 523 height 248
click at [442, 368] on div "Hey [PERSON_NAME], 12:30pm is booked for you and" at bounding box center [363, 456] width 523 height 248
click at [231, 32] on input "text" at bounding box center [175, 27] width 157 height 23
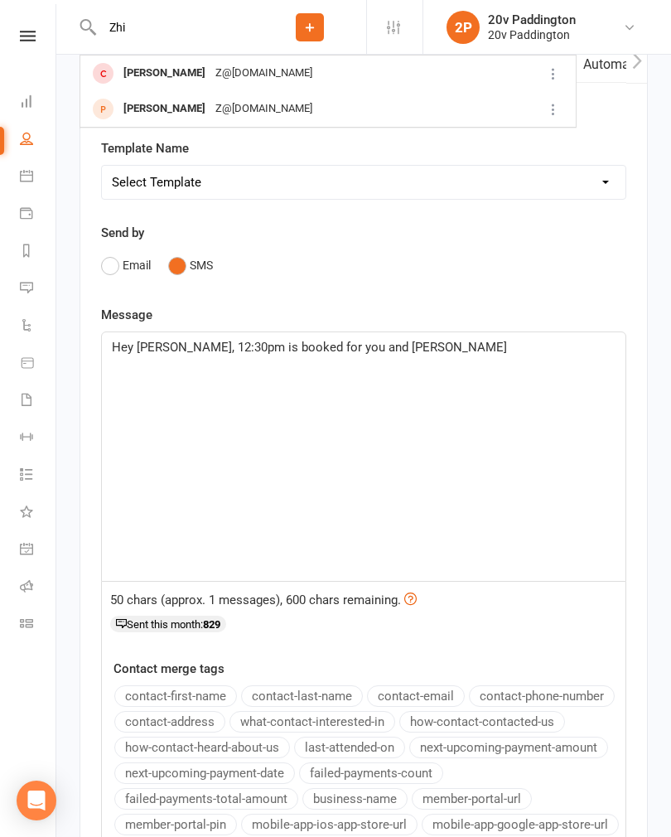
type input "Zhi"
click at [459, 357] on p "Hey [PERSON_NAME], 12:30pm is booked for you and [PERSON_NAME]" at bounding box center [364, 347] width 504 height 20
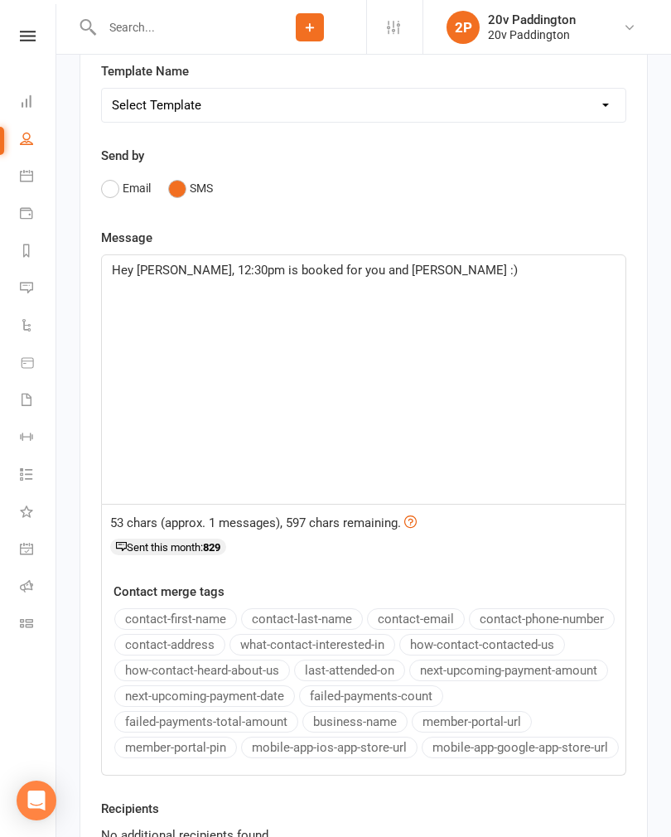
scroll to position [2651, 0]
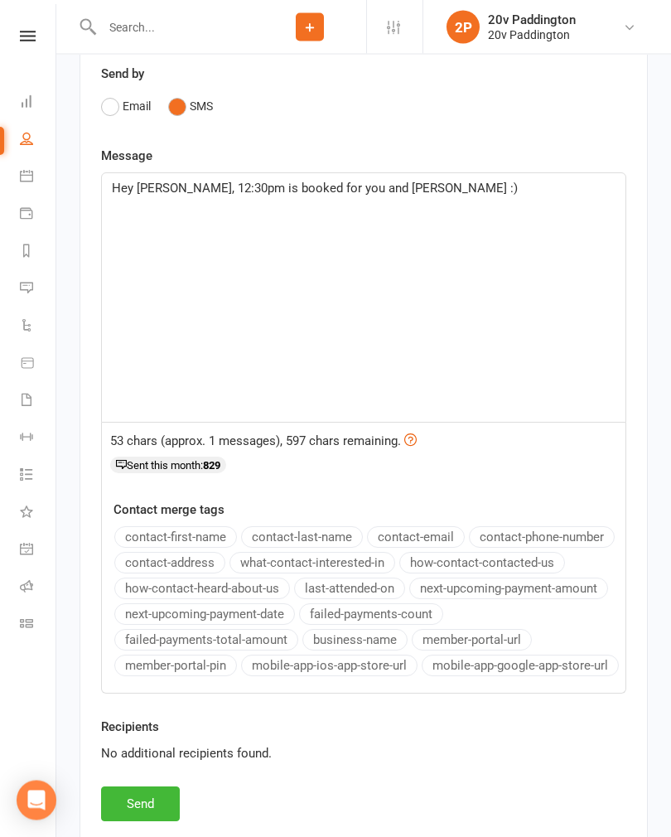
click at [509, 210] on div "Hey [PERSON_NAME], 12:30pm is booked for you and [PERSON_NAME] :)" at bounding box center [363, 298] width 523 height 248
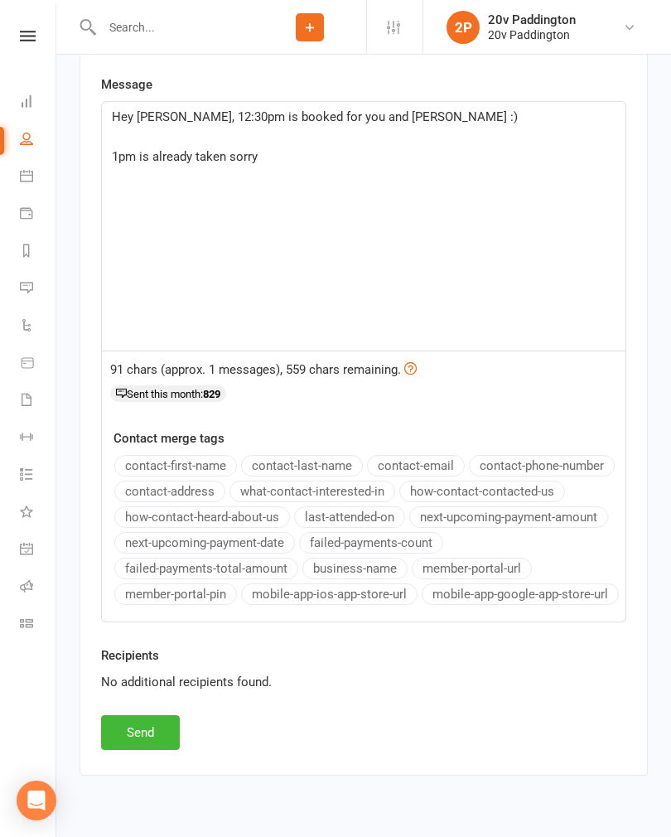
scroll to position [2722, 0]
click at [132, 736] on button "Send" at bounding box center [140, 733] width 79 height 35
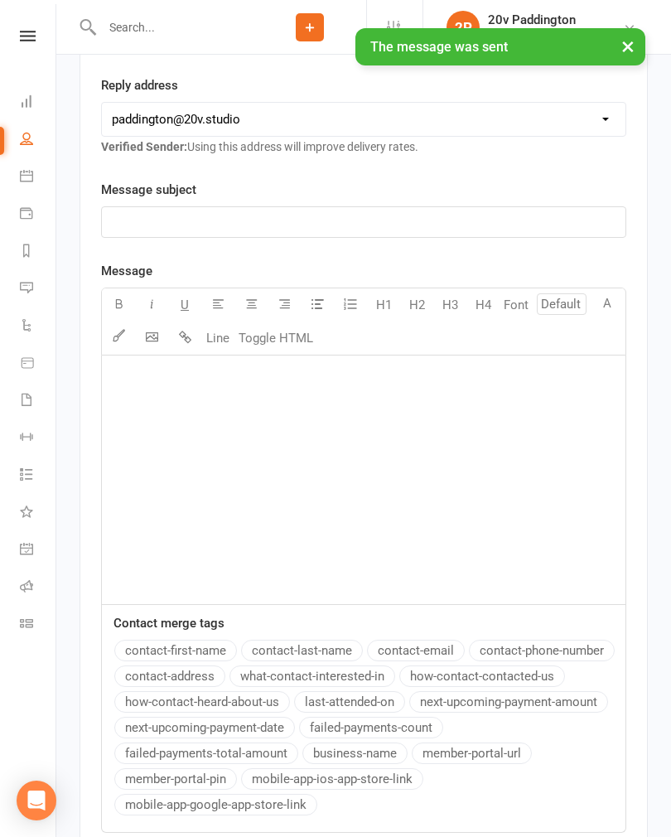
click at [31, 187] on link "Calendar" at bounding box center [38, 177] width 37 height 37
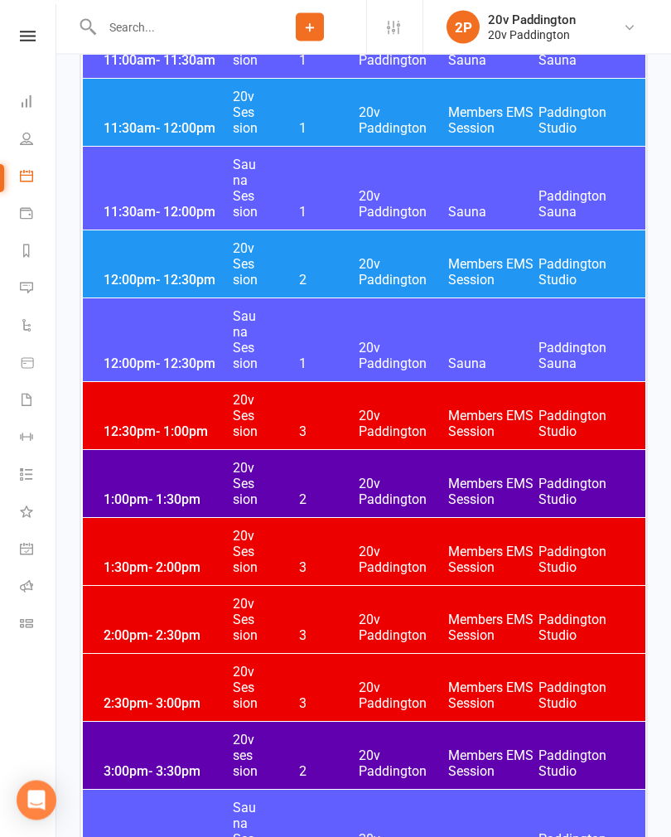
click at [348, 419] on div "12:30pm - 1:00pm 20v Session 3 20v Paddington Members EMS Session [GEOGRAPHIC_D…" at bounding box center [364, 416] width 562 height 67
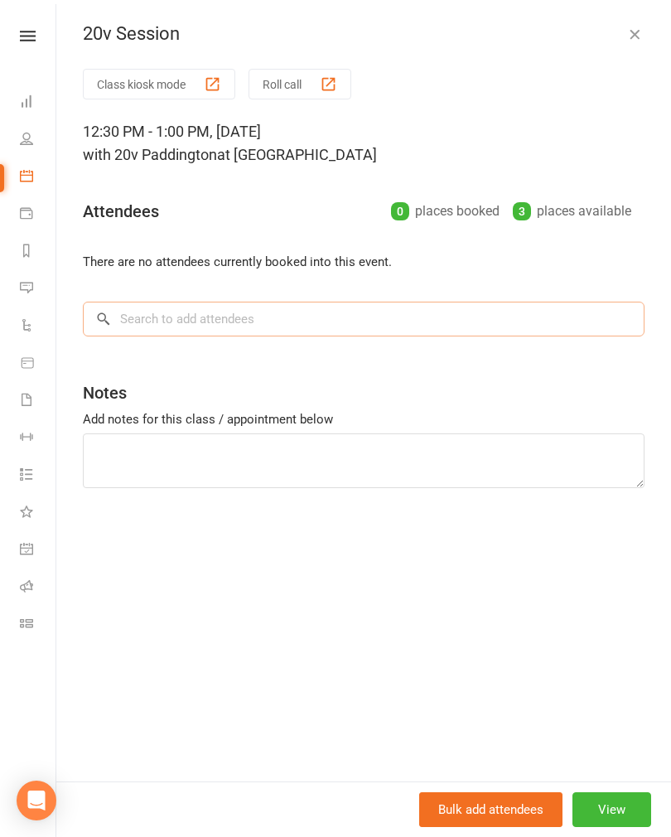
click at [380, 310] on input "search" at bounding box center [364, 318] width 562 height 35
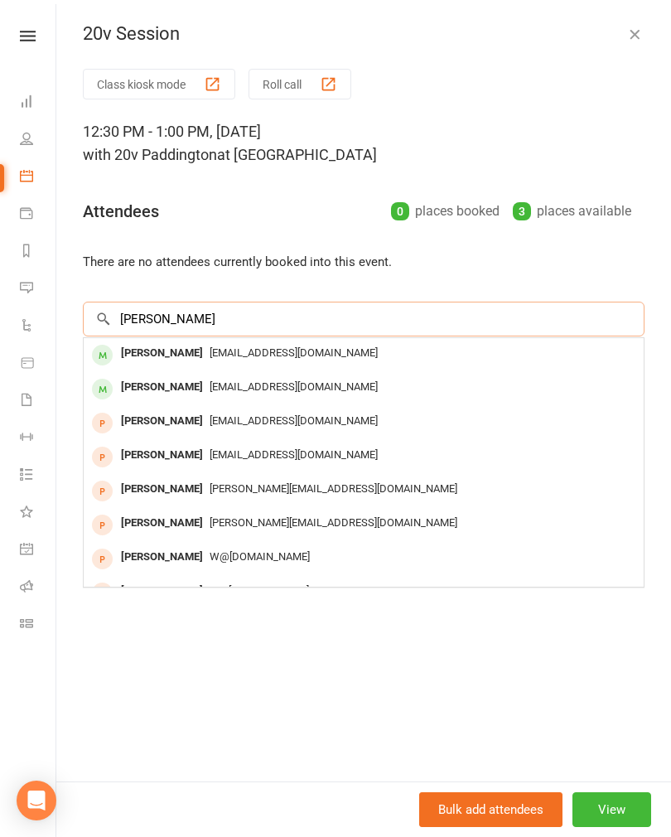
type input "[PERSON_NAME]"
click at [241, 356] on span "[EMAIL_ADDRESS][DOMAIN_NAME]" at bounding box center [294, 352] width 168 height 12
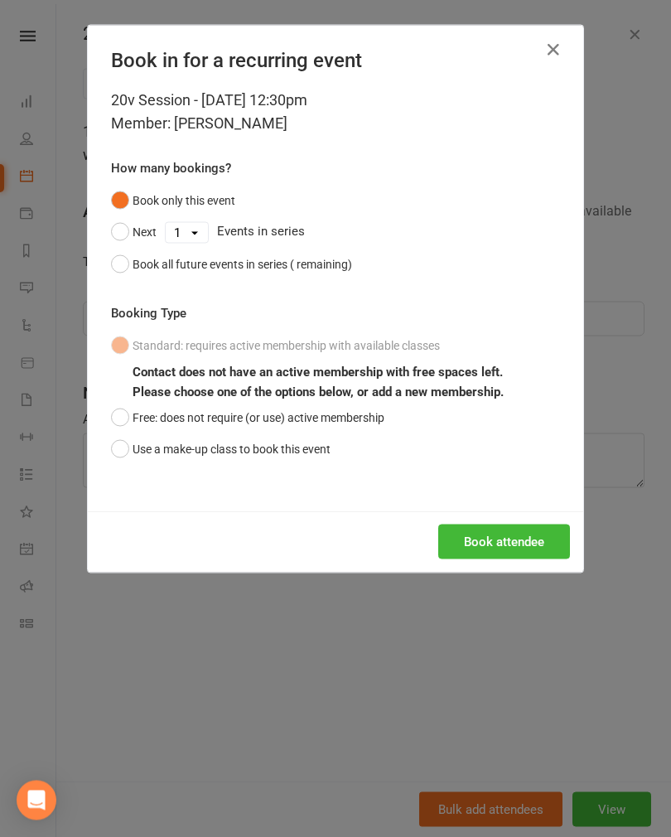
scroll to position [1946, 0]
click at [217, 277] on button "Book all future events in series (53 remaining)" at bounding box center [238, 263] width 254 height 31
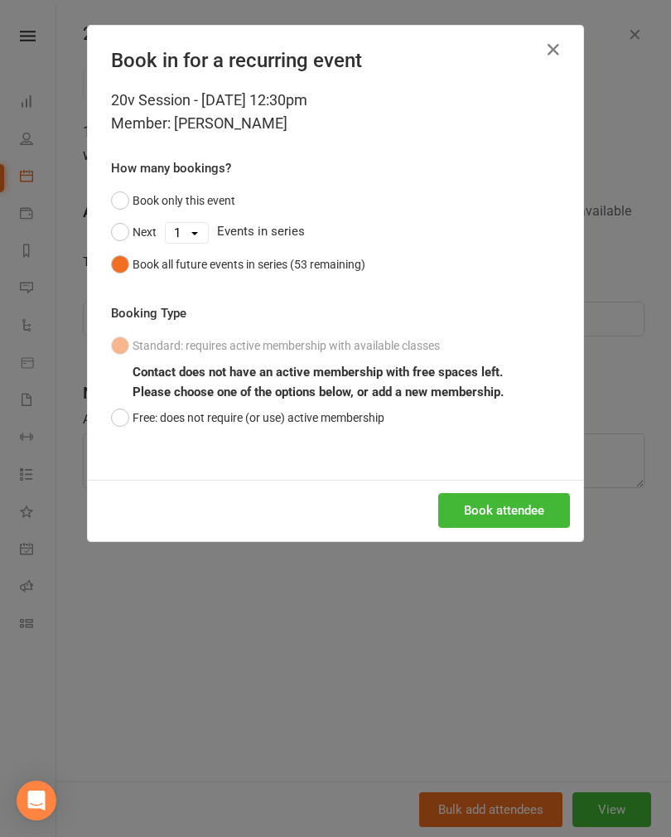
click at [210, 419] on button "Free: does not require (or use) active membership" at bounding box center [247, 417] width 273 height 31
click at [512, 519] on button "Book attendee" at bounding box center [504, 510] width 132 height 35
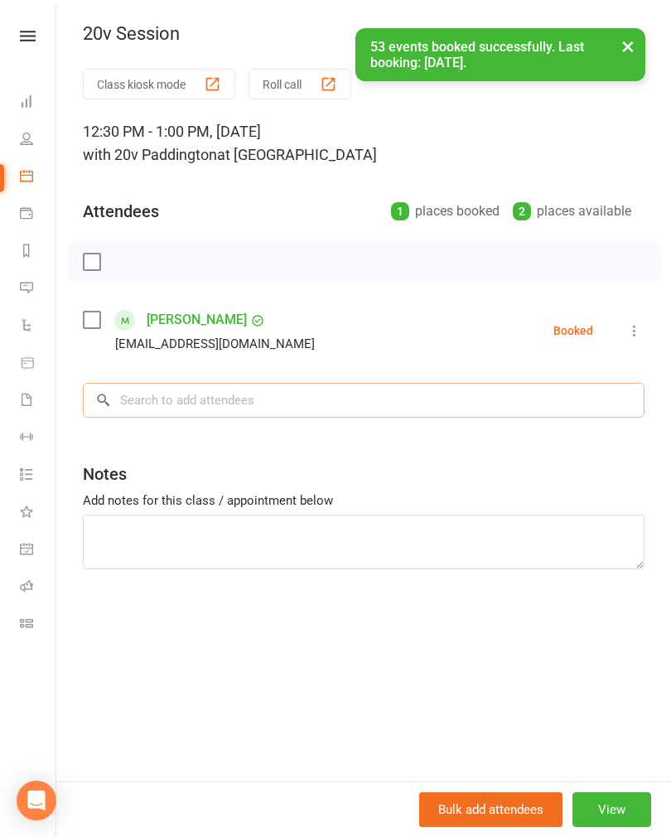
click at [283, 393] on input "search" at bounding box center [364, 400] width 562 height 35
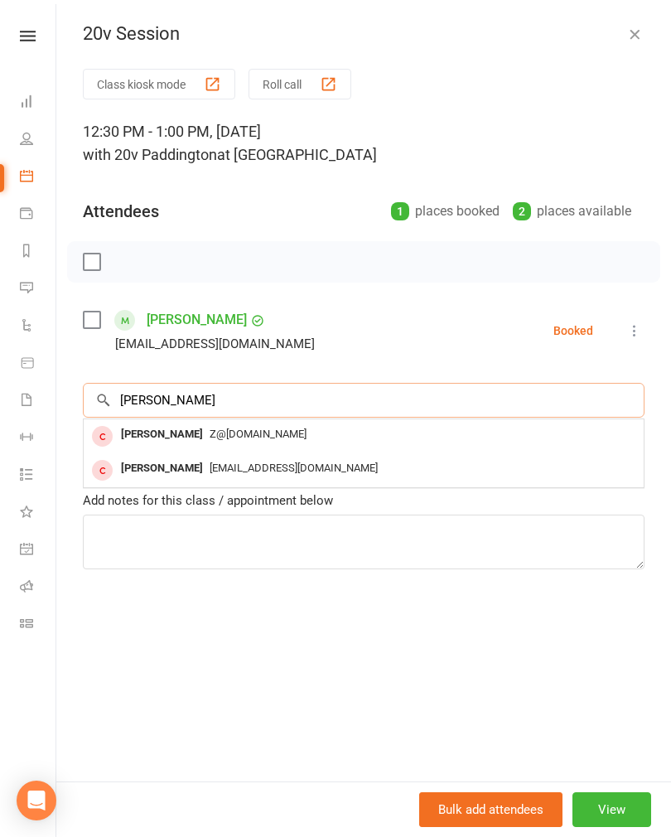
type input "[PERSON_NAME]"
click at [208, 443] on div "Z@[DOMAIN_NAME]" at bounding box center [363, 434] width 547 height 24
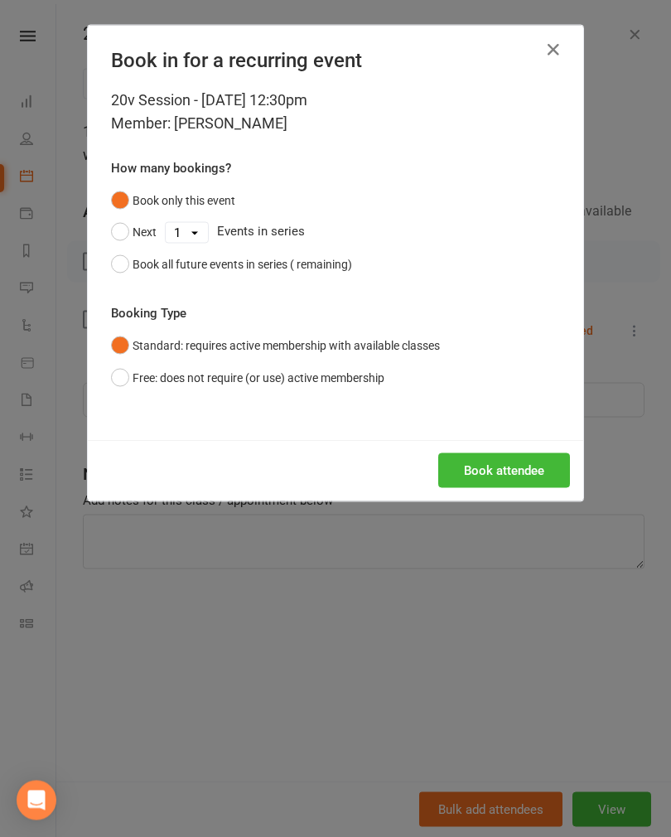
scroll to position [1946, 0]
click at [134, 265] on div "Book all future events in series (53 remaining)" at bounding box center [249, 264] width 233 height 18
click at [512, 470] on button "Book attendee" at bounding box center [504, 470] width 132 height 35
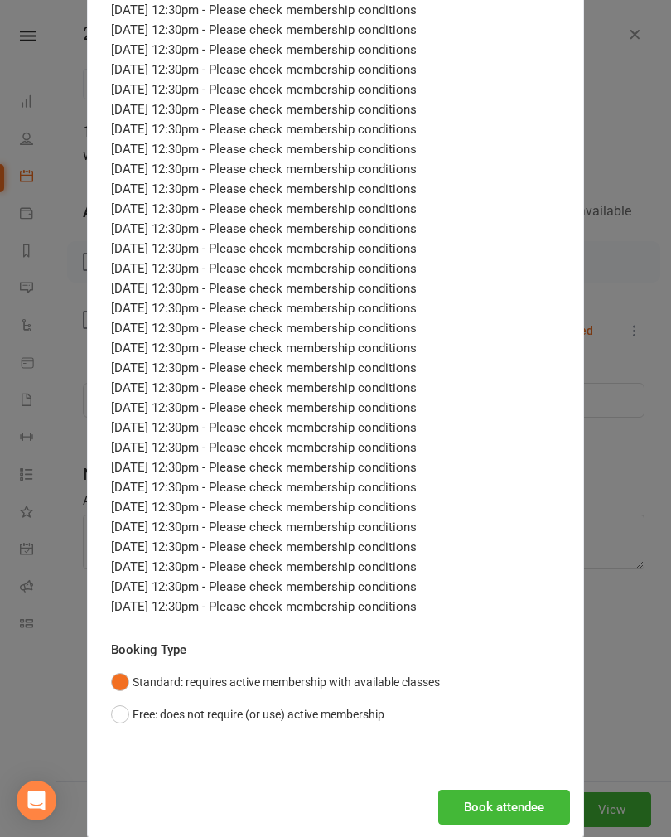
click at [244, 712] on button "Free: does not require (or use) active membership" at bounding box center [247, 713] width 273 height 31
click at [528, 806] on button "Book attendee" at bounding box center [504, 807] width 132 height 35
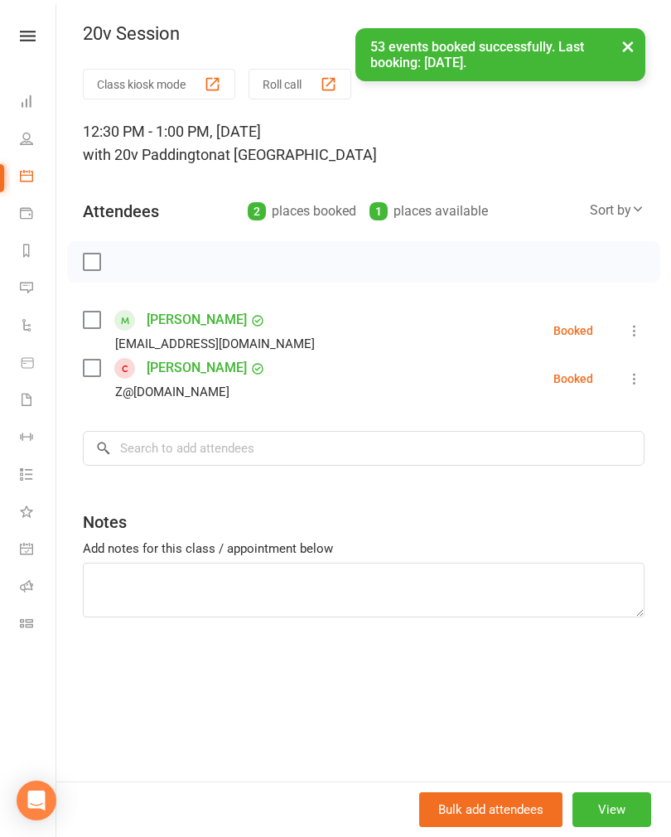
click at [605, 827] on button "View" at bounding box center [611, 809] width 79 height 35
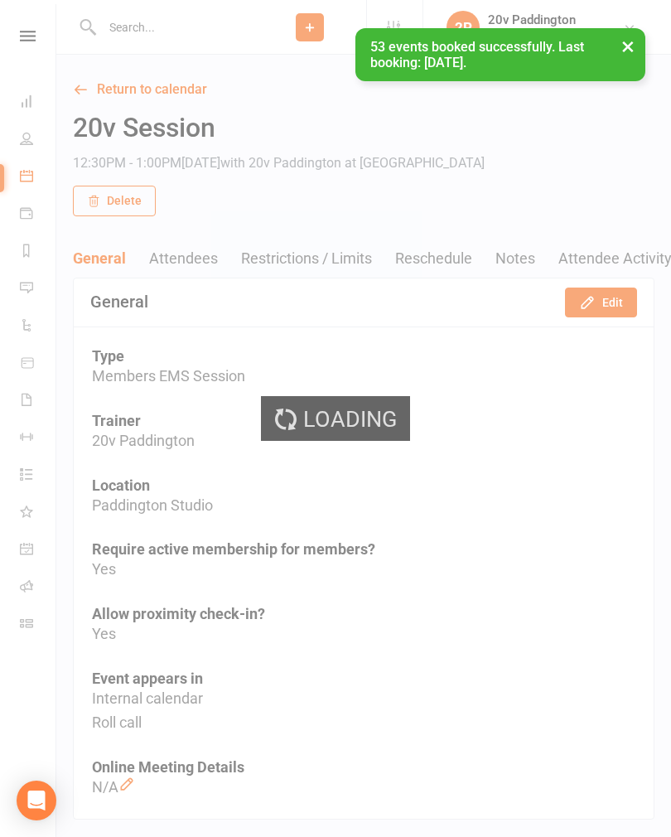
click at [601, 308] on div "Loading" at bounding box center [335, 418] width 671 height 837
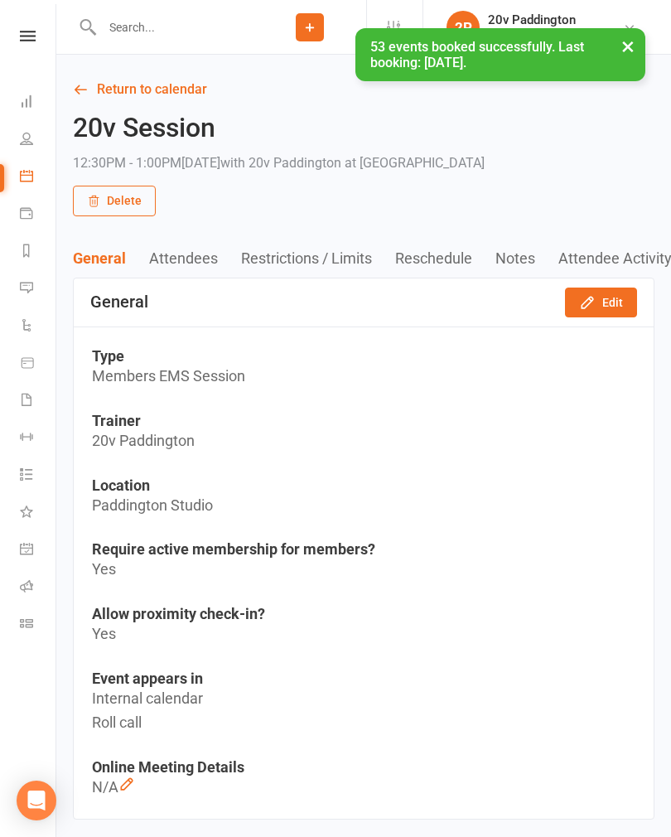
click at [609, 307] on button "Edit" at bounding box center [601, 302] width 72 height 30
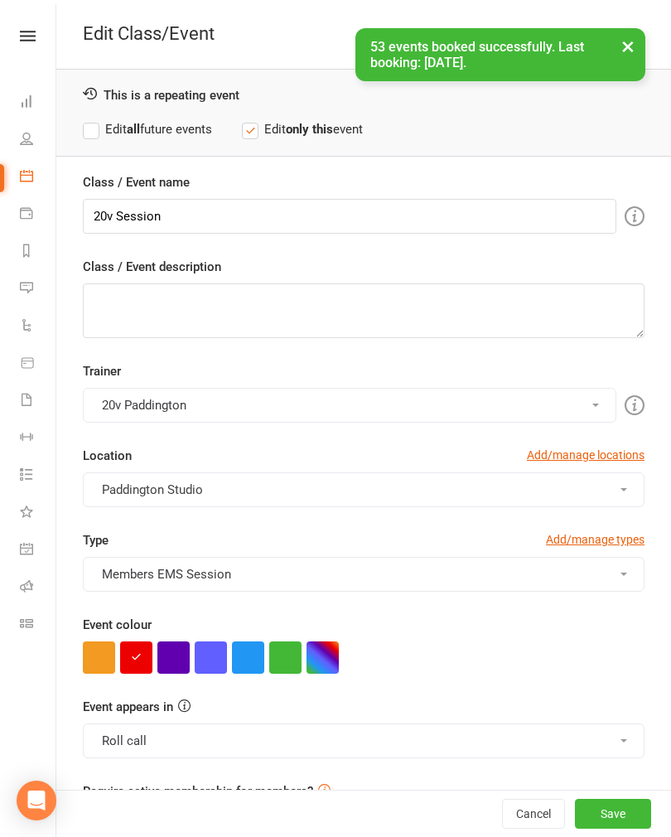
click at [174, 657] on button "button" at bounding box center [173, 657] width 32 height 32
click at [154, 127] on label "Edit all future events" at bounding box center [147, 129] width 129 height 20
click at [619, 828] on button "Save" at bounding box center [613, 813] width 76 height 30
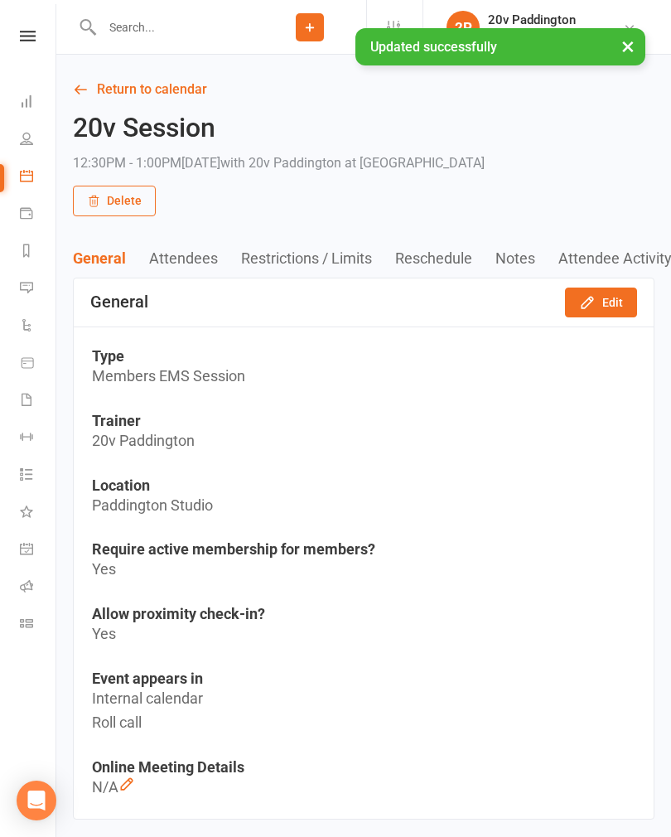
click at [31, 293] on icon at bounding box center [26, 287] width 13 height 13
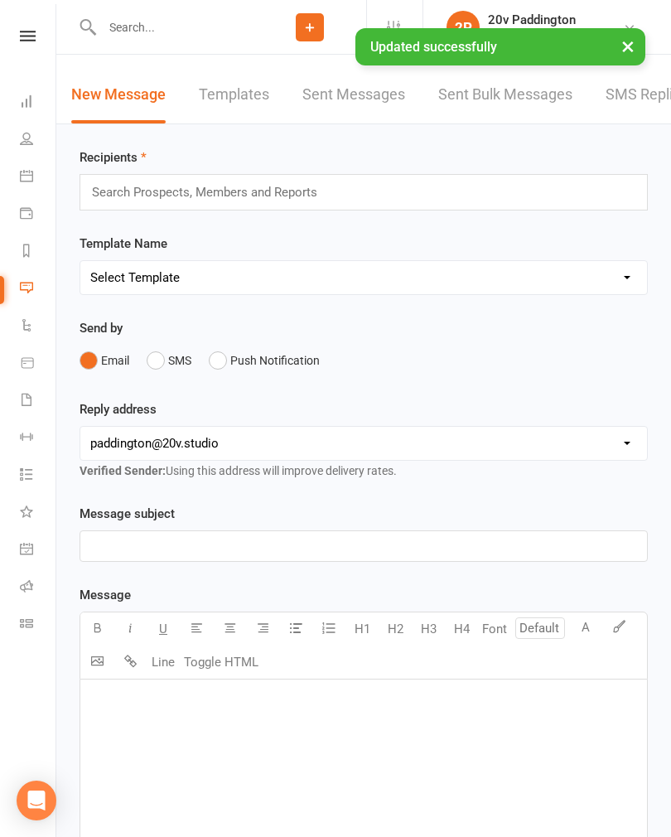
click at [644, 116] on link "SMS Replies 3" at bounding box center [654, 94] width 99 height 57
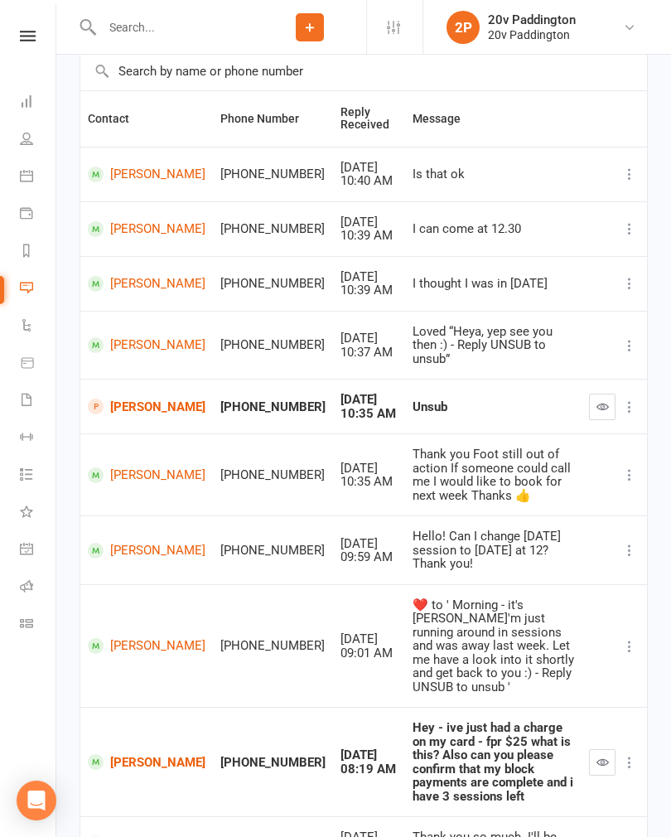
scroll to position [258, 0]
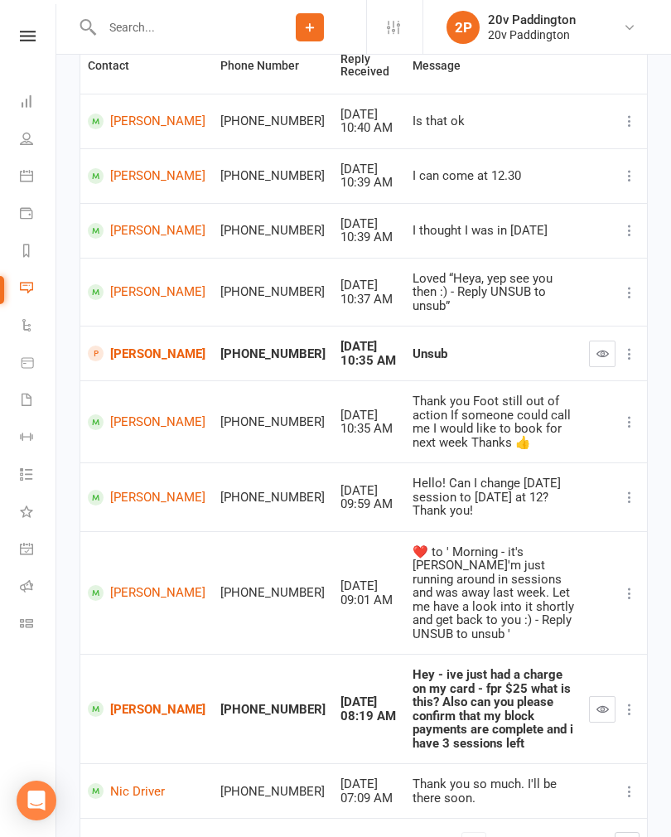
click at [537, 833] on link "3" at bounding box center [540, 844] width 20 height 23
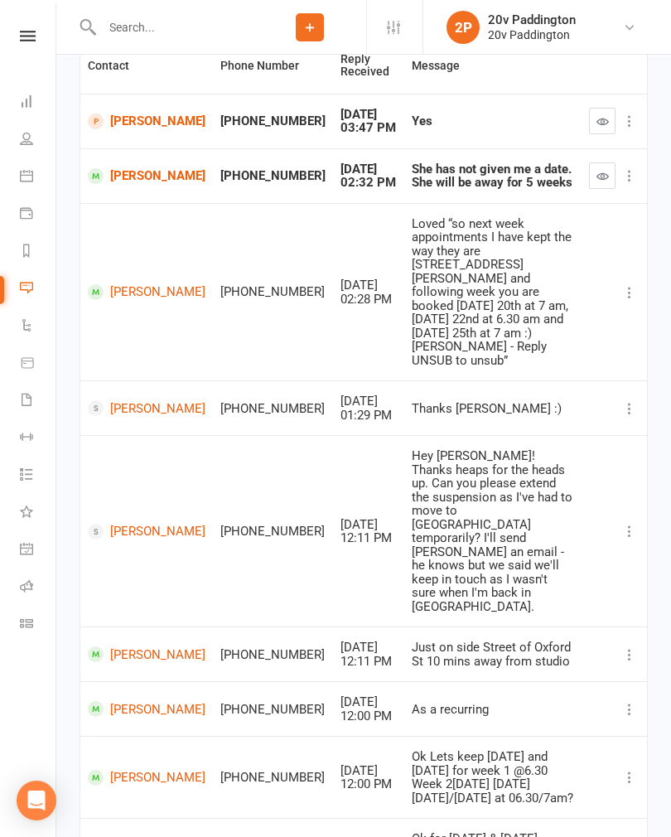
click at [30, 170] on icon at bounding box center [26, 175] width 13 height 13
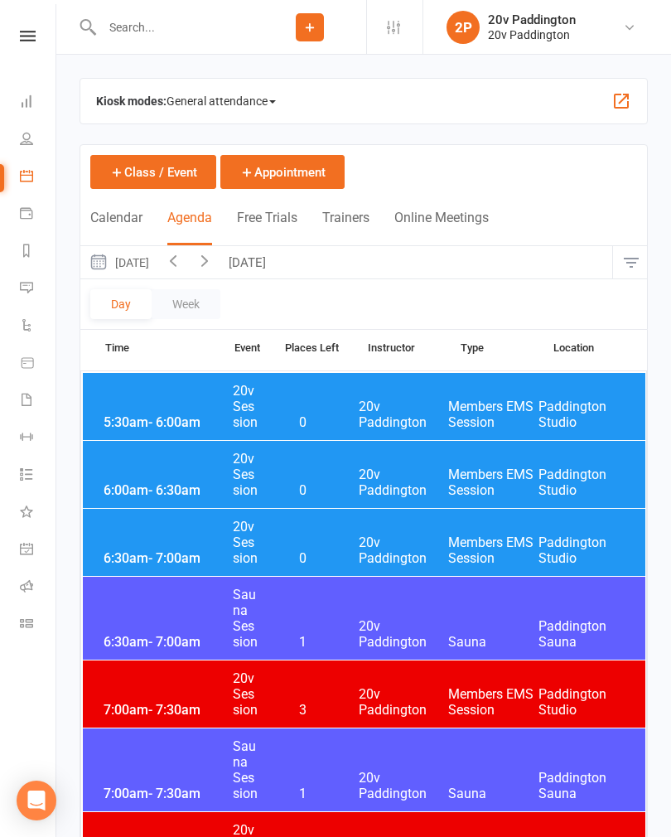
click at [157, 272] on button "[DATE]" at bounding box center [118, 262] width 77 height 32
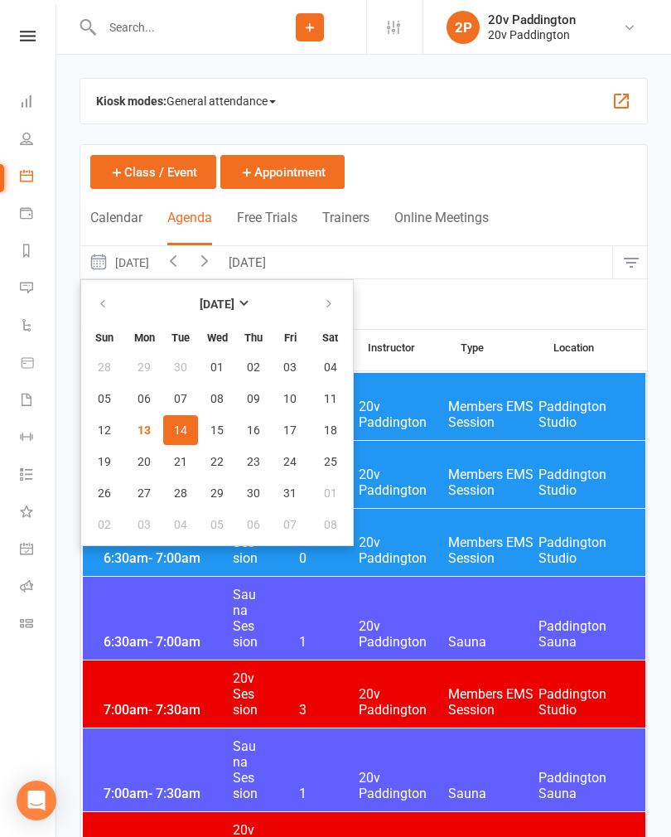
click at [296, 428] on span "17" at bounding box center [289, 429] width 13 height 13
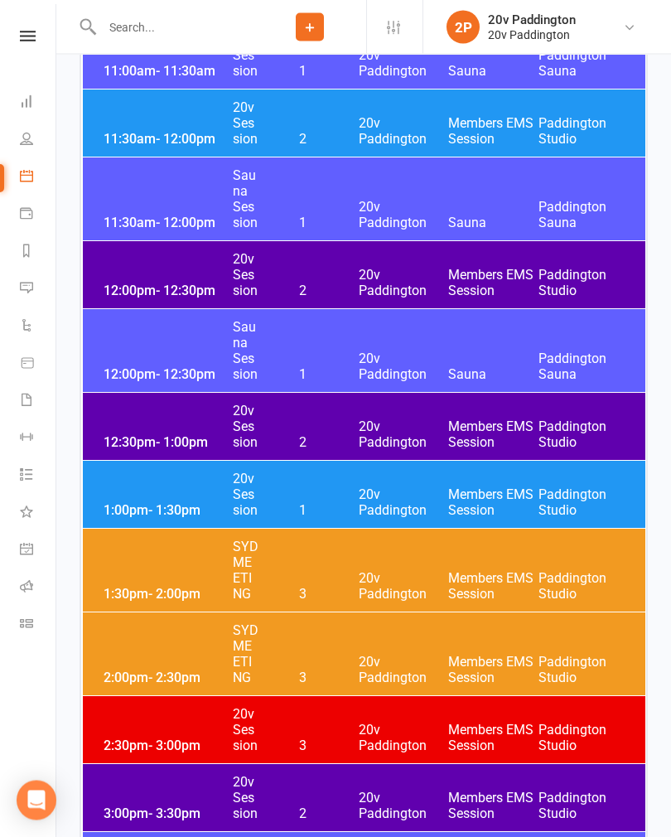
click at [417, 408] on div "12:30pm - 1:00pm 20v Session 2 20v Paddington Members EMS Session [GEOGRAPHIC_D…" at bounding box center [364, 426] width 562 height 67
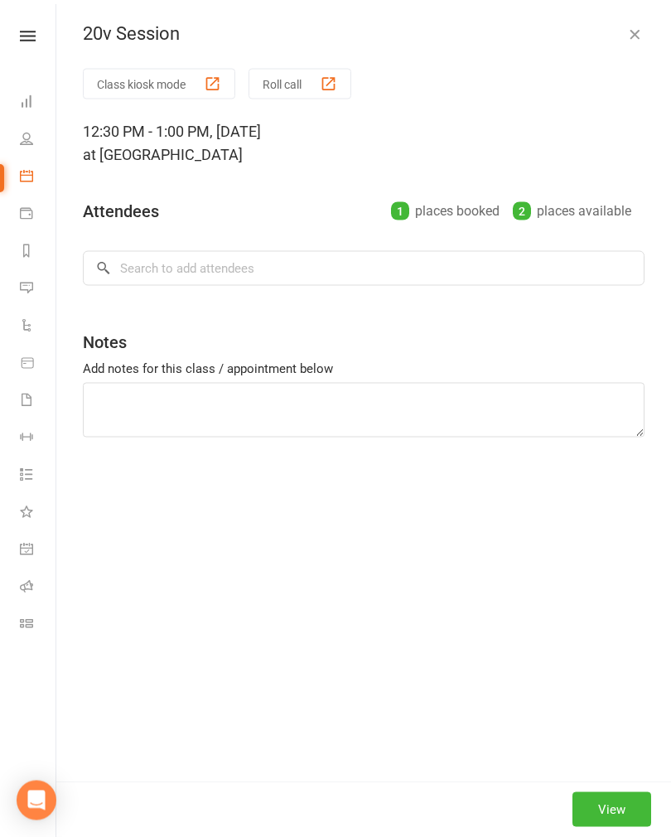
scroll to position [1935, 0]
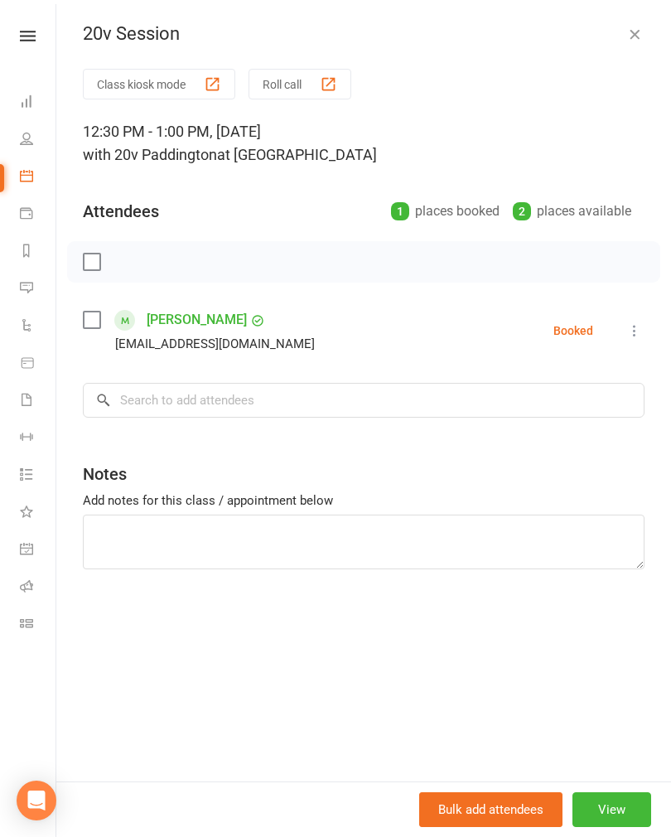
click at [627, 43] on button "button" at bounding box center [635, 34] width 20 height 20
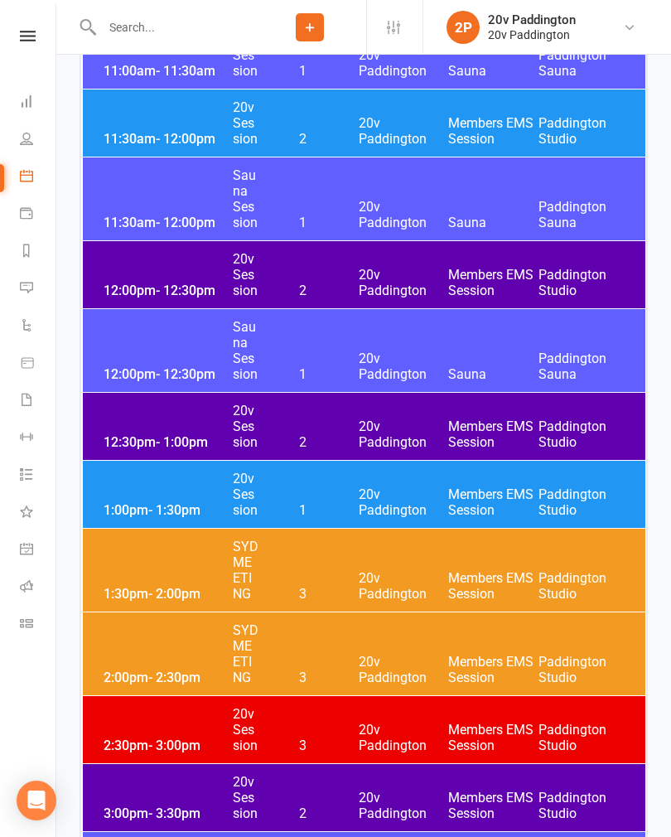
click at [480, 277] on span "Members EMS Session" at bounding box center [493, 282] width 90 height 31
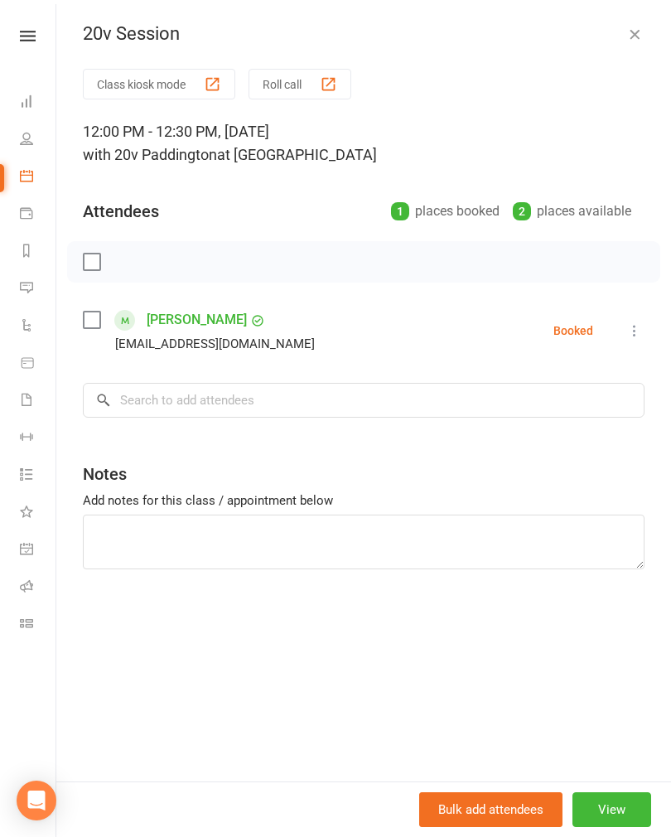
click at [632, 36] on icon "button" at bounding box center [634, 34] width 17 height 17
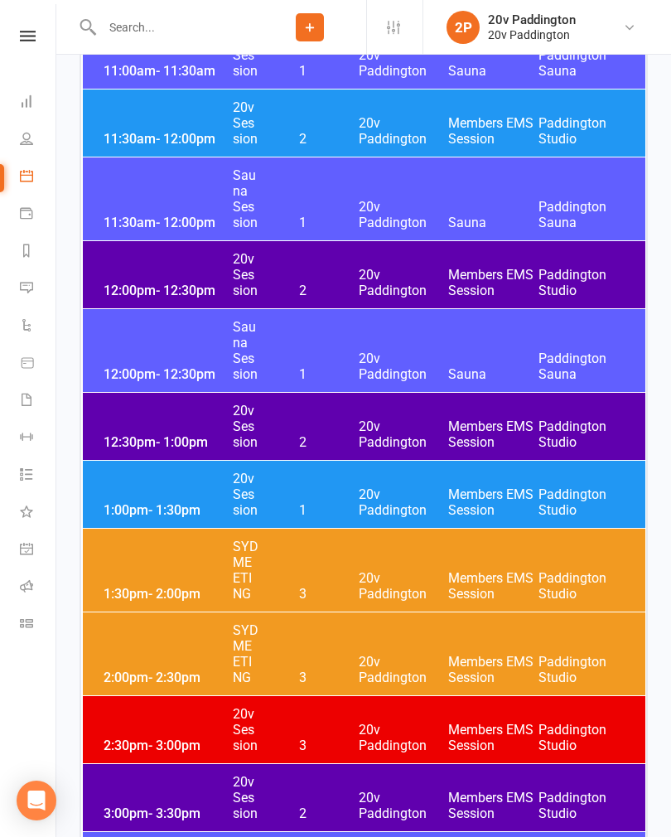
click at [363, 497] on span "20v Paddington" at bounding box center [404, 501] width 90 height 31
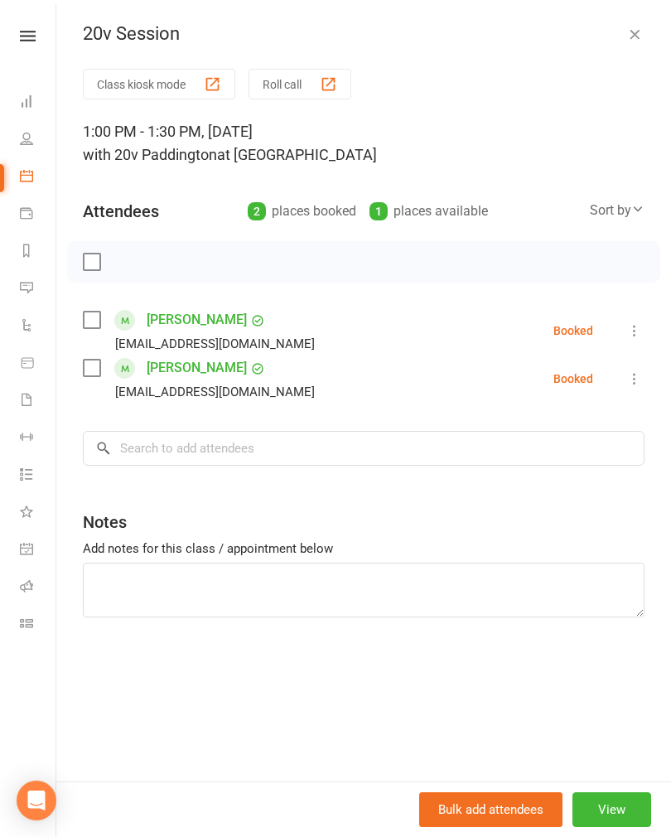
click at [633, 42] on button "button" at bounding box center [635, 34] width 20 height 20
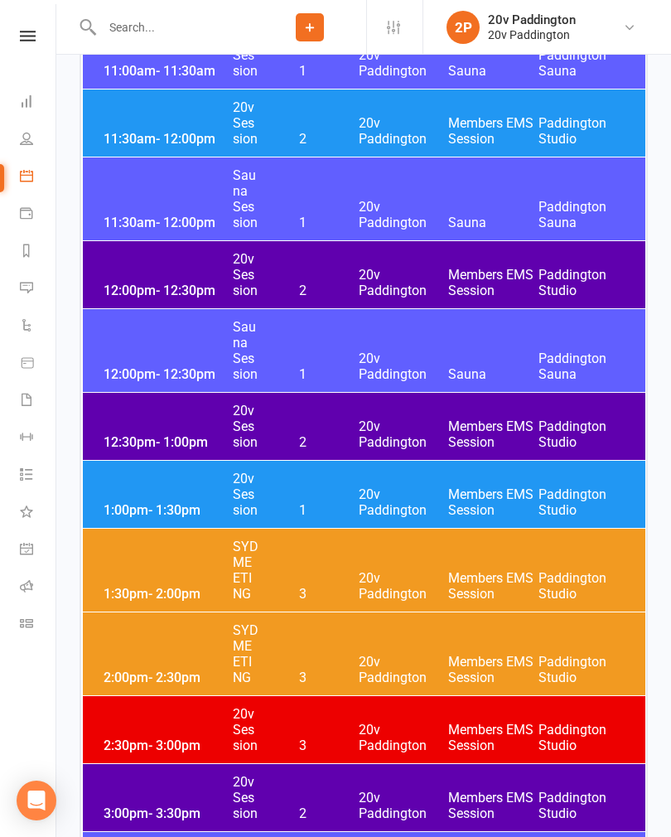
click at [31, 283] on icon at bounding box center [26, 287] width 13 height 13
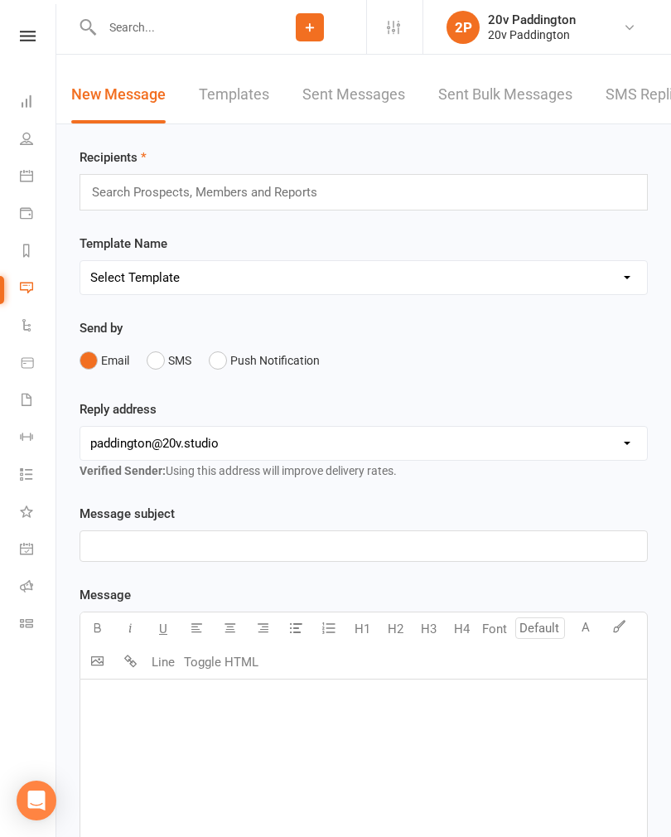
click at [630, 105] on link "SMS Replies 3" at bounding box center [654, 94] width 99 height 57
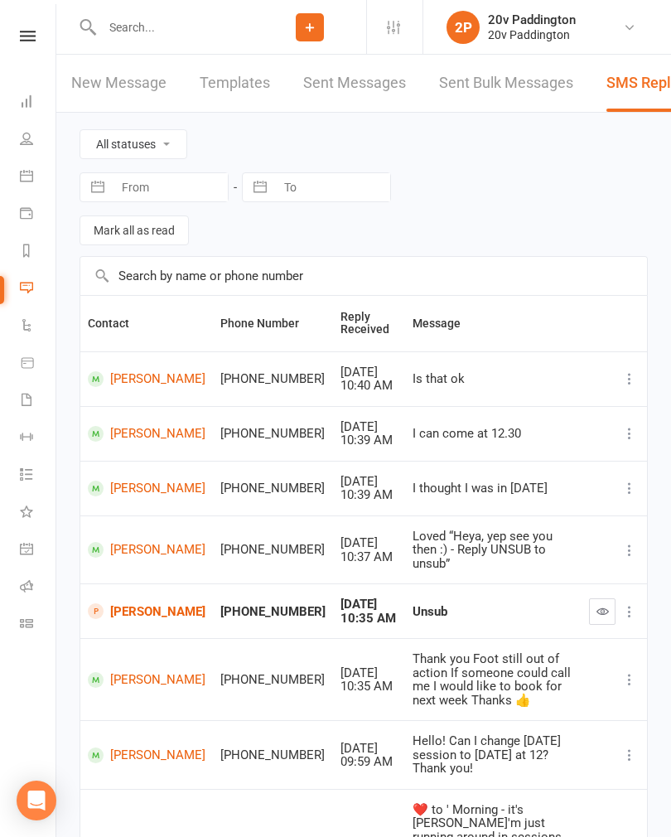
click at [150, 135] on select "All statuses Read only Unread only" at bounding box center [133, 144] width 106 height 28
select select "unread_only"
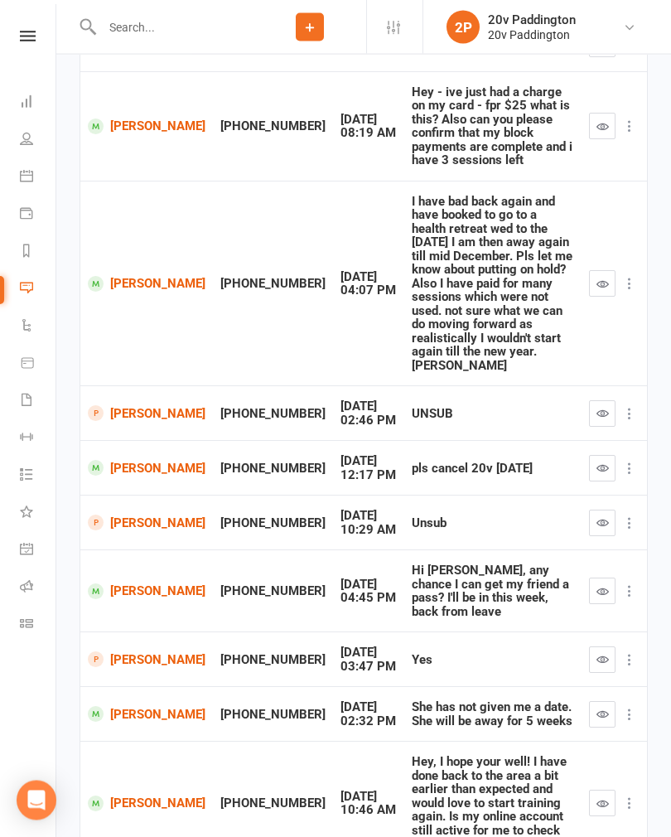
scroll to position [335, 0]
click at [118, 795] on link "[PERSON_NAME]" at bounding box center [147, 803] width 118 height 16
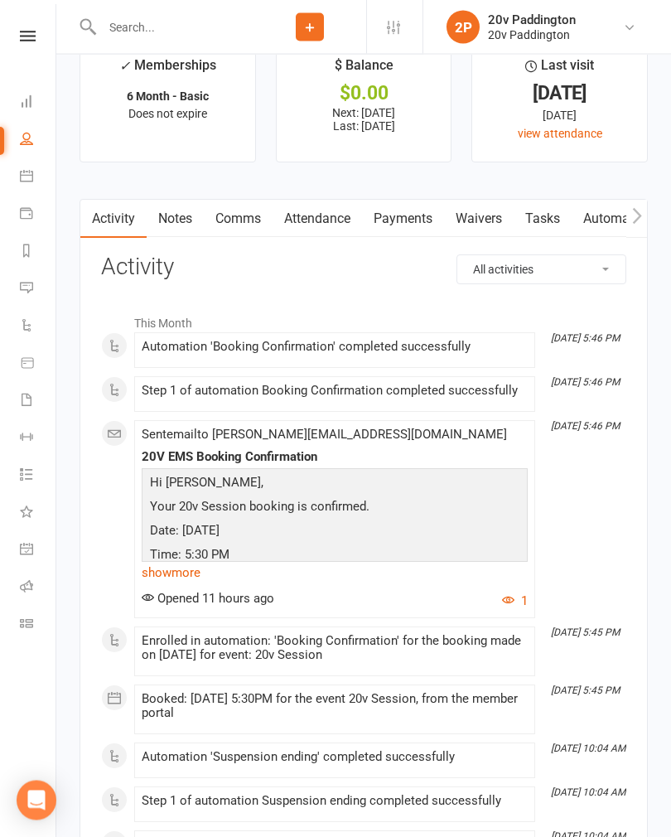
scroll to position [2139, 0]
click at [24, 287] on icon at bounding box center [26, 287] width 13 height 13
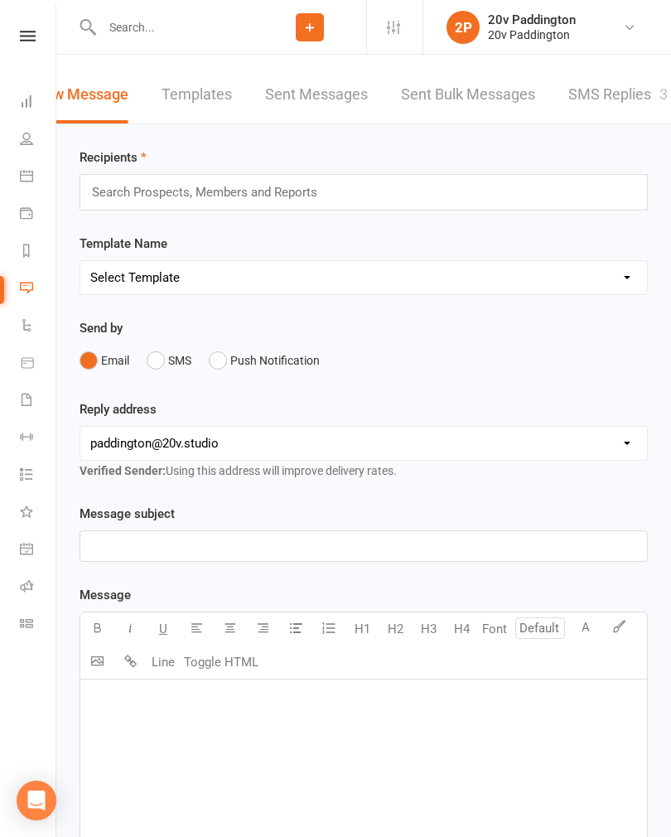
scroll to position [0, 36]
click at [638, 100] on link "SMS Replies 3" at bounding box center [618, 94] width 99 height 57
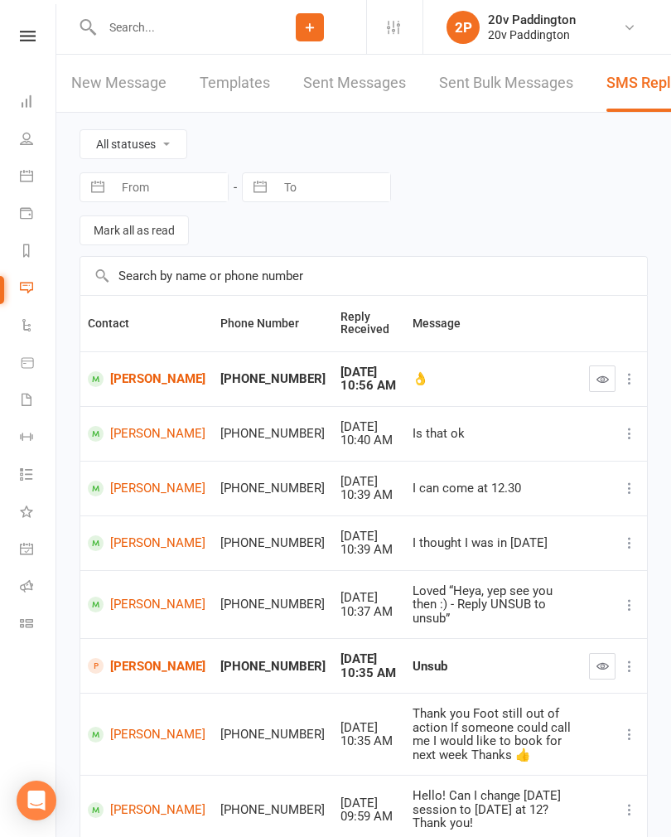
click at [605, 378] on icon "button" at bounding box center [602, 379] width 12 height 12
click at [168, 145] on select "All statuses Read only Unread only" at bounding box center [133, 144] width 106 height 28
select select "unread_only"
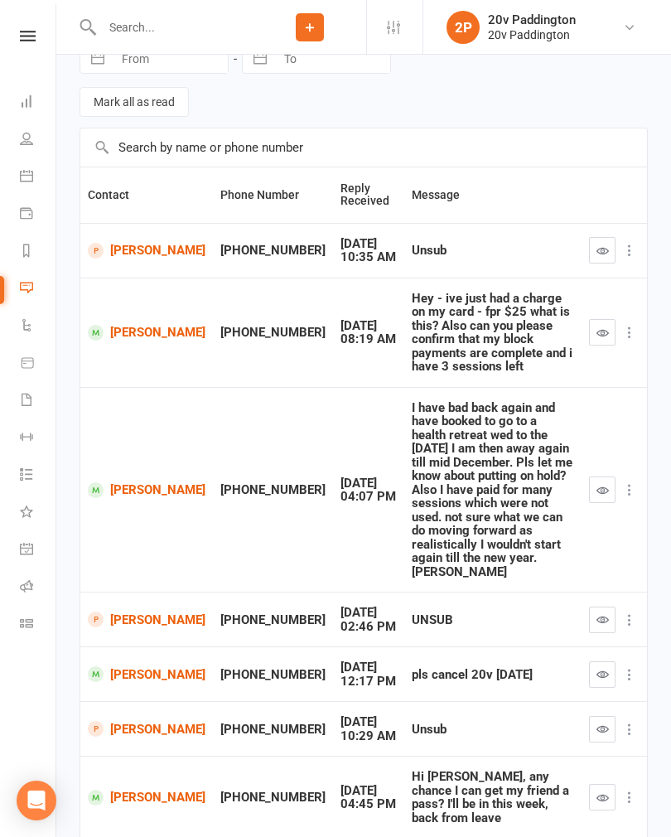
scroll to position [337, 0]
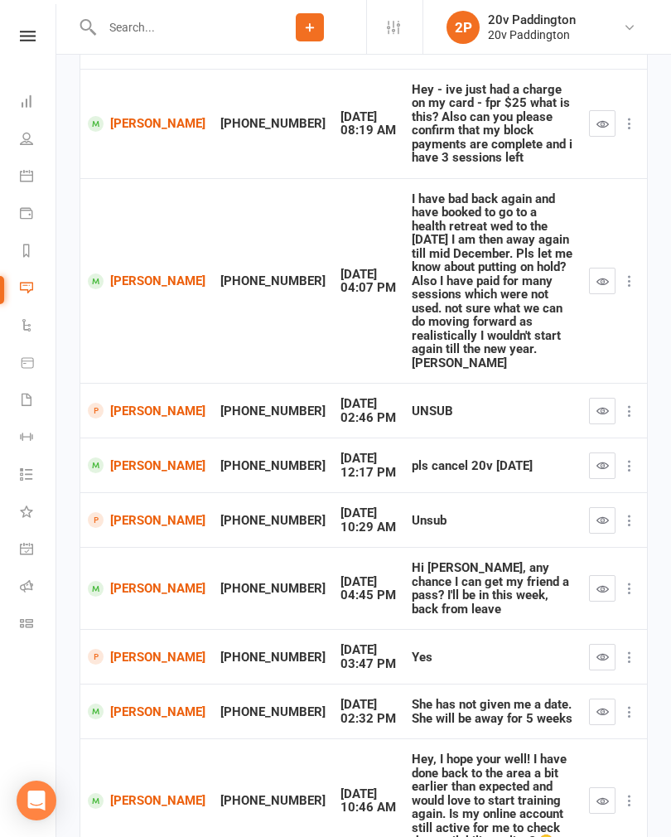
click at [598, 794] on icon "button" at bounding box center [602, 800] width 12 height 12
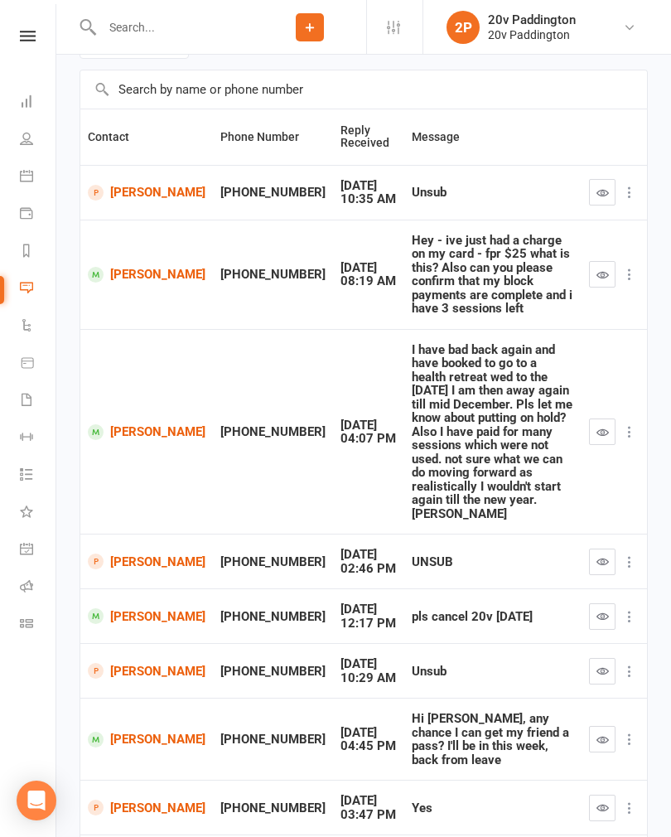
scroll to position [256, 0]
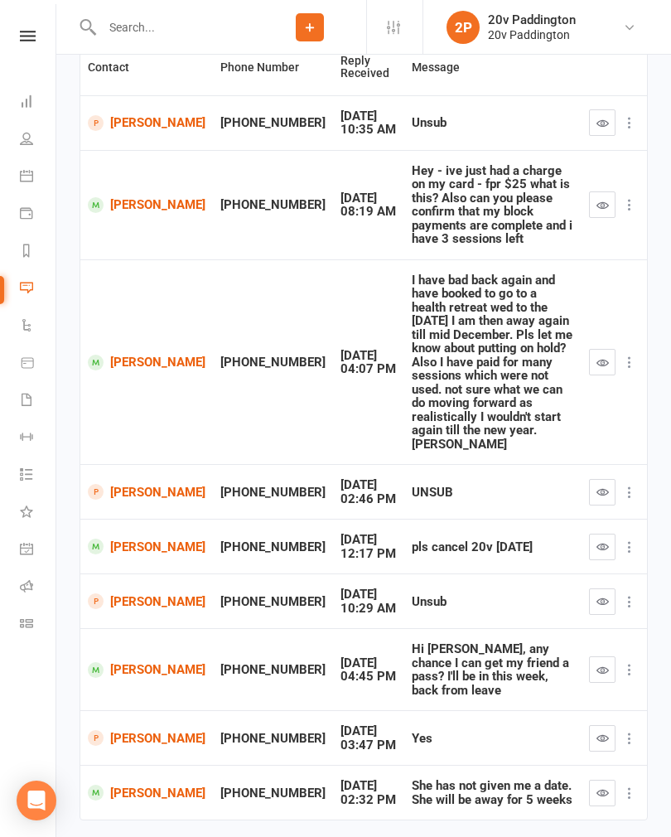
click at [601, 485] on icon "button" at bounding box center [602, 491] width 12 height 12
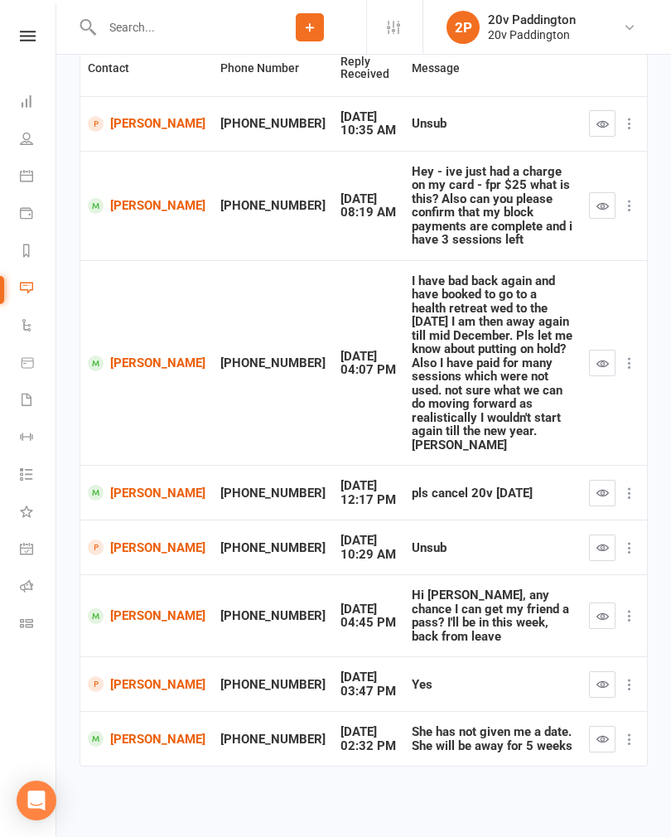
scroll to position [202, 0]
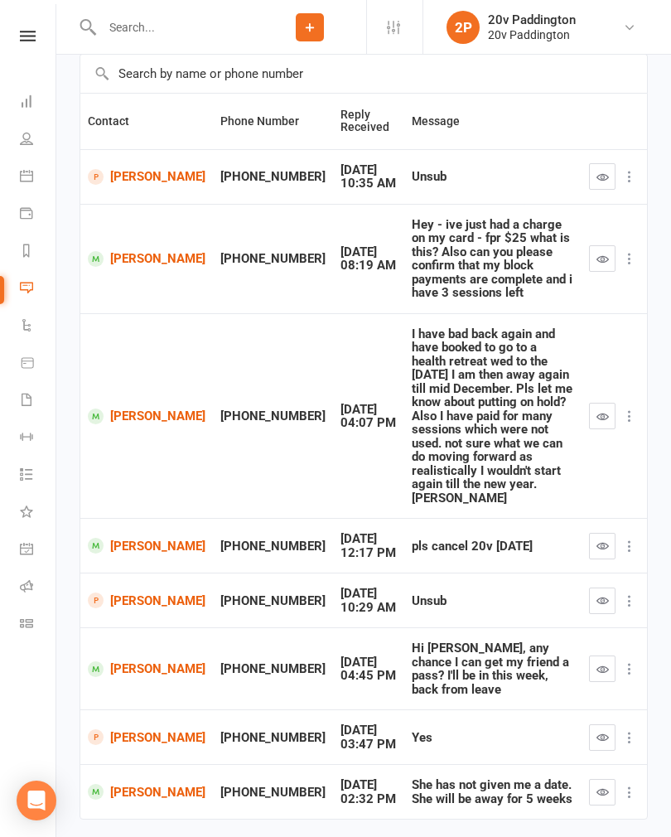
click at [597, 731] on icon "button" at bounding box center [602, 737] width 12 height 12
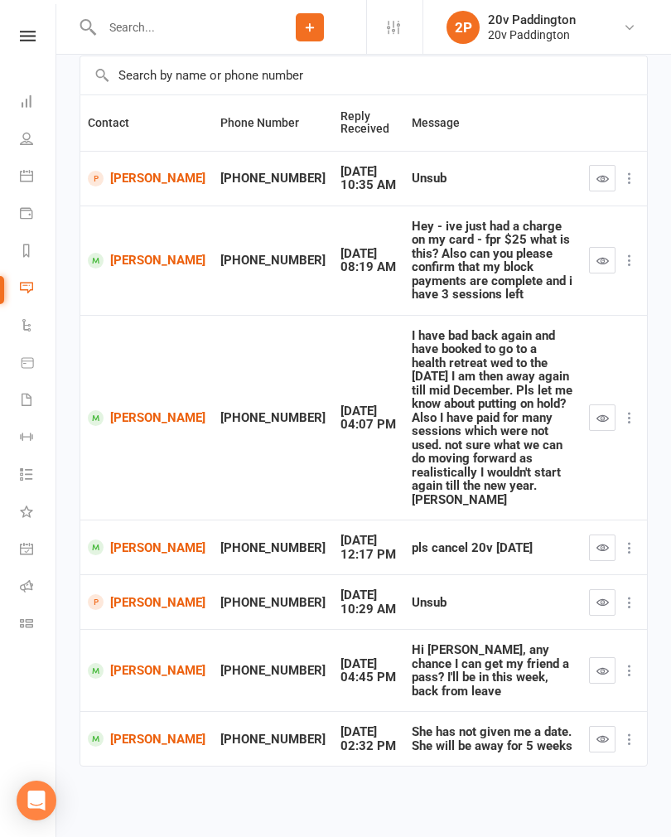
scroll to position [148, 0]
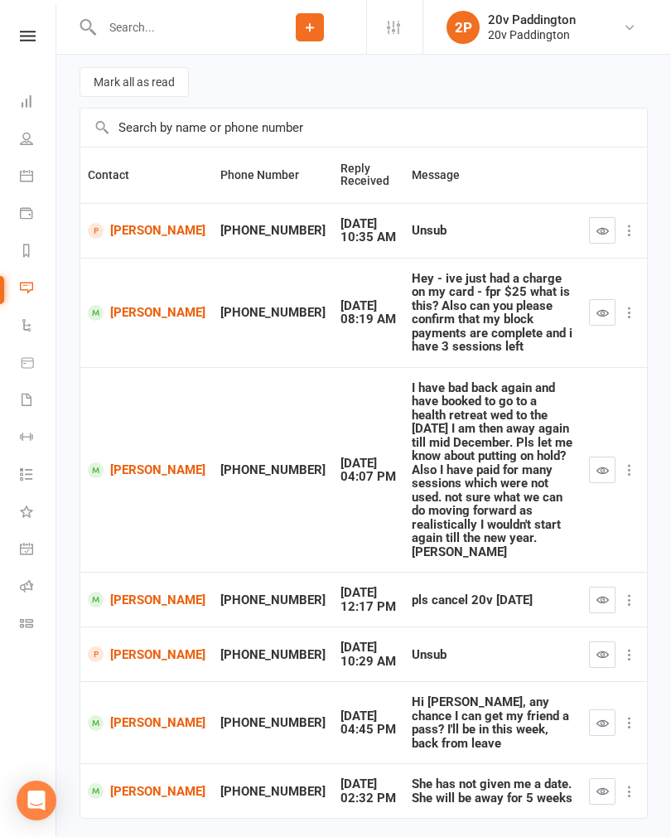
click at [31, 138] on icon at bounding box center [26, 138] width 13 height 13
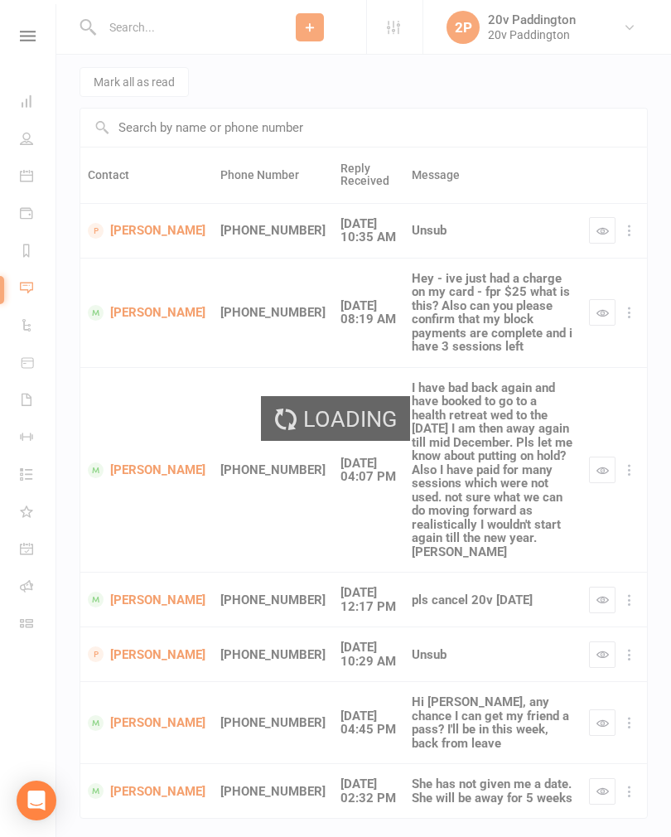
select select "100"
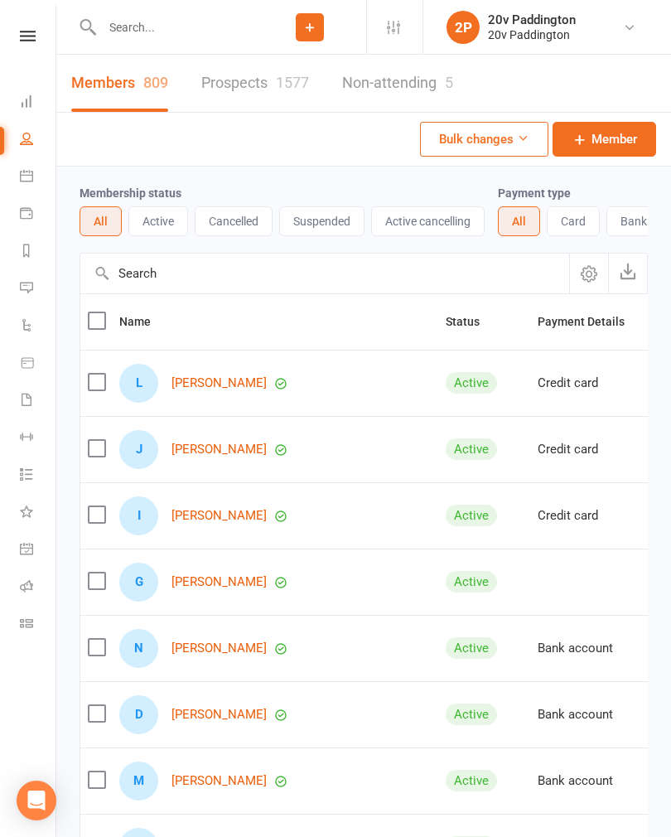
click at [253, 86] on link "Prospects 1577" at bounding box center [255, 83] width 108 height 57
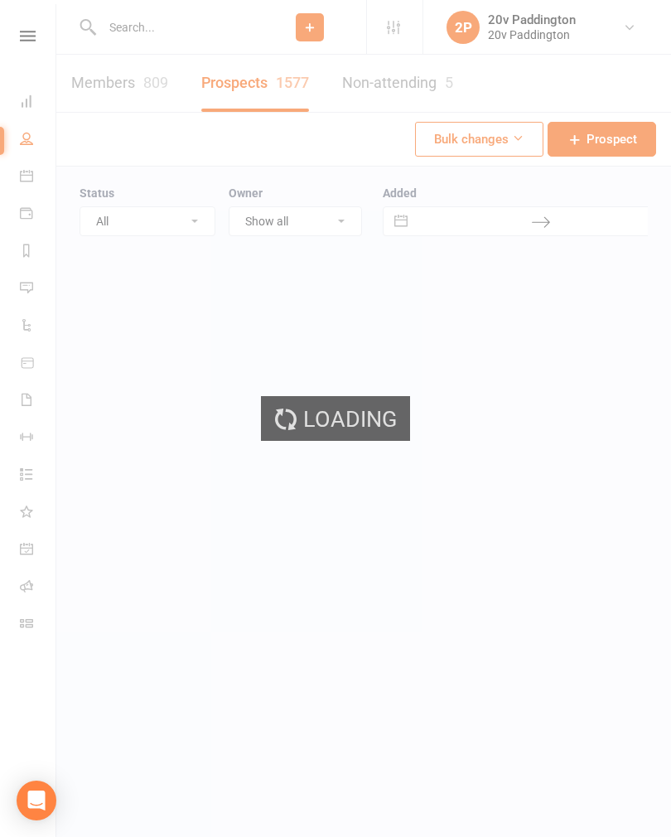
select select "100"
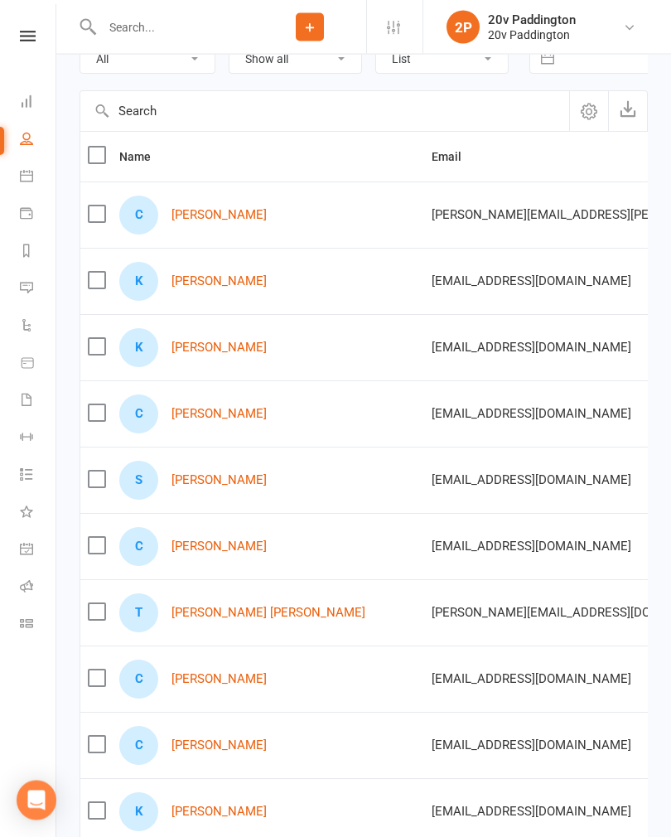
scroll to position [162, 0]
click at [31, 287] on icon at bounding box center [26, 287] width 13 height 13
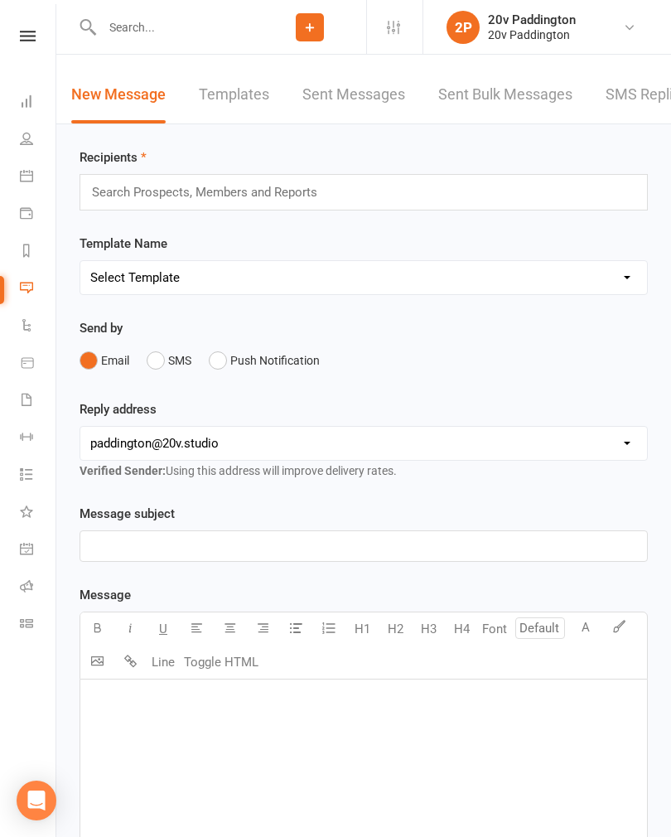
click at [644, 108] on link "SMS Replies -1" at bounding box center [657, 94] width 104 height 57
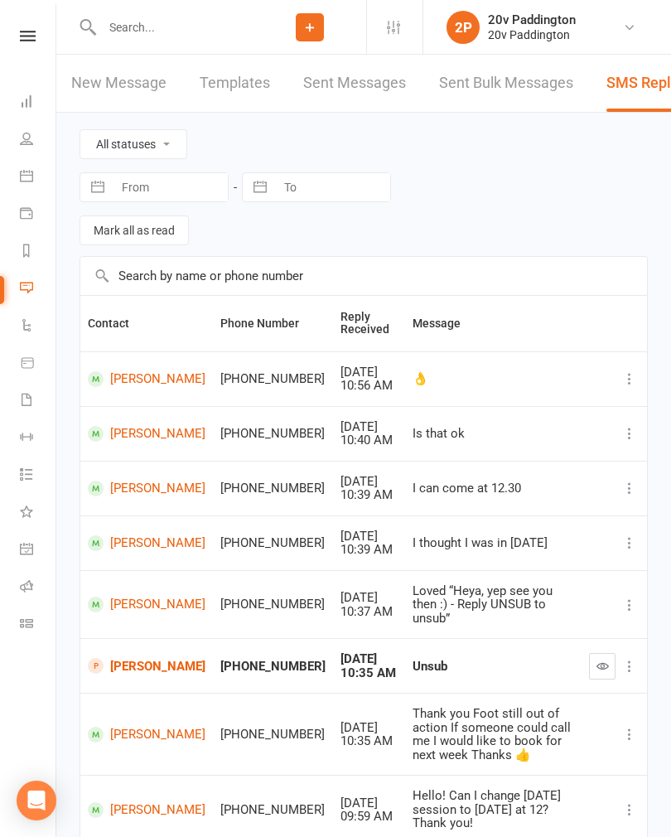
click at [156, 137] on select "All statuses Read only Unread only" at bounding box center [133, 144] width 106 height 28
select select "unread_only"
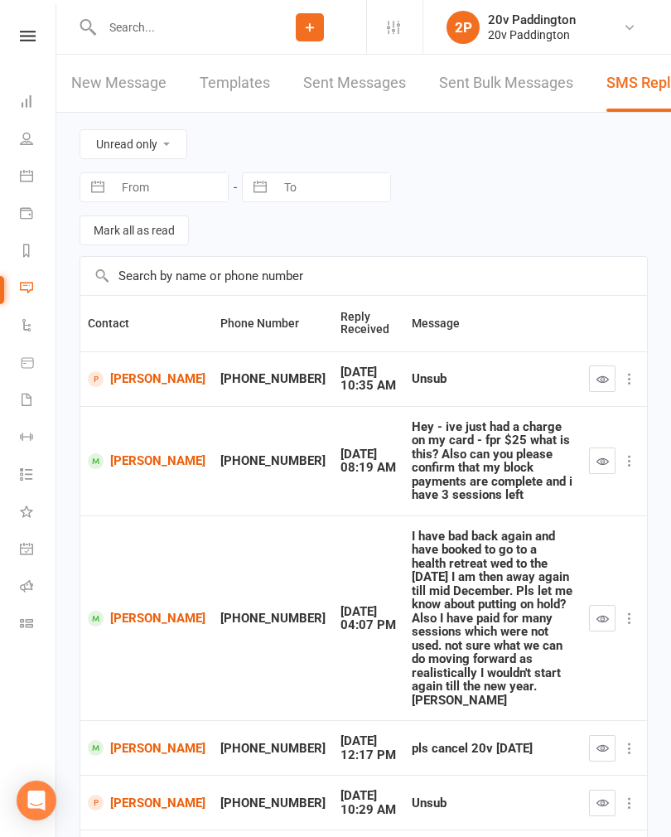
click at [592, 378] on button "button" at bounding box center [602, 378] width 27 height 27
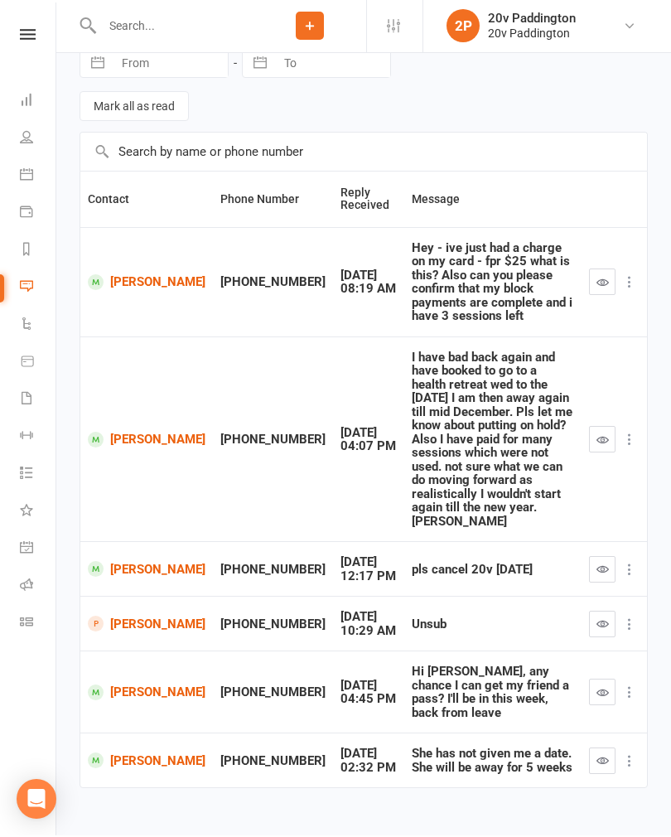
scroll to position [69, 0]
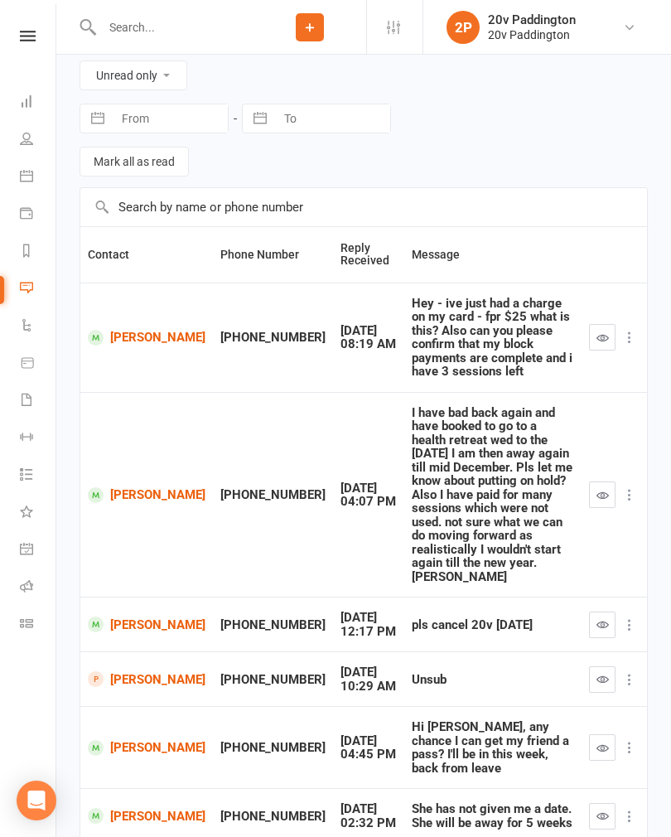
click at [597, 673] on icon "button" at bounding box center [602, 679] width 12 height 12
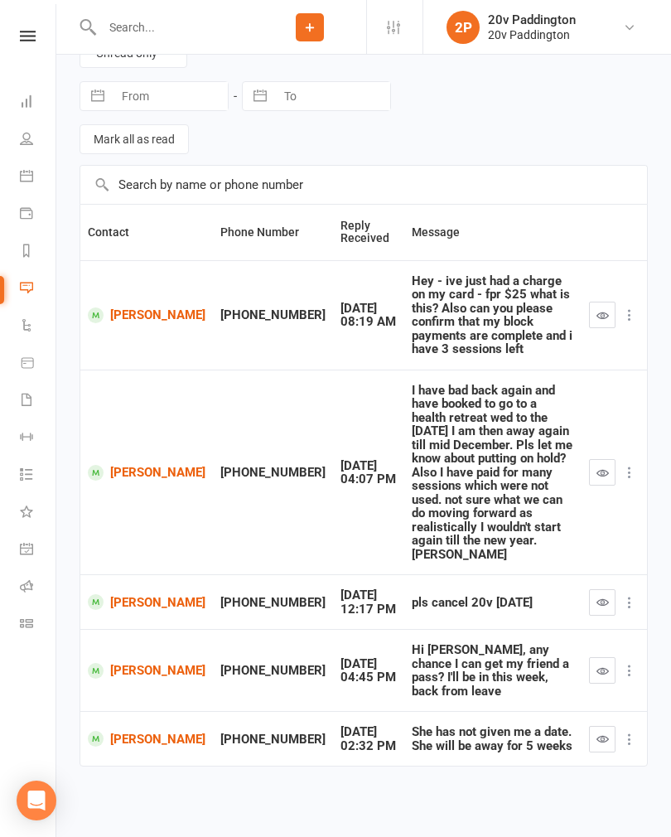
scroll to position [41, 0]
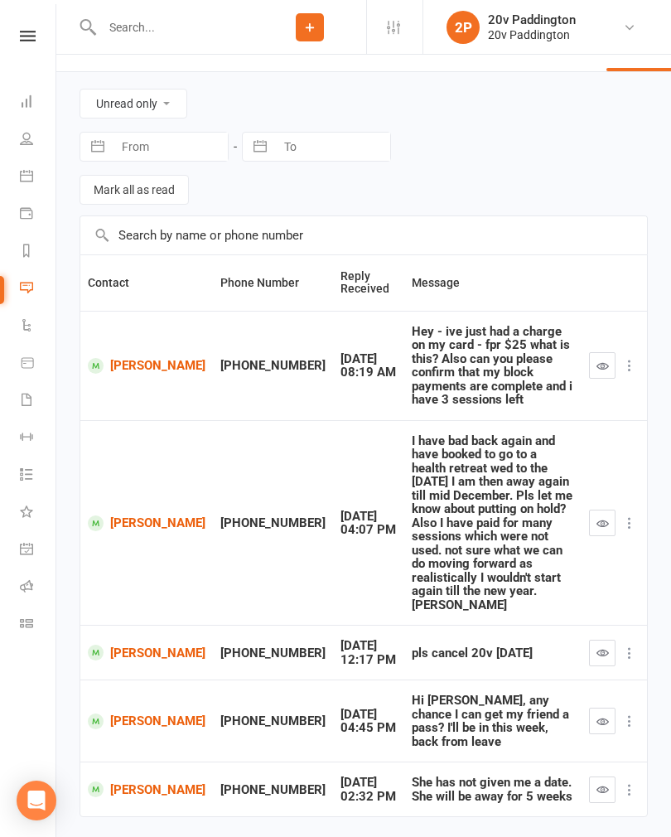
click at [31, 134] on icon at bounding box center [26, 138] width 13 height 13
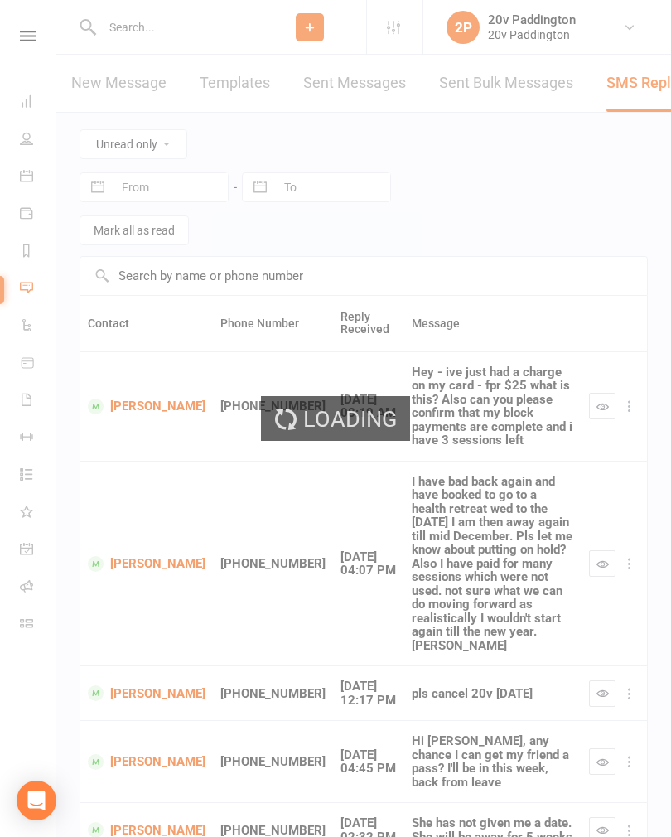
select select "100"
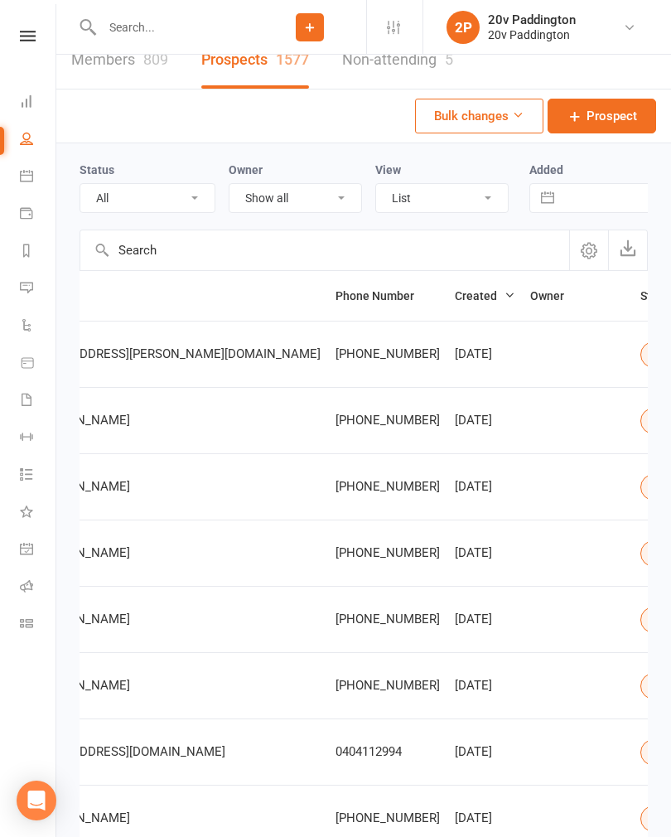
scroll to position [0, 501]
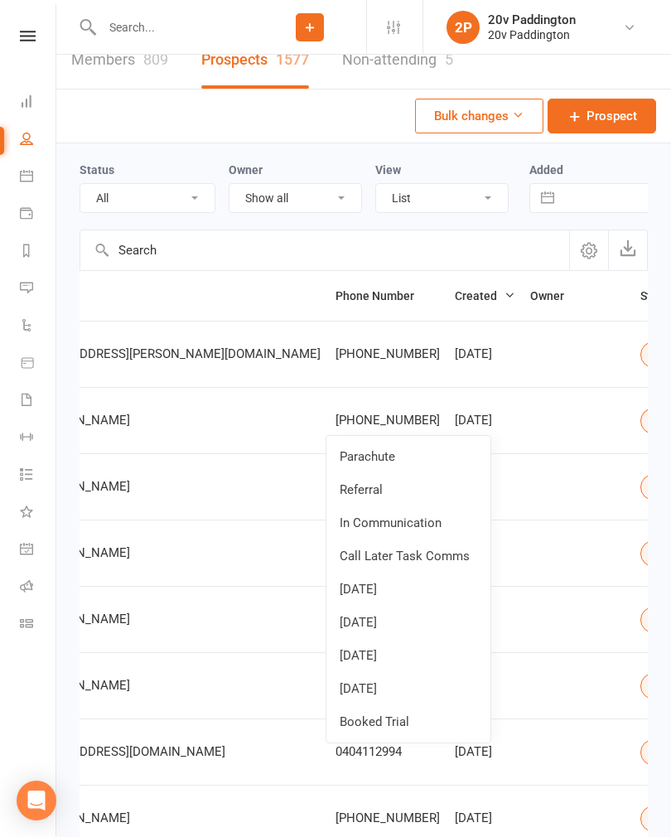
click at [442, 446] on link "Parachute" at bounding box center [408, 456] width 164 height 33
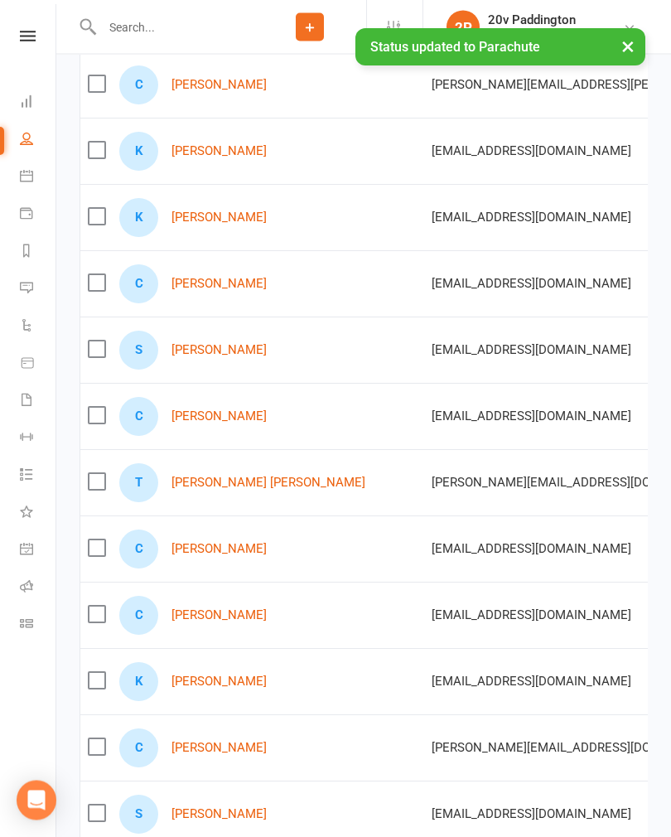
scroll to position [292, 0]
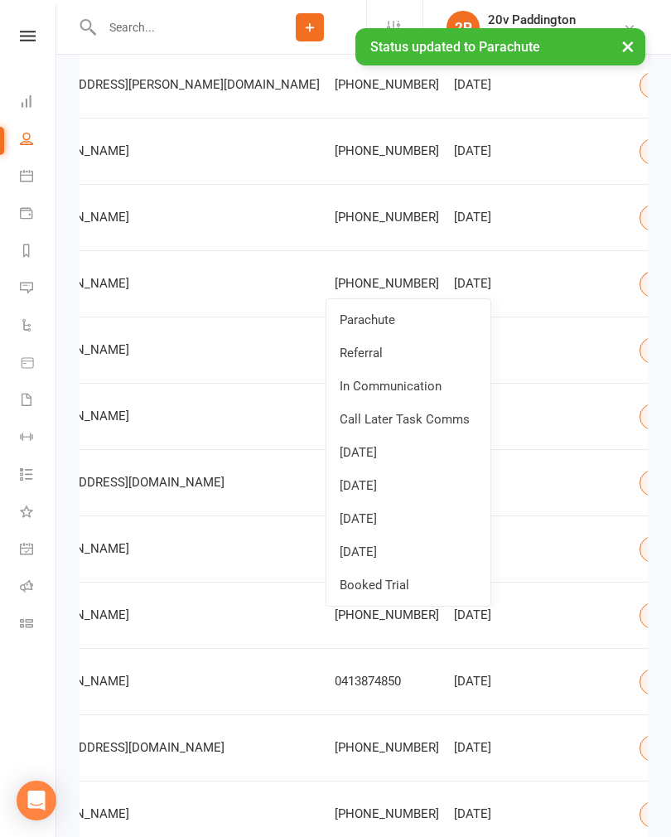
scroll to position [0, 501]
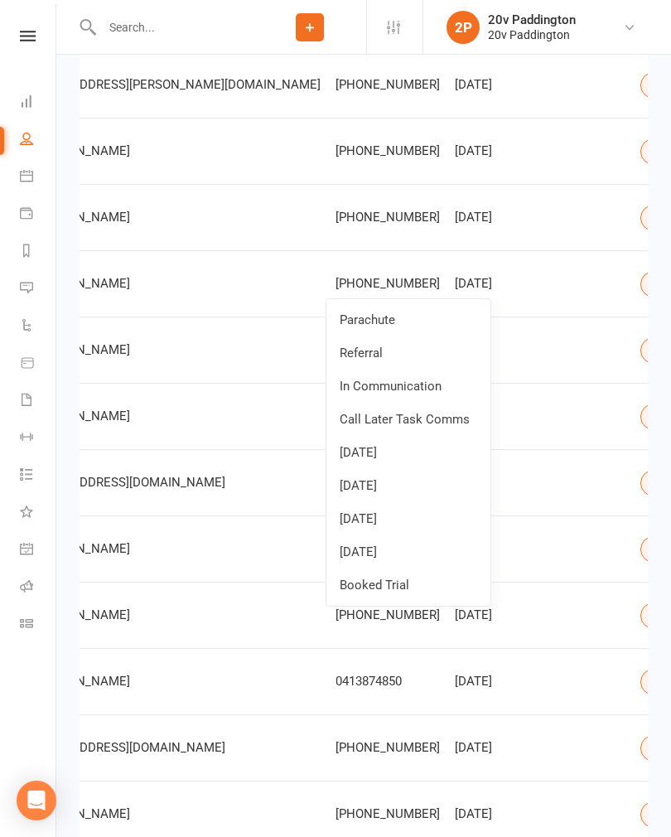
click at [417, 313] on link "Parachute" at bounding box center [408, 319] width 164 height 33
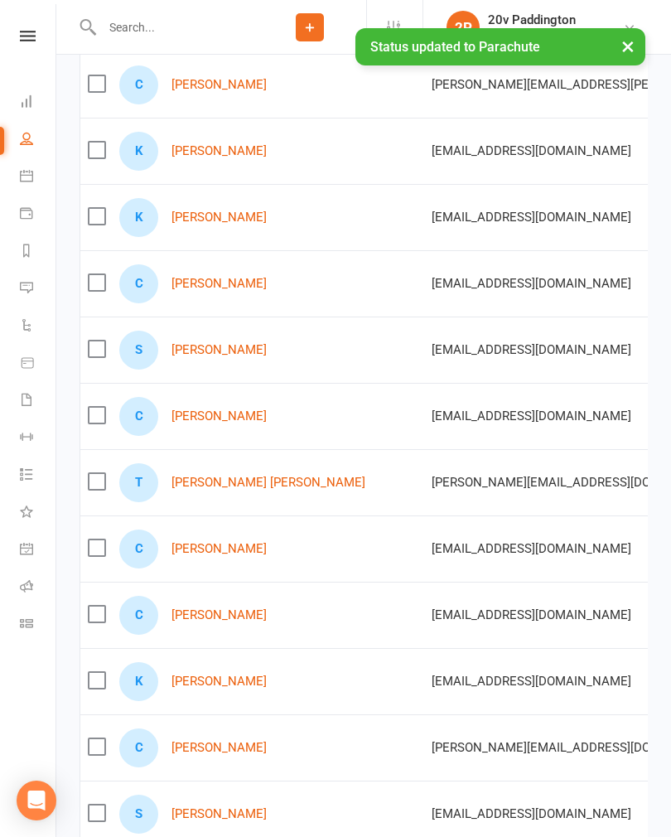
scroll to position [0, 0]
click at [31, 286] on icon at bounding box center [26, 287] width 13 height 13
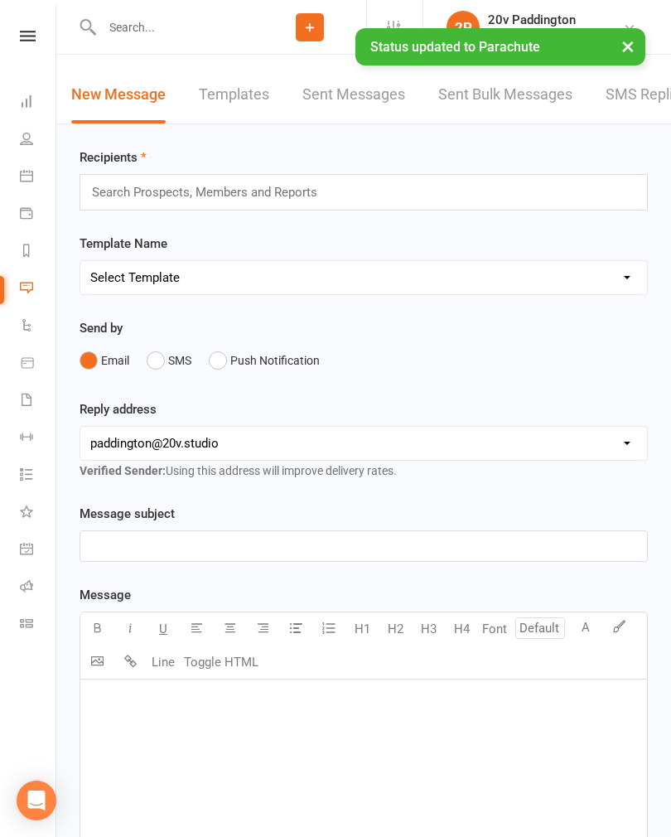
click at [630, 93] on link "SMS Replies -3" at bounding box center [657, 94] width 104 height 57
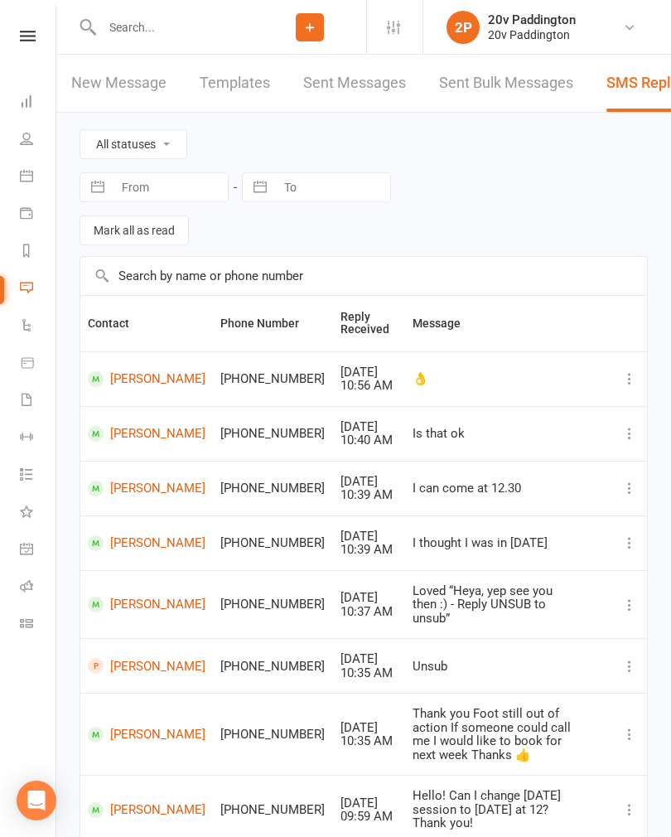
click at [159, 144] on select "All statuses Read only Unread only" at bounding box center [133, 144] width 106 height 28
select select "unread_only"
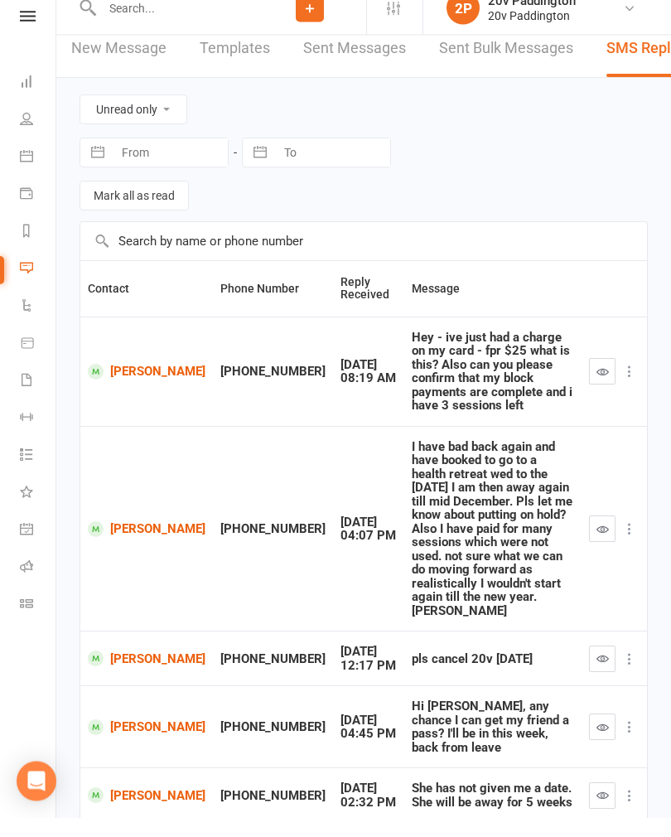
scroll to position [15, 0]
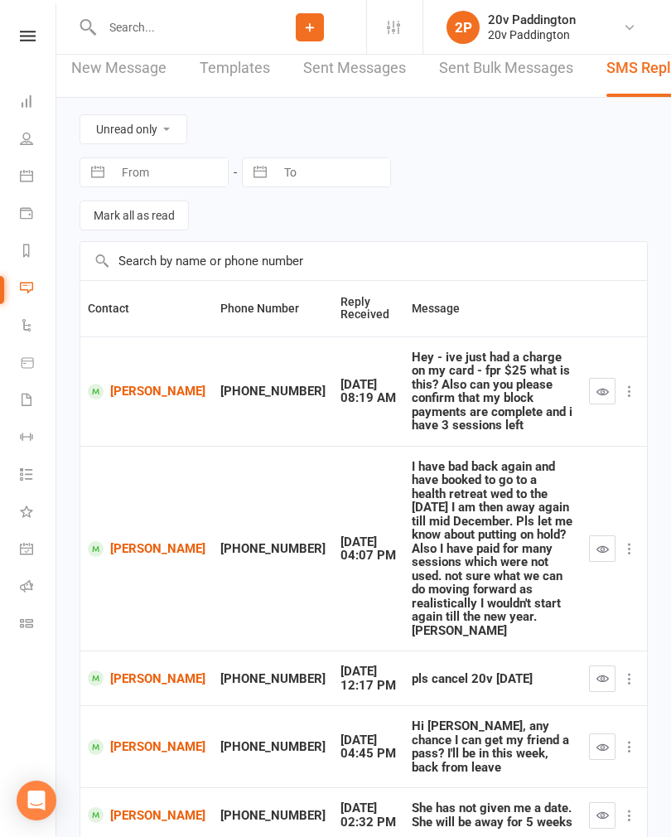
click at [125, 807] on link "[PERSON_NAME]" at bounding box center [147, 815] width 118 height 16
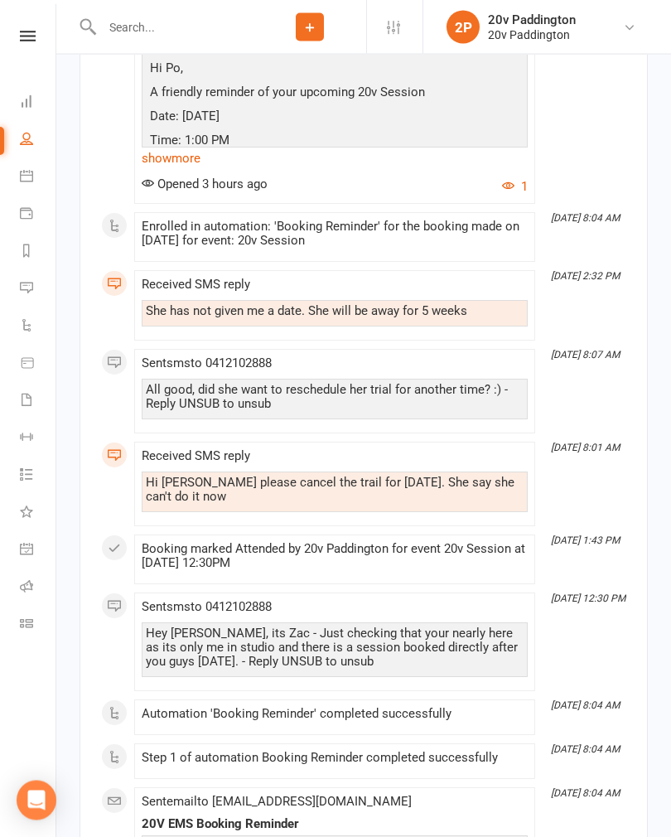
scroll to position [3322, 0]
click at [32, 180] on icon at bounding box center [26, 175] width 13 height 13
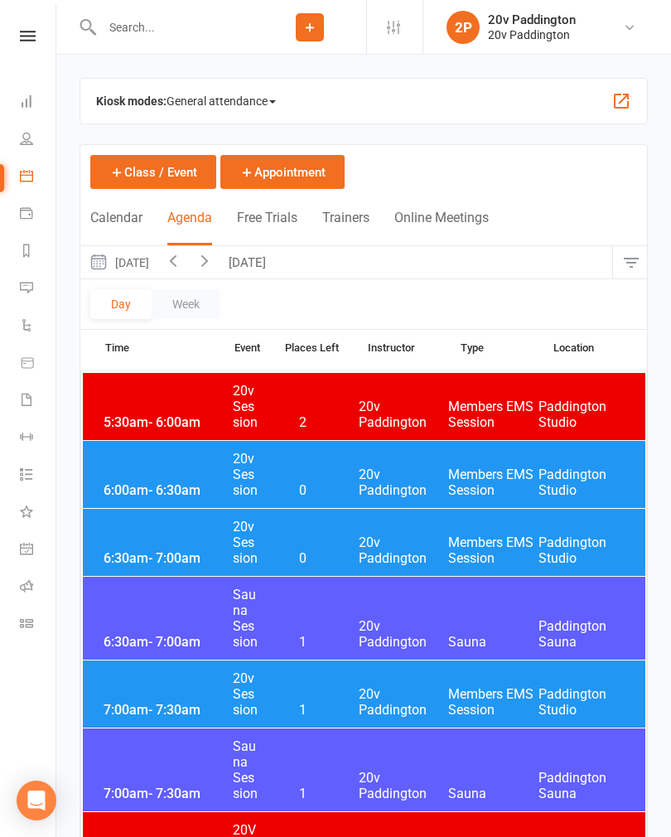
click at [157, 263] on button "[DATE]" at bounding box center [118, 262] width 77 height 32
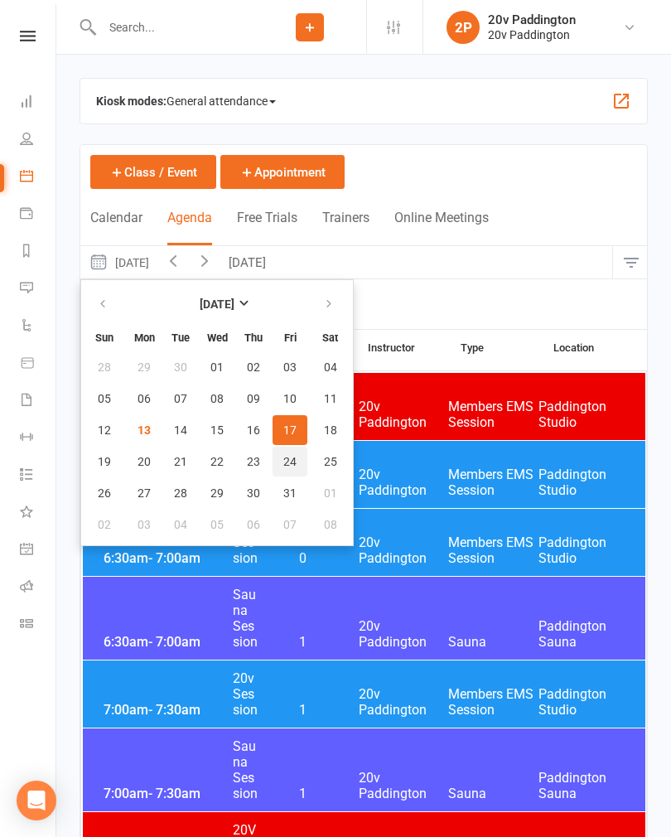
click at [291, 455] on span "24" at bounding box center [289, 461] width 13 height 13
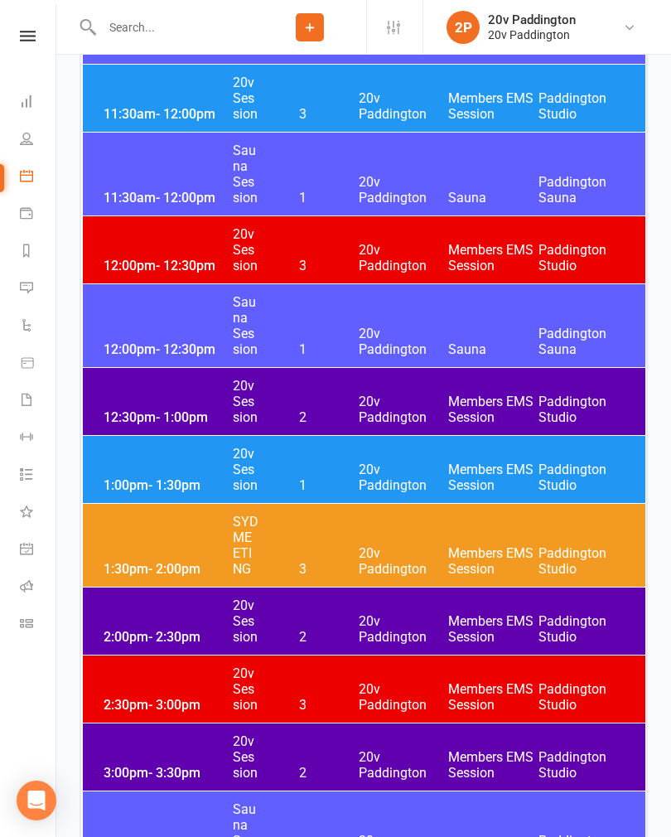
scroll to position [1958, 0]
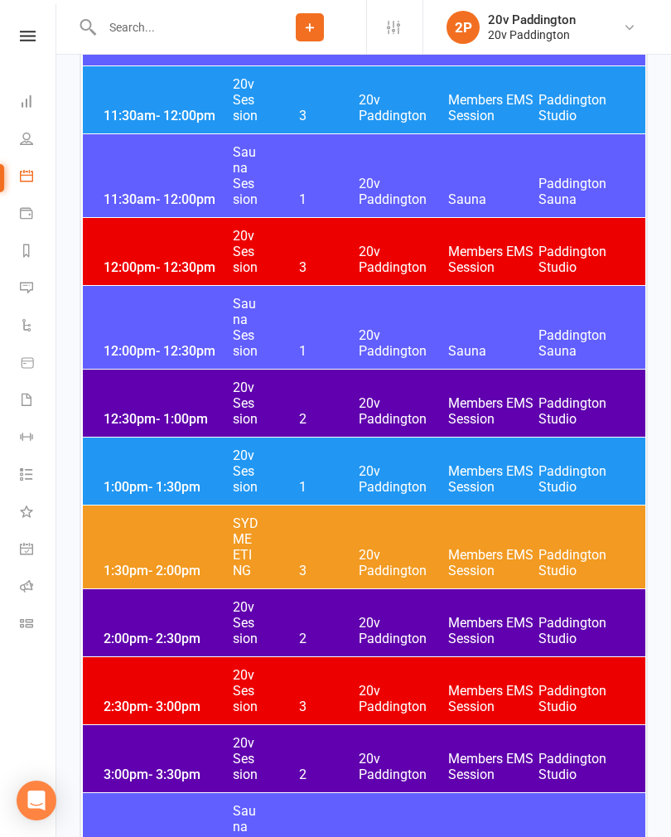
click at [416, 383] on div "12:30pm - 1:00pm 20v Session 2 20v Paddington Members EMS Session [GEOGRAPHIC_D…" at bounding box center [364, 402] width 562 height 67
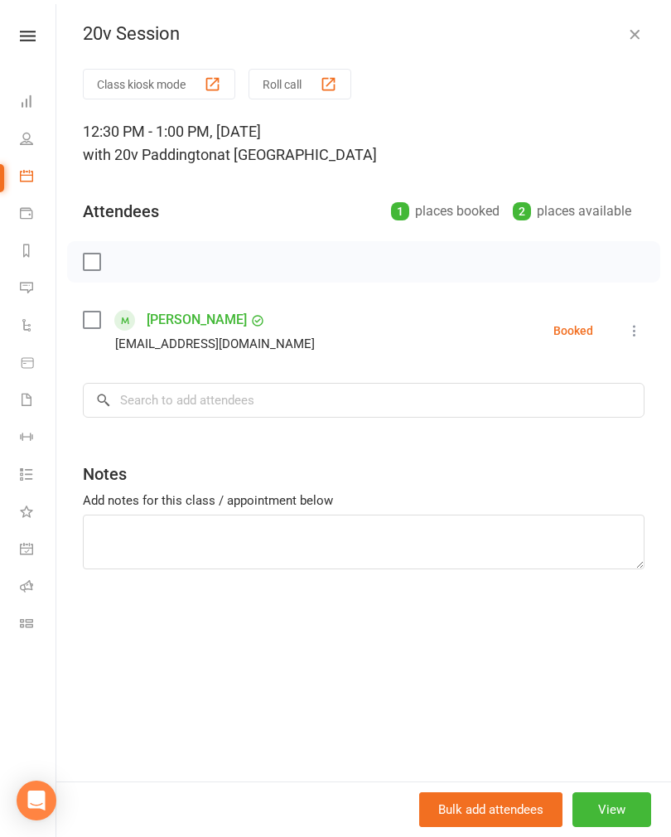
click at [640, 39] on icon "button" at bounding box center [634, 34] width 17 height 17
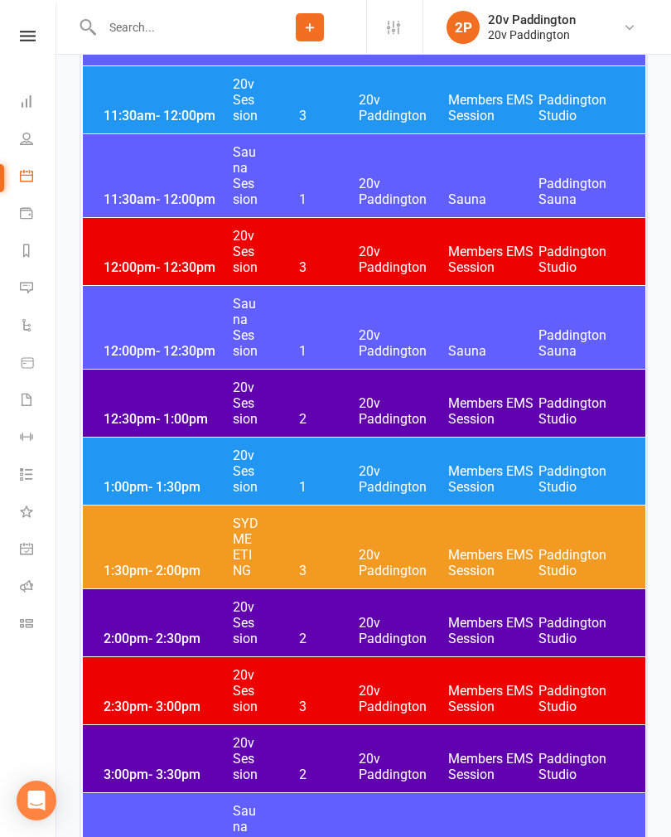
click at [364, 471] on span "20v Paddington" at bounding box center [404, 478] width 90 height 31
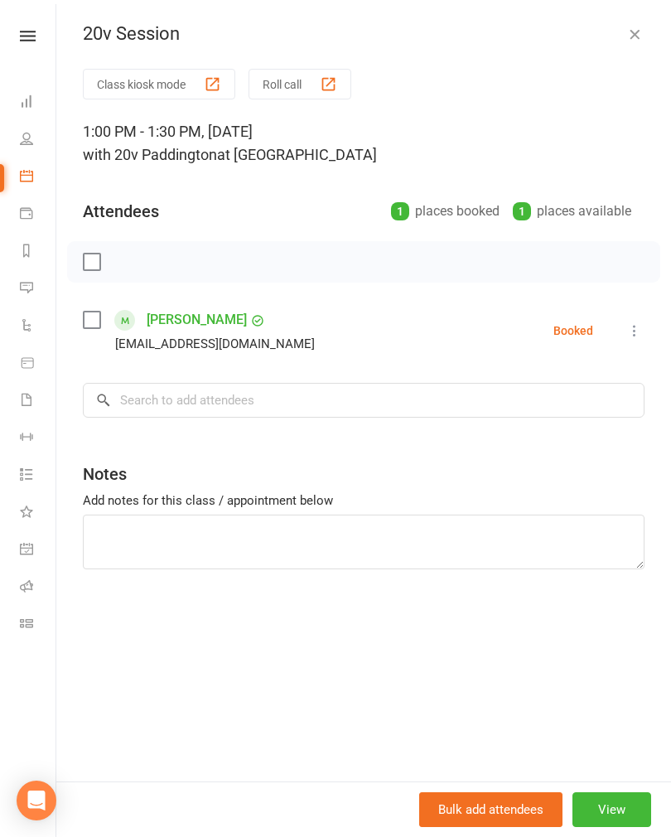
click at [629, 37] on icon "button" at bounding box center [634, 34] width 17 height 17
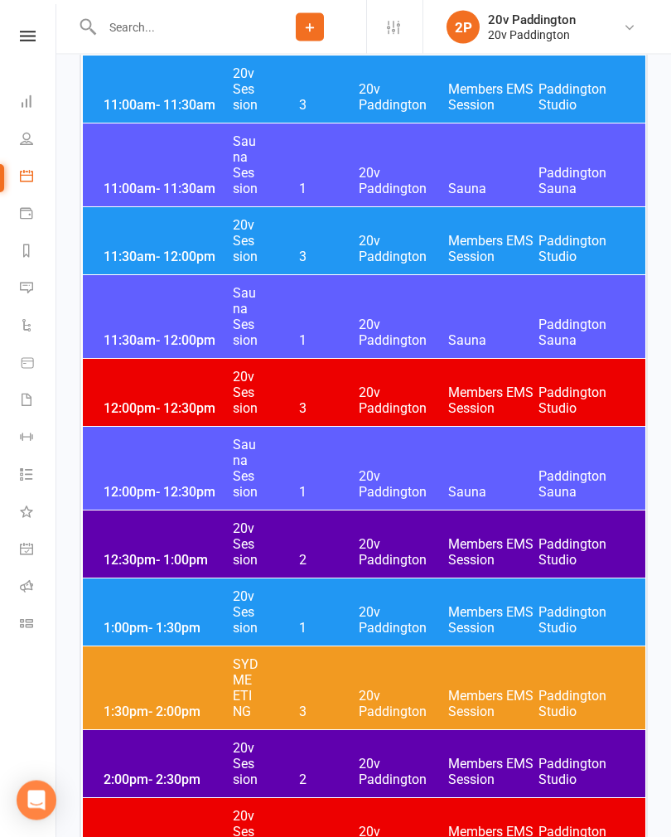
scroll to position [1817, 0]
click at [26, 292] on icon at bounding box center [26, 287] width 13 height 13
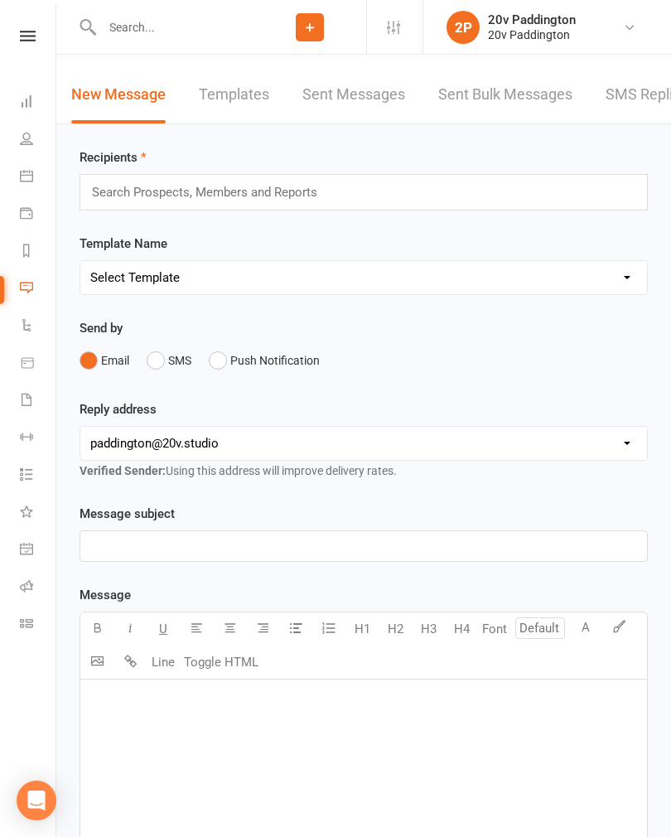
click at [644, 103] on link "SMS Replies -3" at bounding box center [657, 94] width 104 height 57
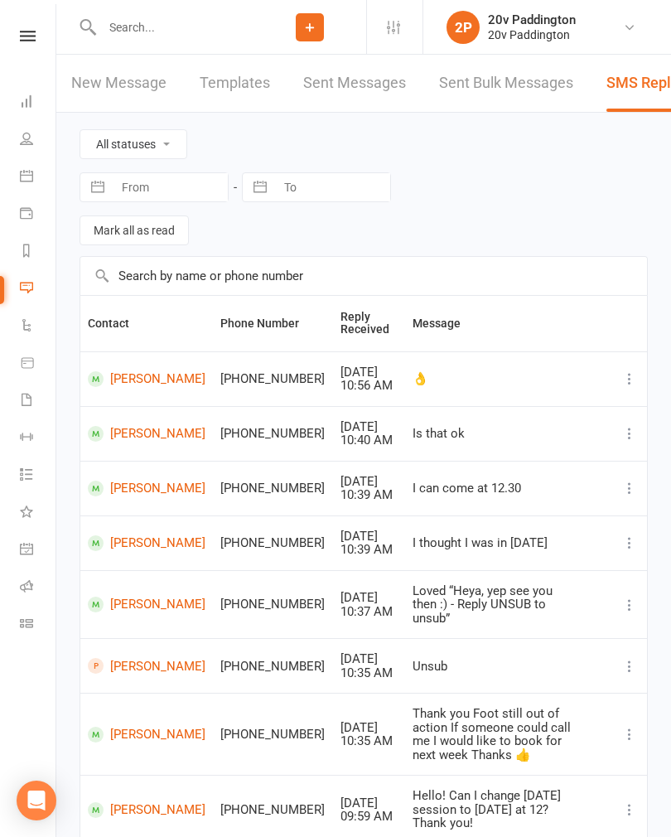
click at [31, 146] on link "People" at bounding box center [38, 140] width 37 height 37
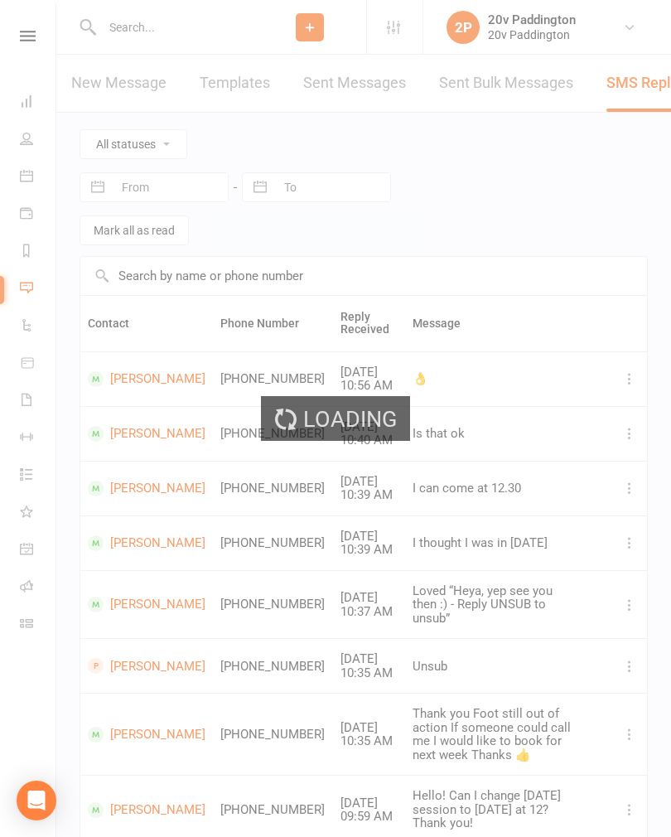
select select "100"
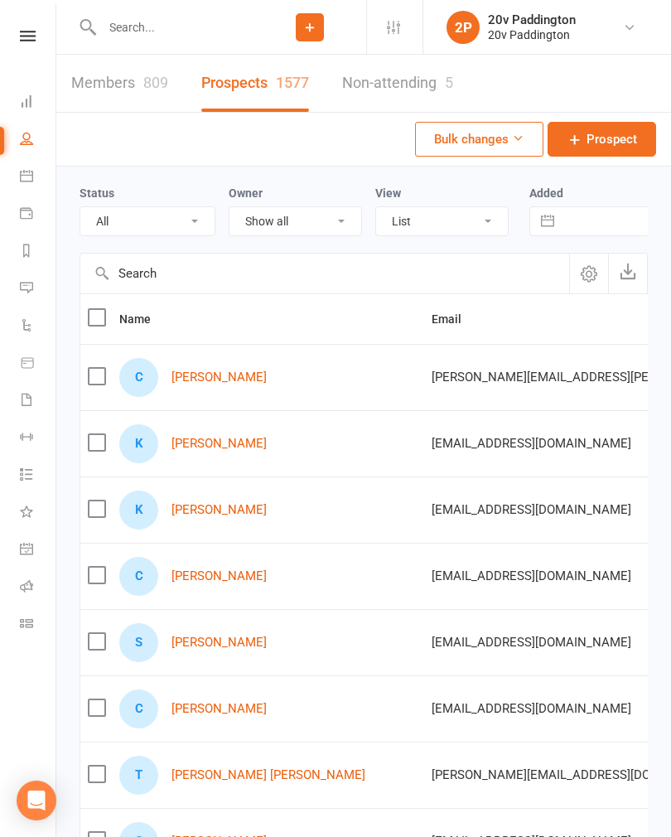
click at [40, 286] on link "Messages -3" at bounding box center [38, 289] width 37 height 37
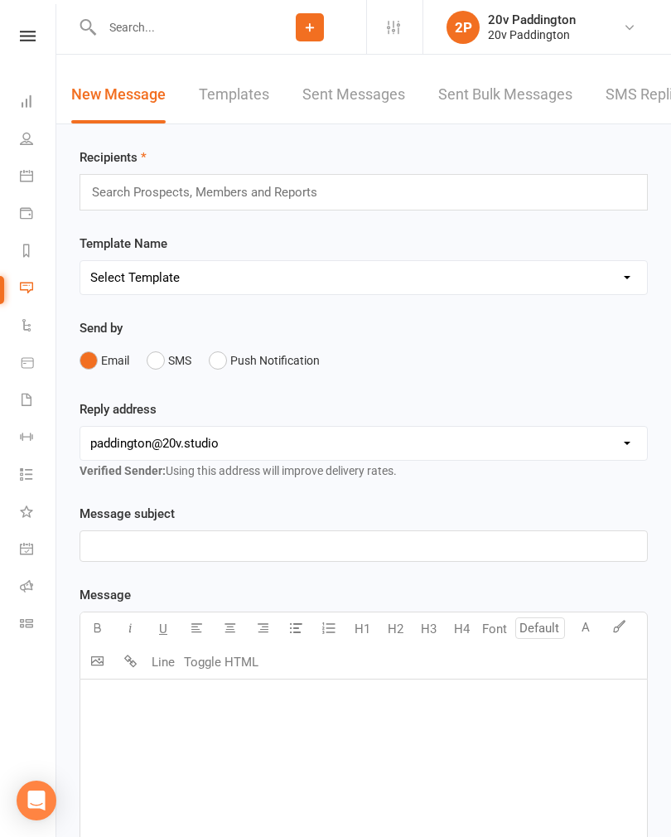
click at [630, 95] on link "SMS Replies -3" at bounding box center [657, 94] width 104 height 57
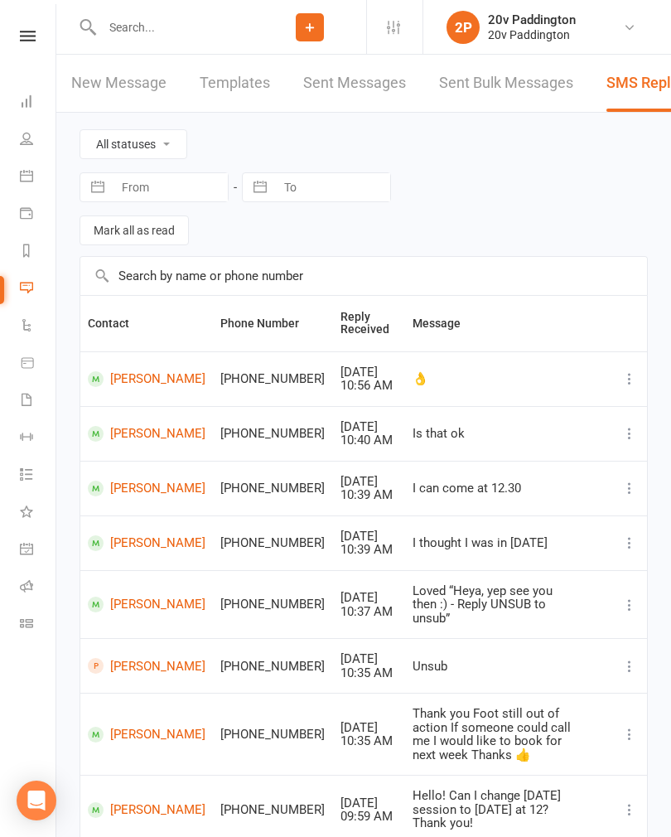
click at [22, 143] on icon at bounding box center [26, 138] width 13 height 13
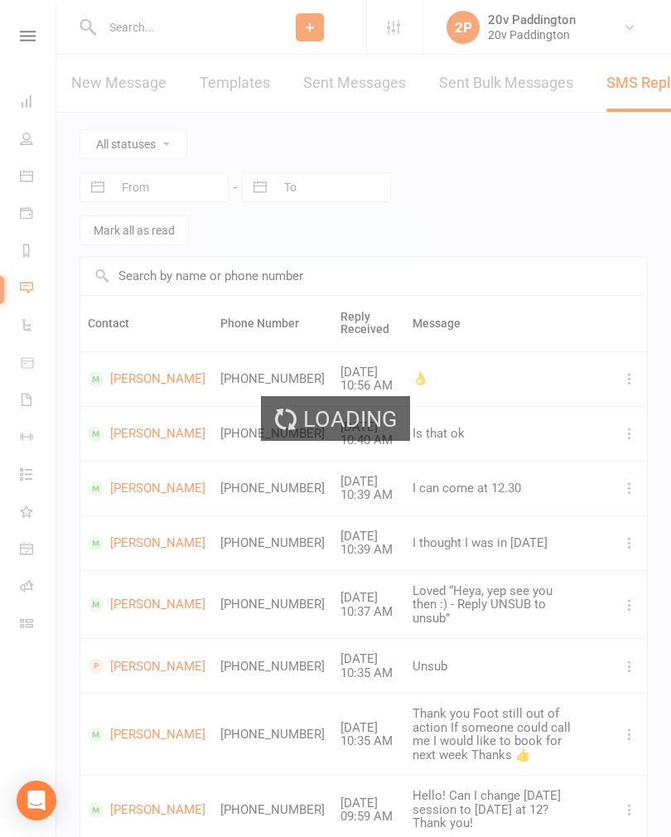
select select "100"
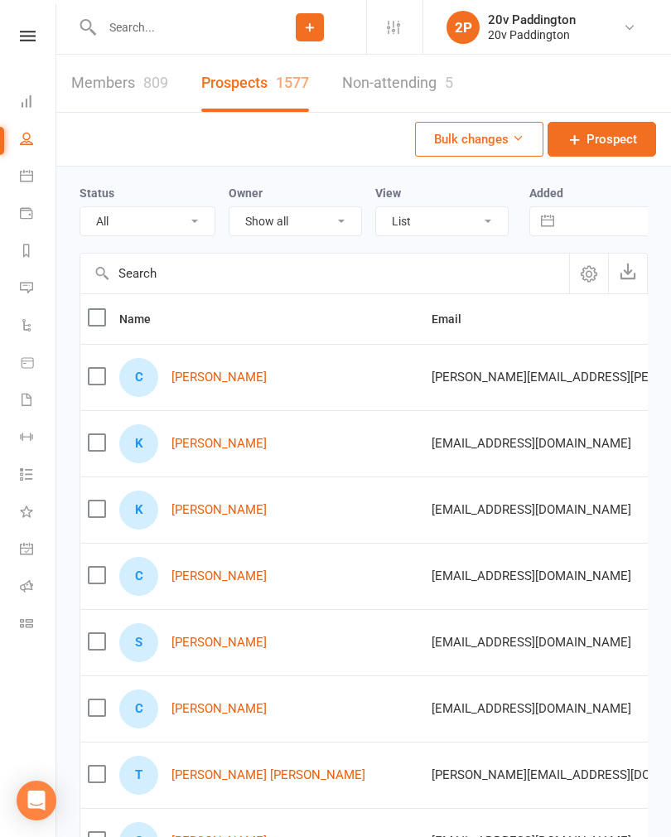
click at [174, 211] on select "All (No status set) (Invalid status) Parachute Referral In Communication Call L…" at bounding box center [147, 221] width 134 height 28
click at [130, 80] on link "Members 809" at bounding box center [119, 83] width 97 height 57
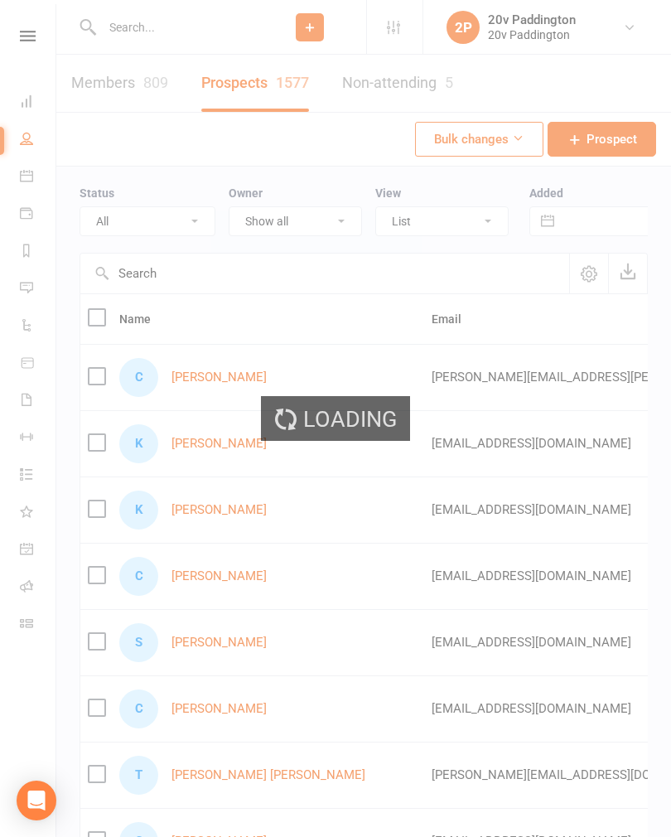
select select "100"
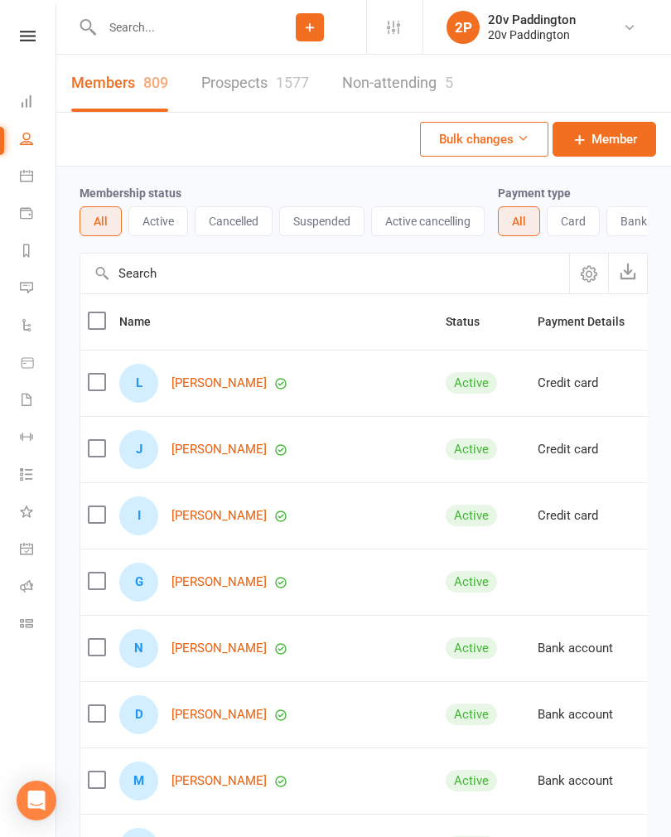
click at [30, 300] on link "Messages -3" at bounding box center [38, 289] width 37 height 37
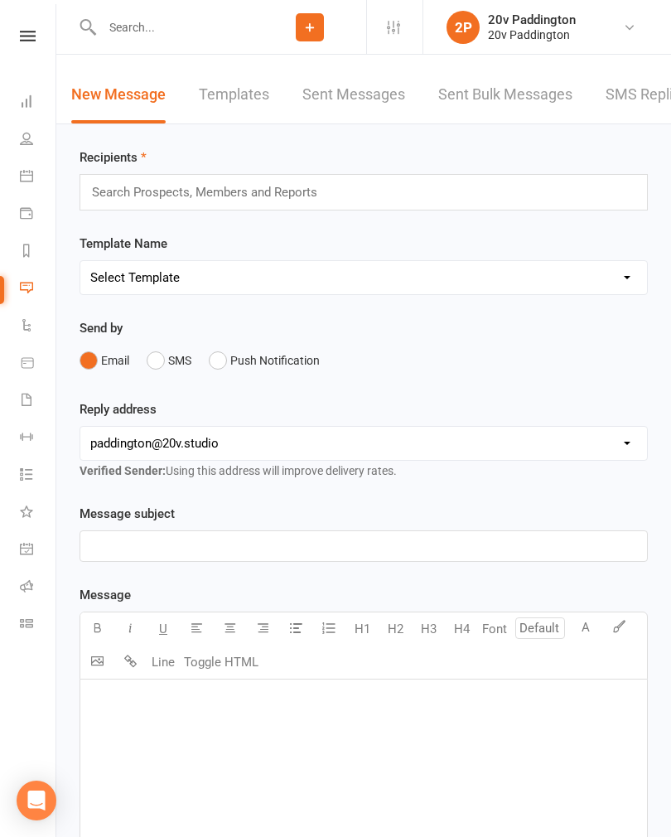
click at [614, 111] on link "SMS Replies -3" at bounding box center [657, 94] width 104 height 57
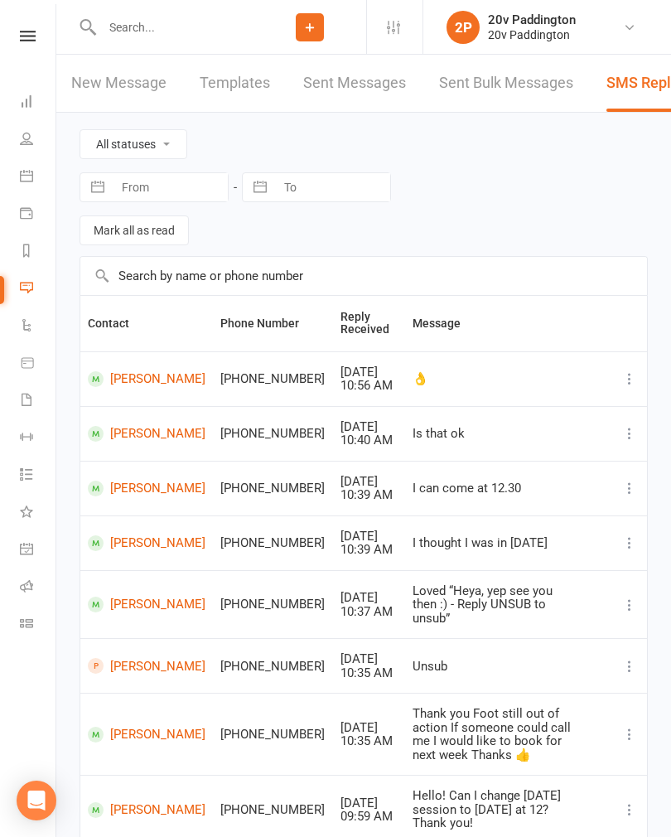
click at [159, 150] on select "All statuses Read only Unread only" at bounding box center [133, 144] width 106 height 28
select select "unread_only"
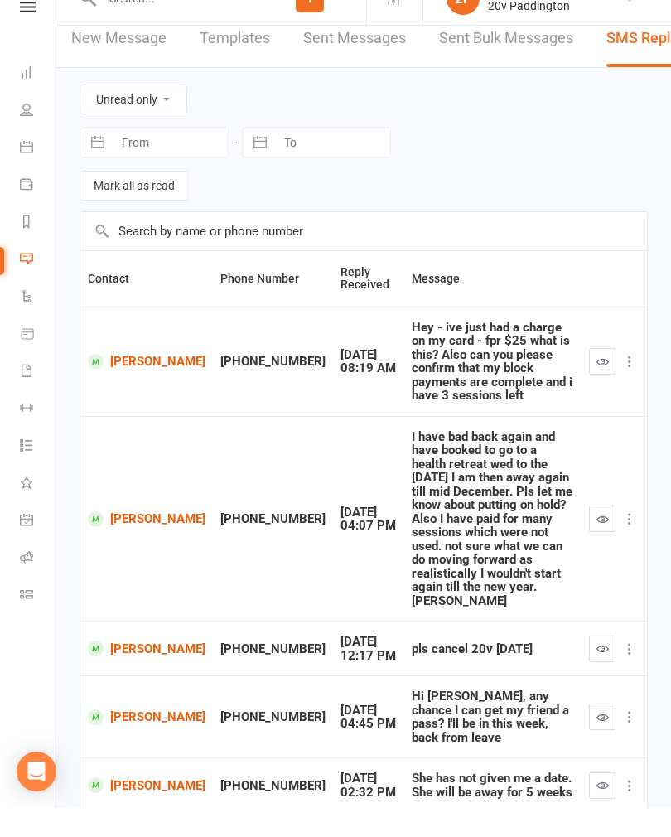
scroll to position [15, 0]
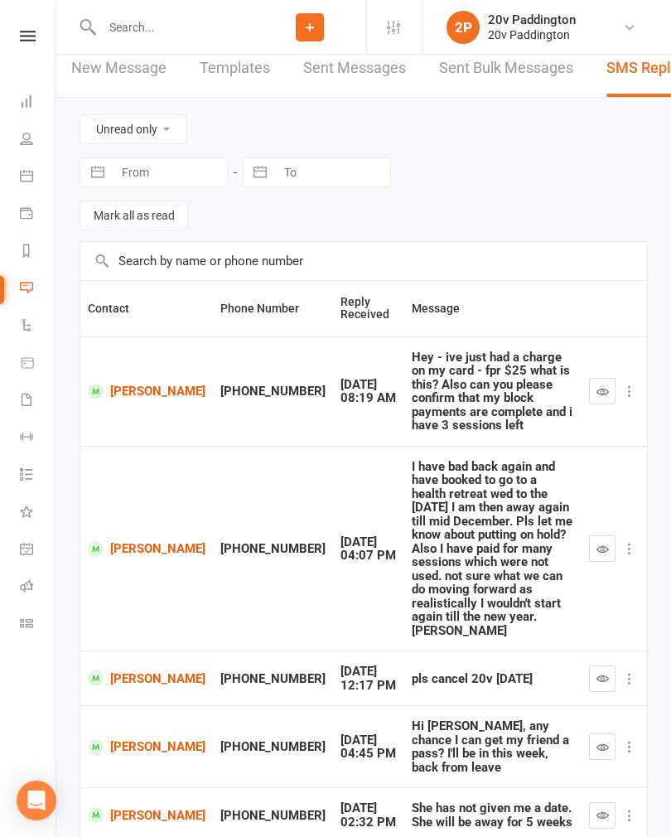
click at [600, 808] on icon "button" at bounding box center [602, 814] width 12 height 12
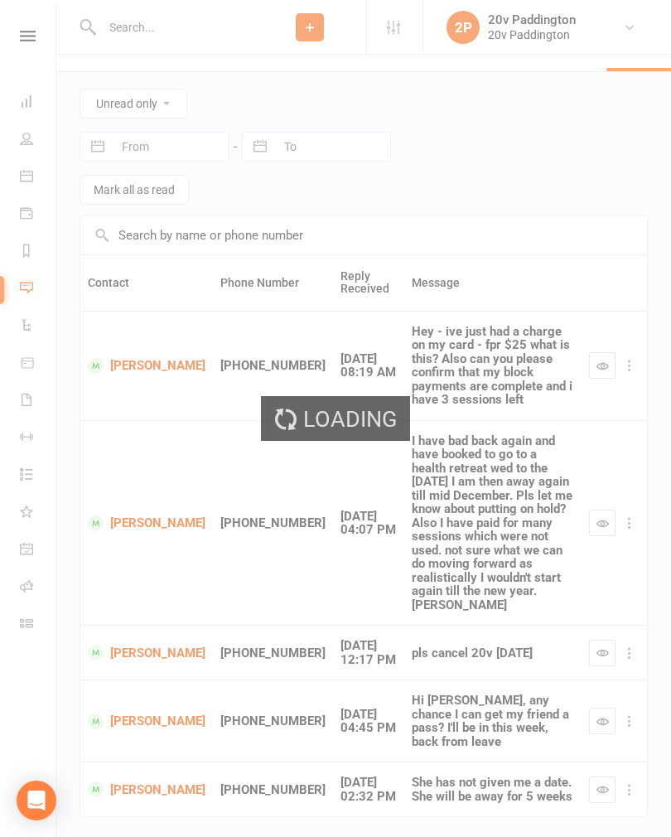
scroll to position [0, 0]
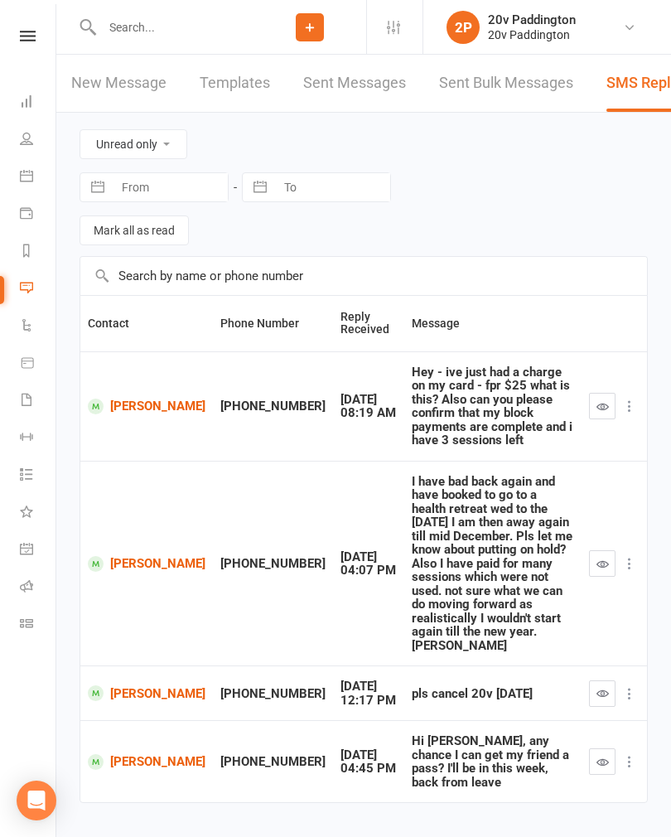
click at [138, 754] on link "[PERSON_NAME]" at bounding box center [147, 762] width 118 height 16
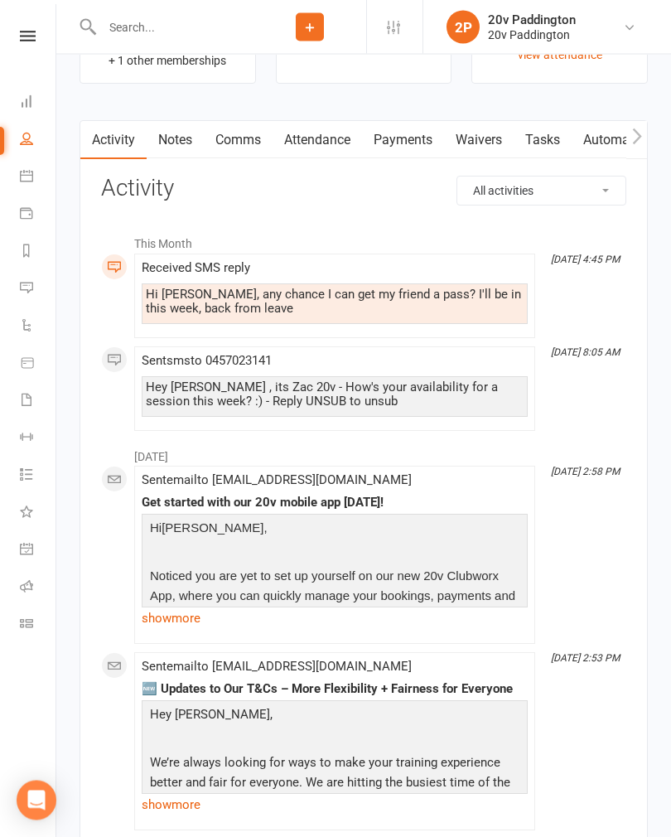
scroll to position [2358, 0]
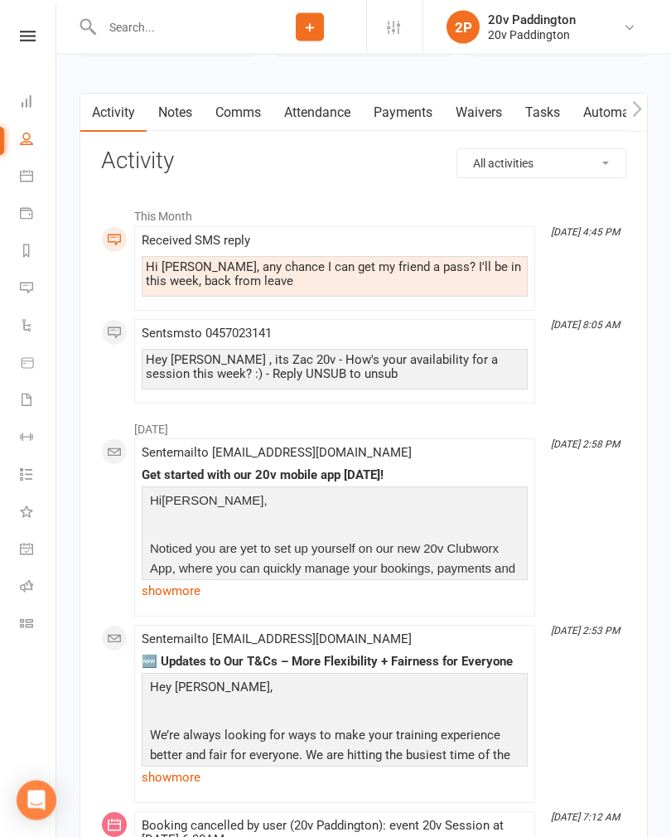
click at [253, 123] on link "Comms" at bounding box center [238, 113] width 69 height 38
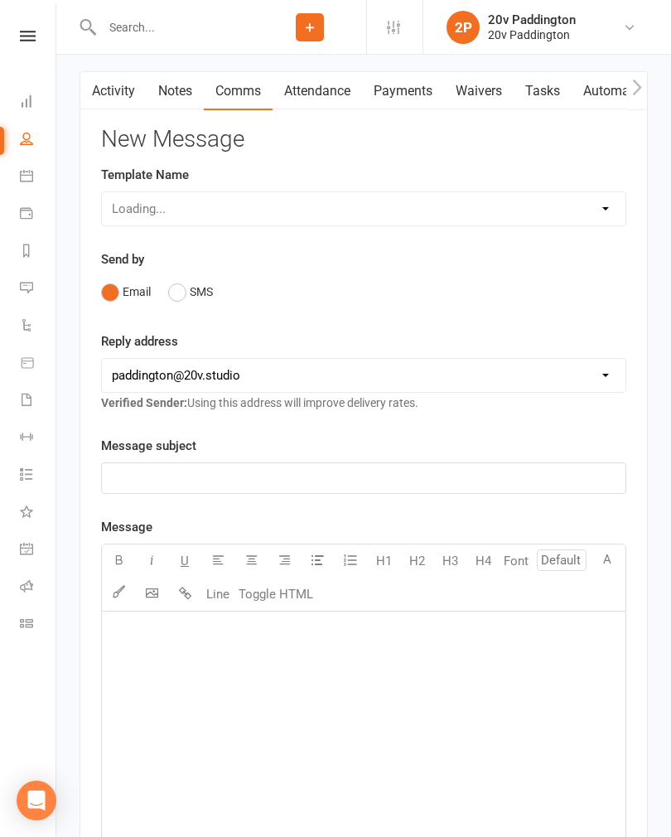
scroll to position [2385, 0]
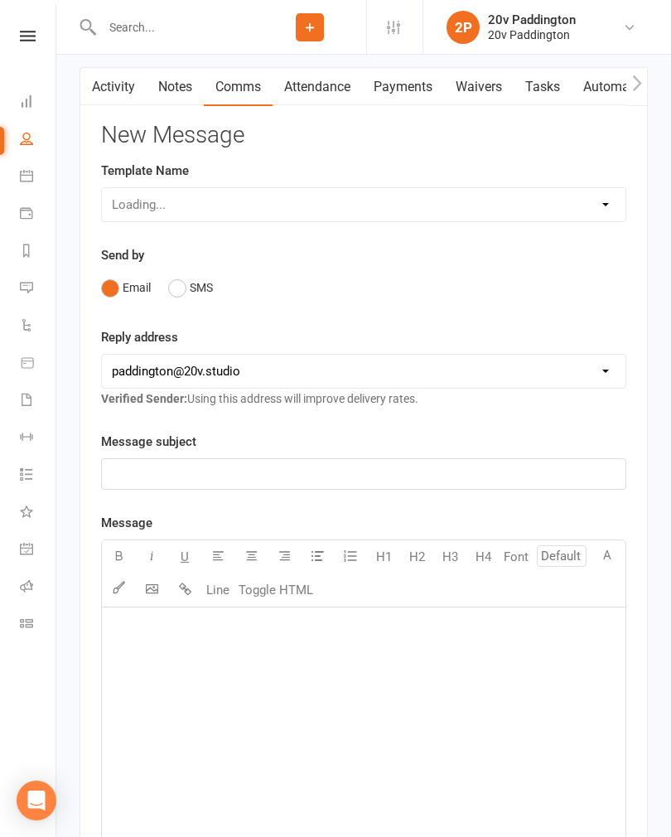
click at [190, 297] on button "SMS" at bounding box center [190, 287] width 45 height 31
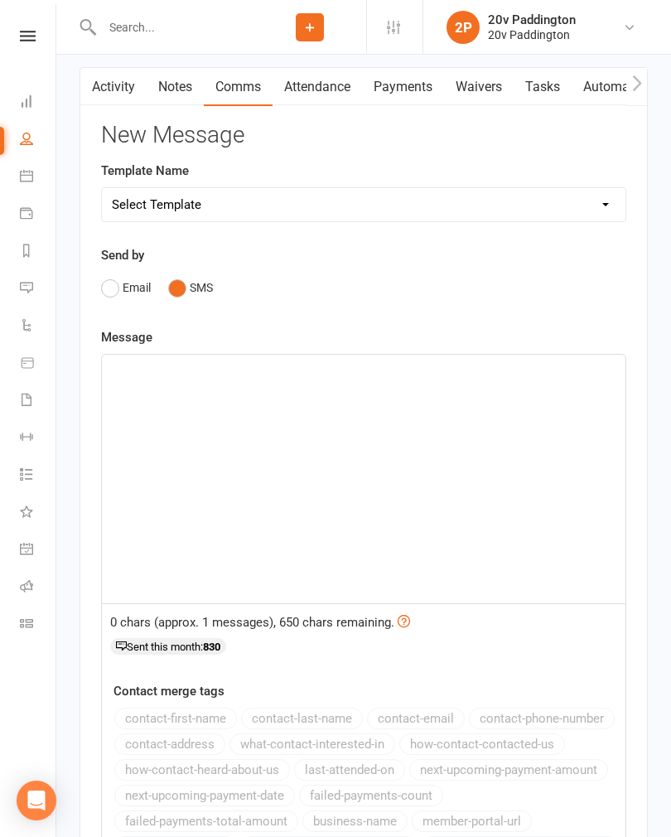
click at [301, 404] on div "﻿" at bounding box center [363, 479] width 523 height 248
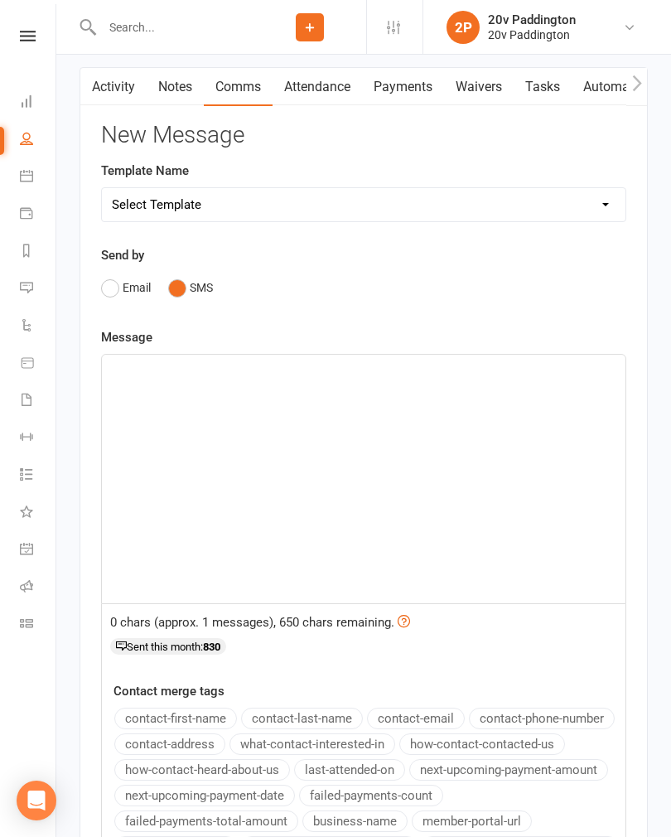
scroll to position [2384, 0]
click at [412, 425] on div "﻿" at bounding box center [363, 479] width 523 height 248
click at [277, 378] on span "Heya it’s [PERSON_NAME] - apologies for [PERSON_NAME]" at bounding box center [276, 370] width 328 height 15
click at [373, 375] on p "Heya it’s [PERSON_NAME] - apologies for the delay" at bounding box center [364, 370] width 504 height 20
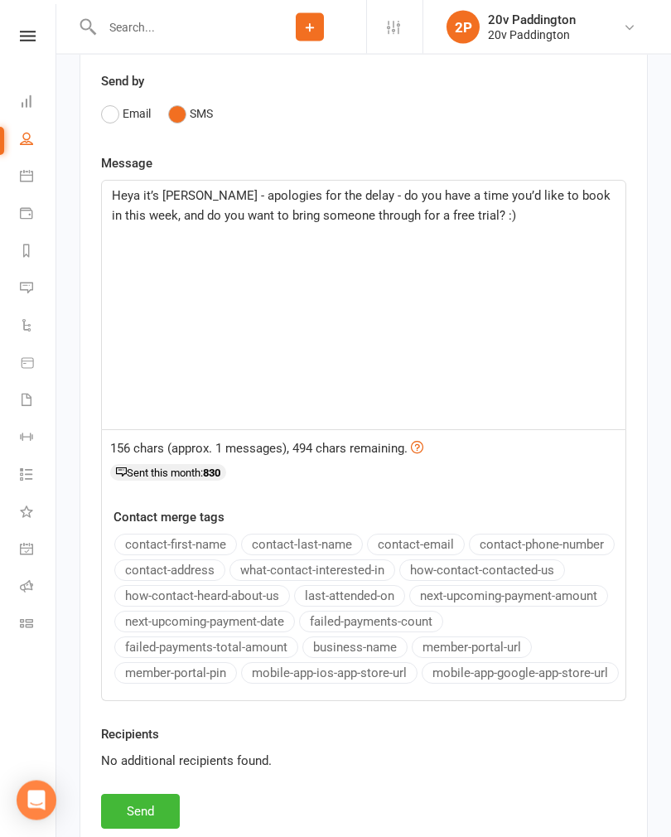
scroll to position [2573, 0]
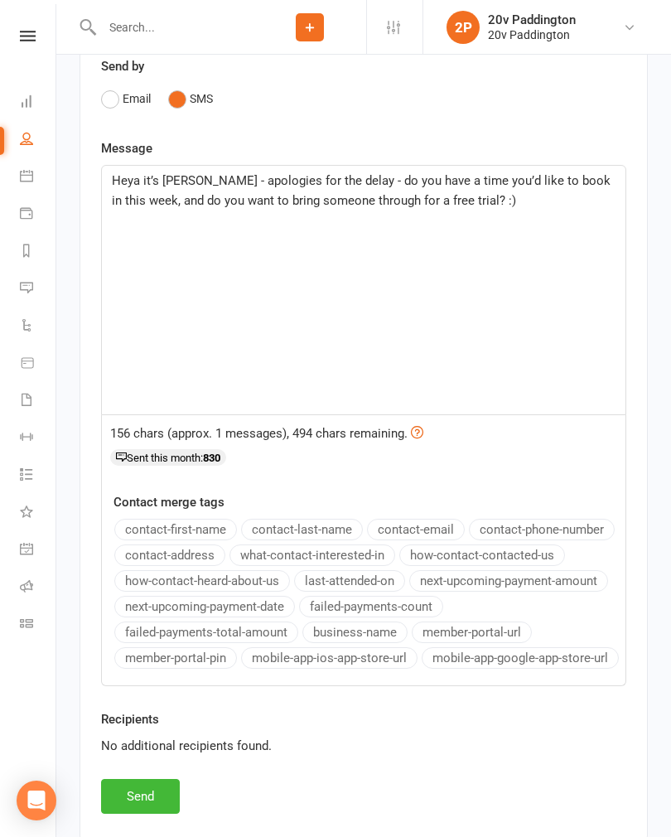
click at [142, 796] on button "Send" at bounding box center [140, 796] width 79 height 35
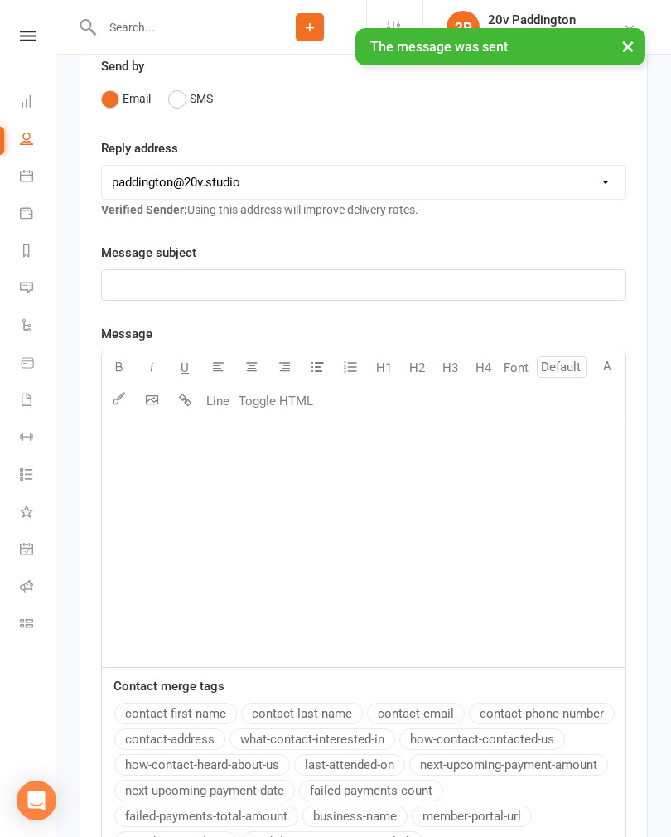
click at [40, 288] on link "Messages -4" at bounding box center [38, 289] width 37 height 37
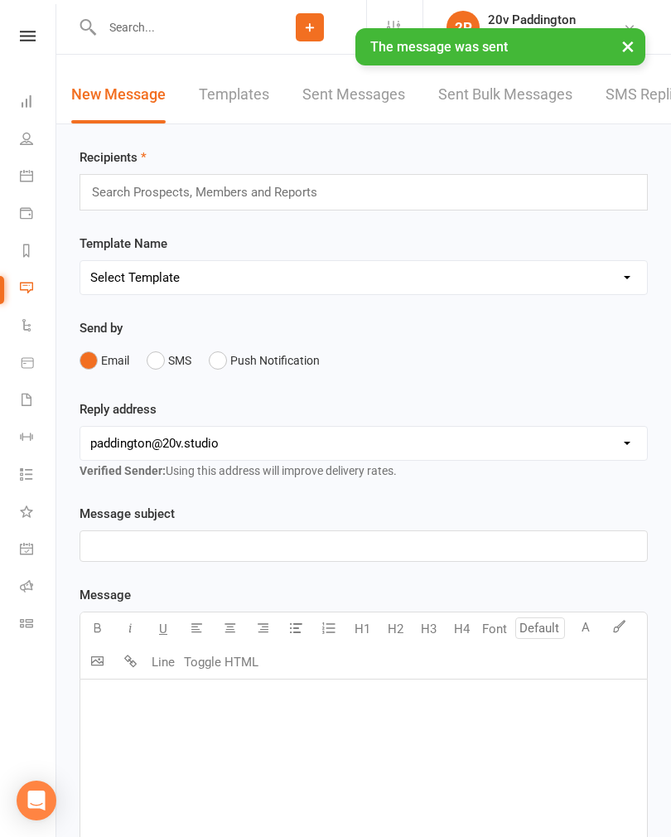
click at [659, 104] on link "SMS Replies -4" at bounding box center [657, 94] width 104 height 57
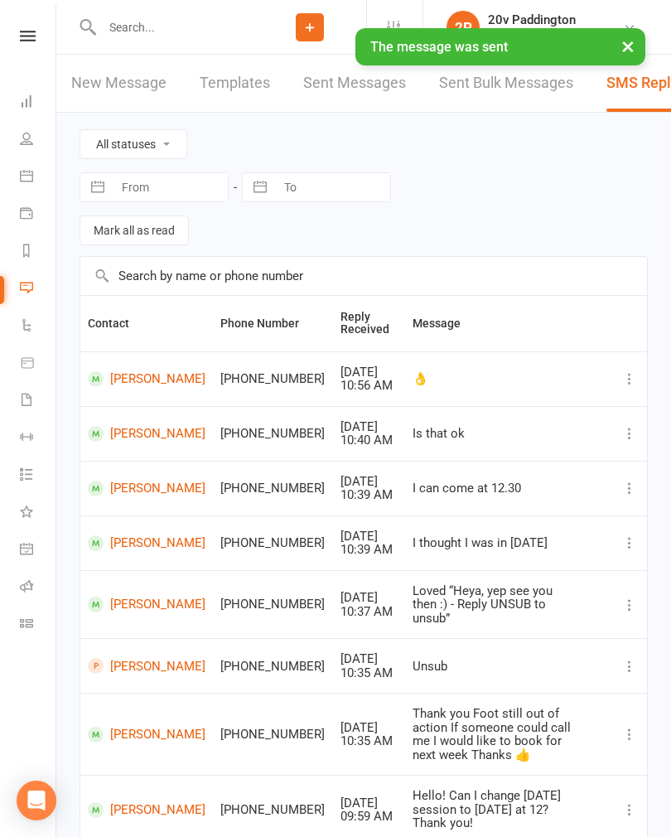
click at [109, 131] on select "All statuses Read only Unread only" at bounding box center [133, 144] width 106 height 28
select select "unread_only"
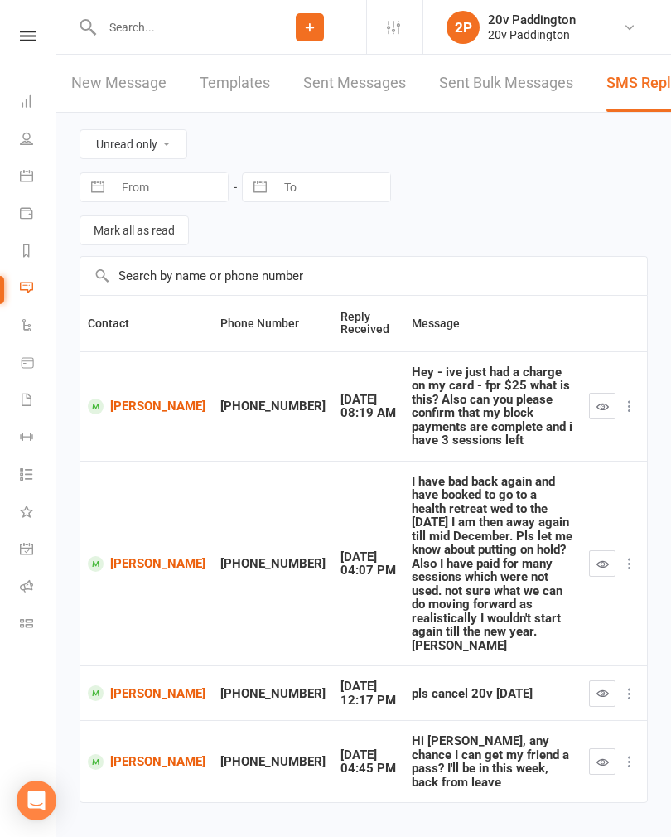
click at [597, 755] on icon "button" at bounding box center [602, 761] width 12 height 12
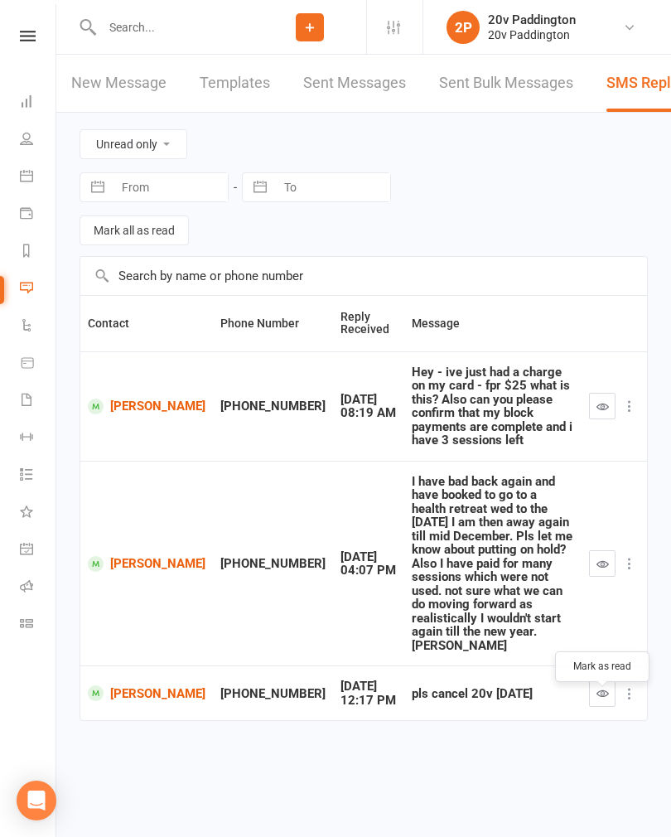
click at [131, 685] on link "[PERSON_NAME]" at bounding box center [147, 693] width 118 height 16
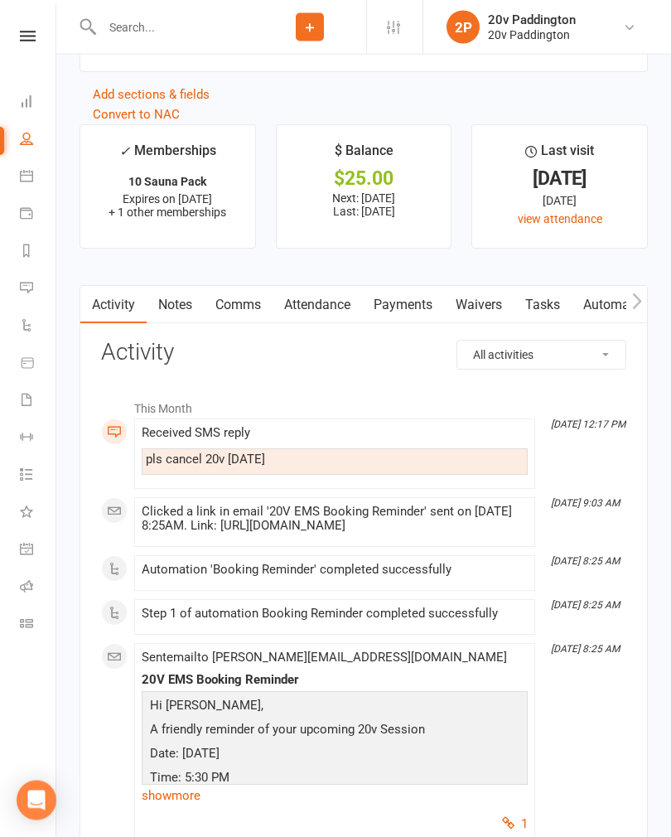
scroll to position [2143, 0]
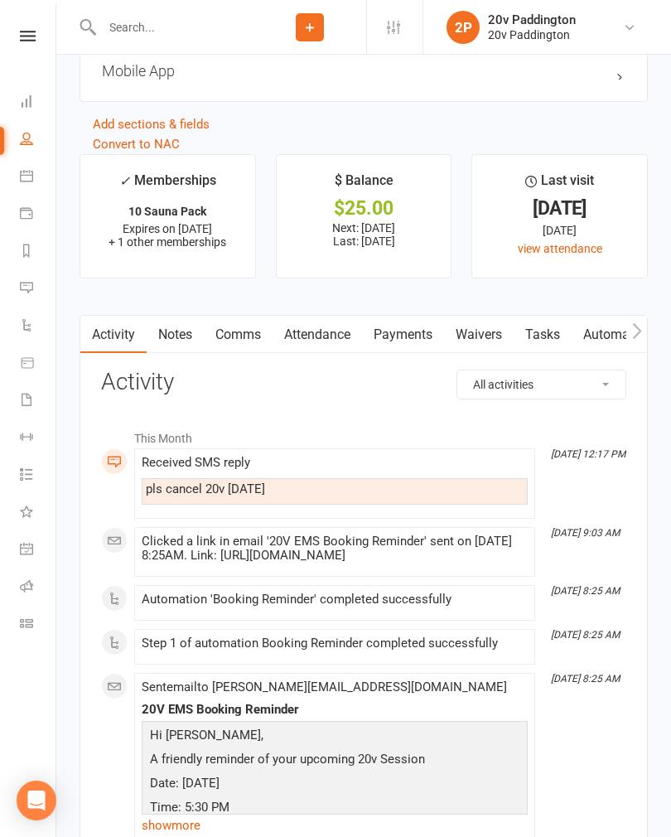
click at [321, 341] on link "Attendance" at bounding box center [317, 335] width 89 height 38
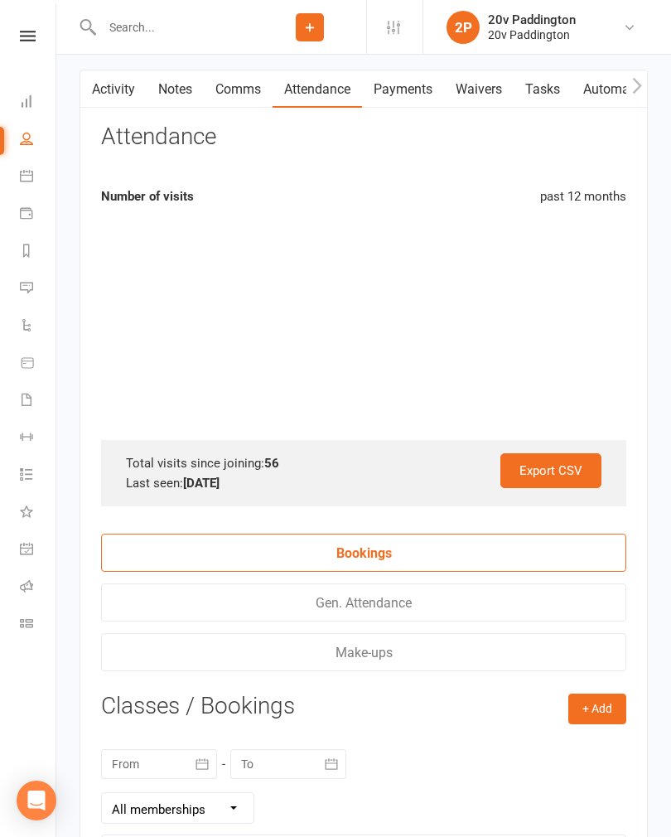
scroll to position [2740, 0]
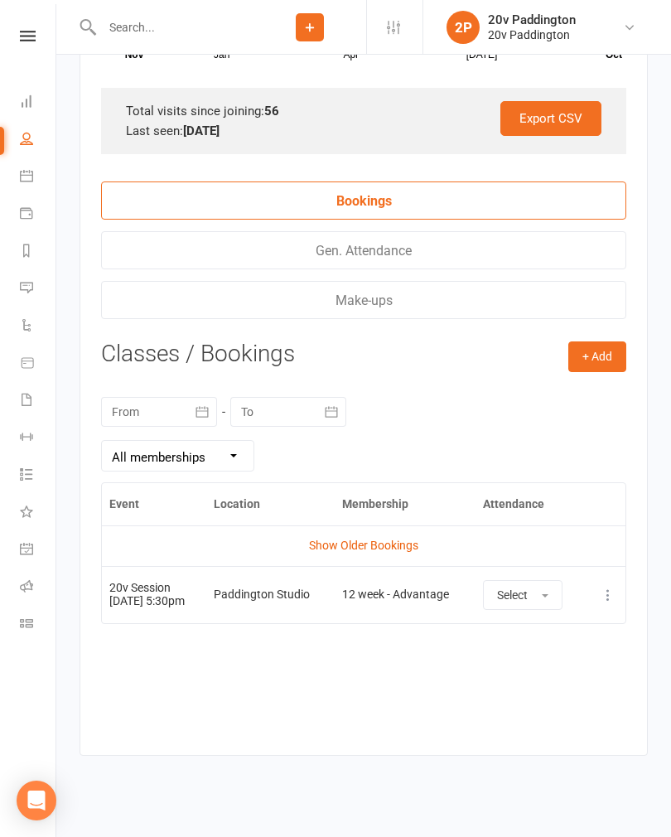
click at [610, 603] on icon at bounding box center [608, 594] width 17 height 17
click at [557, 701] on link "Remove booking" at bounding box center [535, 693] width 164 height 33
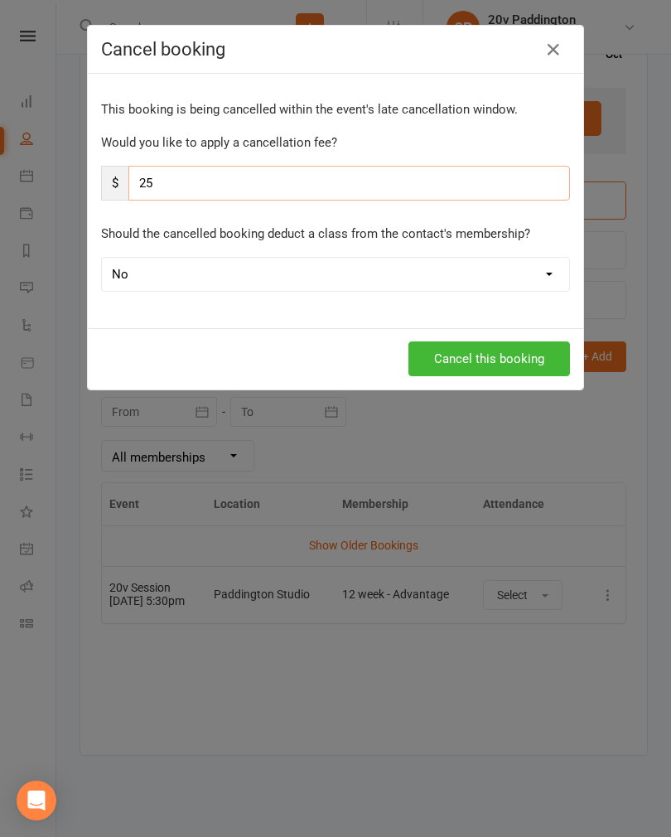
click at [343, 187] on input "25" at bounding box center [348, 183] width 441 height 35
type input "2"
type input "0"
click at [549, 353] on button "Cancel this booking" at bounding box center [489, 358] width 162 height 35
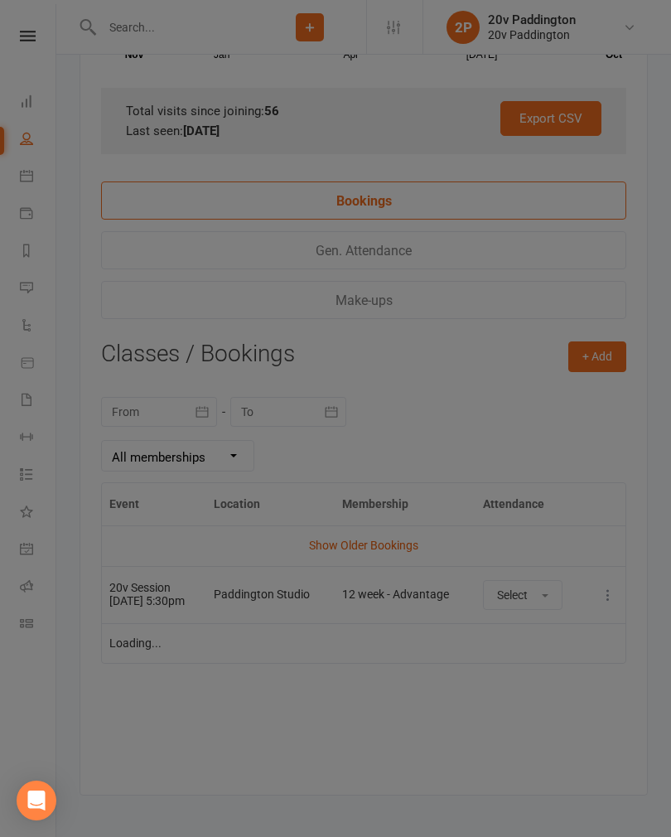
scroll to position [2723, 0]
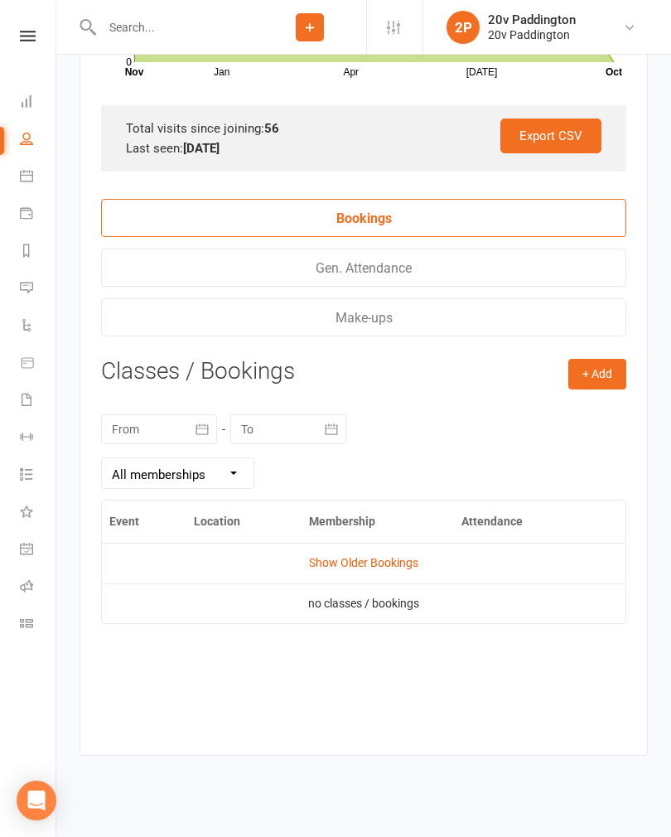
click at [46, 291] on link "Messages -5" at bounding box center [38, 289] width 37 height 37
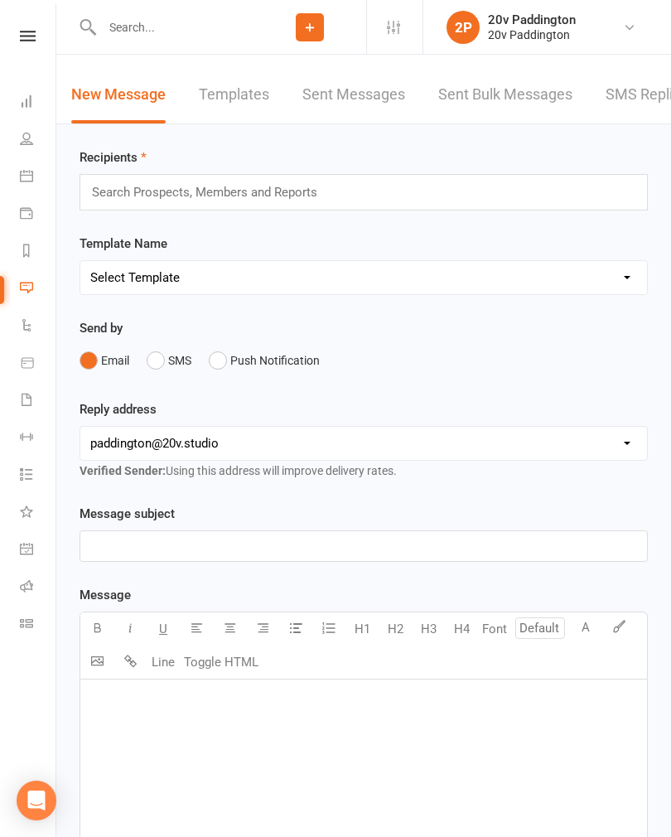
click at [639, 109] on link "SMS Replies -5" at bounding box center [657, 94] width 104 height 57
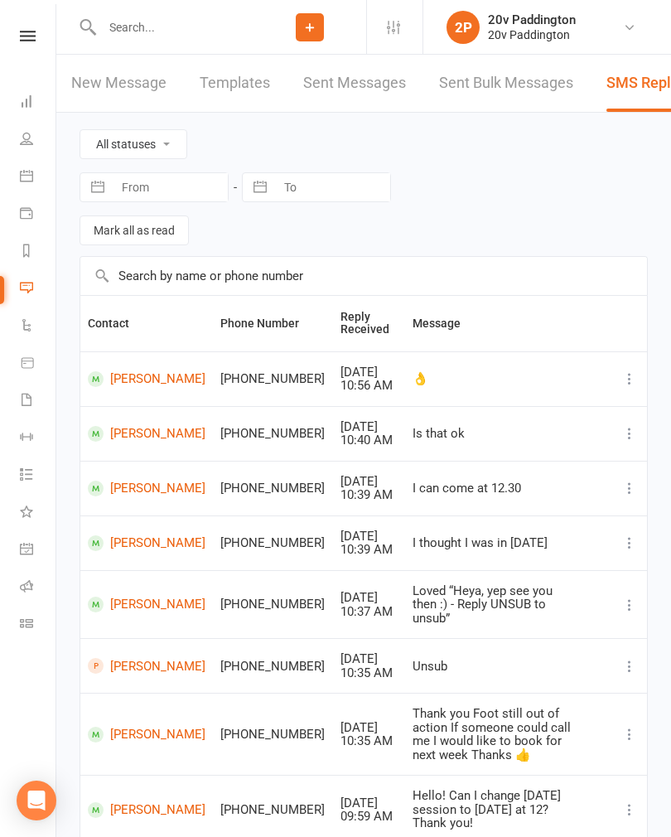
click at [153, 16] on input "text" at bounding box center [175, 27] width 157 height 23
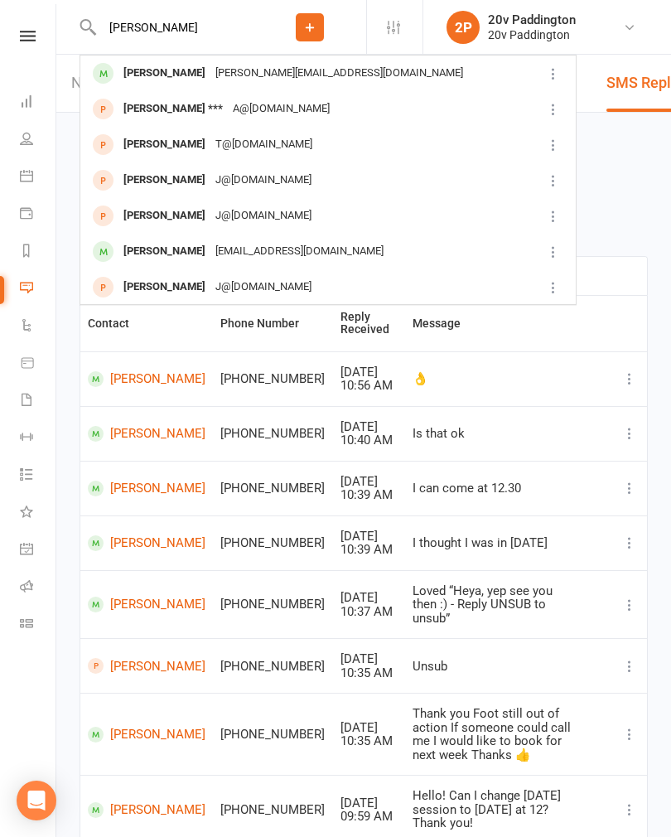
type input "[PERSON_NAME]"
click at [308, 91] on td "[PERSON_NAME] [PERSON_NAME][EMAIL_ADDRESS][DOMAIN_NAME]" at bounding box center [311, 73] width 462 height 36
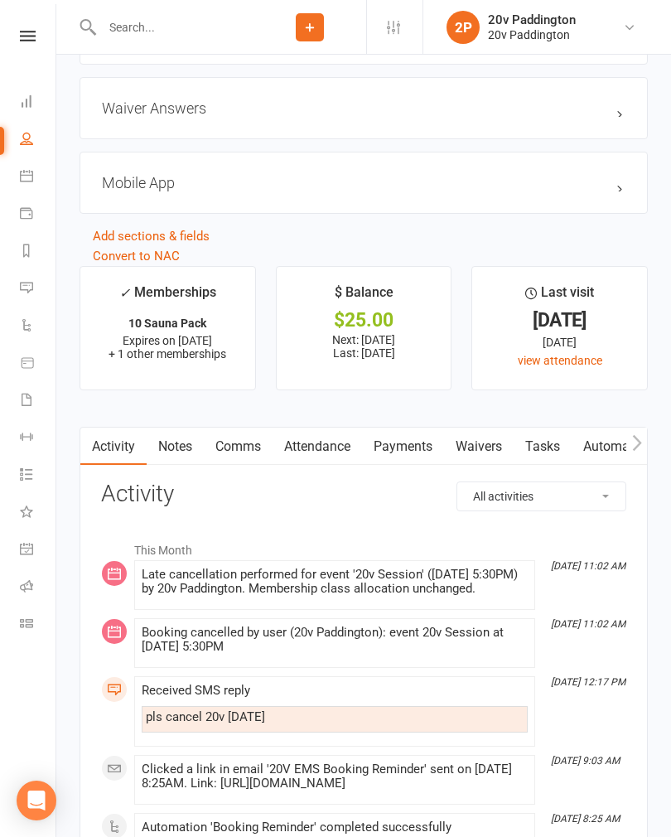
scroll to position [2028, 0]
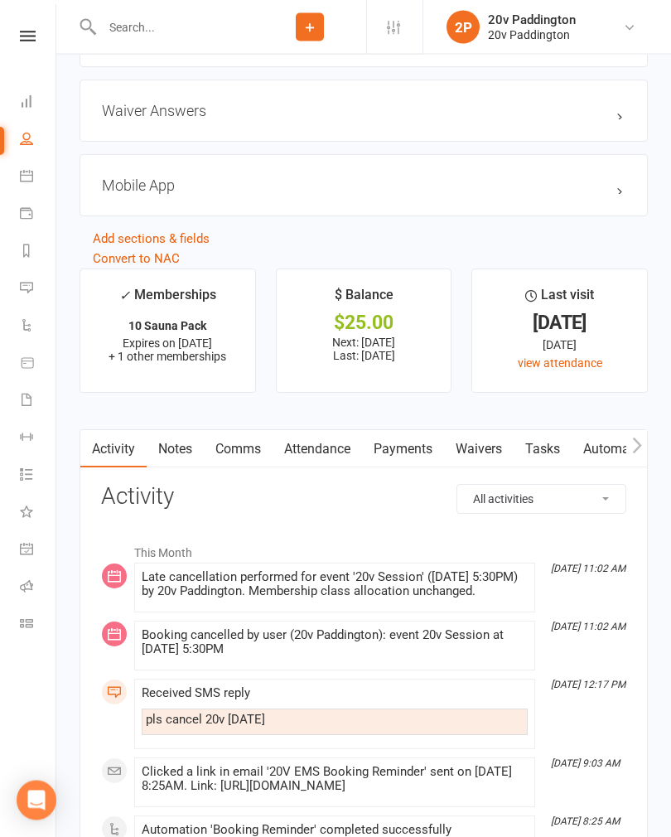
click at [242, 460] on link "Comms" at bounding box center [238, 450] width 69 height 38
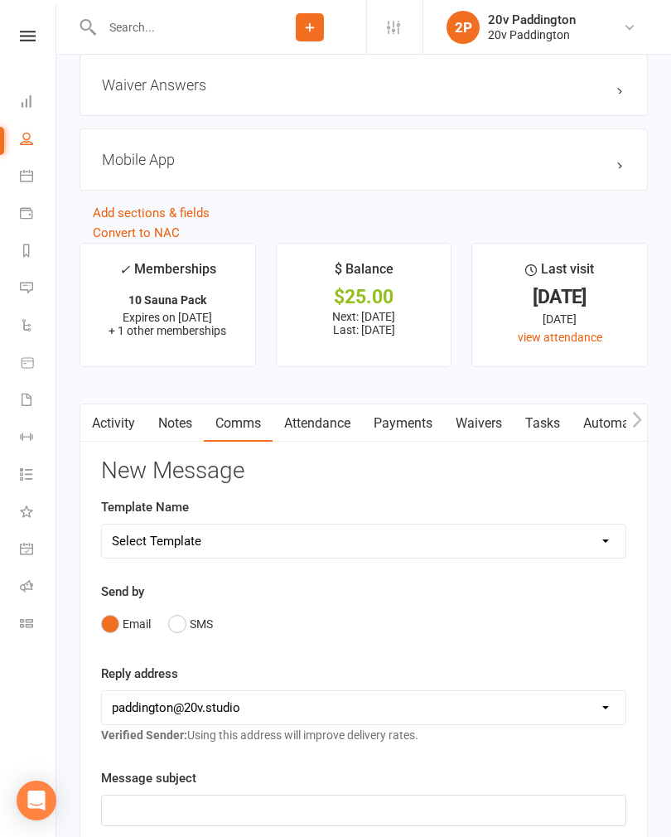
click at [195, 626] on button "SMS" at bounding box center [190, 623] width 45 height 31
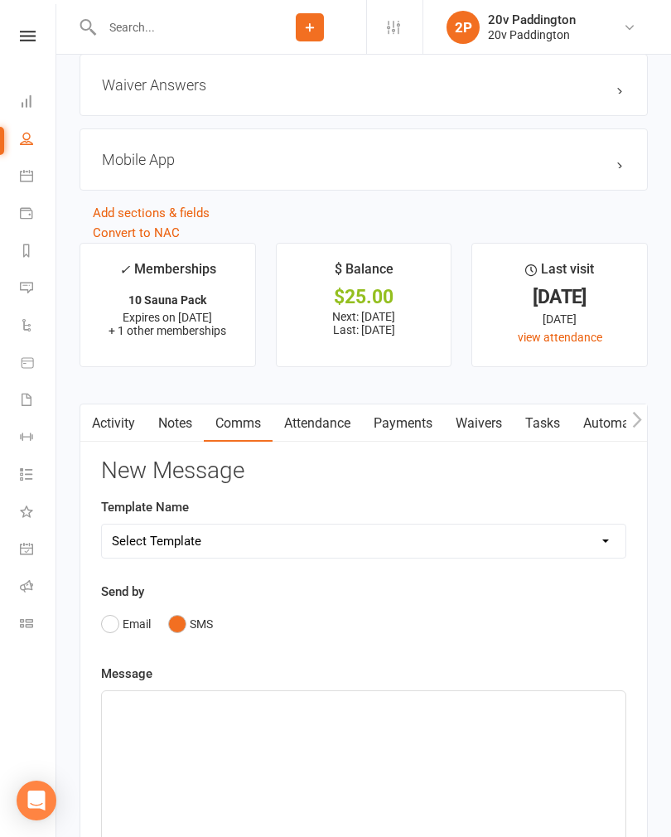
click at [300, 727] on div "﻿" at bounding box center [363, 815] width 523 height 248
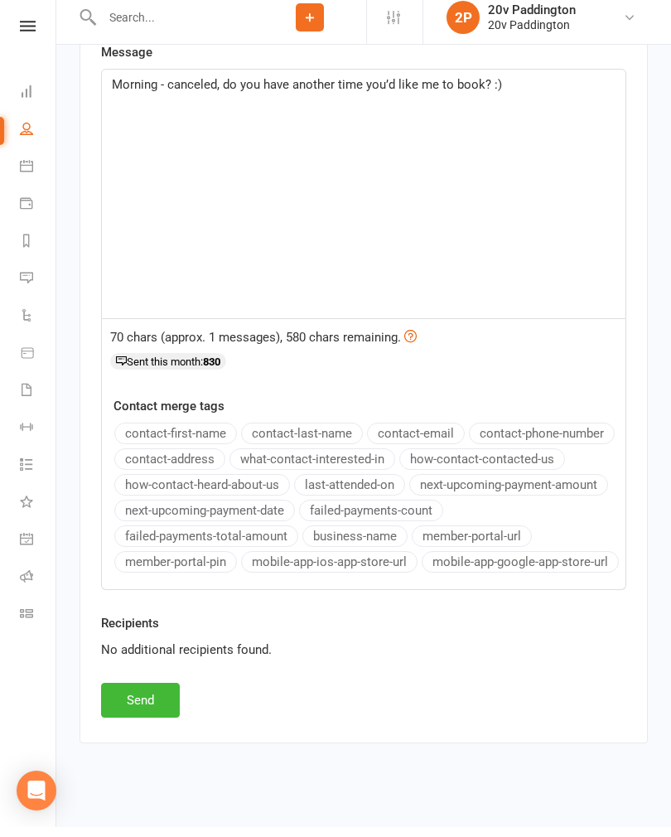
scroll to position [2664, 0]
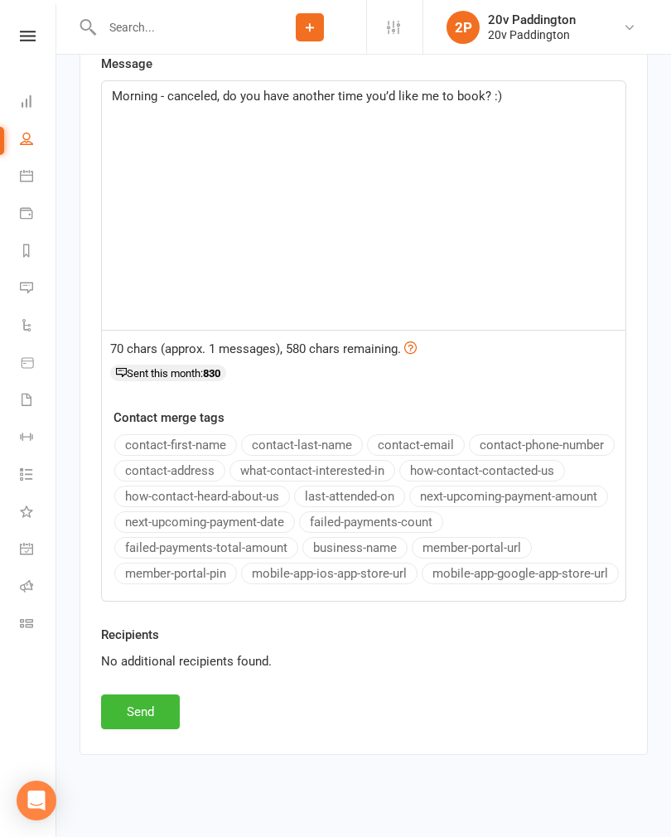
click at [157, 716] on button "Send" at bounding box center [140, 711] width 79 height 35
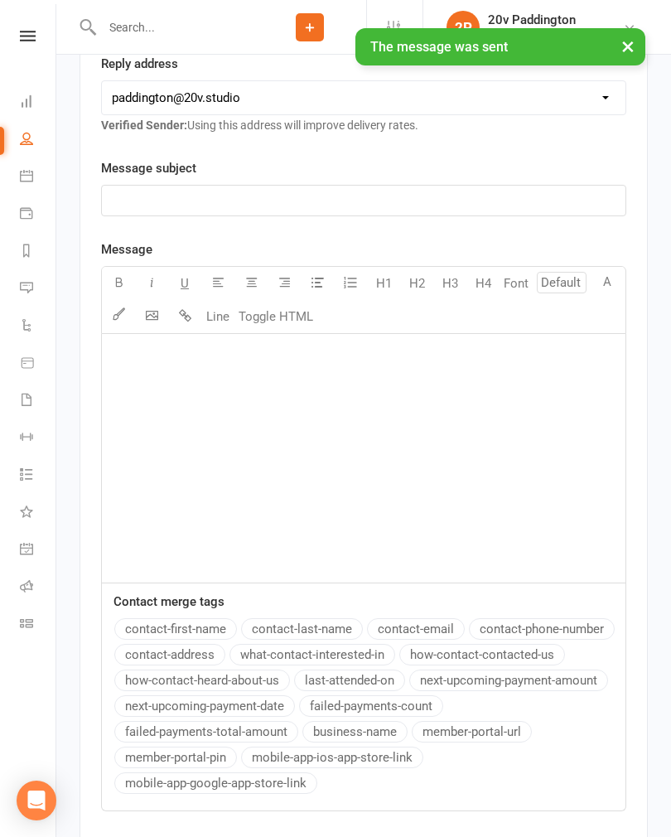
click at [41, 287] on link "Messages -5" at bounding box center [38, 289] width 37 height 37
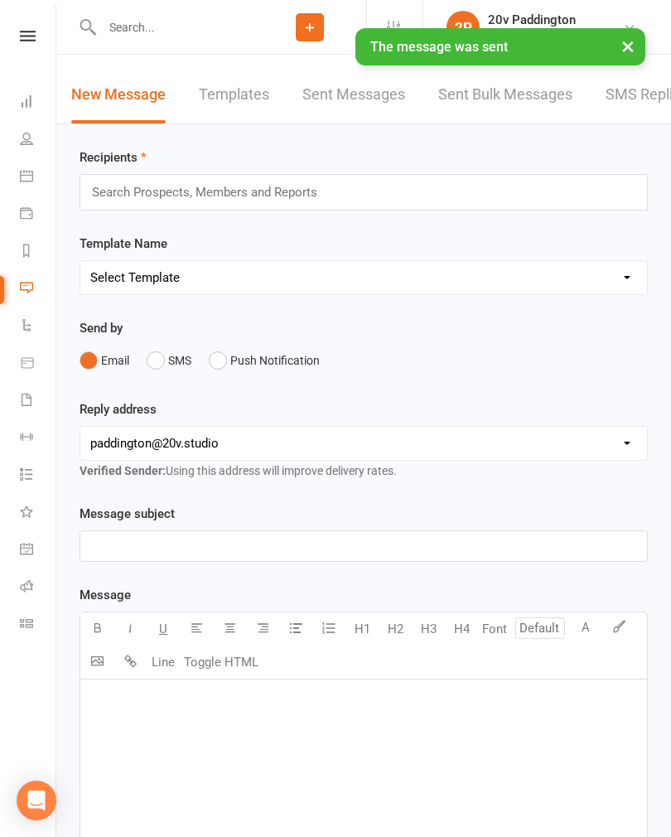
click at [624, 106] on link "SMS Replies -5" at bounding box center [657, 94] width 104 height 57
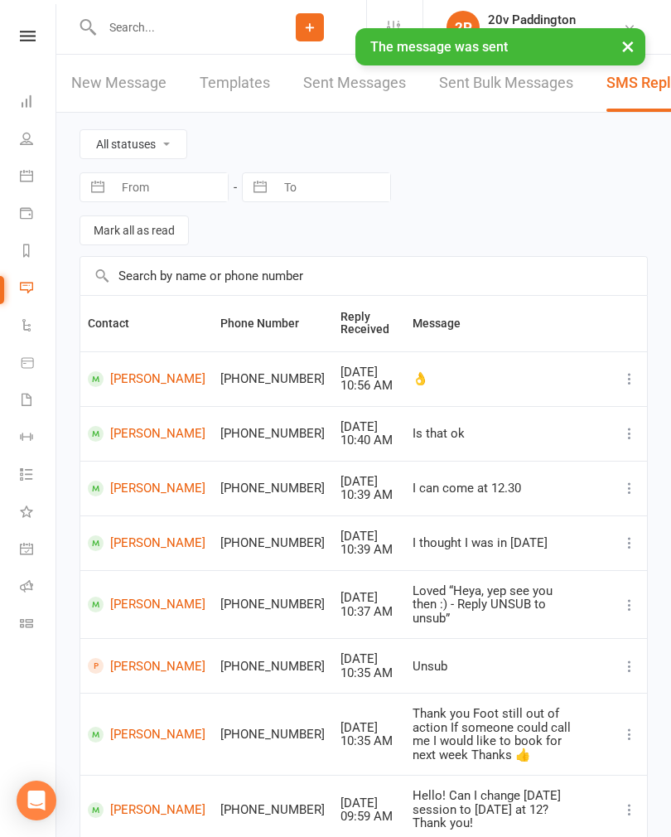
click at [110, 150] on select "All statuses Read only Unread only" at bounding box center [133, 144] width 106 height 28
select select "unread_only"
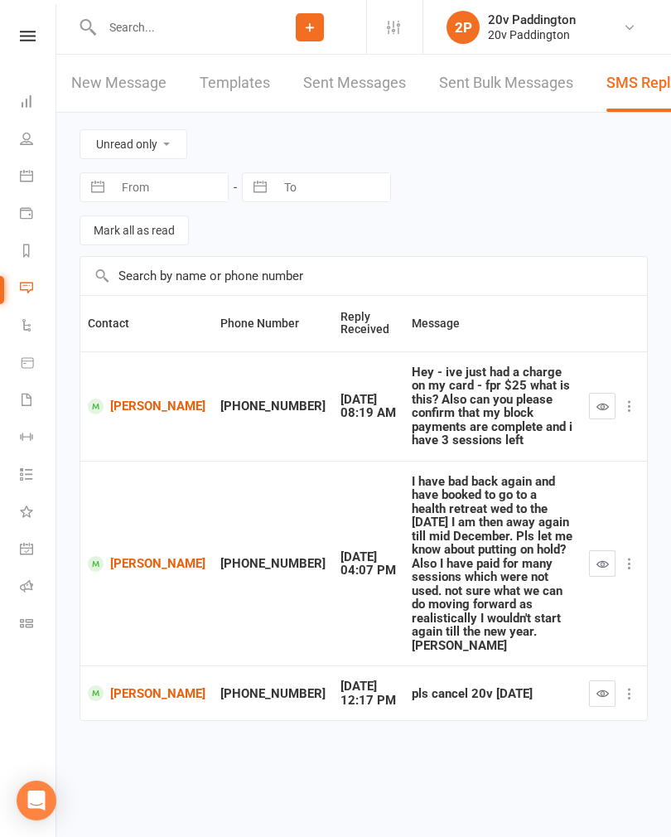
click at [603, 680] on button "button" at bounding box center [602, 693] width 27 height 27
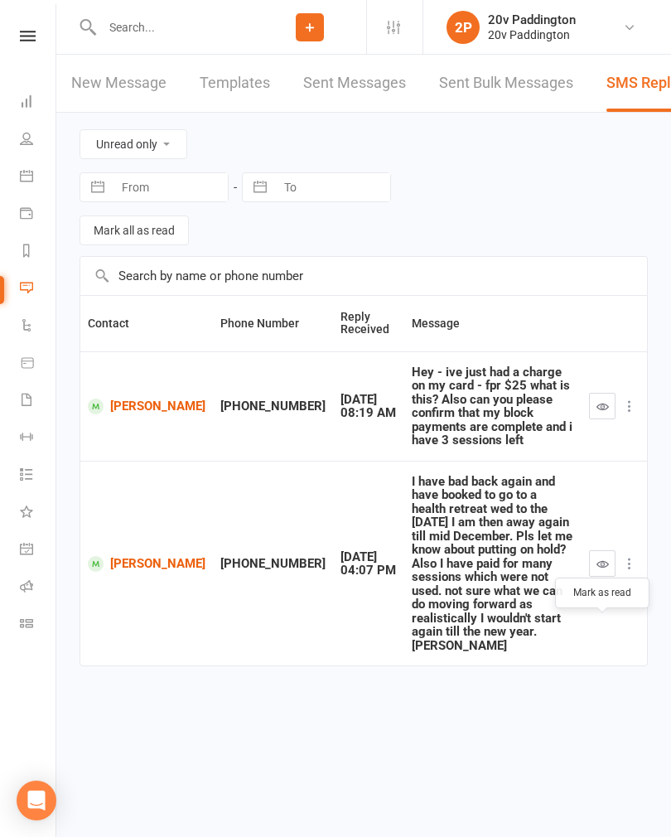
click at [603, 557] on icon "button" at bounding box center [602, 563] width 12 height 12
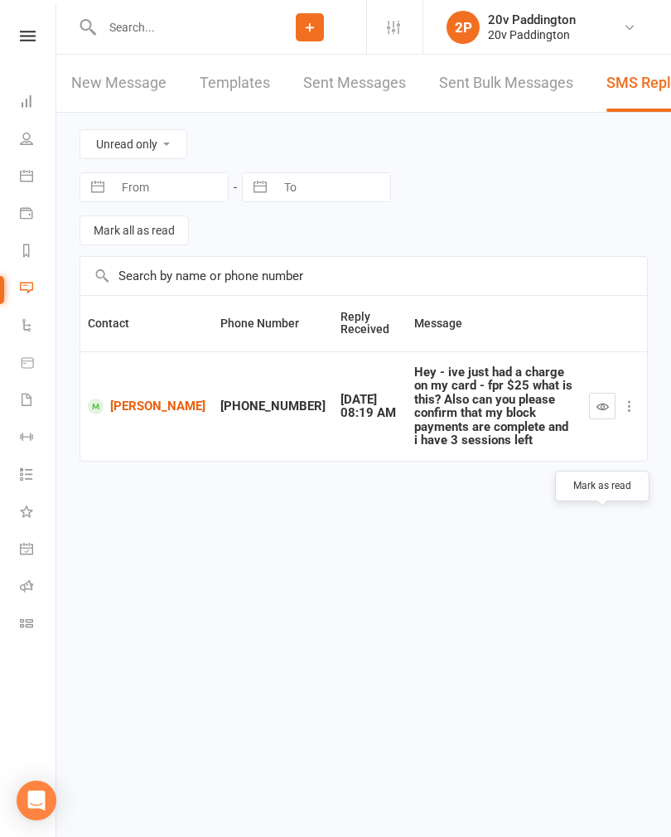
click at [229, 30] on input "text" at bounding box center [175, 27] width 157 height 23
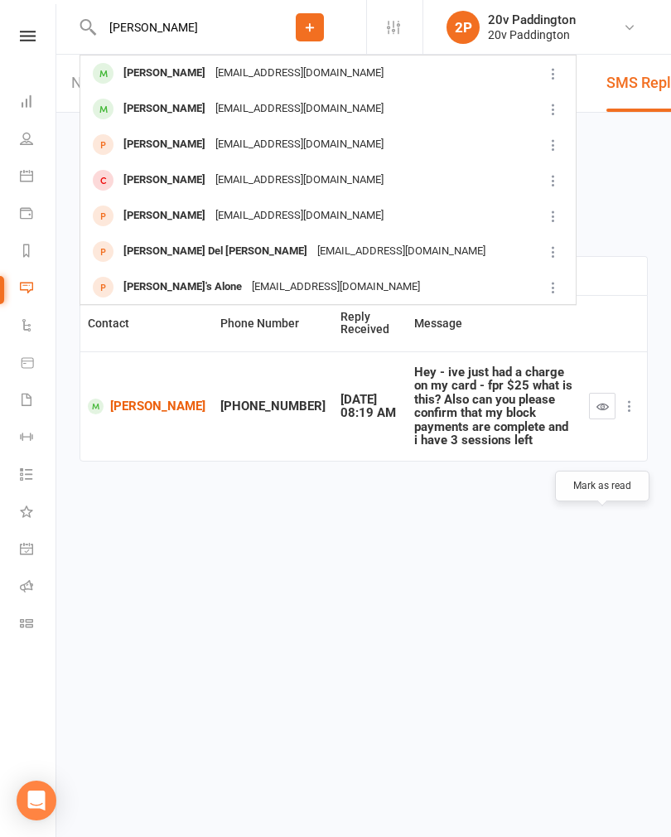
type input "[PERSON_NAME]"
click at [142, 115] on div "[PERSON_NAME]" at bounding box center [164, 109] width 92 height 24
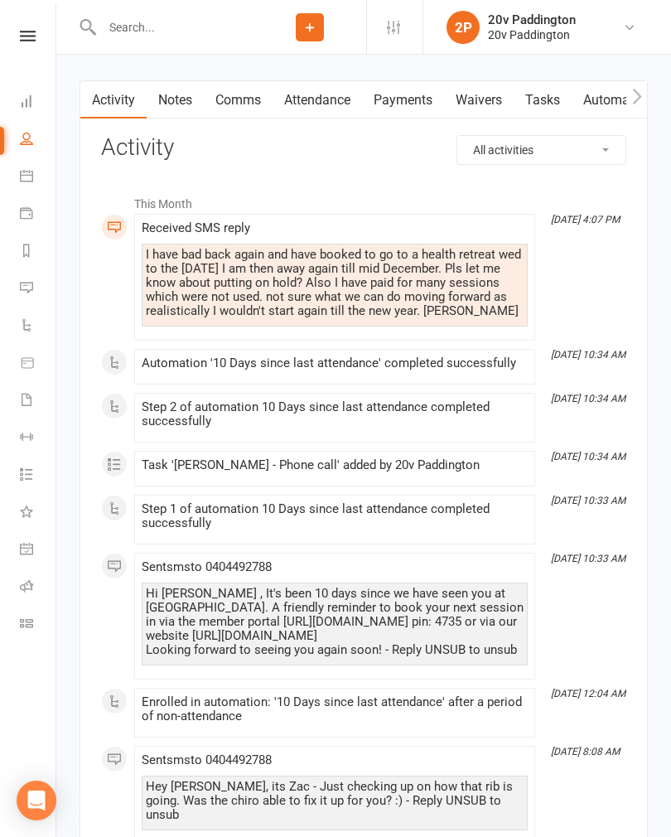
scroll to position [2286, 0]
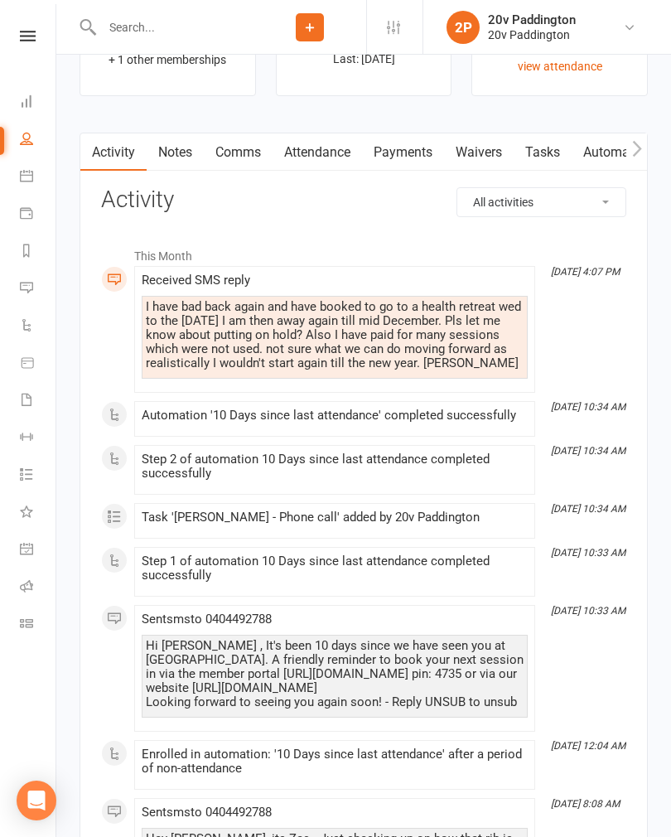
click at [248, 152] on link "Comms" at bounding box center [238, 152] width 69 height 38
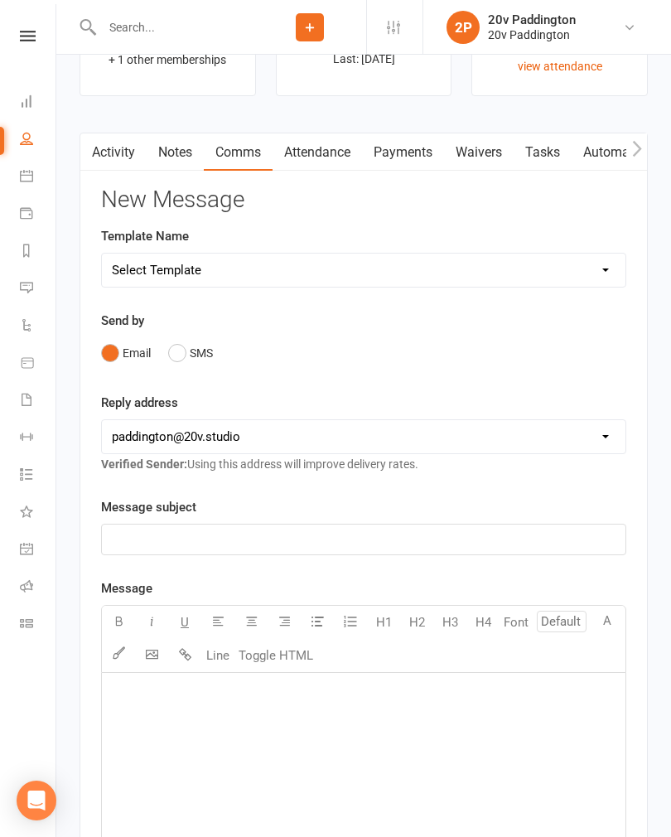
click at [193, 355] on button "SMS" at bounding box center [190, 352] width 45 height 31
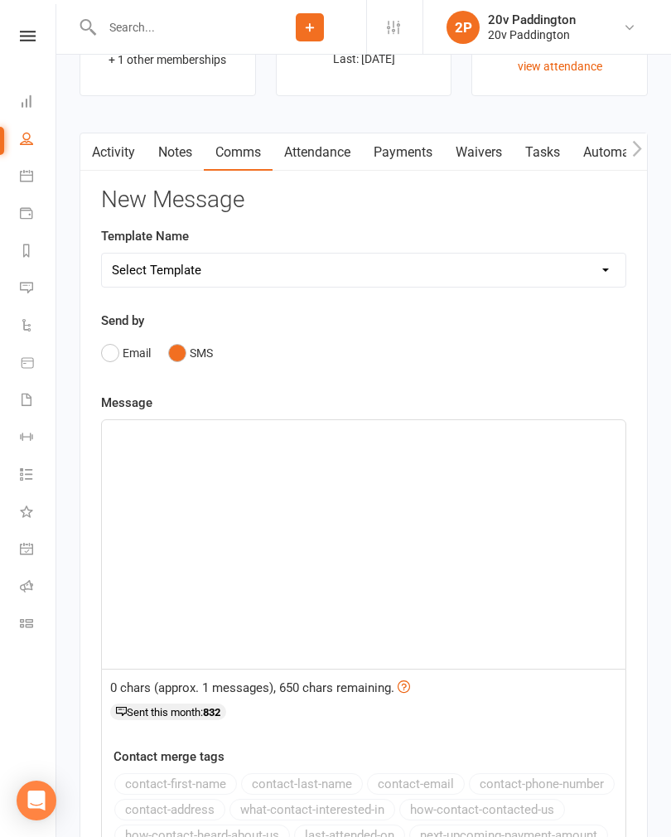
click at [321, 475] on div "﻿" at bounding box center [363, 544] width 523 height 248
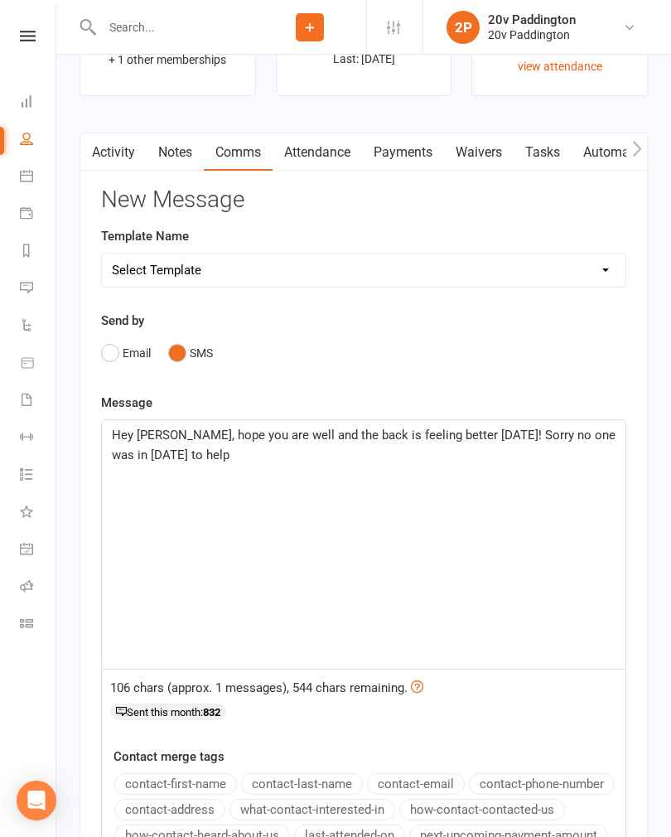
click at [179, 443] on span "Hey [PERSON_NAME], hope you are well and the back is feeling better [DATE]! Sor…" at bounding box center [365, 444] width 507 height 35
click at [404, 470] on div "Hey [PERSON_NAME], it’s [PERSON_NAME] you are well and the back is feeling bett…" at bounding box center [363, 544] width 523 height 248
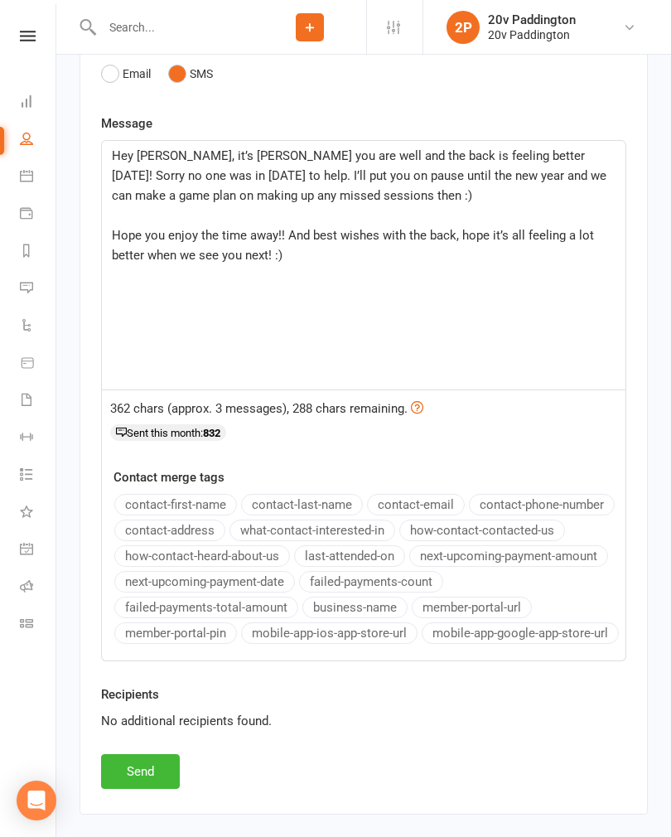
scroll to position [2572, 0]
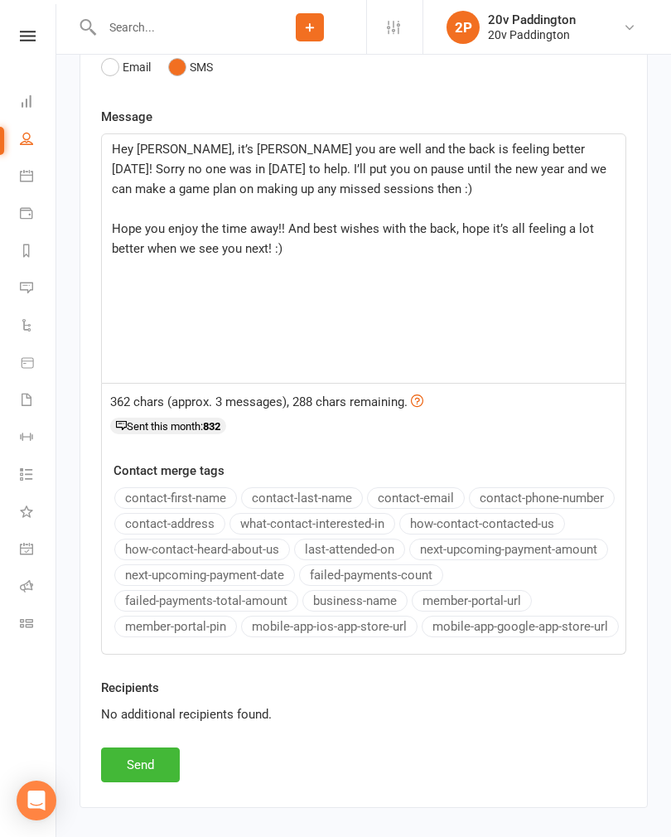
click at [149, 758] on button "Send" at bounding box center [140, 764] width 79 height 35
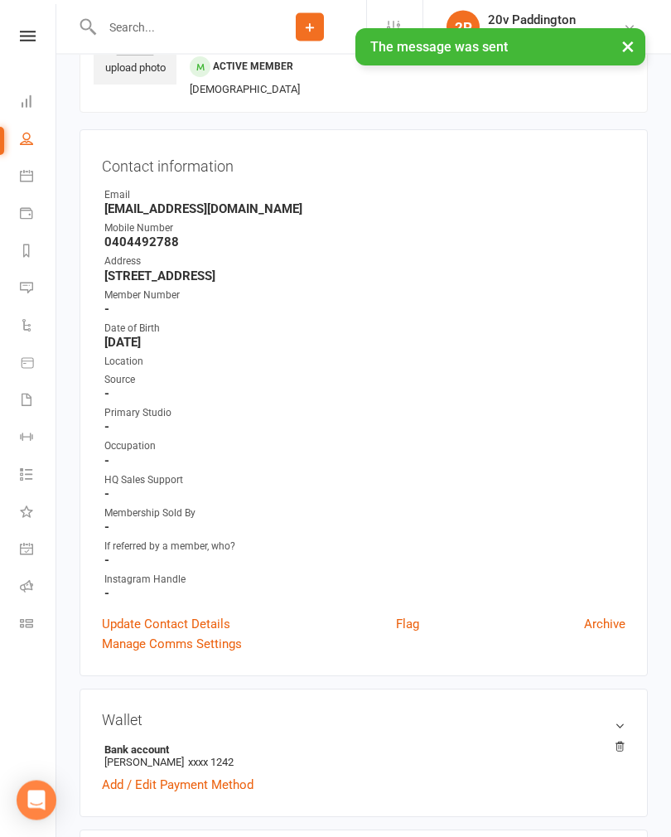
scroll to position [0, 0]
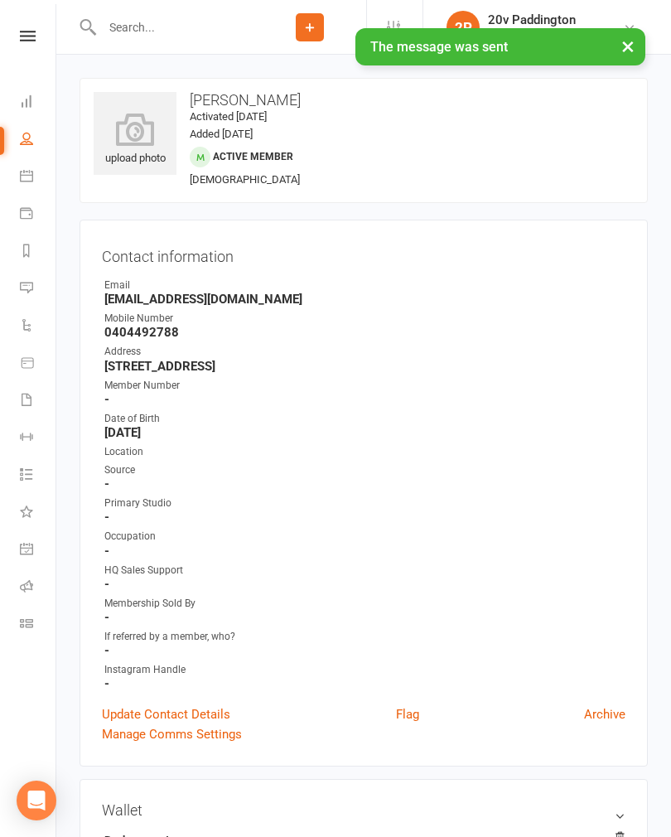
click at [37, 289] on link "Messages -7" at bounding box center [38, 289] width 37 height 37
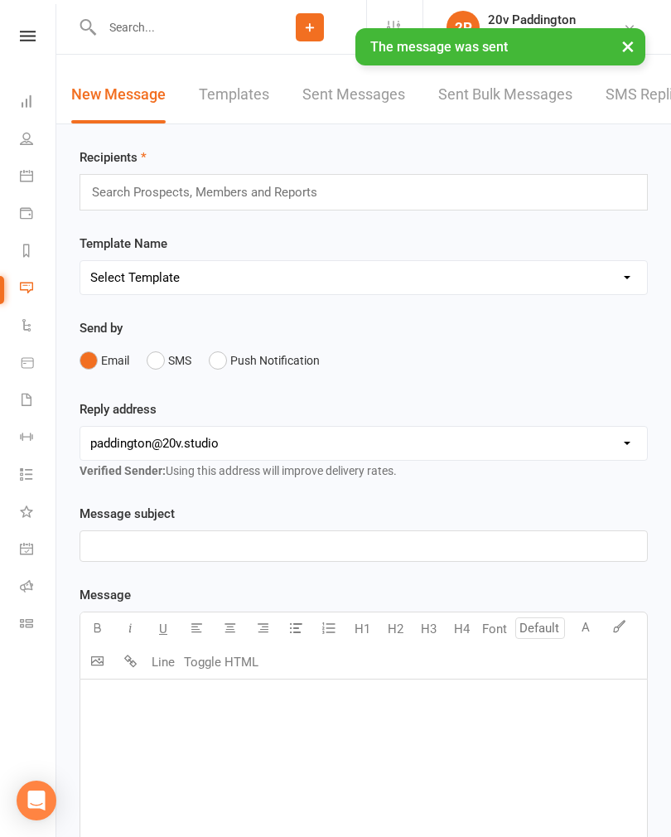
click at [649, 108] on link "SMS Replies -7" at bounding box center [657, 94] width 104 height 57
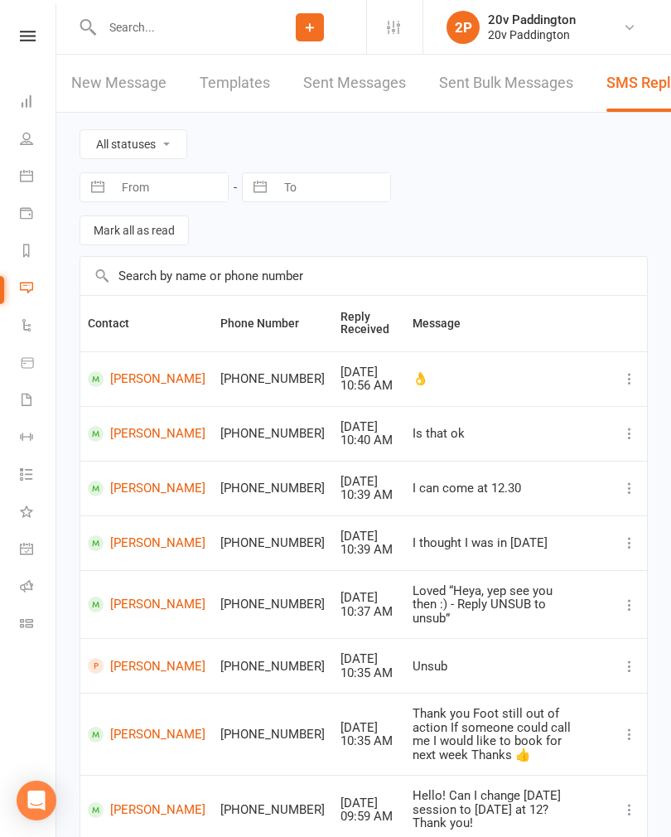
click at [127, 36] on input "text" at bounding box center [175, 27] width 157 height 23
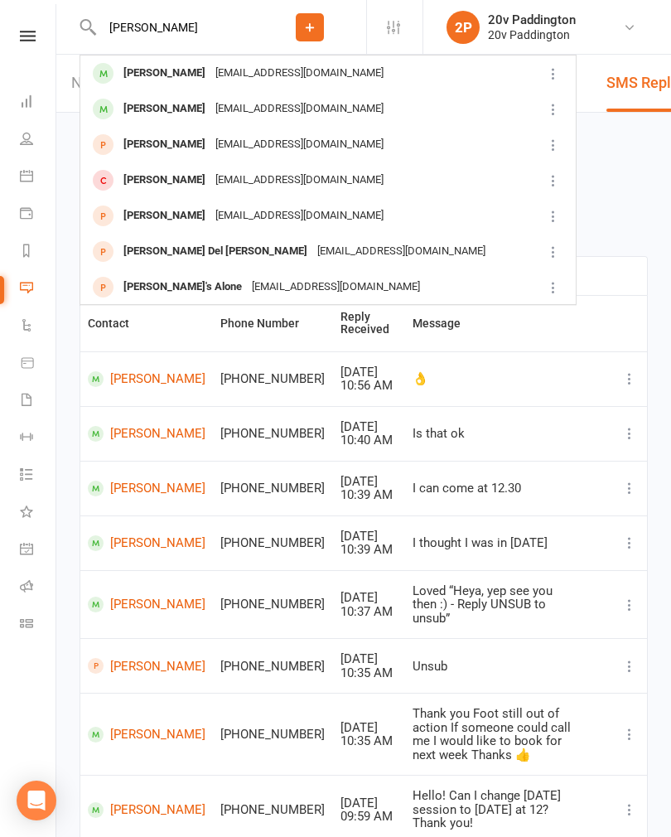
type input "[PERSON_NAME]"
click at [156, 85] on div "[PERSON_NAME] [PERSON_NAME][EMAIL_ADDRESS][DOMAIN_NAME]" at bounding box center [311, 73] width 461 height 34
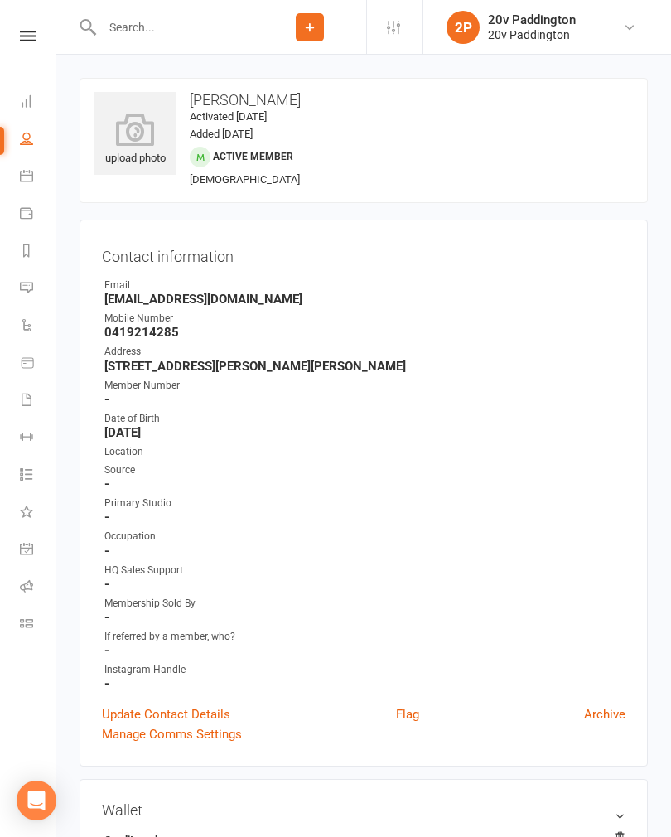
click at [144, 36] on input "text" at bounding box center [175, 27] width 157 height 23
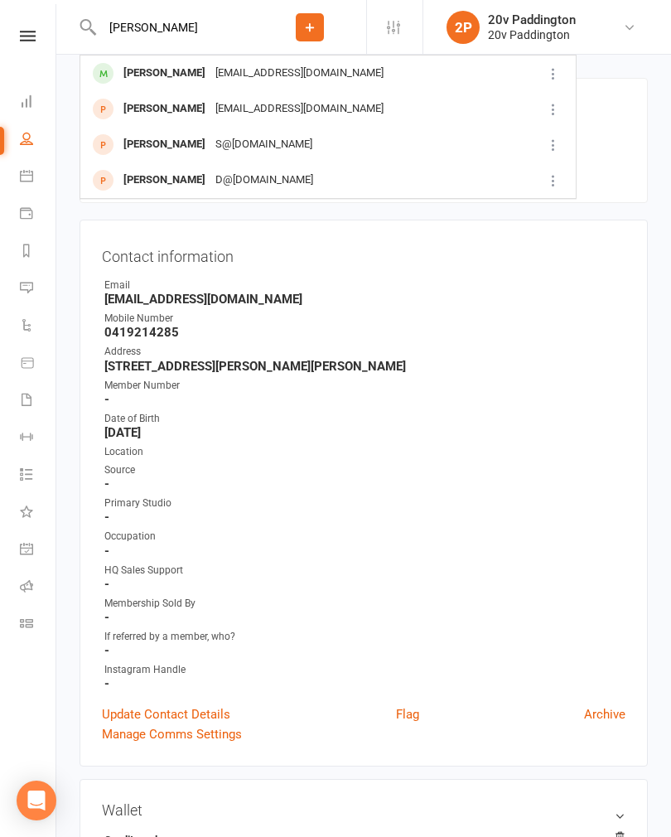
type input "[PERSON_NAME]"
click at [142, 78] on div "[PERSON_NAME]" at bounding box center [164, 73] width 92 height 24
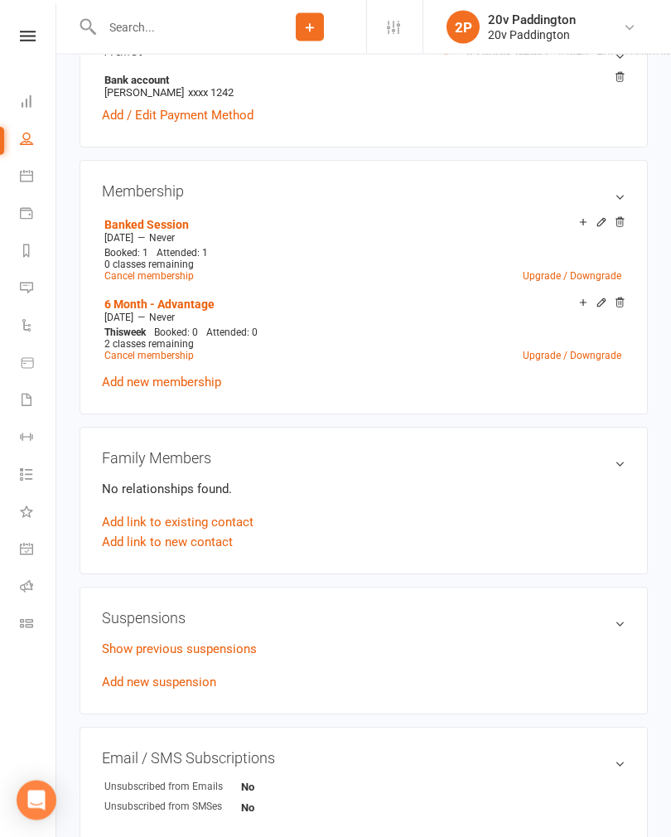
scroll to position [759, 0]
click at [629, 219] on div "Membership Banked Session [DATE] — Never Booked: 1 Attended: 1 0 classes remain…" at bounding box center [364, 288] width 568 height 254
click at [197, 681] on link "Add new suspension" at bounding box center [159, 682] width 114 height 15
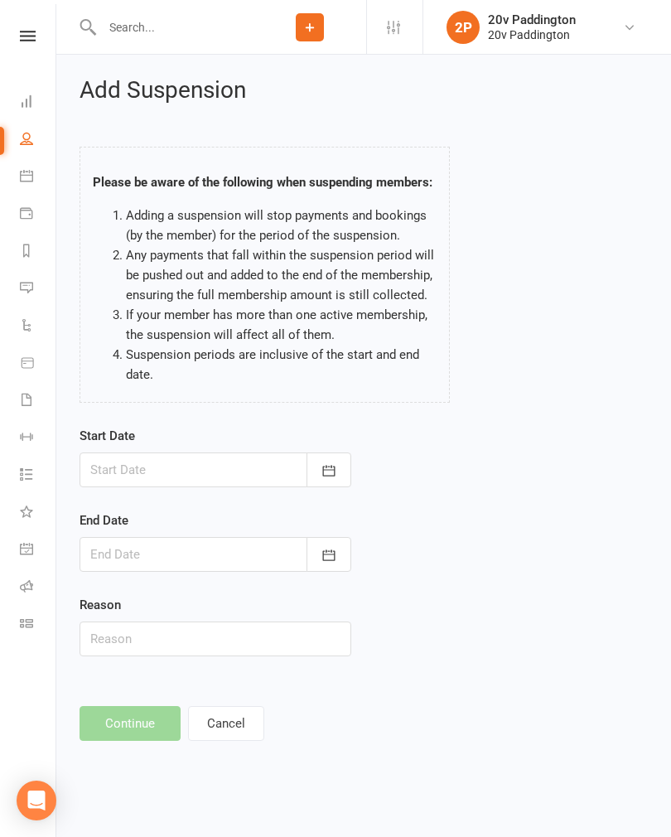
click at [199, 468] on div at bounding box center [216, 469] width 272 height 35
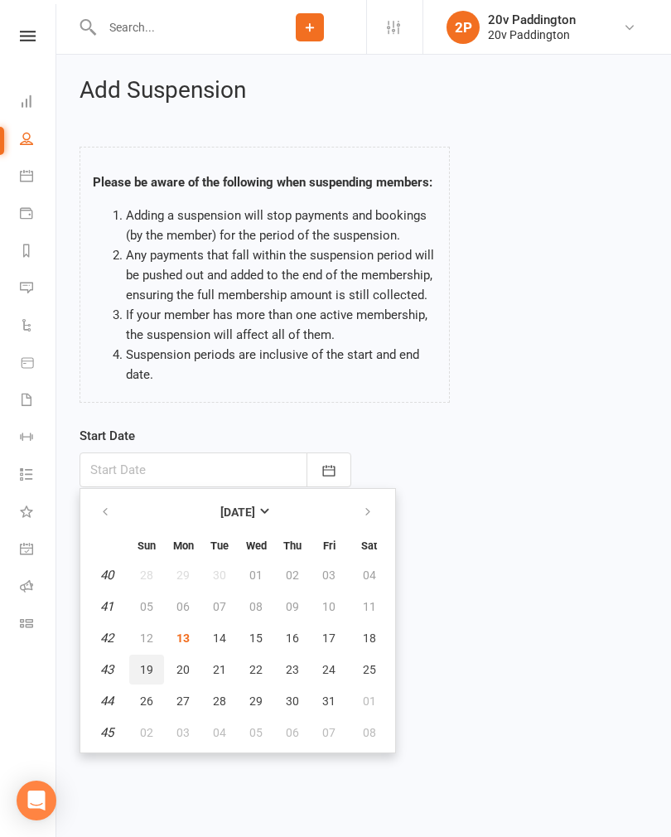
click at [146, 668] on span "19" at bounding box center [146, 669] width 13 height 13
type input "[DATE]"
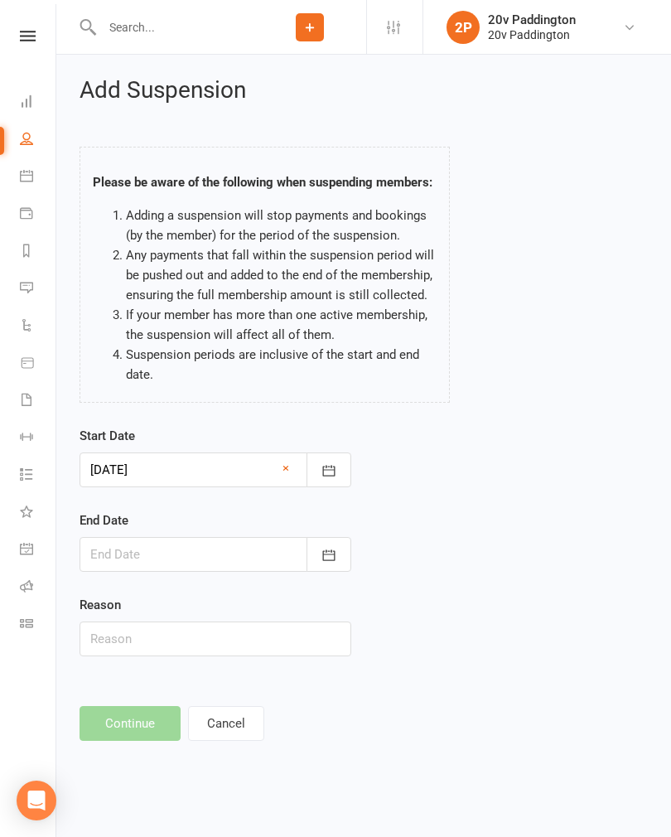
click at [217, 559] on div at bounding box center [216, 554] width 272 height 35
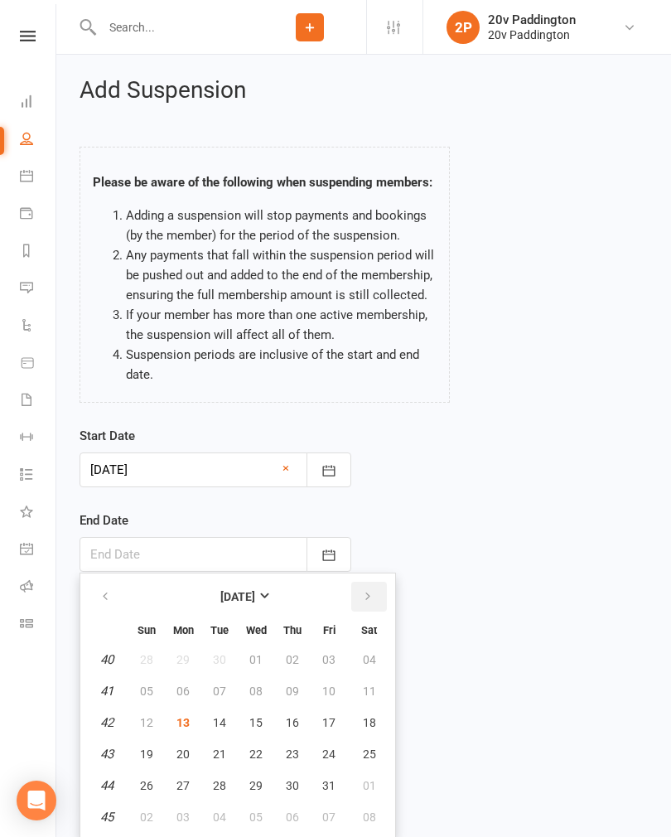
click at [371, 608] on button "button" at bounding box center [369, 596] width 36 height 30
click at [371, 600] on icon "button" at bounding box center [368, 596] width 12 height 13
click at [372, 596] on icon "button" at bounding box center [368, 596] width 12 height 13
click at [152, 717] on span "11" at bounding box center [146, 722] width 13 height 13
type input "[DATE]"
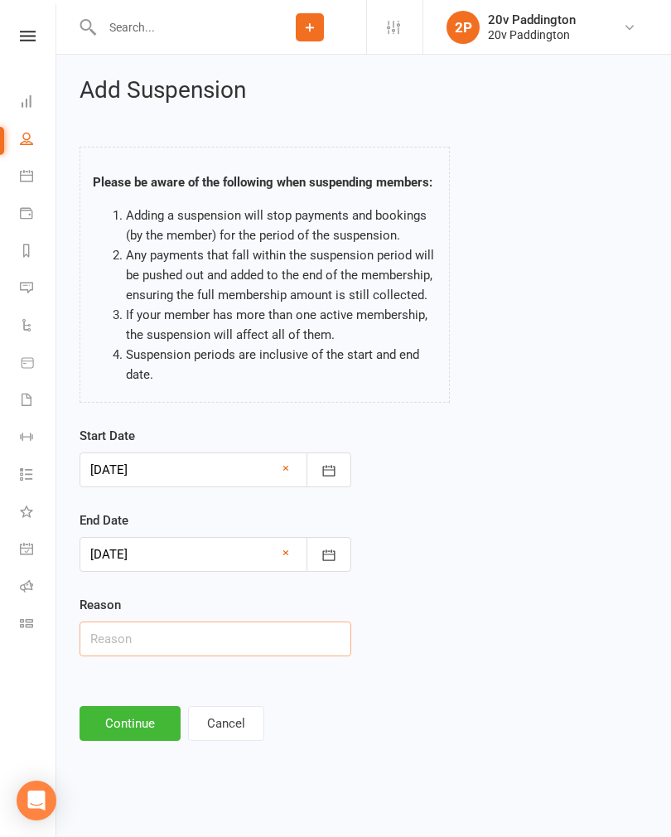
click at [246, 640] on input "text" at bounding box center [216, 638] width 272 height 35
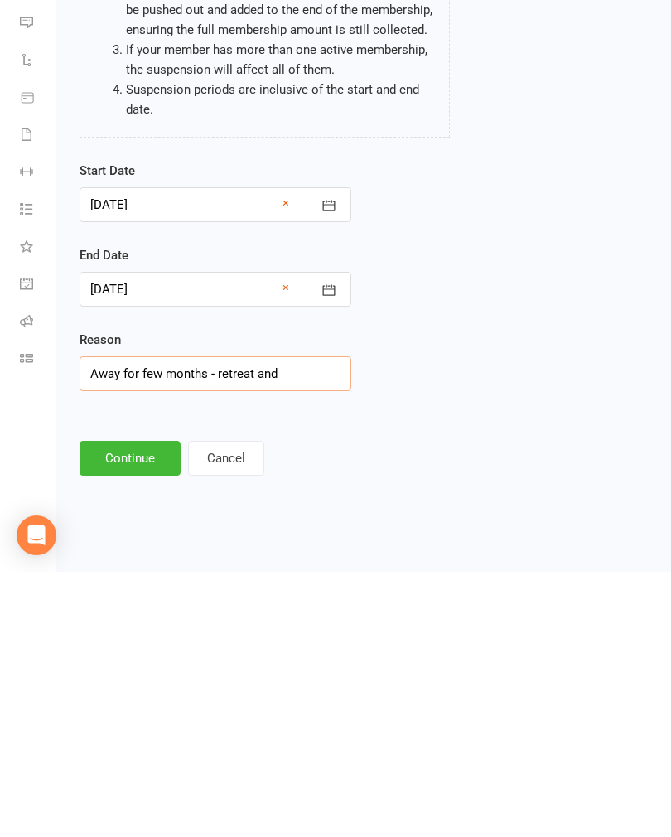
click at [219, 621] on input "Away for few months - retreat and" at bounding box center [216, 638] width 272 height 35
click at [262, 621] on input "Away for few months - retreat and" at bounding box center [216, 638] width 272 height 35
click at [330, 621] on input "Away for few months - retreat for back and" at bounding box center [216, 638] width 272 height 35
type input "Away for few months - retreat for back and holiday"
click at [127, 706] on button "Continue" at bounding box center [130, 723] width 101 height 35
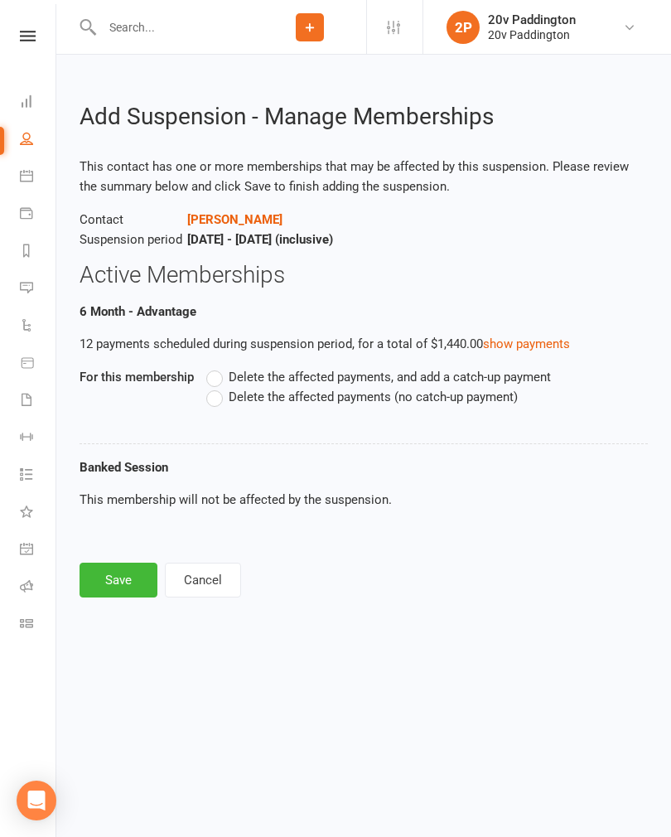
click at [219, 398] on label "Delete the affected payments (no catch-up payment)" at bounding box center [361, 397] width 311 height 20
click at [217, 387] on input "Delete the affected payments (no catch-up payment)" at bounding box center [211, 387] width 11 height 0
click at [112, 572] on button "Save" at bounding box center [119, 579] width 78 height 35
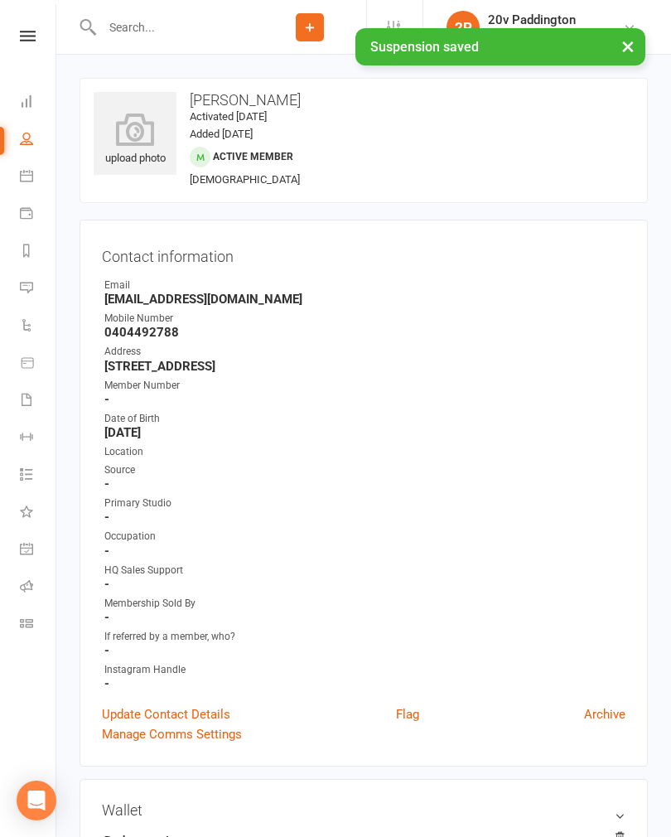
click at [37, 284] on link "Messages -7" at bounding box center [38, 289] width 37 height 37
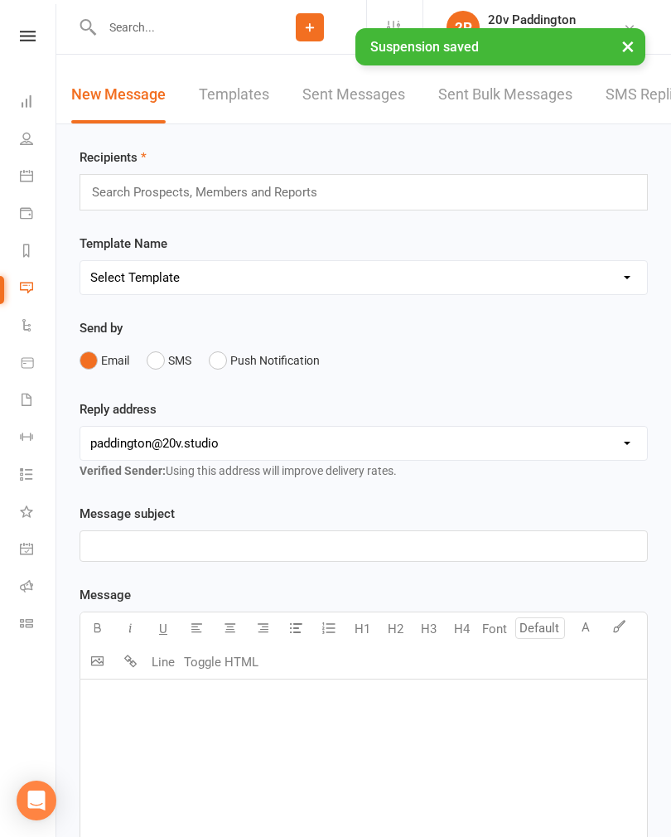
click at [647, 102] on link "SMS Replies -7" at bounding box center [657, 94] width 104 height 57
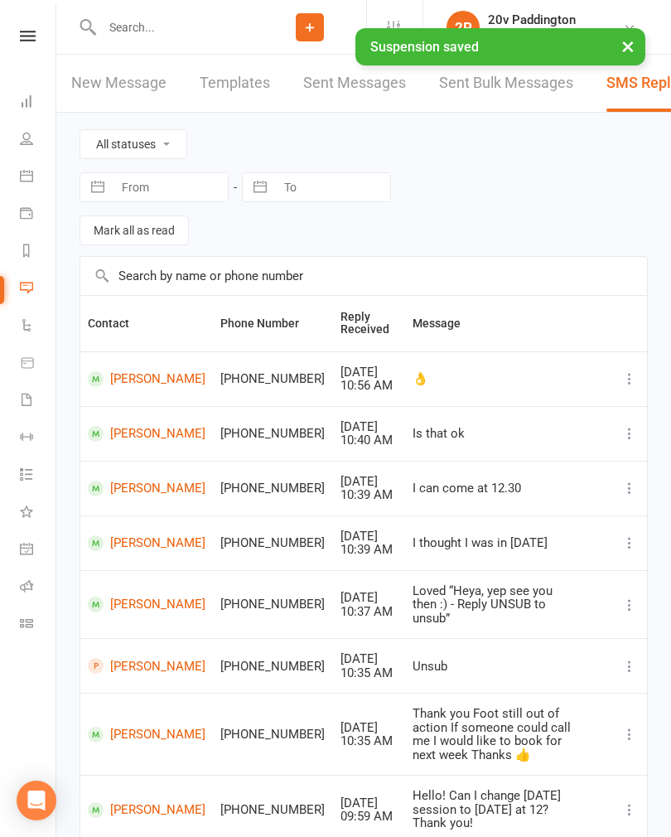
click at [178, 137] on select "All statuses Read only Unread only" at bounding box center [133, 144] width 106 height 28
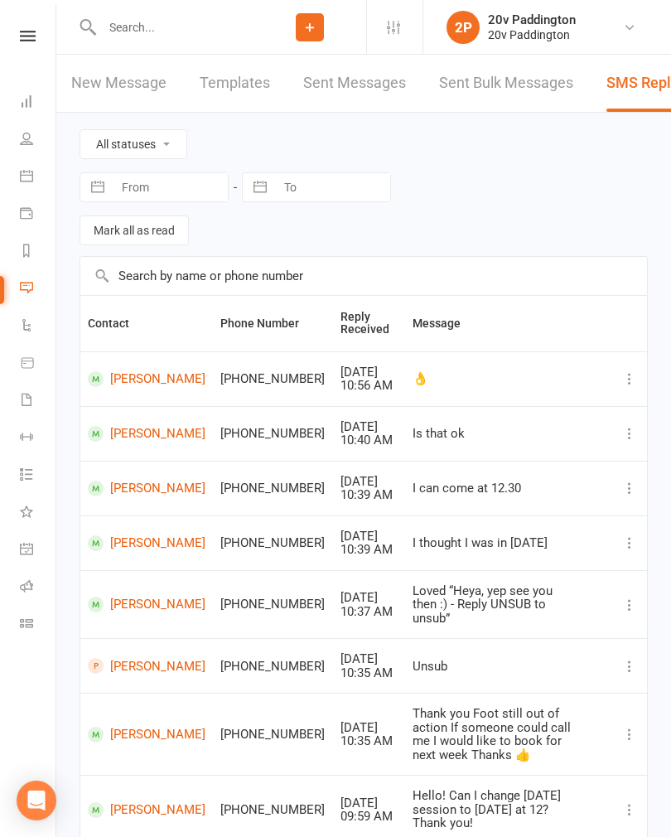
select select "unread_only"
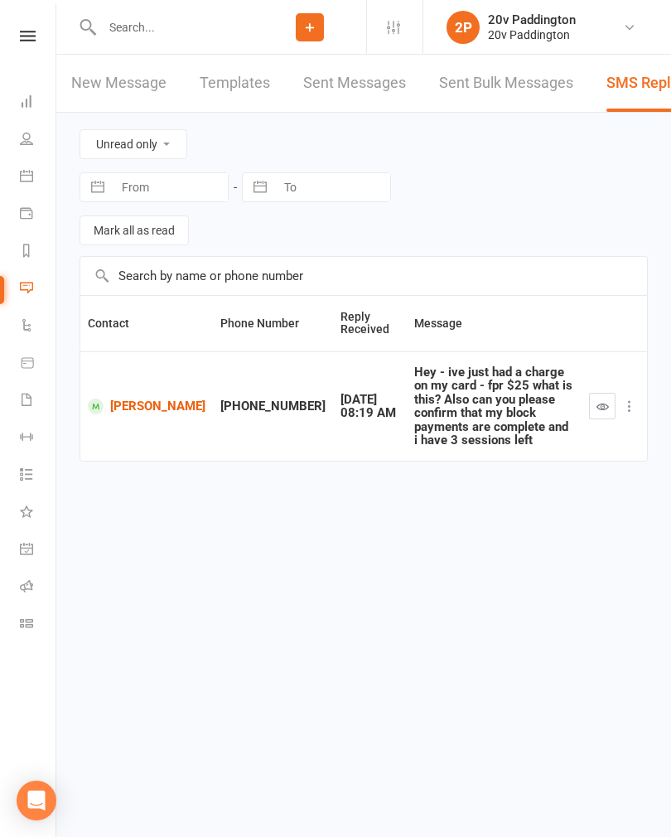
click at [128, 408] on link "[PERSON_NAME]" at bounding box center [147, 406] width 118 height 16
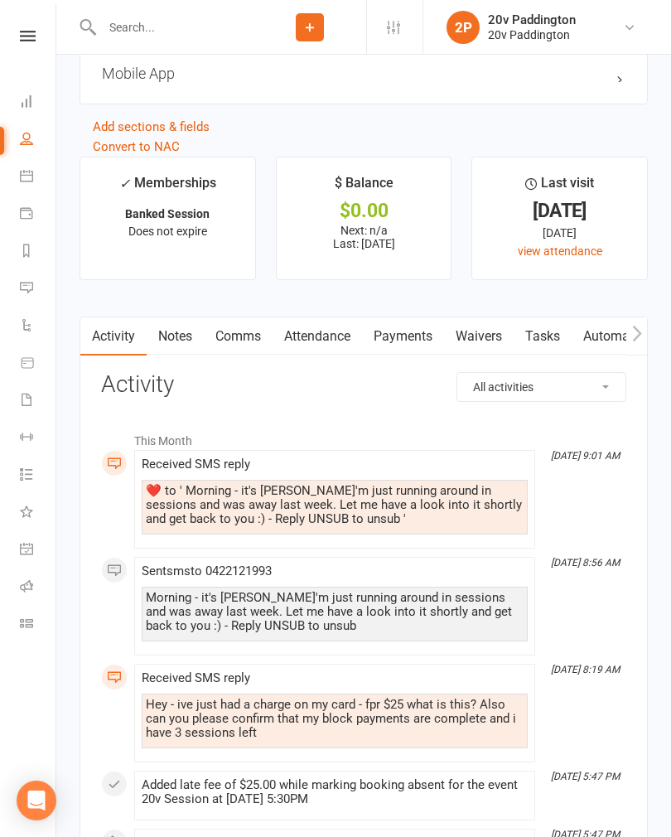
click at [423, 353] on link "Payments" at bounding box center [403, 336] width 82 height 38
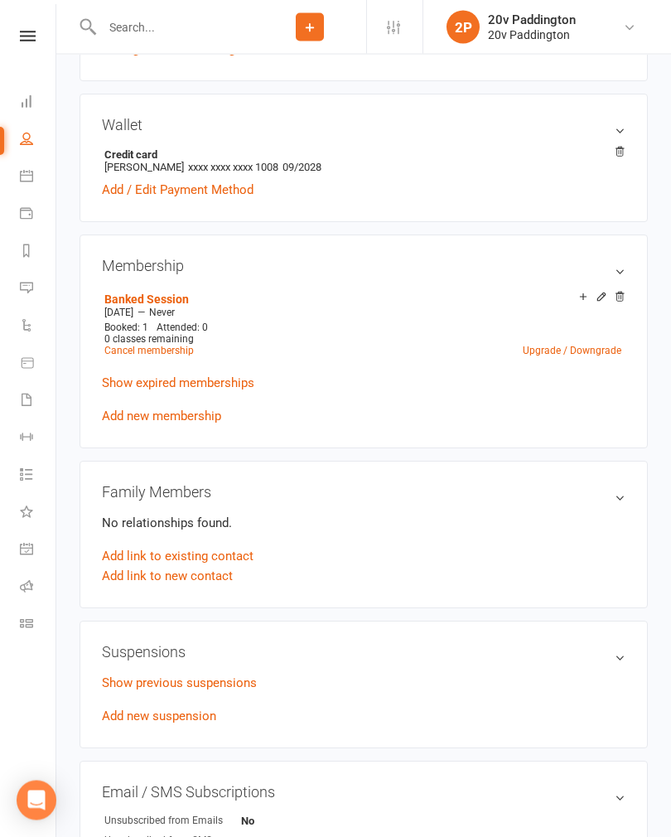
scroll to position [685, 0]
click at [620, 300] on icon at bounding box center [620, 297] width 12 height 12
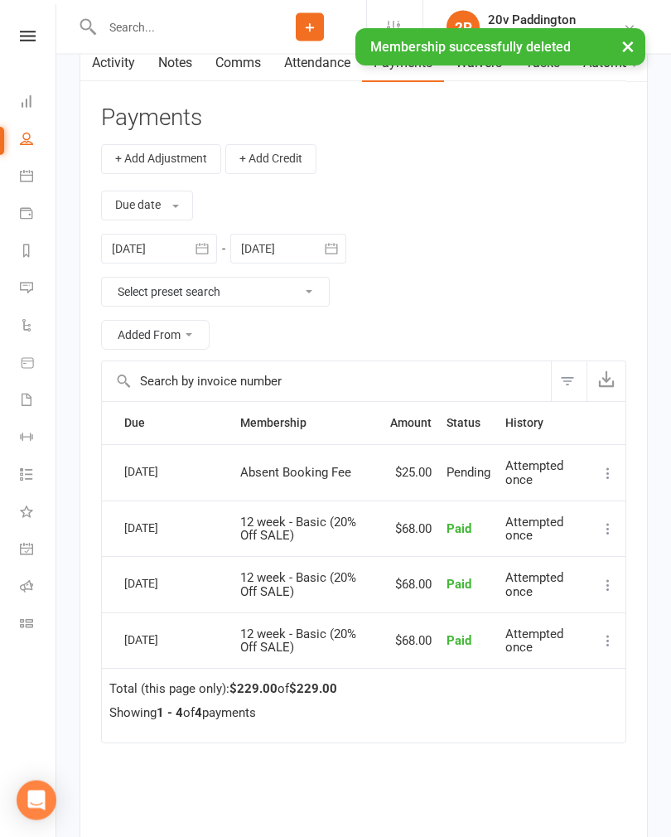
scroll to position [2277, 0]
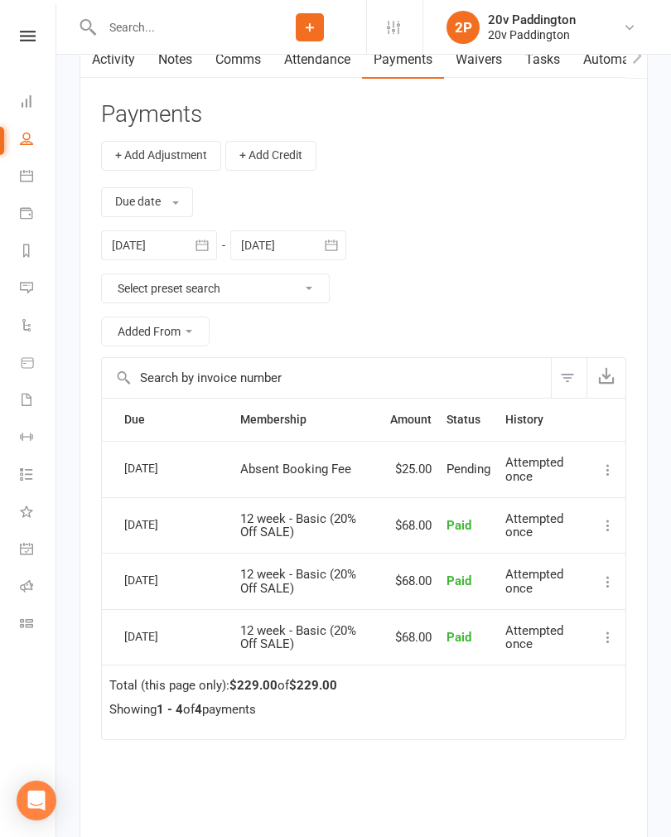
click at [31, 297] on link "Messages -7" at bounding box center [38, 289] width 37 height 37
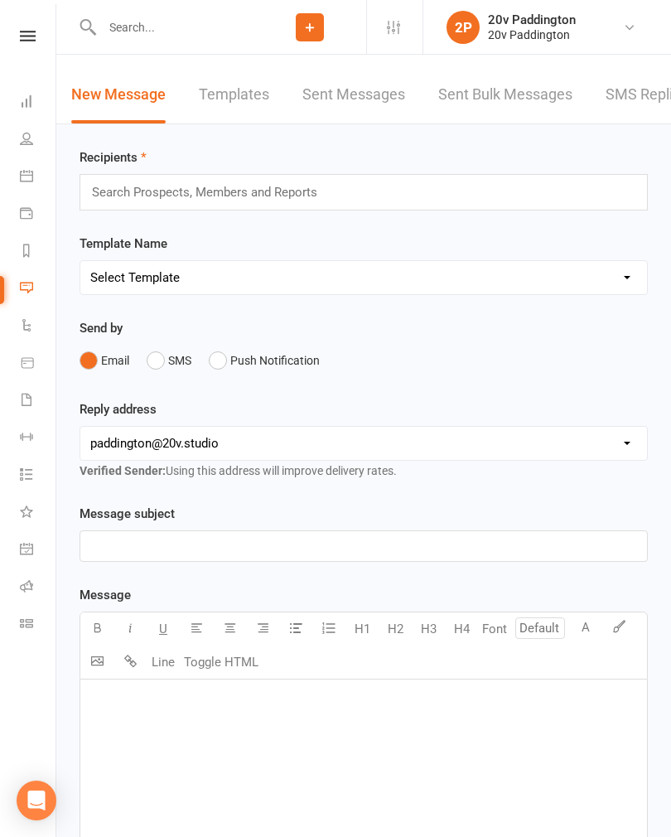
click at [658, 116] on link "SMS Replies -7" at bounding box center [657, 94] width 104 height 57
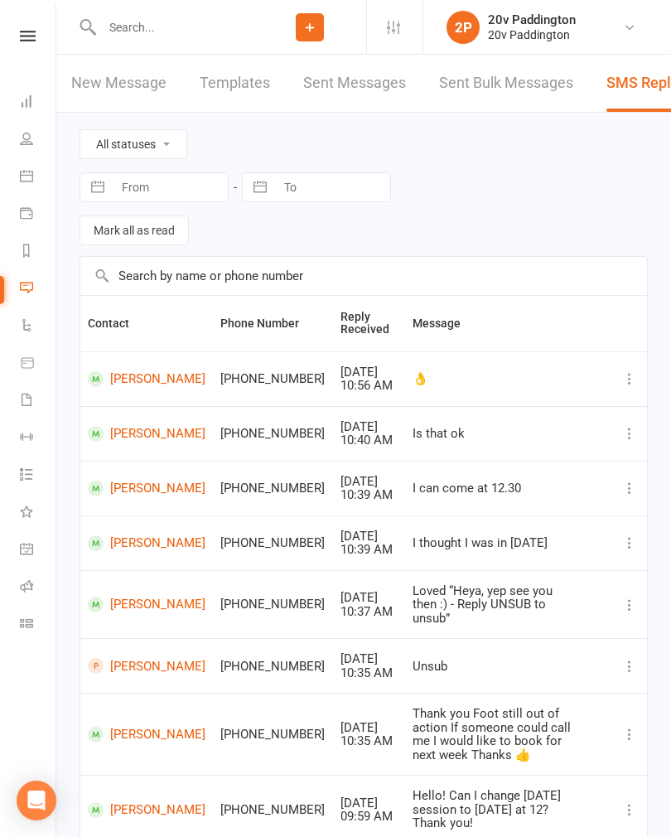
click at [26, 249] on icon at bounding box center [26, 250] width 13 height 13
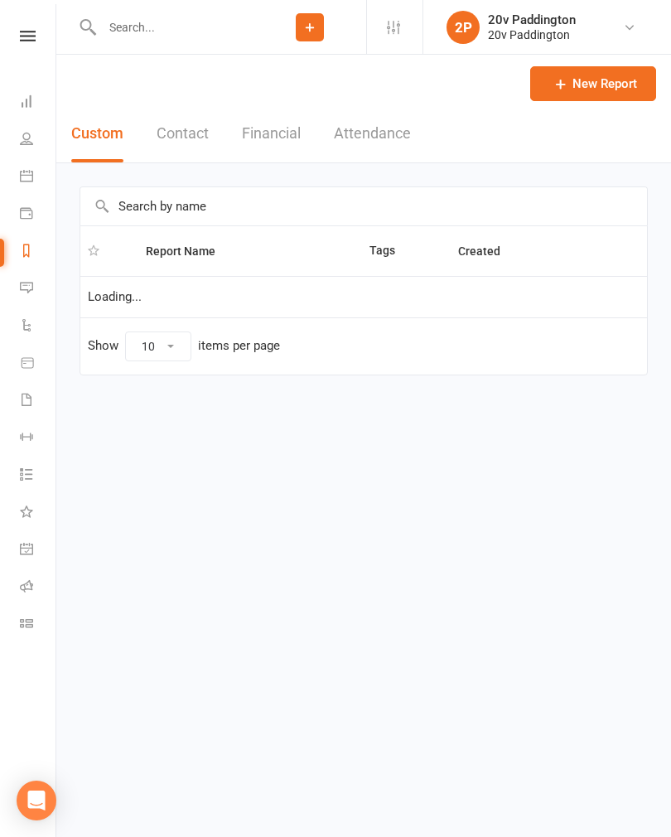
select select "100"
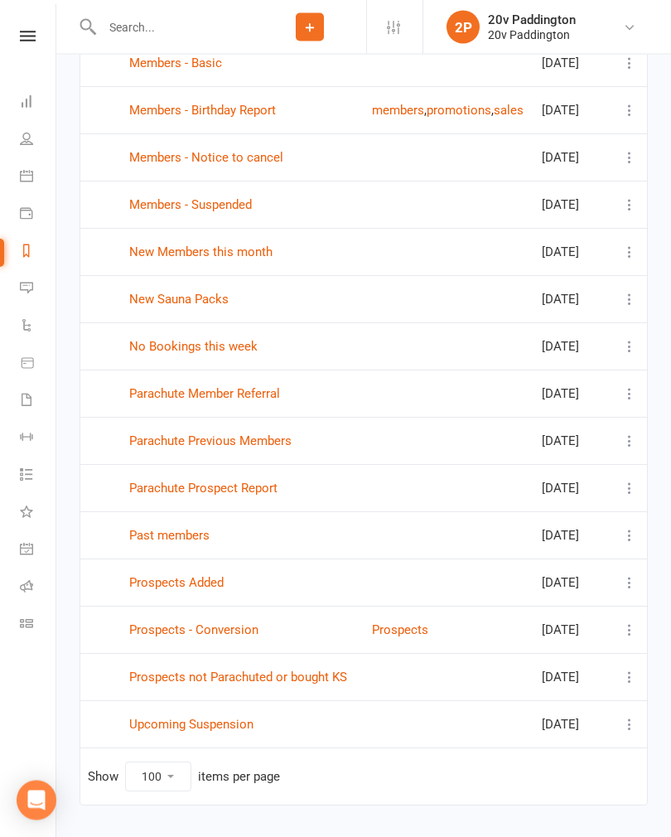
scroll to position [851, 0]
click at [270, 165] on link "Members - Notice to cancel" at bounding box center [206, 157] width 154 height 15
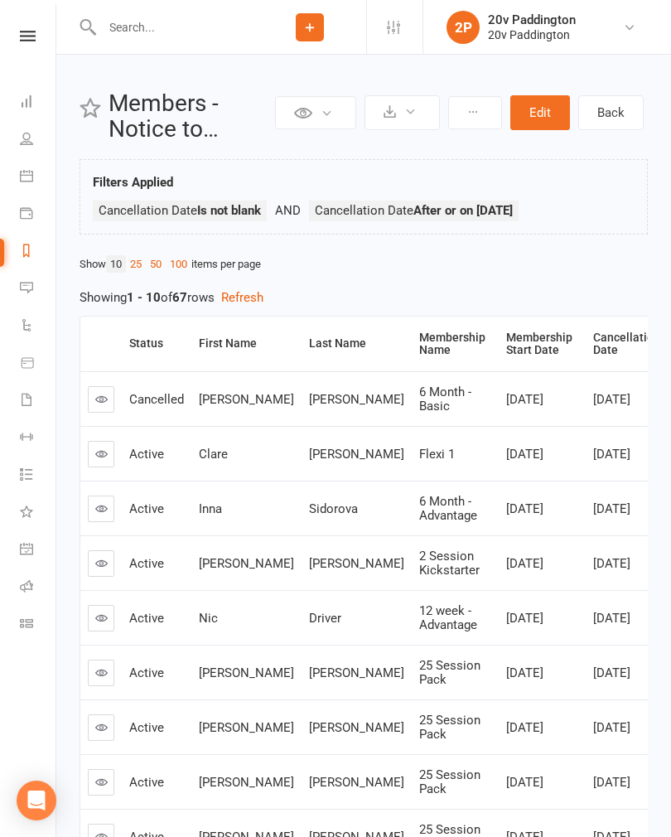
click at [191, 268] on link "100" at bounding box center [179, 263] width 26 height 17
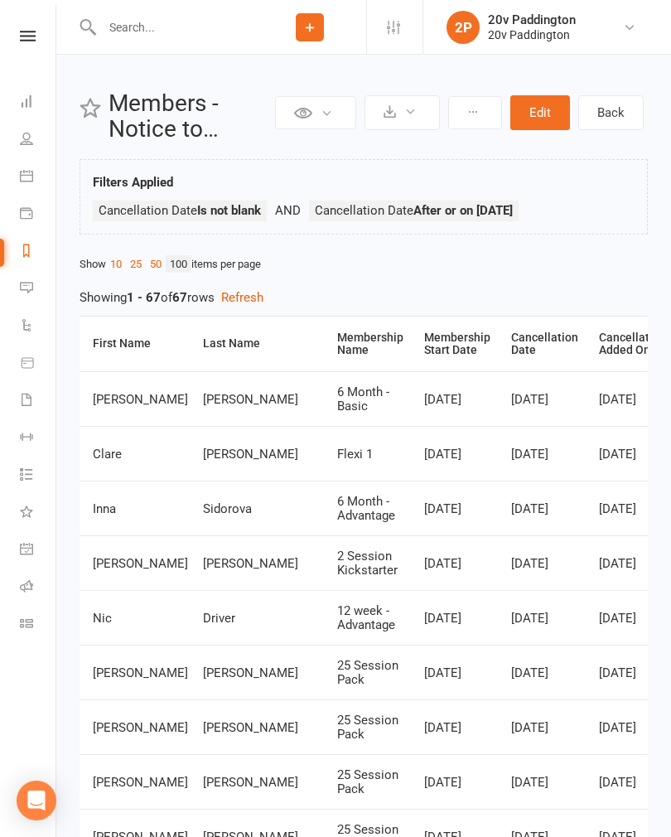
scroll to position [0, 108]
click at [509, 345] on div "Cancellation Date" at bounding box center [542, 344] width 67 height 26
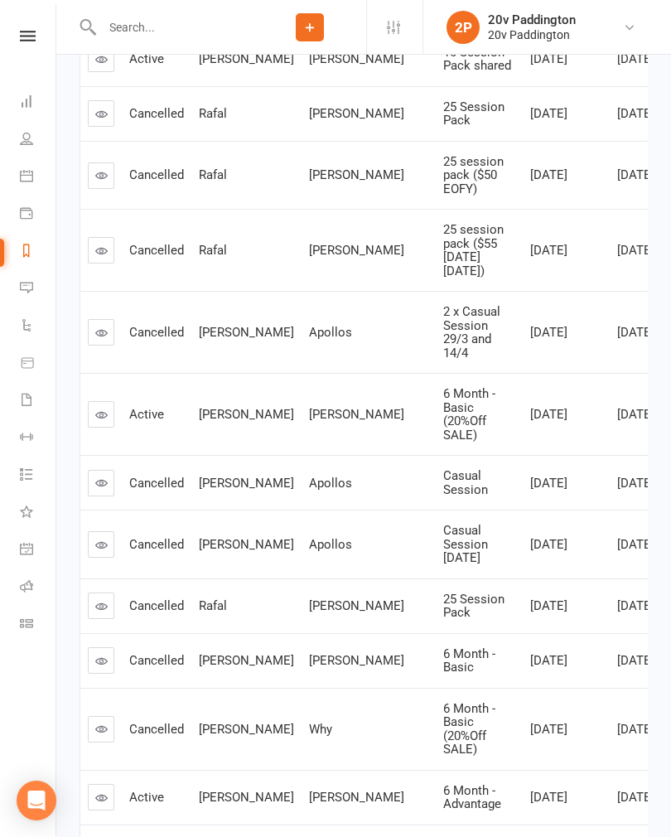
scroll to position [1353, 0]
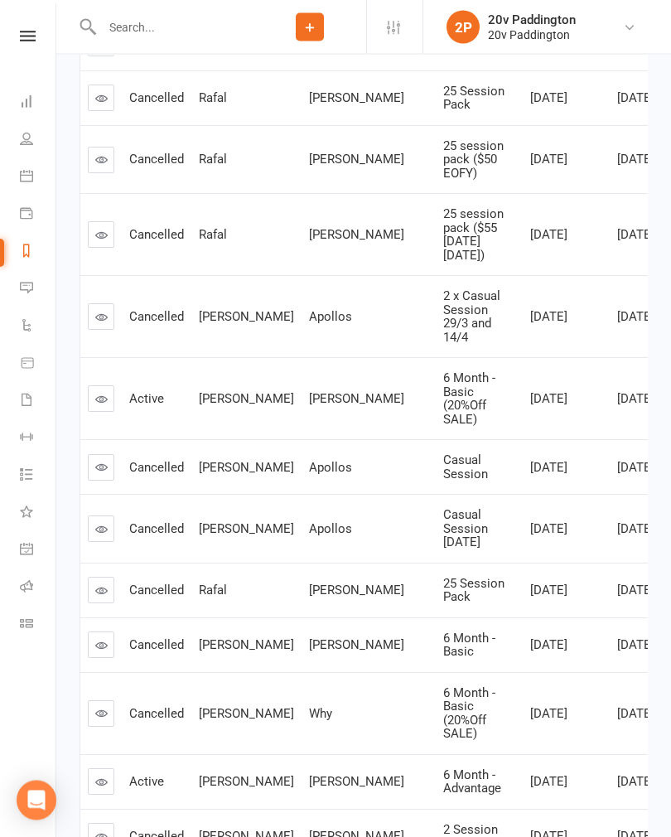
click at [106, 393] on icon at bounding box center [101, 399] width 12 height 12
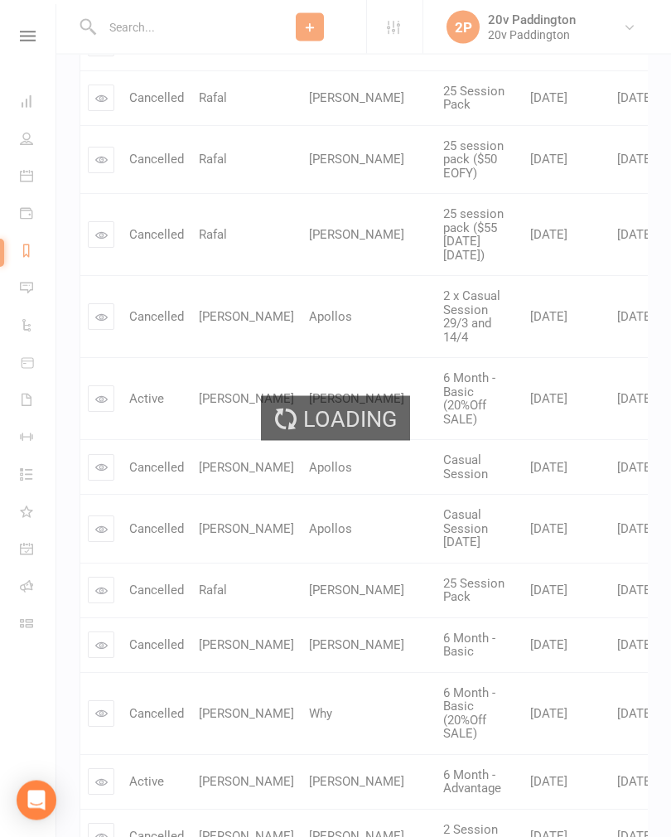
scroll to position [1353, 0]
